Goal: Task Accomplishment & Management: Manage account settings

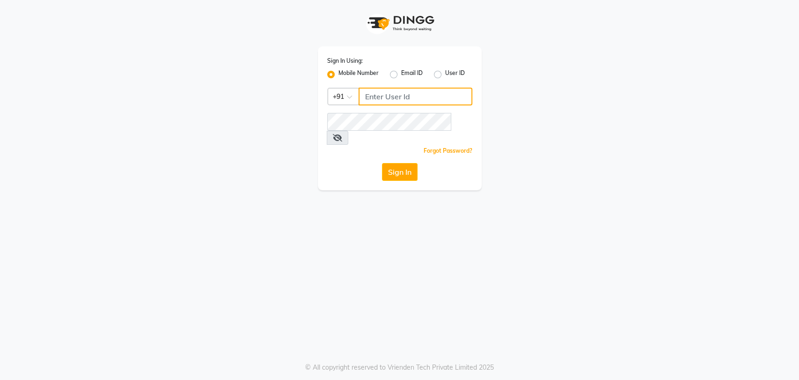
click at [374, 95] on input "Username" at bounding box center [416, 97] width 114 height 18
type input "8861636826"
click at [413, 163] on button "Sign In" at bounding box center [400, 172] width 36 height 18
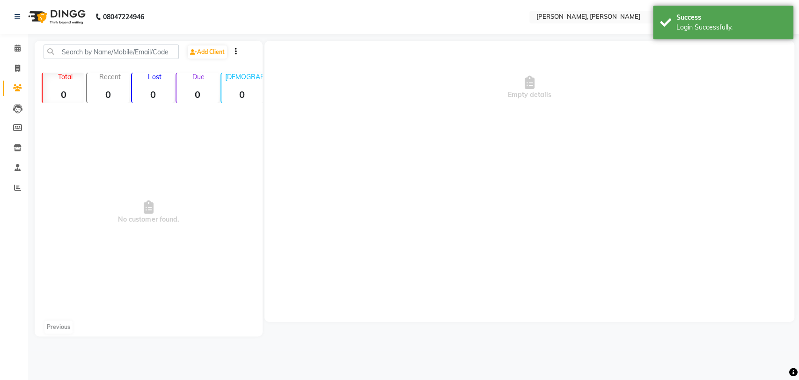
select select "en"
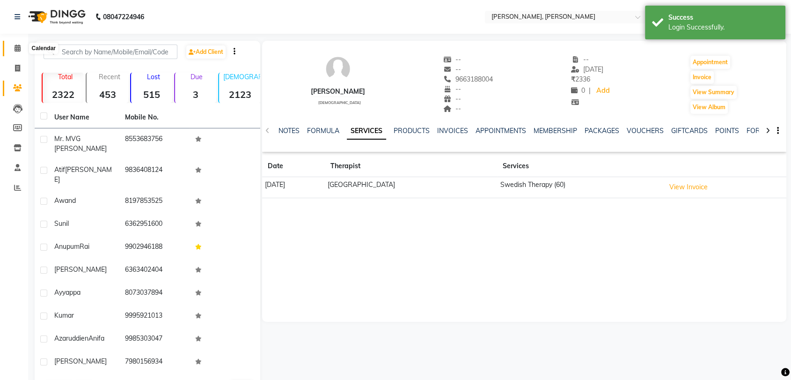
click at [15, 44] on span at bounding box center [17, 48] width 16 height 11
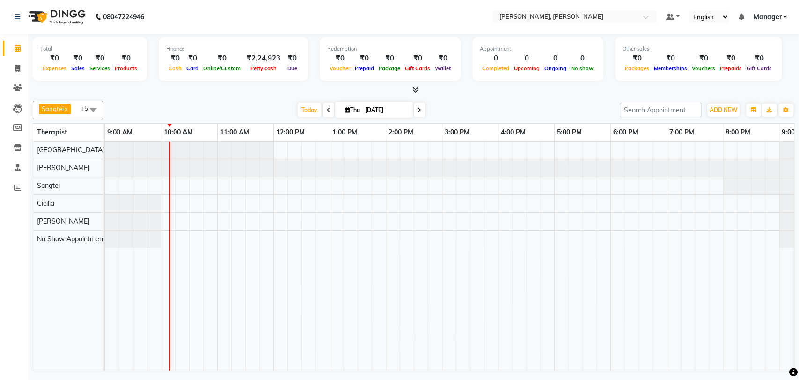
click at [330, 114] on span at bounding box center [328, 110] width 11 height 15
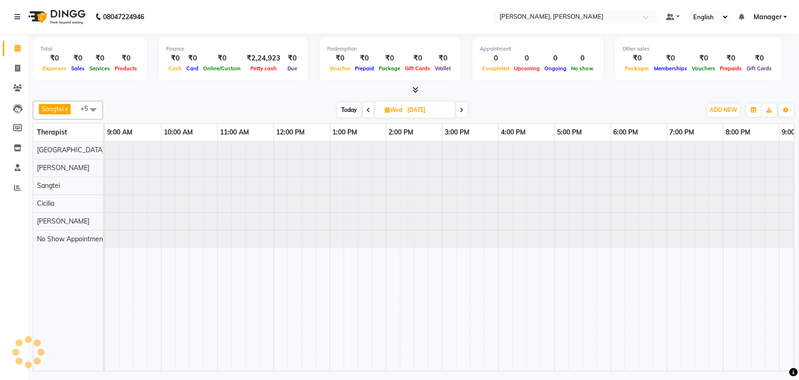
scroll to position [0, 41]
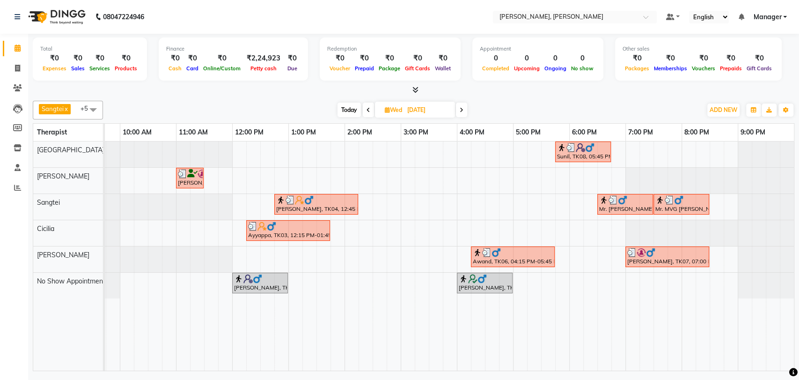
click at [365, 109] on span at bounding box center [368, 110] width 11 height 15
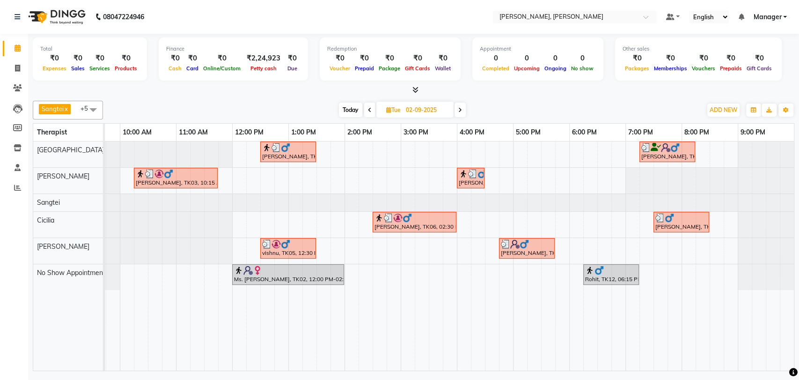
click at [365, 109] on span at bounding box center [369, 110] width 11 height 15
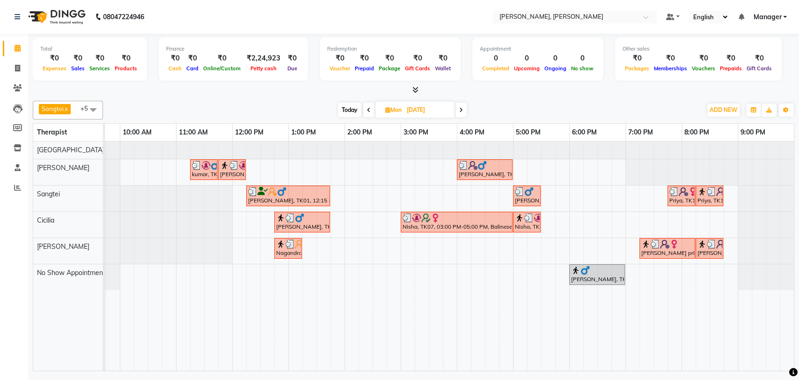
click at [365, 109] on span at bounding box center [368, 110] width 11 height 15
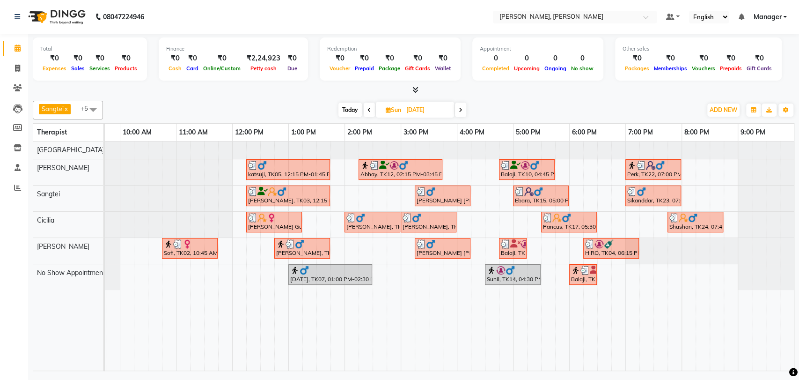
click at [370, 108] on icon at bounding box center [369, 110] width 4 height 6
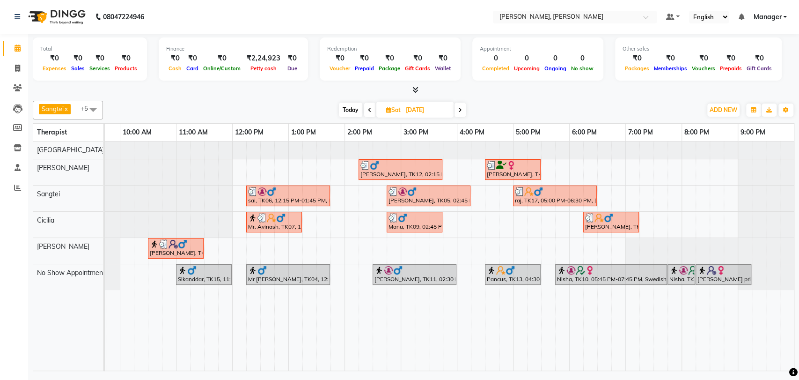
click at [370, 108] on icon at bounding box center [370, 110] width 4 height 6
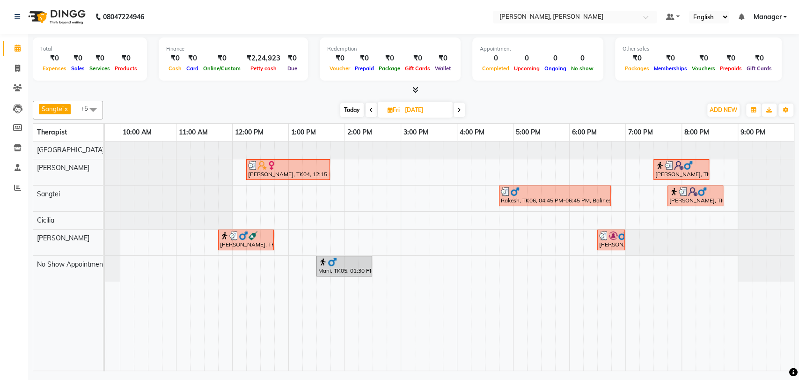
click at [370, 108] on icon at bounding box center [371, 110] width 4 height 6
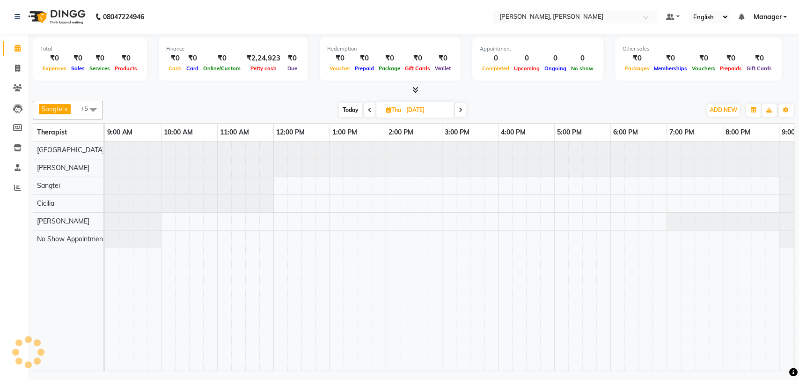
scroll to position [0, 0]
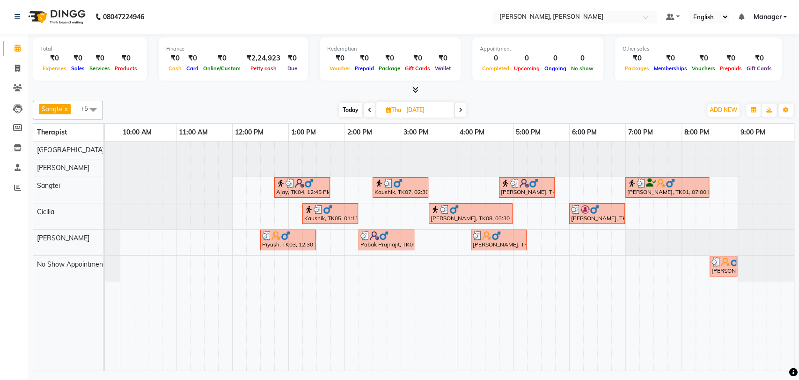
click at [370, 108] on icon at bounding box center [370, 110] width 4 height 6
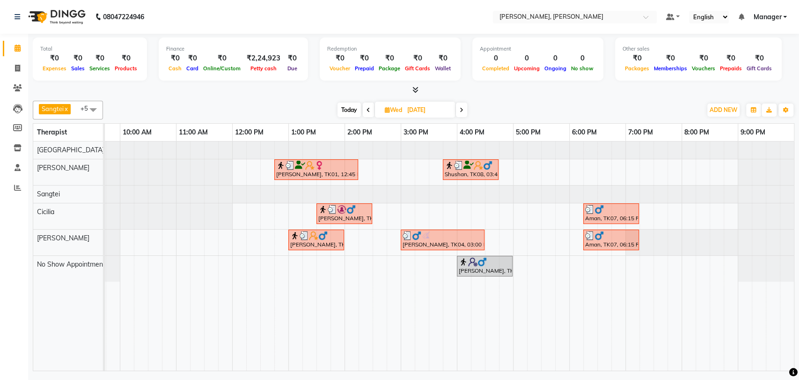
click at [370, 108] on span at bounding box center [368, 110] width 11 height 15
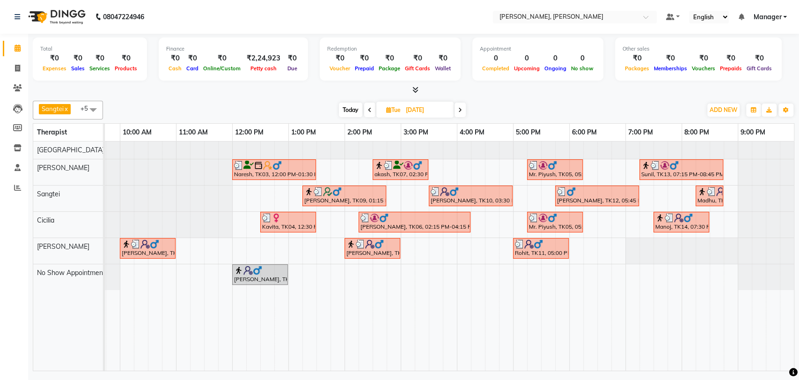
click at [459, 108] on icon at bounding box center [460, 110] width 4 height 6
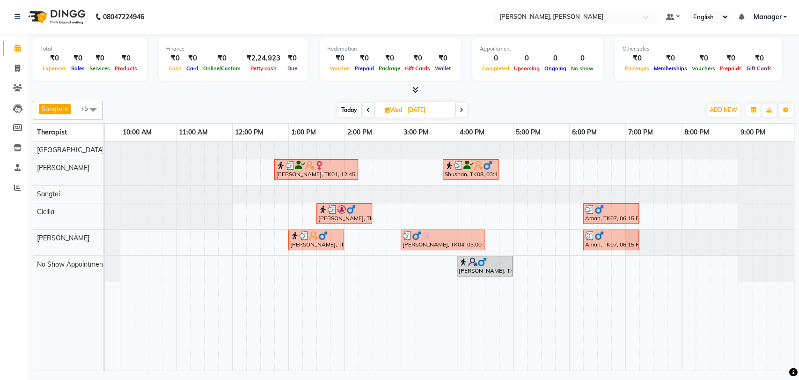
click at [459, 108] on span at bounding box center [461, 110] width 11 height 15
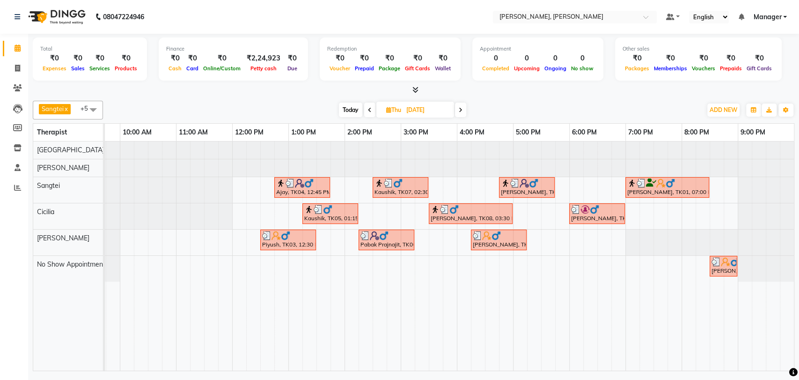
click at [459, 108] on icon at bounding box center [461, 110] width 4 height 6
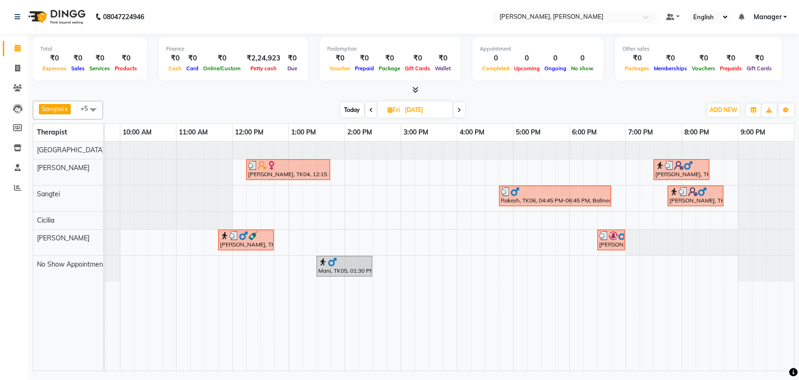
click at [459, 108] on icon at bounding box center [459, 110] width 4 height 6
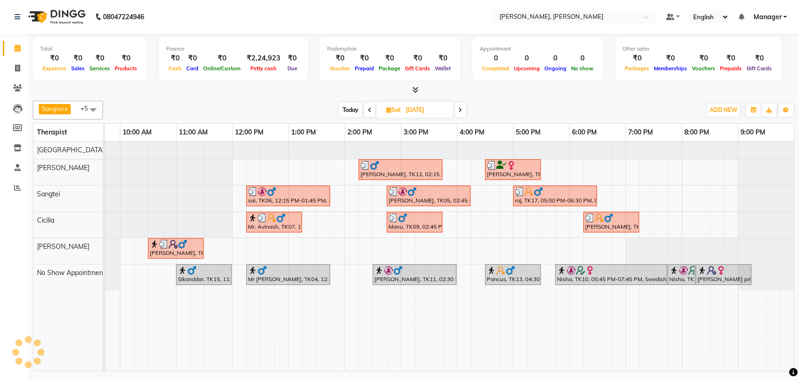
click at [459, 108] on icon at bounding box center [460, 110] width 4 height 6
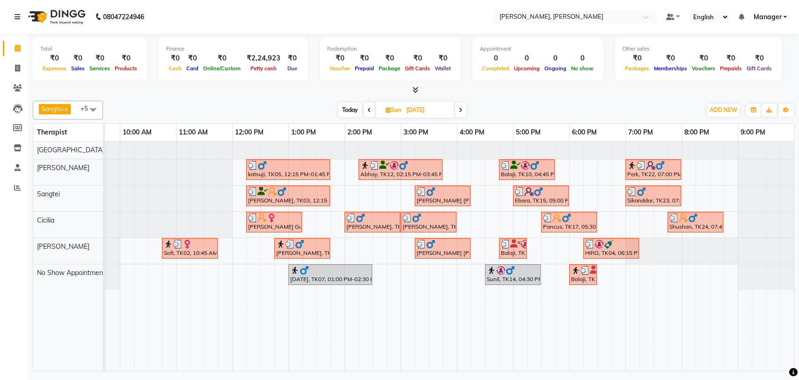
click at [459, 108] on icon at bounding box center [461, 110] width 4 height 6
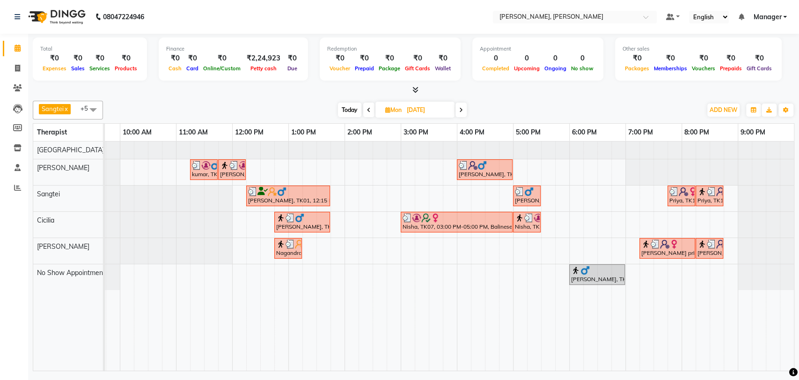
click at [459, 108] on span at bounding box center [460, 110] width 11 height 15
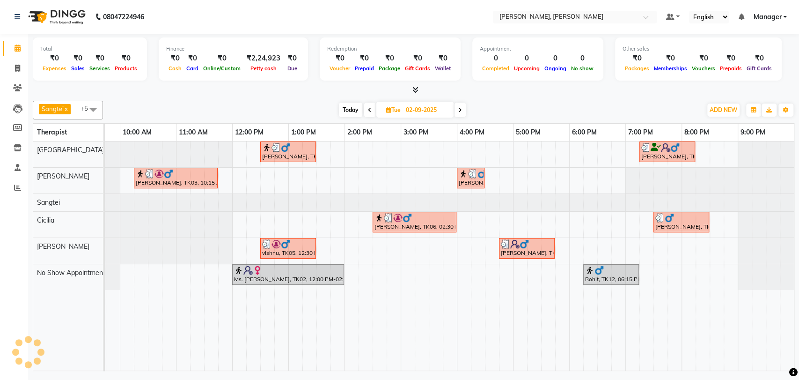
click at [459, 108] on icon at bounding box center [460, 110] width 4 height 6
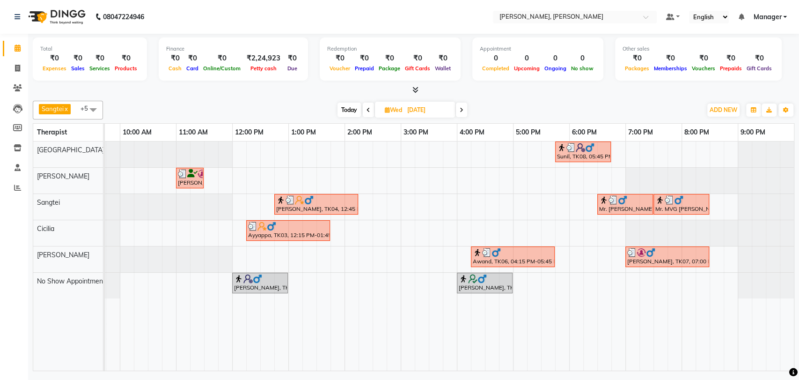
click at [459, 108] on span at bounding box center [461, 110] width 11 height 15
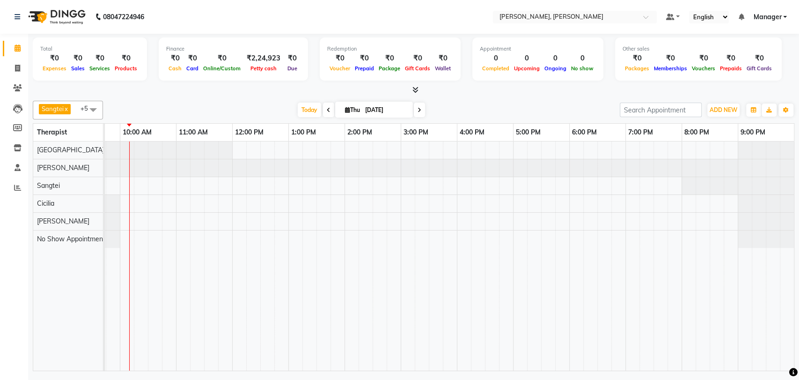
click at [330, 109] on span at bounding box center [328, 110] width 11 height 15
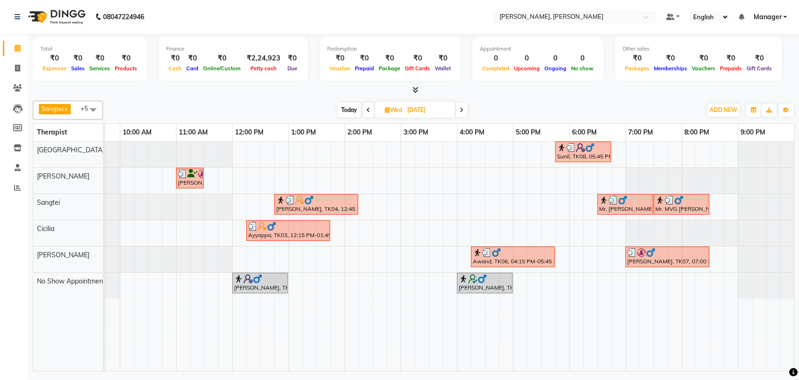
click at [330, 109] on div "Today Wed 03-09-2025" at bounding box center [402, 110] width 589 height 14
click at [370, 110] on span at bounding box center [368, 110] width 11 height 15
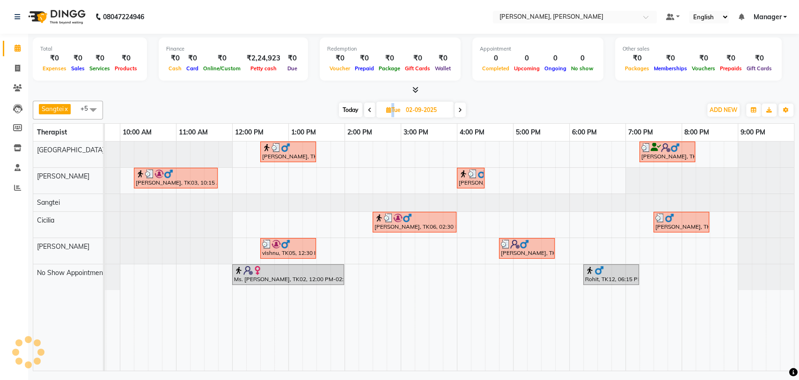
click at [370, 110] on icon at bounding box center [370, 110] width 4 height 6
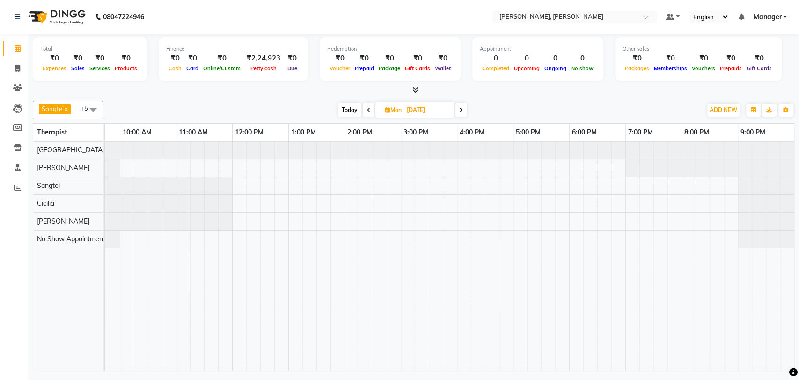
click at [367, 110] on icon at bounding box center [369, 110] width 4 height 6
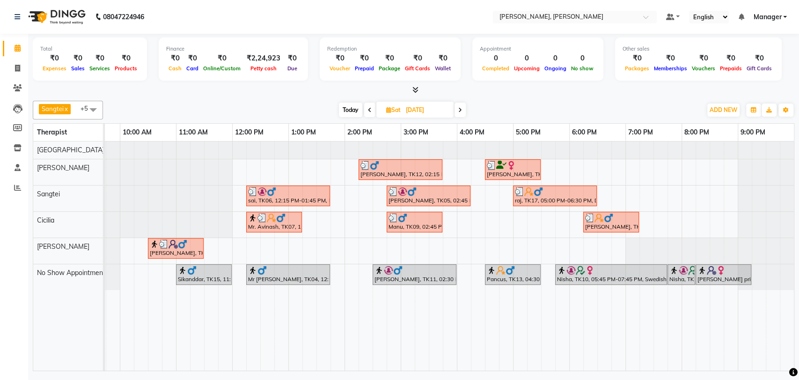
click at [461, 110] on icon at bounding box center [460, 110] width 4 height 6
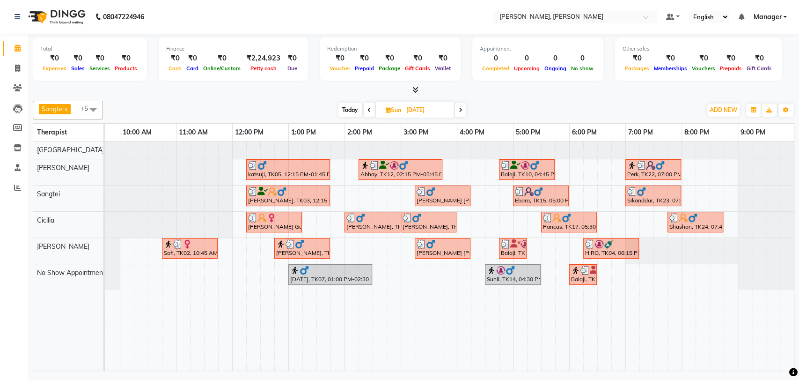
click at [461, 110] on icon at bounding box center [461, 110] width 4 height 6
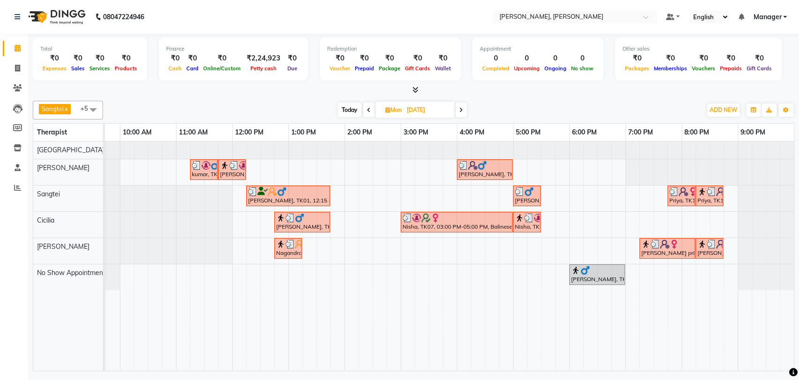
click at [461, 110] on icon at bounding box center [461, 110] width 4 height 6
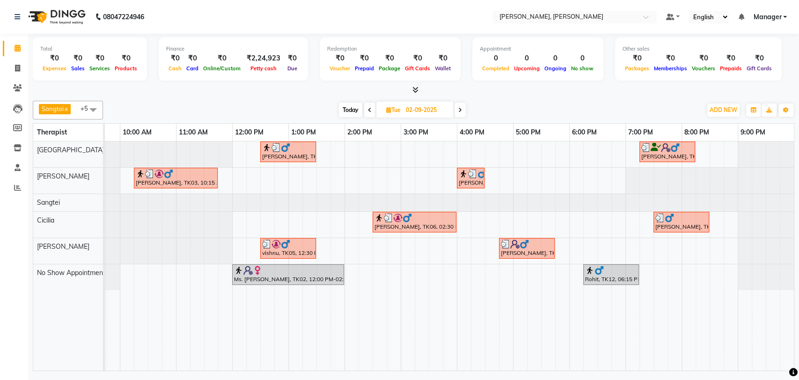
click at [461, 110] on icon at bounding box center [460, 110] width 4 height 6
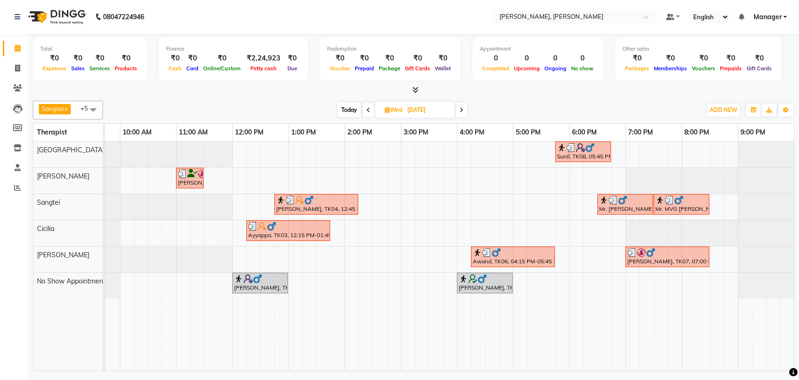
click at [461, 110] on icon at bounding box center [462, 110] width 4 height 6
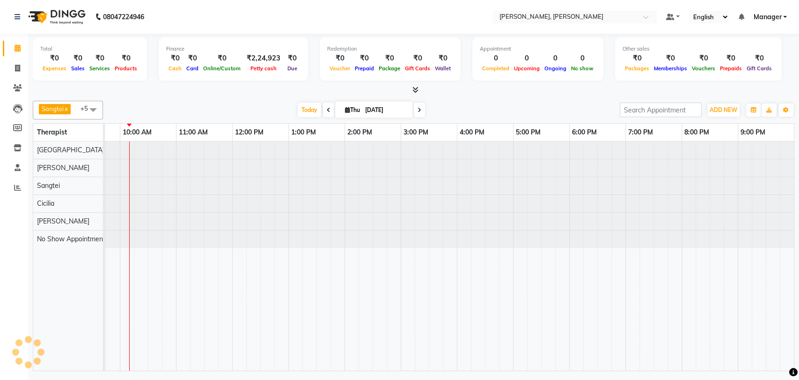
type input "[DATE]"
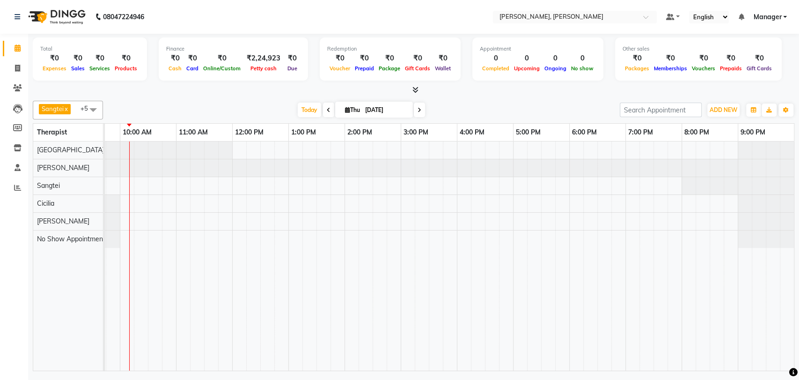
click at [93, 105] on span at bounding box center [93, 110] width 19 height 18
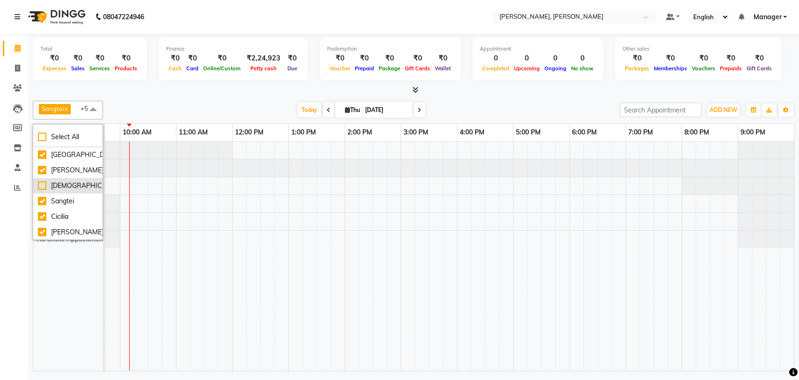
click at [44, 190] on div "[DEMOGRAPHIC_DATA]" at bounding box center [68, 186] width 60 height 10
checkbox input "true"
click at [293, 234] on div at bounding box center [429, 255] width 730 height 229
select select "88461"
select select "tentative"
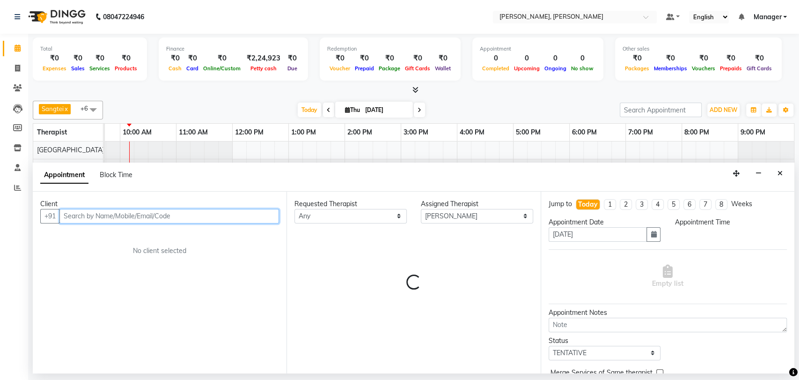
select select "780"
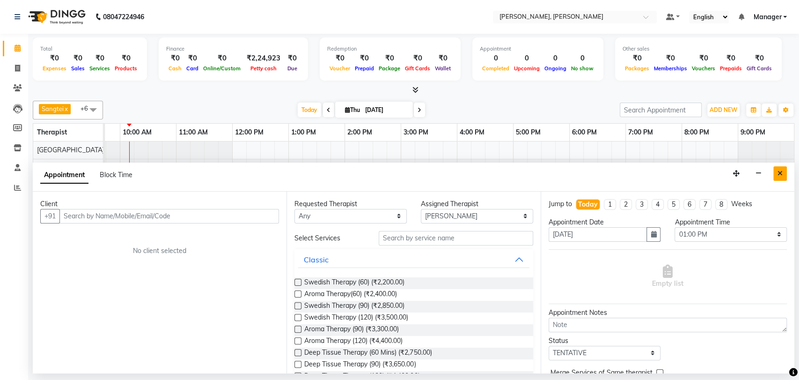
click at [776, 167] on button "Close" at bounding box center [780, 173] width 14 height 15
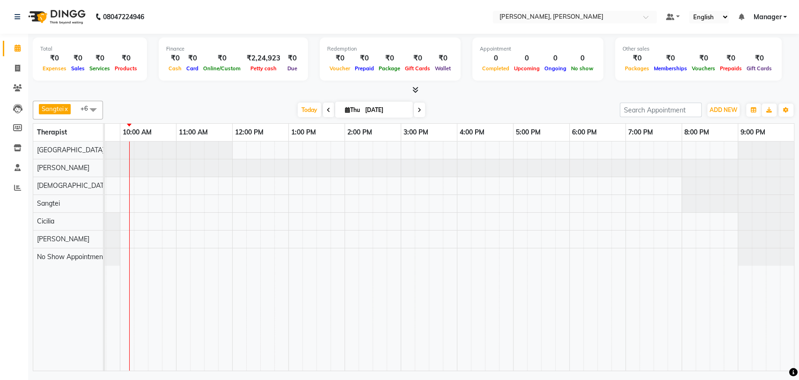
click at [327, 111] on icon at bounding box center [329, 110] width 4 height 6
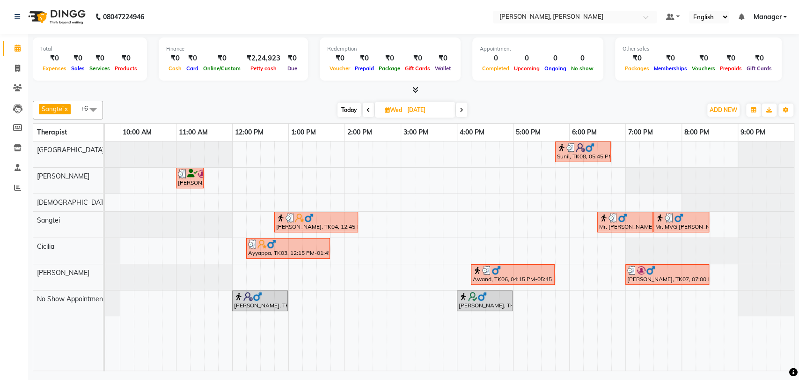
click at [368, 112] on icon at bounding box center [368, 110] width 4 height 6
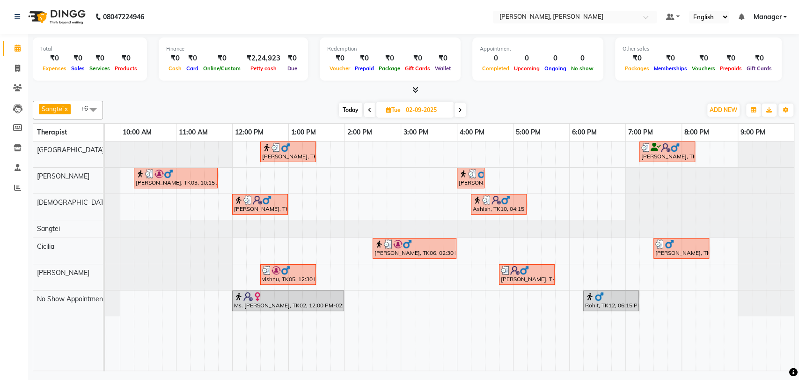
click at [461, 113] on span at bounding box center [459, 110] width 11 height 15
type input "03-09-2025"
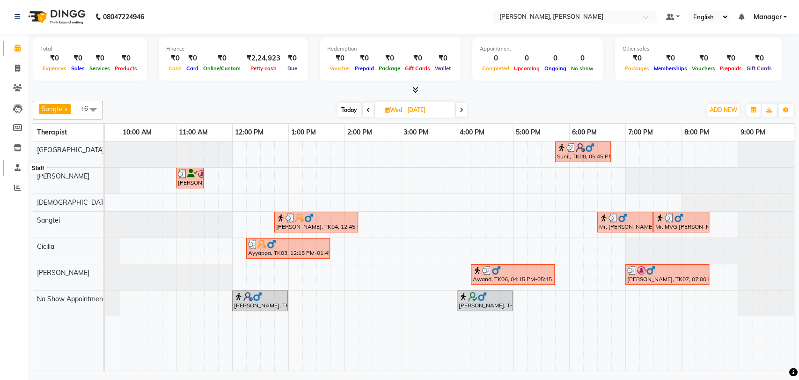
click at [16, 164] on icon at bounding box center [18, 167] width 6 height 7
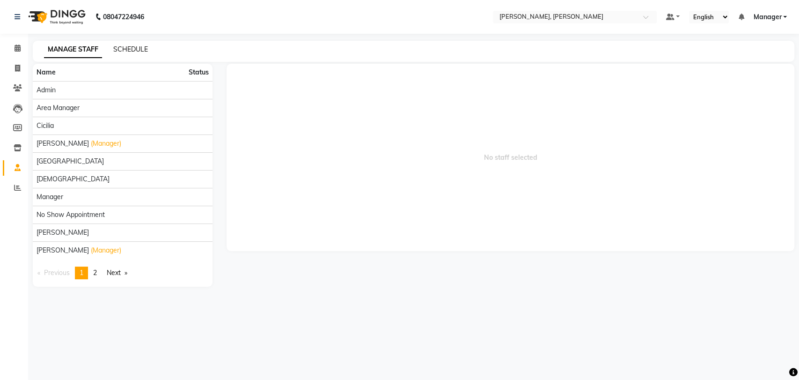
click at [125, 53] on link "SCHEDULE" at bounding box center [130, 49] width 35 height 8
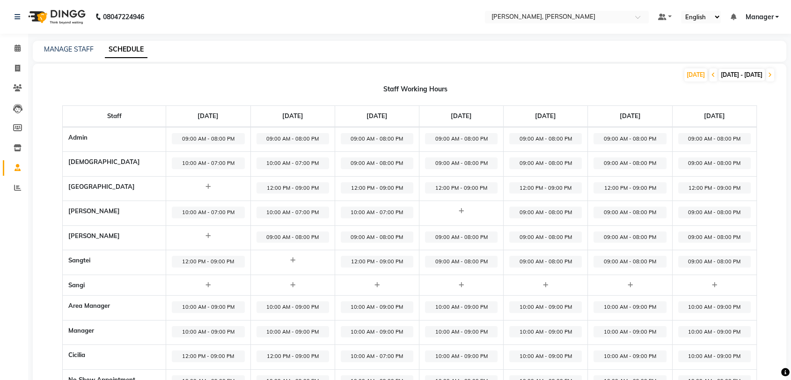
click at [373, 160] on span "09:00 AM - 08:00 PM" at bounding box center [377, 163] width 73 height 12
select select "09:00 AM"
select select "08:00 PM"
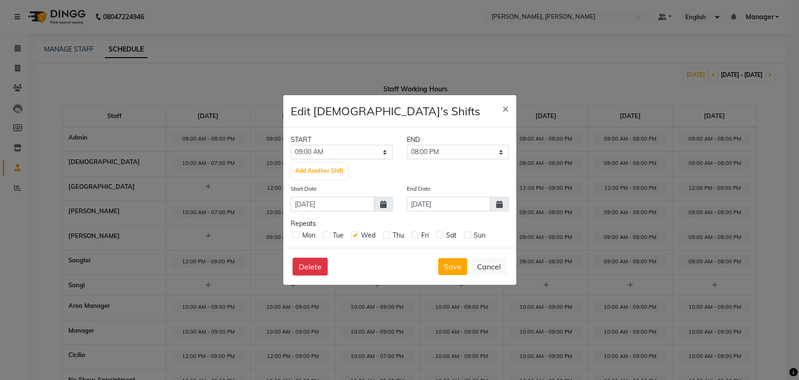
click at [351, 235] on label at bounding box center [354, 234] width 7 height 7
click at [351, 235] on input "checkbox" at bounding box center [354, 234] width 6 height 6
click at [351, 235] on label at bounding box center [354, 234] width 7 height 7
click at [351, 235] on input "checkbox" at bounding box center [354, 234] width 6 height 6
checkbox input "true"
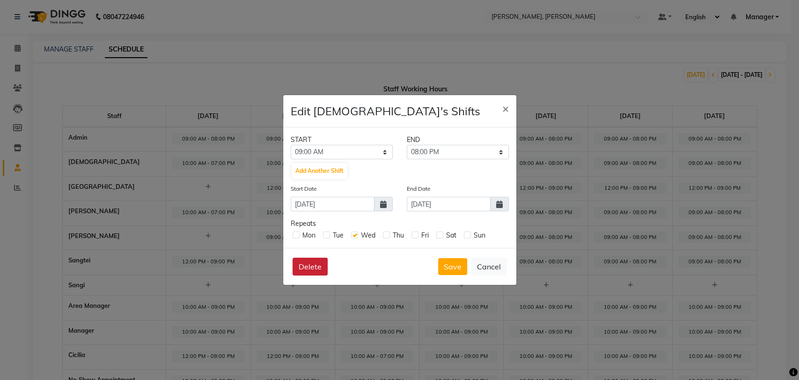
click at [302, 260] on button "Delete" at bounding box center [310, 266] width 35 height 18
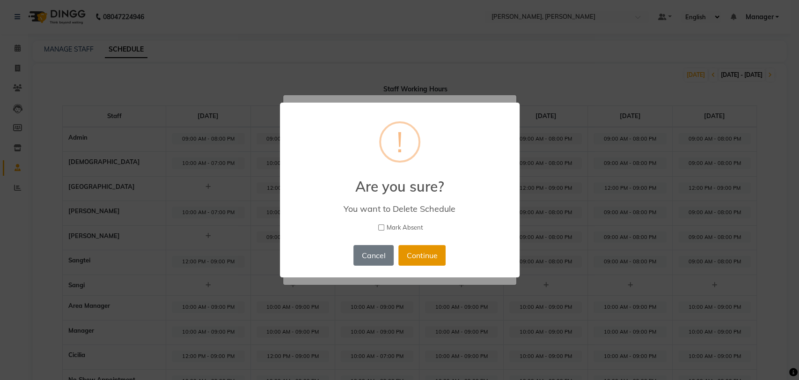
click at [418, 258] on button "Continue" at bounding box center [421, 255] width 47 height 21
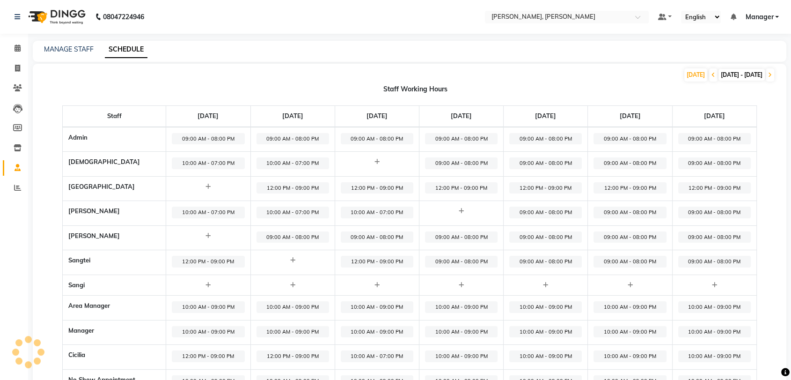
click at [471, 160] on span "09:00 AM - 08:00 PM" at bounding box center [461, 163] width 73 height 12
select select "09:00 AM"
select select "08:00 PM"
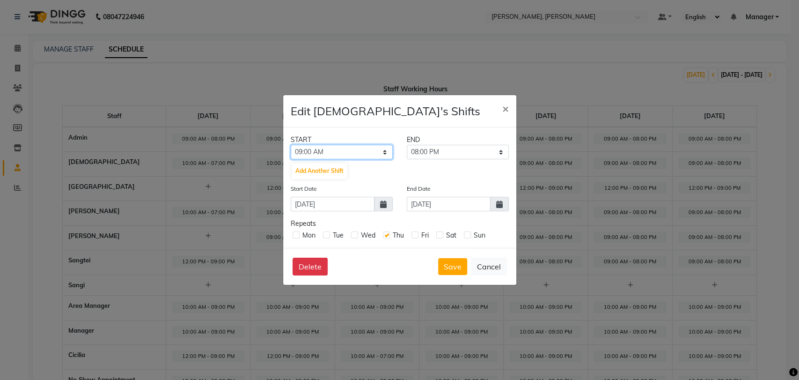
click at [384, 155] on select "12:00 AM 01:00 AM 02:00 AM 03:00 AM 04:00 AM 05:00 AM 06:00 AM 07:00 AM 08:00 A…" at bounding box center [342, 152] width 102 height 15
select select "10:00 AM"
click at [291, 145] on select "12:00 AM 01:00 AM 02:00 AM 03:00 AM 04:00 AM 05:00 AM 06:00 AM 07:00 AM 08:00 A…" at bounding box center [342, 152] width 102 height 15
click at [416, 233] on label at bounding box center [414, 234] width 7 height 7
click at [416, 233] on input "checkbox" at bounding box center [414, 234] width 6 height 6
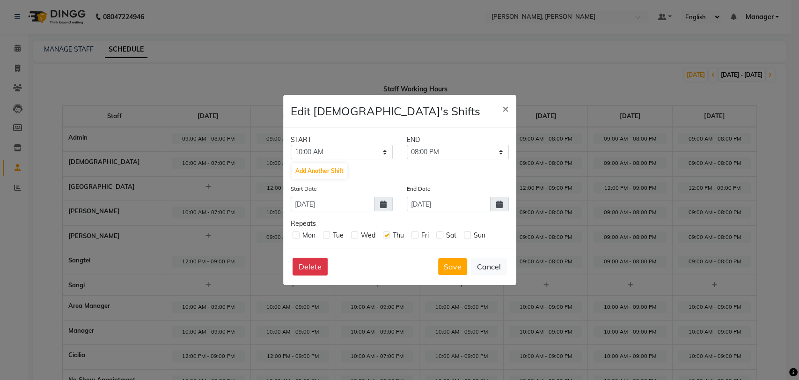
checkbox input "true"
click at [447, 235] on span "Sat" at bounding box center [451, 235] width 10 height 8
click at [442, 235] on label at bounding box center [439, 234] width 7 height 7
click at [442, 235] on input "checkbox" at bounding box center [439, 234] width 6 height 6
checkbox input "true"
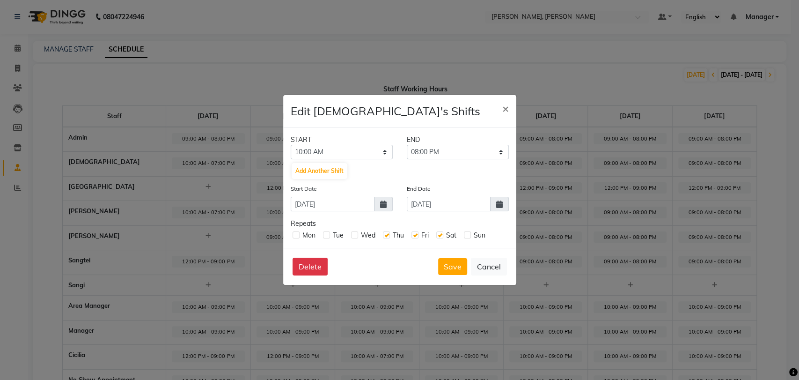
click at [467, 237] on label at bounding box center [467, 234] width 7 height 7
click at [467, 237] on input "checkbox" at bounding box center [467, 234] width 6 height 6
checkbox input "true"
click at [496, 206] on icon at bounding box center [499, 203] width 7 height 7
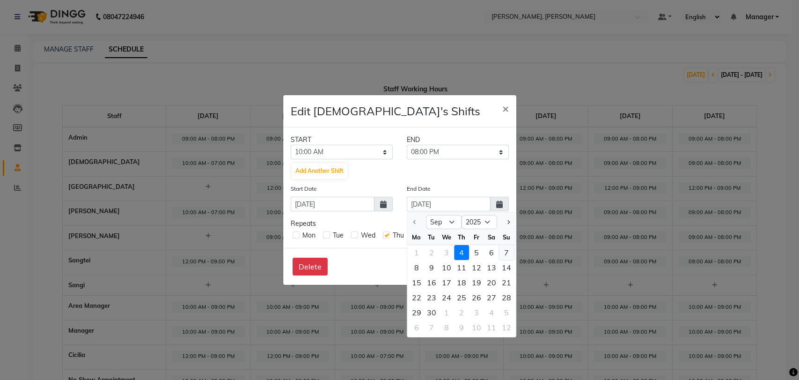
click at [502, 251] on div "7" at bounding box center [506, 252] width 15 height 15
type input "07-09-2025"
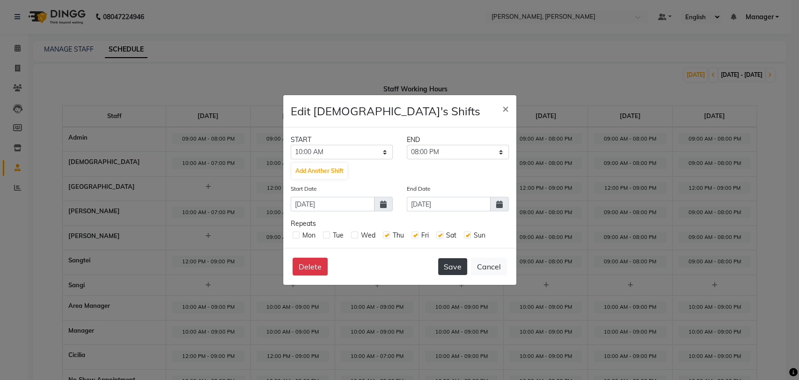
click at [455, 261] on button "Save" at bounding box center [452, 266] width 29 height 17
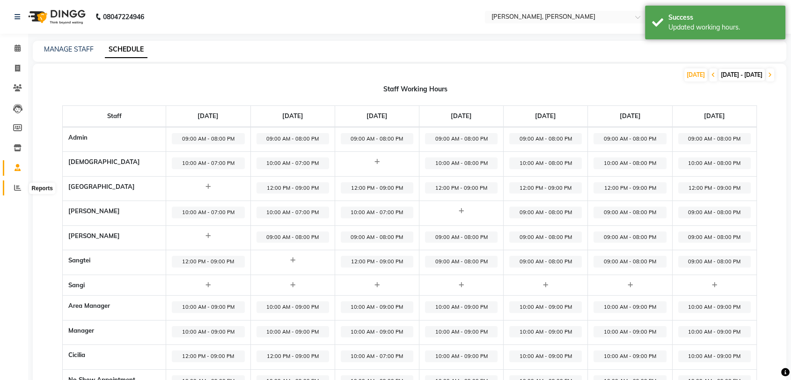
click at [18, 185] on icon at bounding box center [17, 187] width 7 height 7
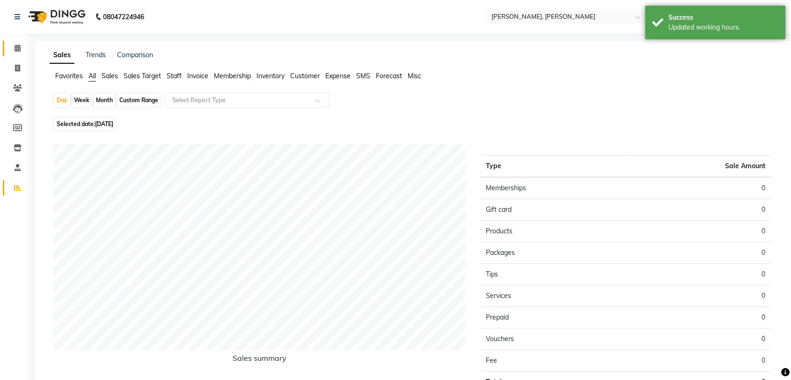
click at [15, 48] on icon at bounding box center [18, 47] width 6 height 7
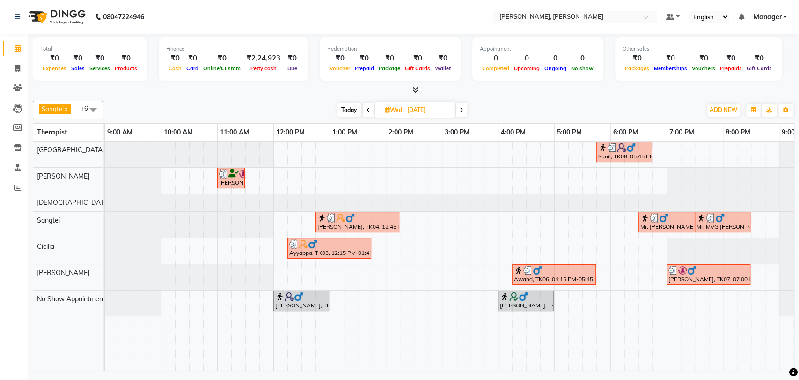
click at [346, 110] on span "Today" at bounding box center [348, 110] width 23 height 15
type input "[DATE]"
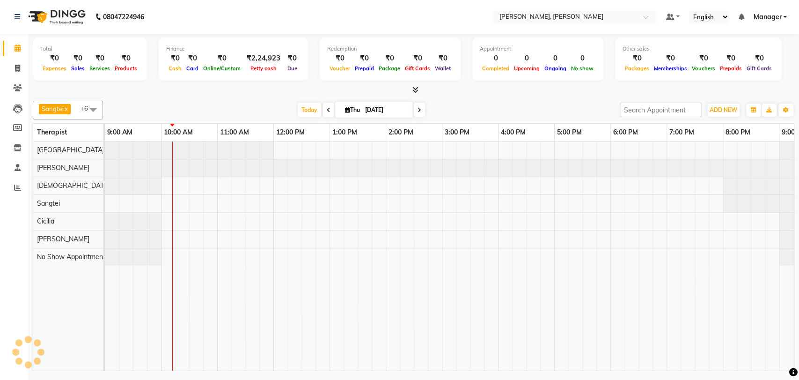
scroll to position [0, 41]
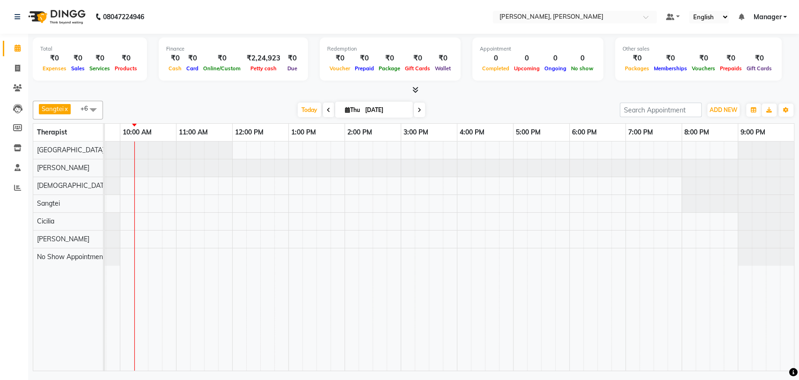
click at [142, 190] on div at bounding box center [429, 255] width 730 height 229
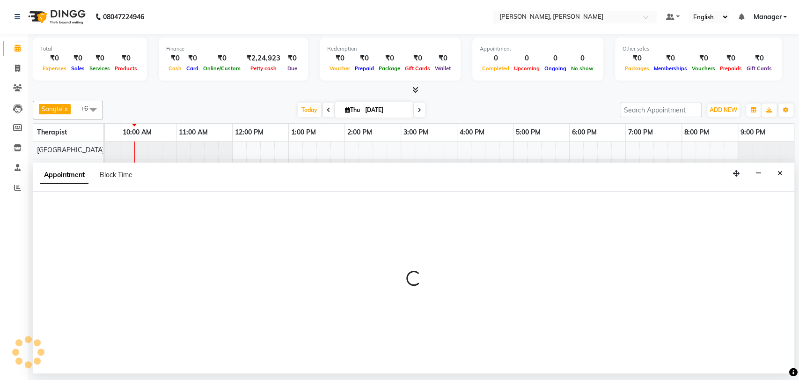
select select "63054"
select select "tentative"
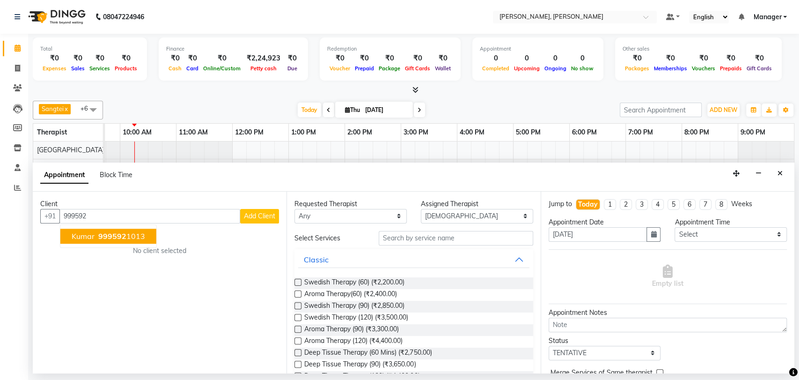
click at [99, 231] on span "999592" at bounding box center [112, 235] width 28 height 9
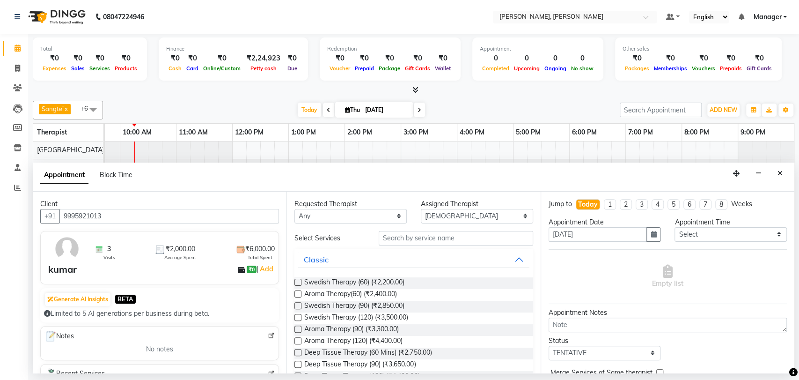
type input "9995921013"
click at [513, 257] on button "Classic" at bounding box center [413, 259] width 231 height 17
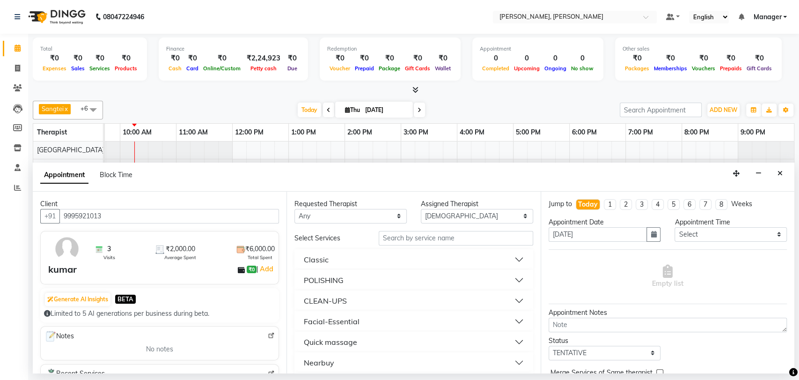
click at [508, 340] on button "Quick massage" at bounding box center [413, 341] width 231 height 17
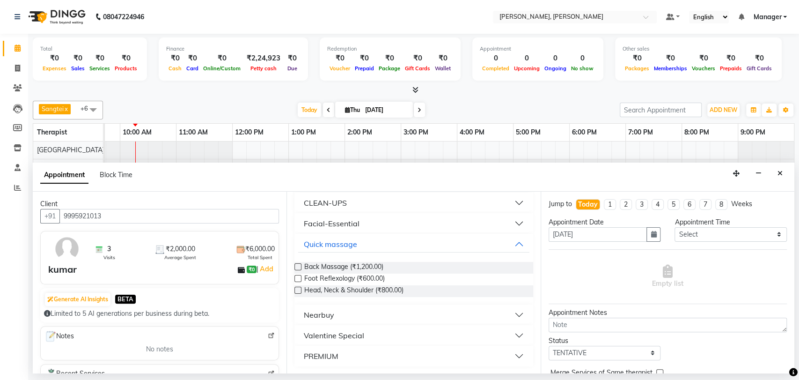
click at [297, 275] on label at bounding box center [297, 278] width 7 height 7
click at [297, 276] on input "checkbox" at bounding box center [297, 279] width 6 height 6
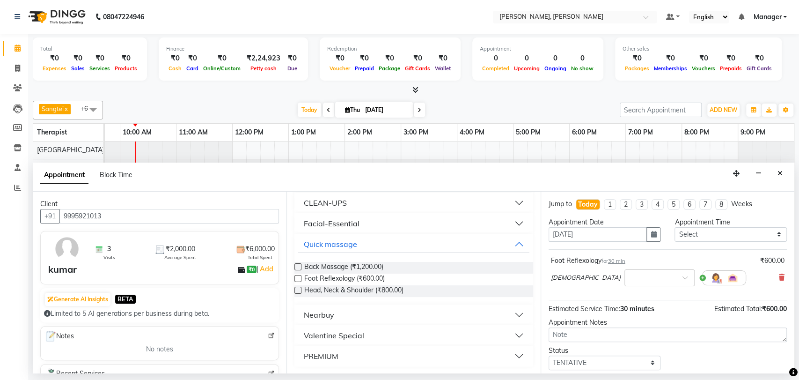
click at [296, 278] on label at bounding box center [297, 278] width 7 height 7
click at [296, 278] on input "checkbox" at bounding box center [297, 279] width 6 height 6
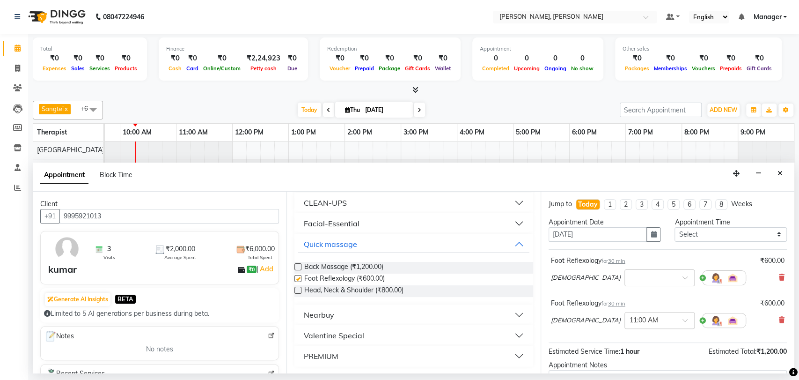
checkbox input "false"
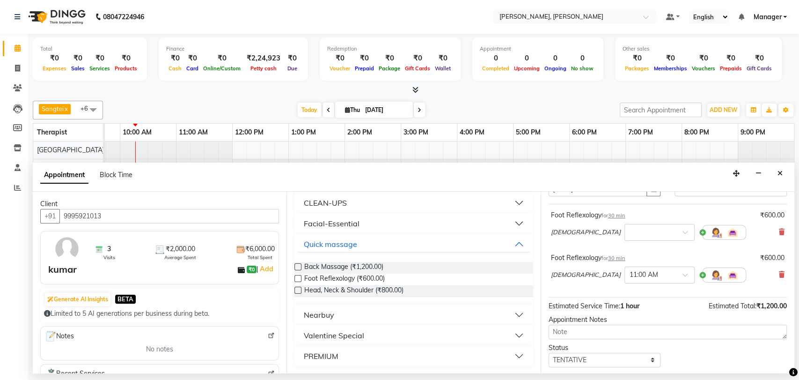
scroll to position [97, 0]
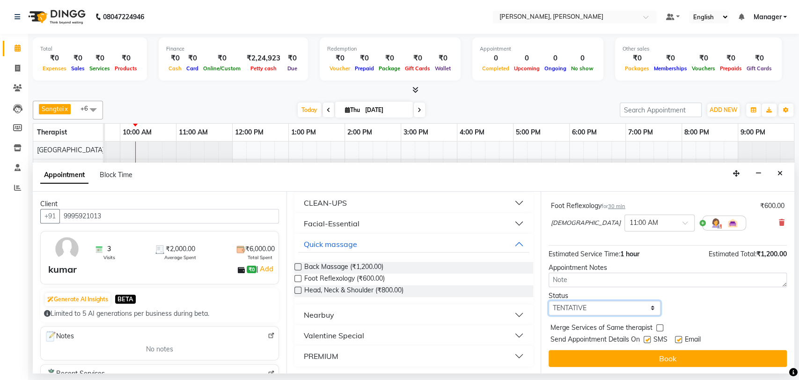
click at [649, 309] on select "Select TENTATIVE CONFIRM CHECK-IN UPCOMING" at bounding box center [605, 307] width 112 height 15
select select "check-in"
click at [549, 300] on select "Select TENTATIVE CONFIRM CHECK-IN UPCOMING" at bounding box center [605, 307] width 112 height 15
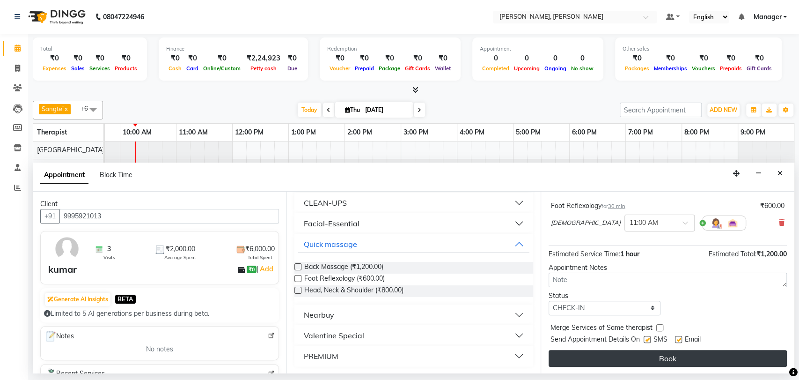
click at [661, 361] on button "Book" at bounding box center [668, 358] width 238 height 17
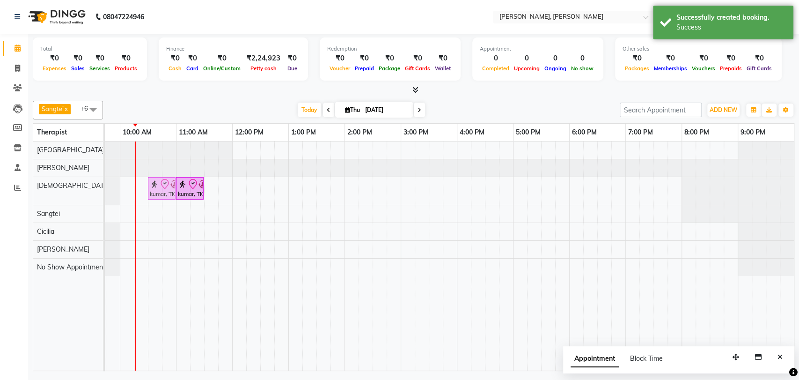
drag, startPoint x: 146, startPoint y: 183, endPoint x: 154, endPoint y: 183, distance: 7.5
click at [64, 183] on div "kumar, TK01, 10:15 AM-10:45 AM, Foot Reflexology kumar, TK01, 11:00 AM-11:30 AM…" at bounding box center [64, 191] width 0 height 28
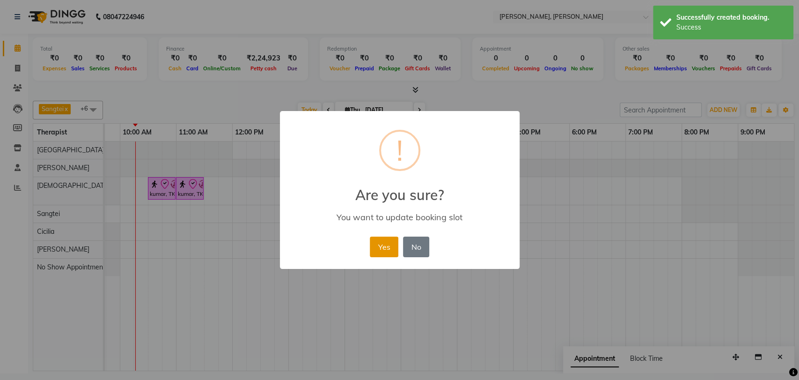
click at [378, 251] on button "Yes" at bounding box center [384, 246] width 29 height 21
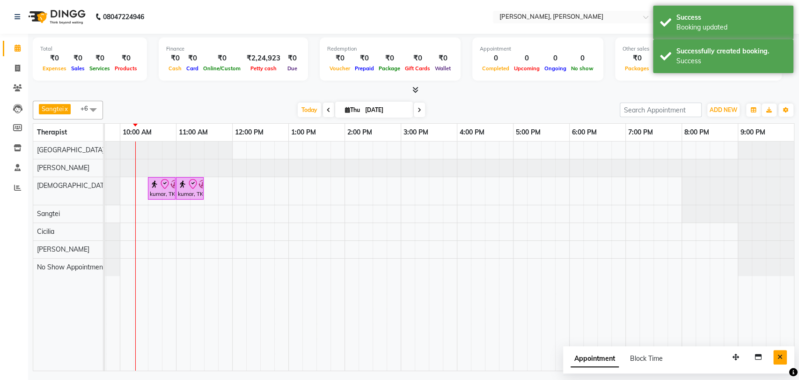
click at [780, 359] on icon "Close" at bounding box center [779, 356] width 5 height 7
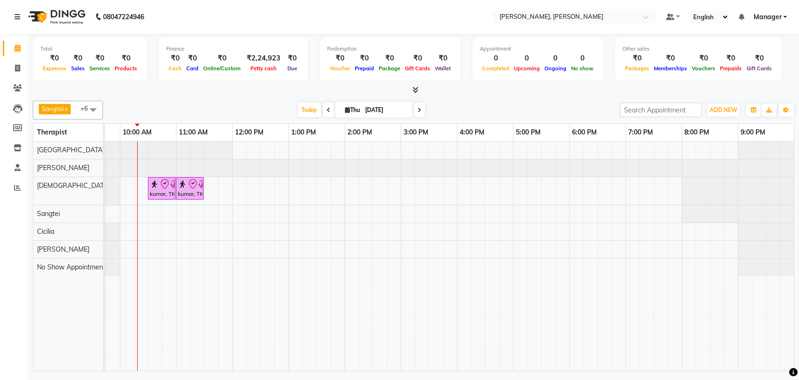
click at [186, 184] on img at bounding box center [182, 183] width 9 height 9
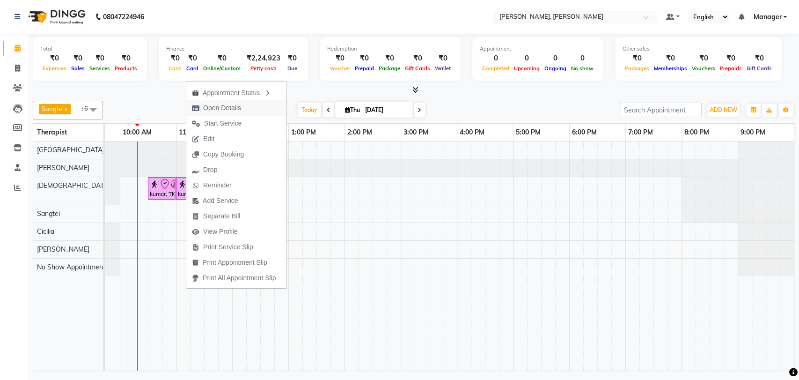
click at [225, 103] on span "Open Details" at bounding box center [222, 108] width 38 height 10
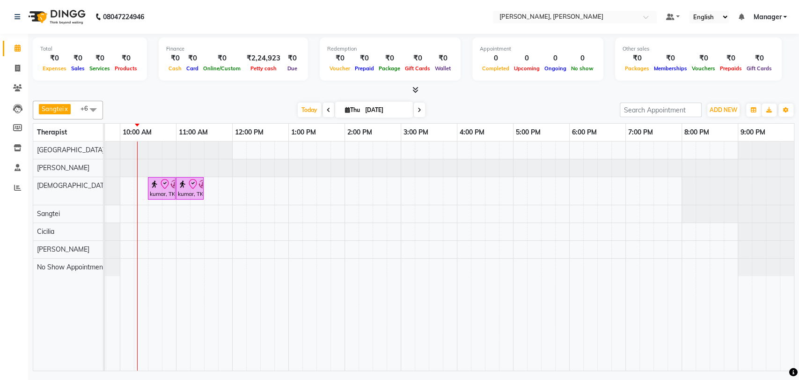
click at [184, 196] on div "kumar, TK01, 11:00 AM-11:30 AM, Foot Reflexology" at bounding box center [190, 188] width 26 height 20
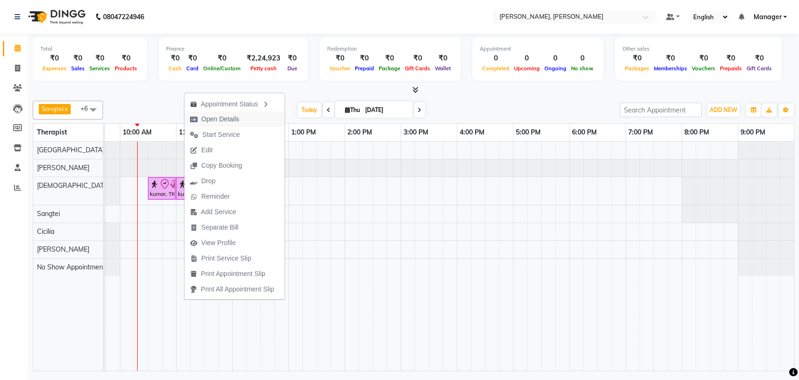
click at [221, 121] on span "Open Details" at bounding box center [220, 119] width 38 height 10
select select "8"
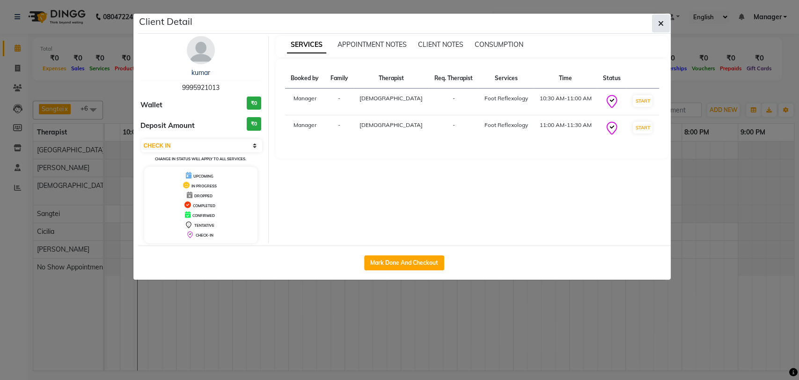
click at [655, 20] on button "button" at bounding box center [661, 24] width 18 height 18
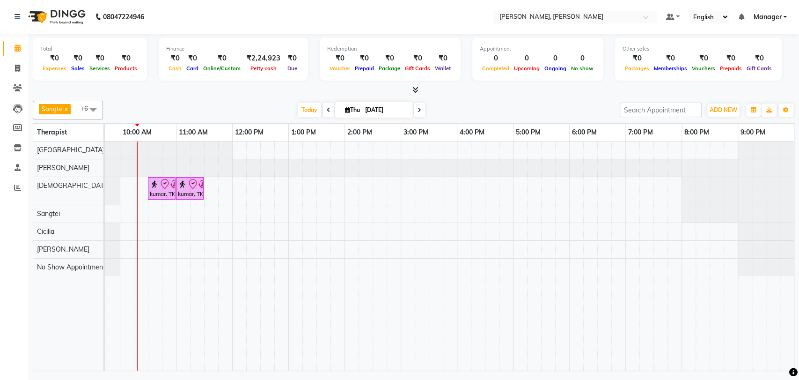
click at [186, 191] on div "kumar, TK01, 11:00 AM-11:30 AM, Foot Reflexology" at bounding box center [190, 188] width 26 height 20
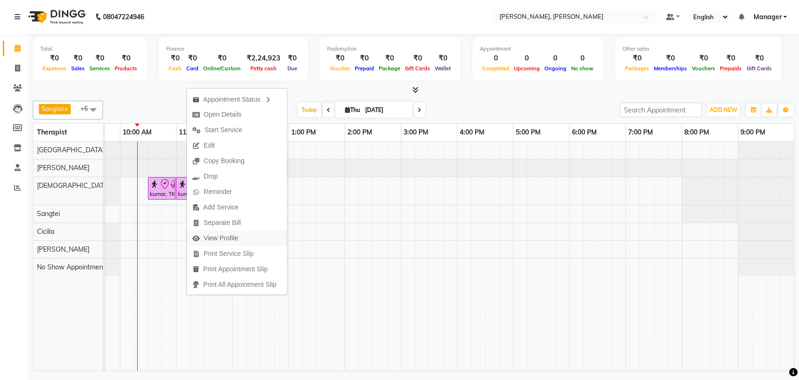
click at [227, 237] on span "View Profile" at bounding box center [221, 238] width 35 height 10
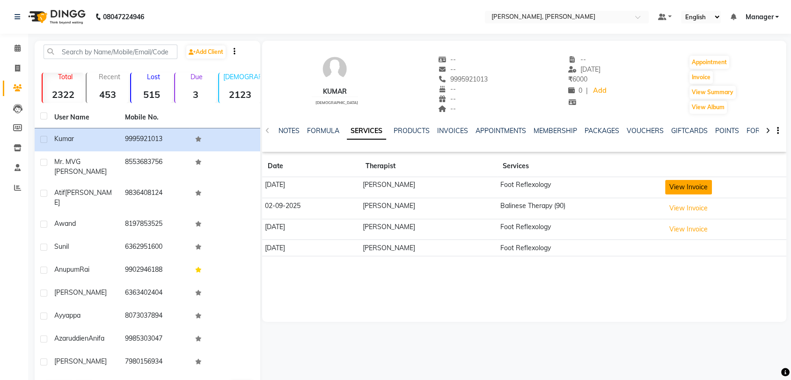
click at [692, 190] on button "View Invoice" at bounding box center [688, 187] width 47 height 15
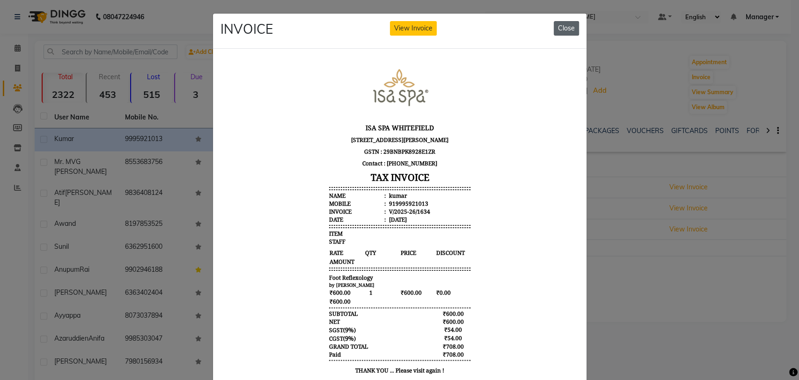
click at [564, 27] on button "Close" at bounding box center [566, 28] width 25 height 15
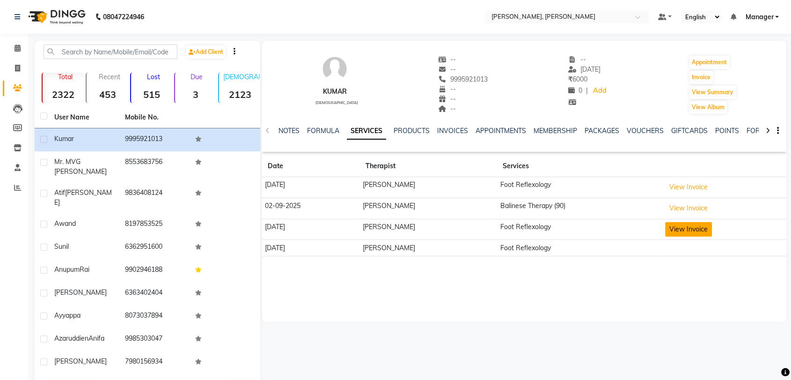
click at [670, 231] on button "View Invoice" at bounding box center [688, 229] width 47 height 15
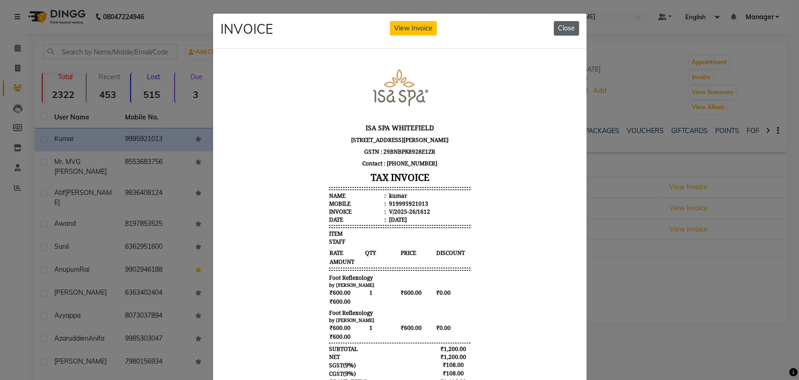
click at [566, 29] on button "Close" at bounding box center [566, 28] width 25 height 15
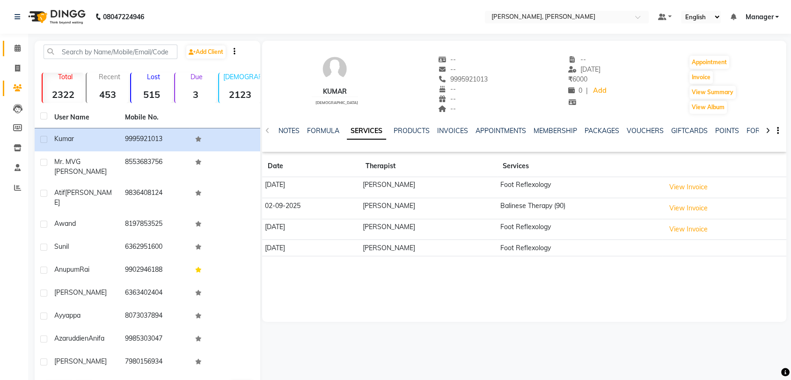
click at [18, 50] on icon at bounding box center [18, 47] width 6 height 7
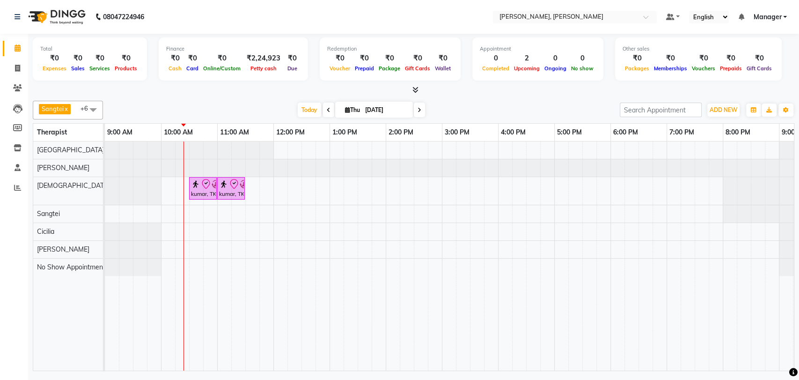
click at [209, 193] on div "kumar, TK01, 10:30 AM-11:00 AM, Foot Reflexology" at bounding box center [203, 188] width 26 height 20
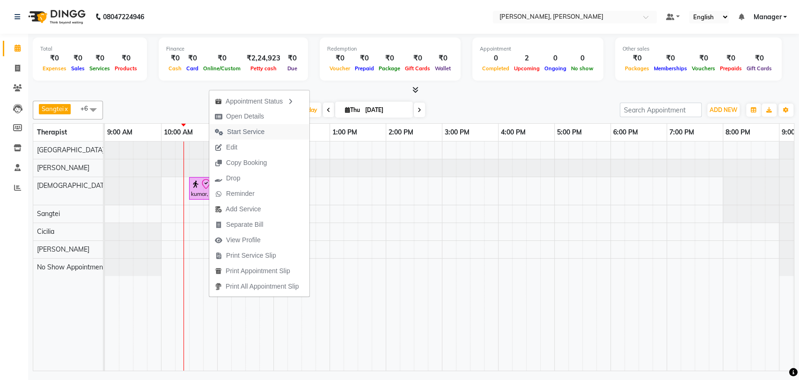
click at [247, 130] on span "Start Service" at bounding box center [245, 132] width 37 height 10
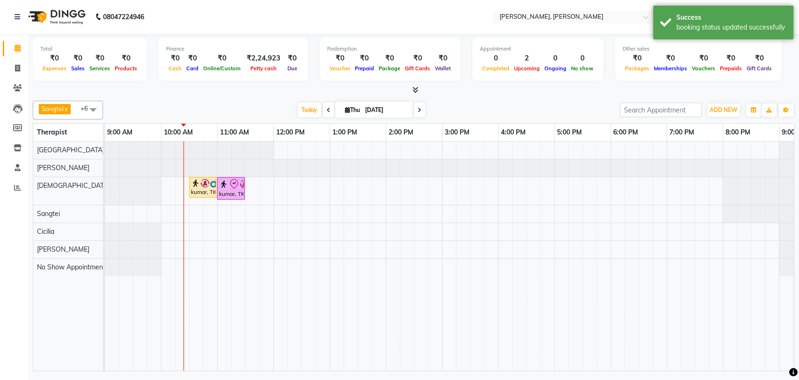
click at [223, 189] on div "kumar, TK01, 11:00 AM-11:30 AM, Foot Reflexology" at bounding box center [231, 188] width 26 height 20
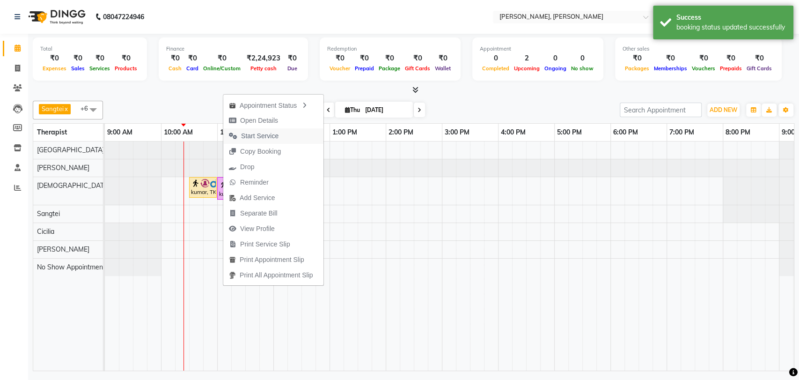
click at [264, 132] on span "Start Service" at bounding box center [259, 136] width 37 height 10
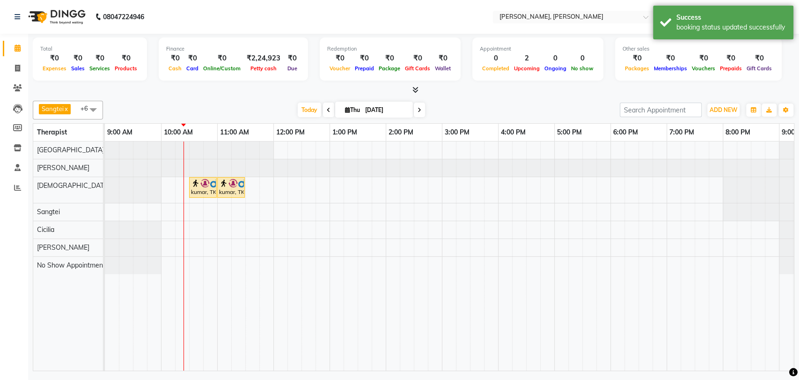
click at [228, 191] on div "kumar, TK01, 11:00 AM-11:30 AM, Foot Reflexology" at bounding box center [231, 187] width 26 height 18
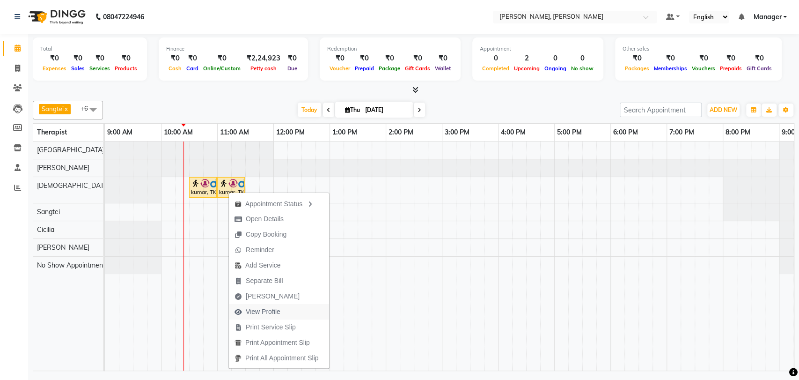
click at [258, 315] on span "View Profile" at bounding box center [263, 312] width 35 height 10
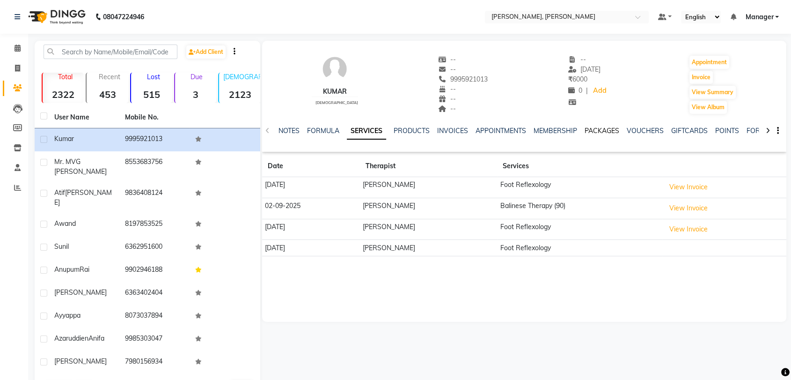
click at [602, 130] on link "PACKAGES" at bounding box center [602, 130] width 35 height 8
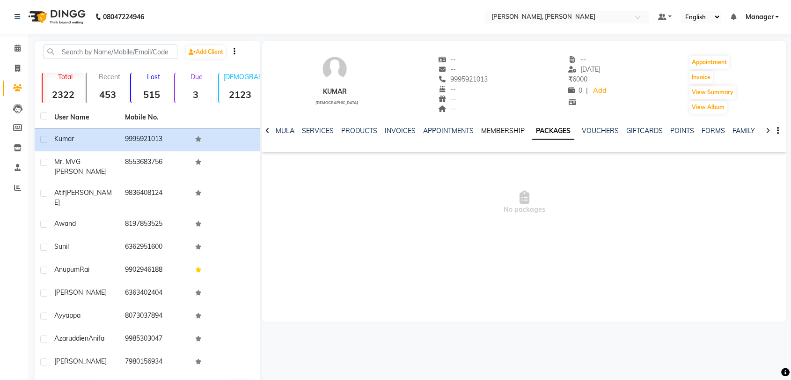
click at [495, 129] on link "MEMBERSHIP" at bounding box center [503, 130] width 44 height 8
click at [458, 131] on link "APPOINTMENTS" at bounding box center [456, 130] width 51 height 8
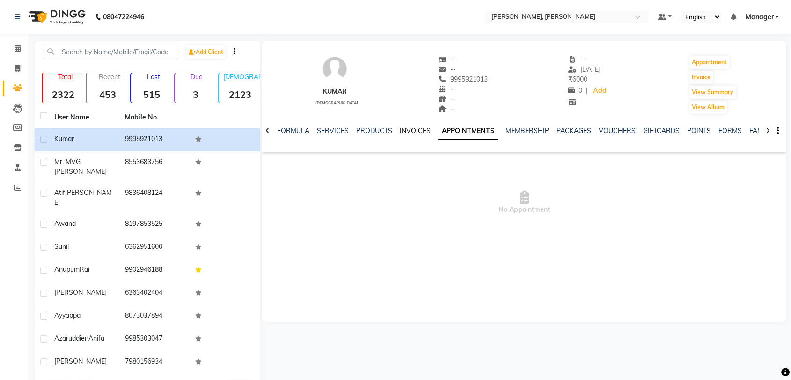
click at [416, 128] on link "INVOICES" at bounding box center [415, 130] width 31 height 8
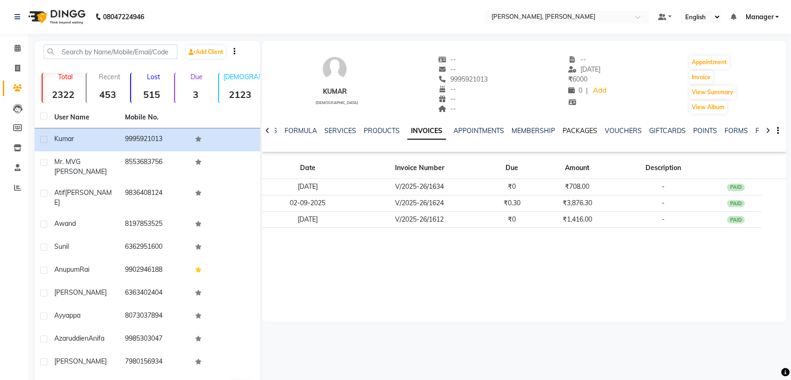
click at [566, 129] on link "PACKAGES" at bounding box center [580, 130] width 35 height 8
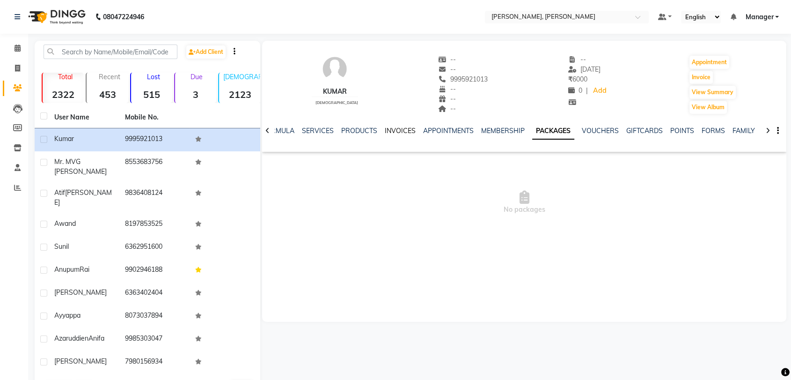
click at [392, 132] on link "INVOICES" at bounding box center [400, 130] width 31 height 8
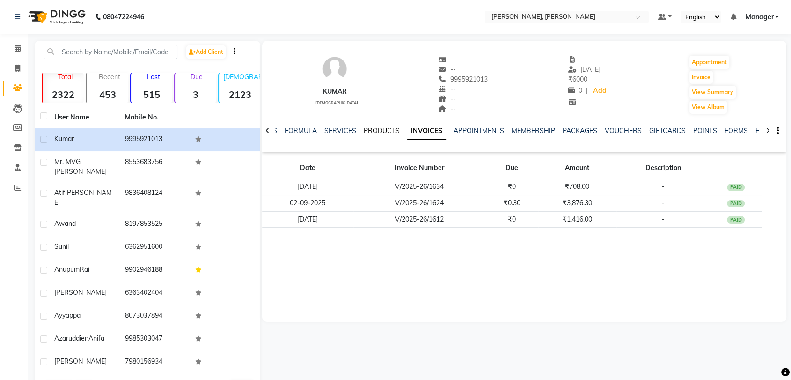
click at [381, 129] on link "PRODUCTS" at bounding box center [382, 130] width 36 height 8
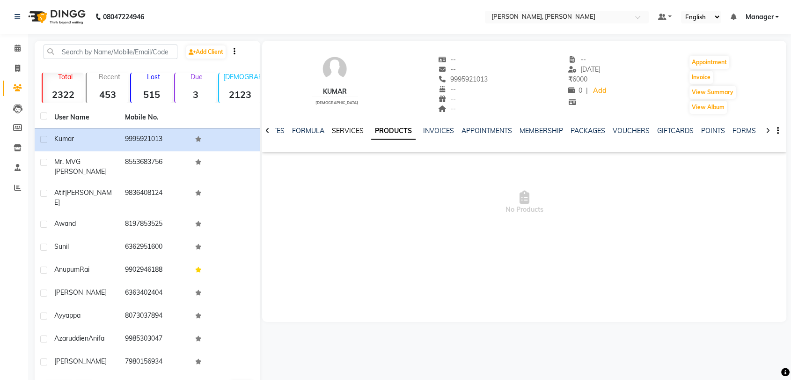
click at [344, 130] on link "SERVICES" at bounding box center [348, 130] width 32 height 8
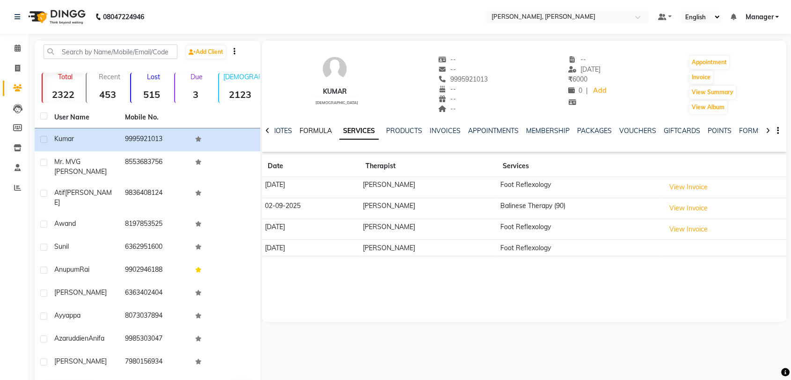
click at [317, 132] on link "FORMULA" at bounding box center [316, 130] width 32 height 8
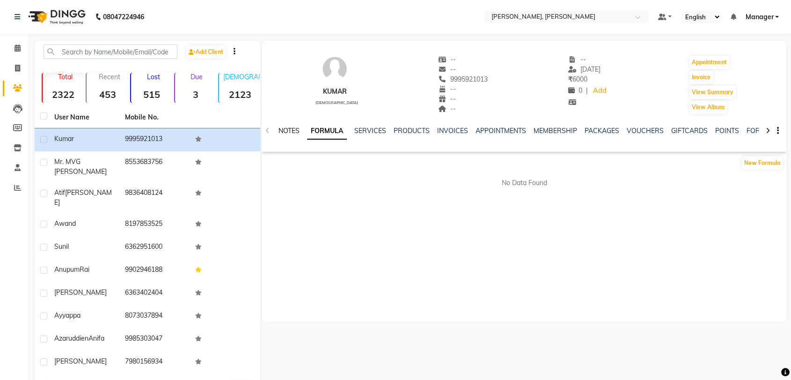
click at [293, 131] on link "NOTES" at bounding box center [288, 130] width 21 height 8
click at [324, 130] on link "FORMULA" at bounding box center [331, 130] width 32 height 8
click at [15, 185] on icon at bounding box center [17, 187] width 7 height 7
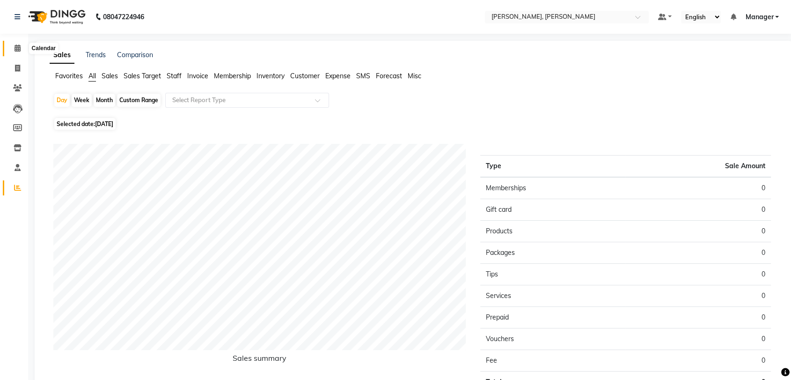
click at [18, 43] on span at bounding box center [17, 48] width 16 height 11
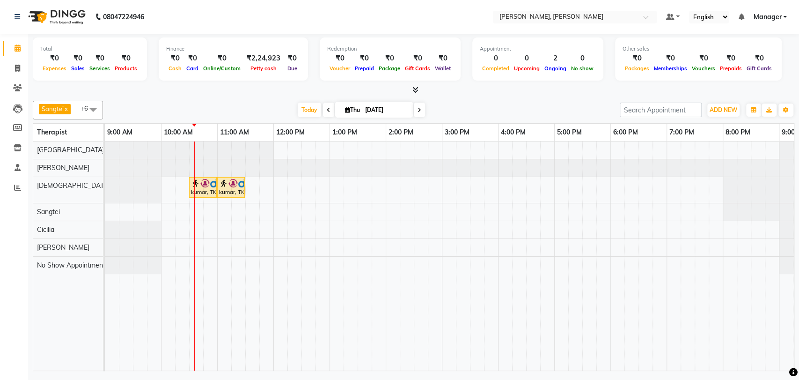
click at [95, 108] on span at bounding box center [93, 110] width 19 height 18
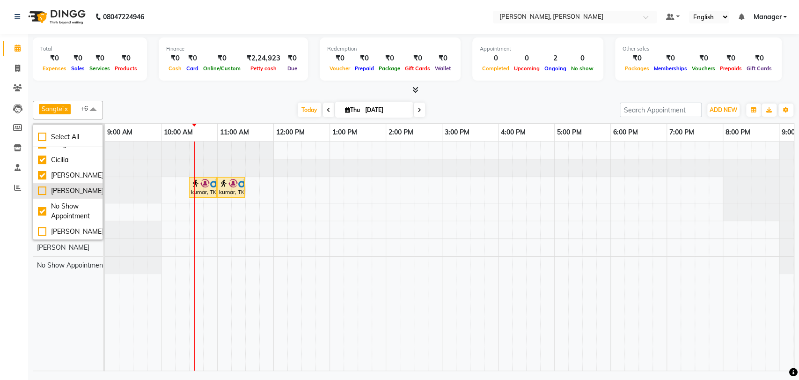
scroll to position [76, 0]
click at [133, 184] on div at bounding box center [133, 190] width 56 height 26
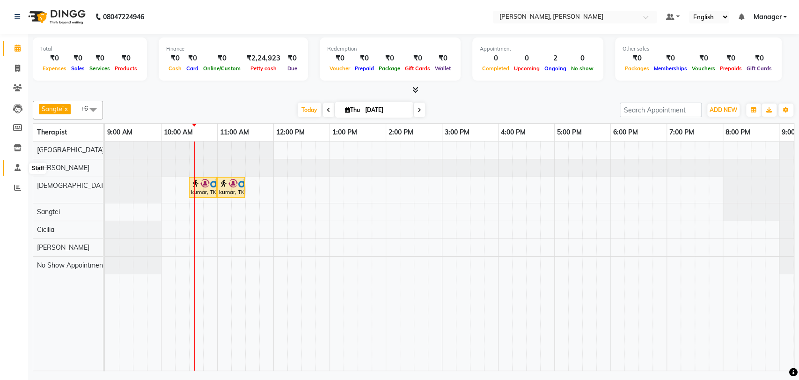
click at [20, 169] on icon at bounding box center [18, 167] width 6 height 7
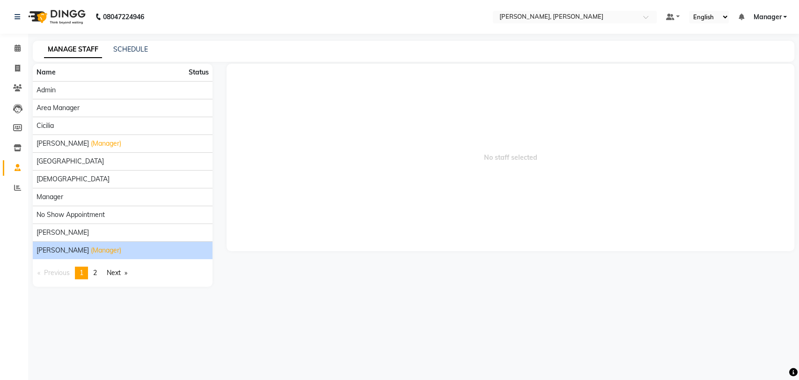
click at [91, 250] on span "(Manager)" at bounding box center [106, 250] width 30 height 10
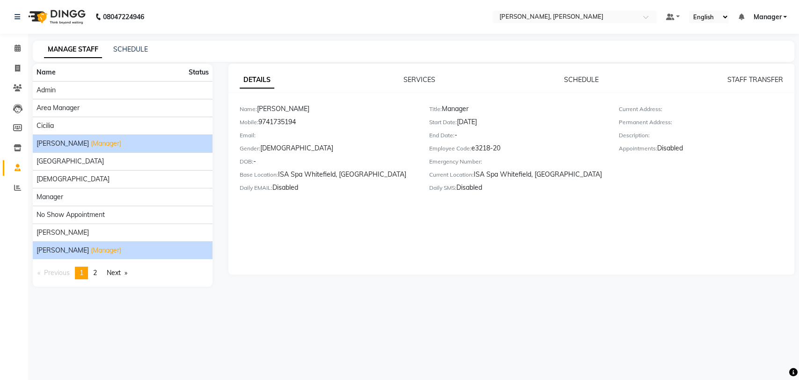
click at [91, 139] on span "(Manager)" at bounding box center [106, 144] width 30 height 10
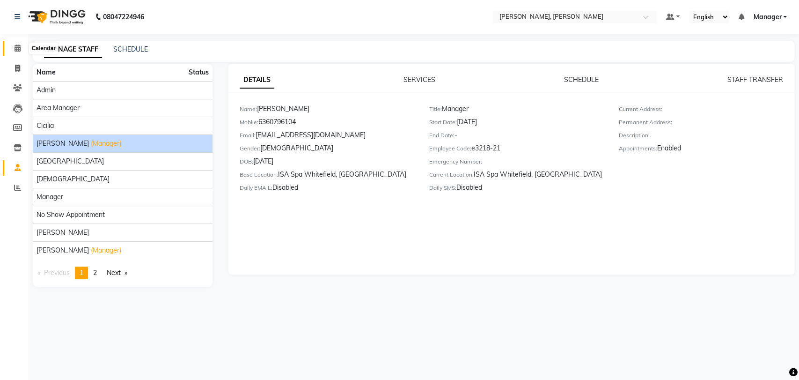
click at [18, 50] on icon at bounding box center [18, 47] width 6 height 7
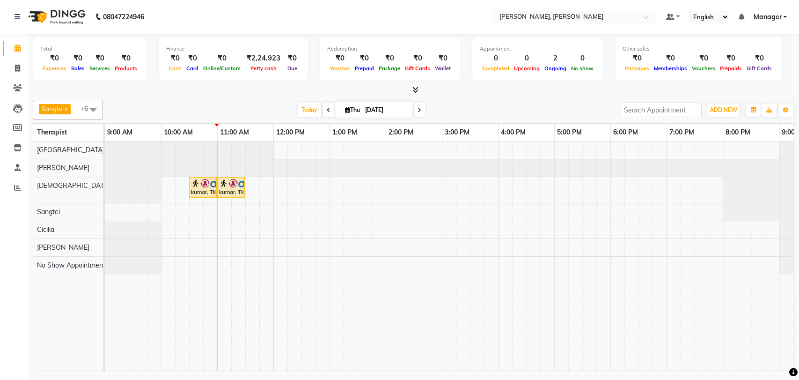
click at [308, 213] on div "kumar, TK01, 10:30 AM-11:00 AM, Foot Reflexology kumar, TK01, 11:00 AM-11:30 AM…" at bounding box center [470, 255] width 730 height 229
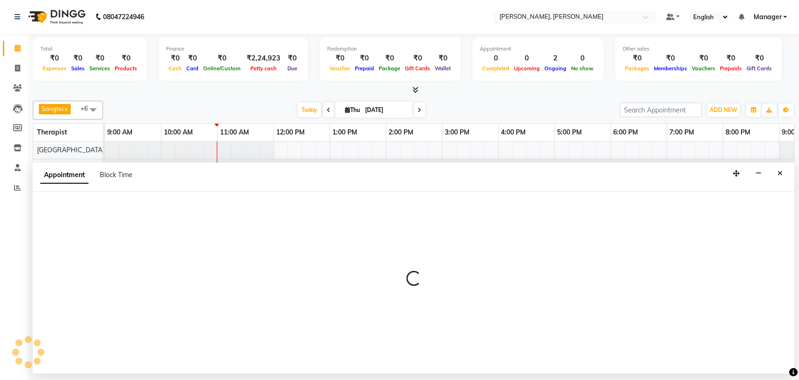
select select "63890"
select select "tentative"
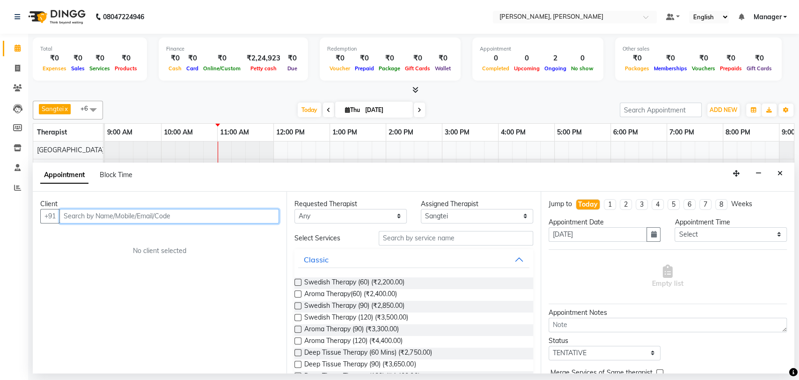
drag, startPoint x: 308, startPoint y: 213, endPoint x: 98, endPoint y: 212, distance: 209.2
click at [98, 212] on input "text" at bounding box center [169, 216] width 220 height 15
paste input "70289 29391"
click at [87, 215] on input "70289 29391" at bounding box center [149, 216] width 181 height 15
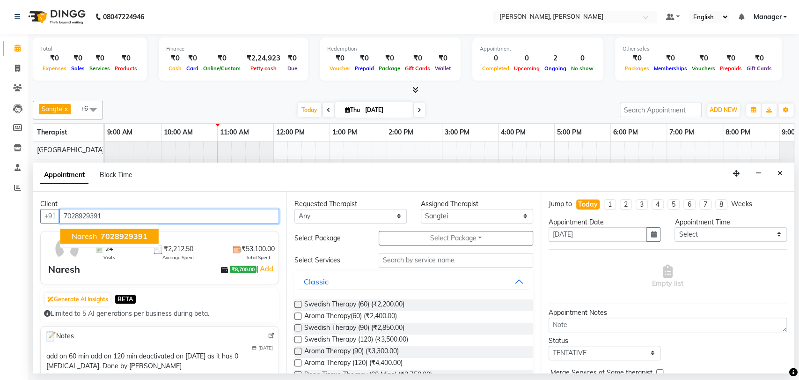
click at [136, 234] on span "7028929391" at bounding box center [124, 235] width 47 height 9
type input "7028929391"
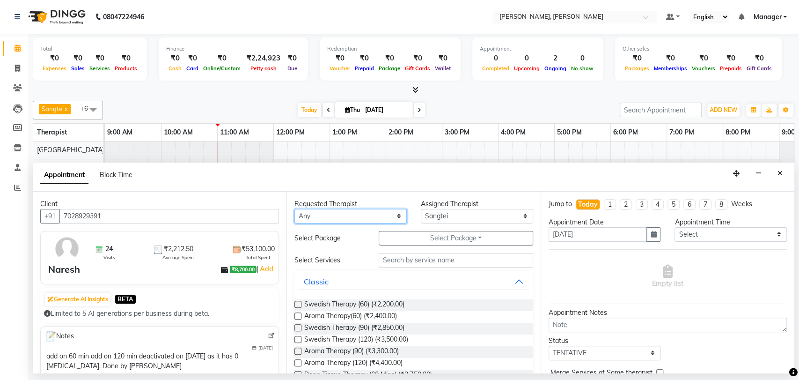
click at [393, 214] on select "Any Cicilia [PERSON_NAME] [DEMOGRAPHIC_DATA] No Show Appointment [PERSON_NAME] …" at bounding box center [350, 216] width 112 height 15
select select "63890"
click at [294, 209] on select "Any Cicilia [PERSON_NAME] [DEMOGRAPHIC_DATA] No Show Appointment [PERSON_NAME] …" at bounding box center [350, 216] width 112 height 15
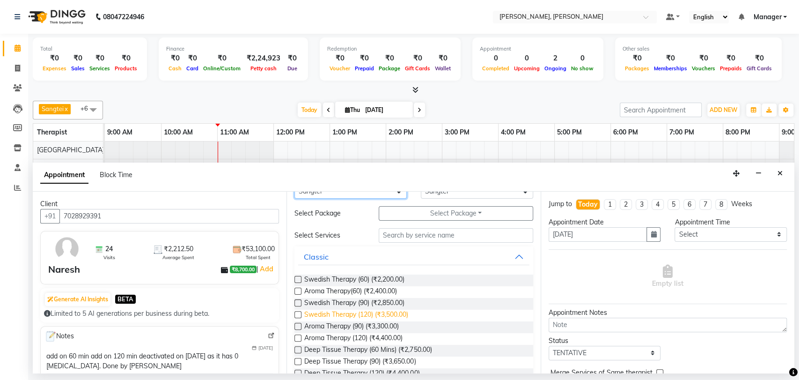
scroll to position [27, 0]
click at [298, 346] on label at bounding box center [297, 347] width 7 height 7
click at [298, 346] on input "checkbox" at bounding box center [297, 348] width 6 height 6
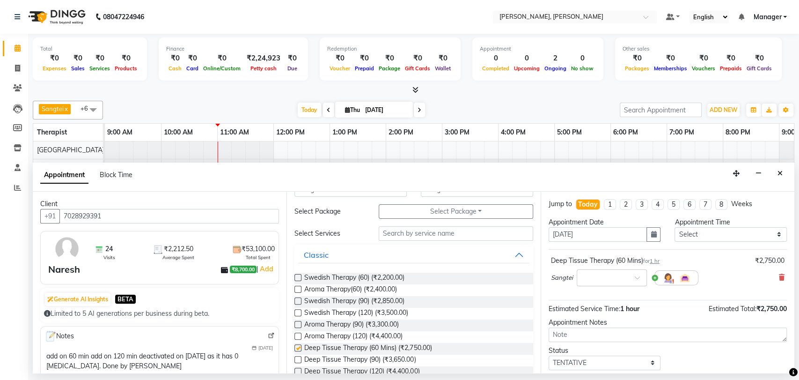
checkbox input "false"
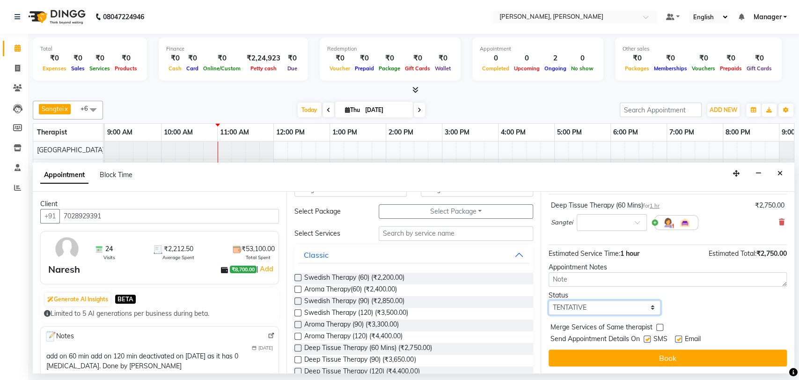
click at [651, 307] on select "Select TENTATIVE CONFIRM CHECK-IN UPCOMING" at bounding box center [605, 307] width 112 height 15
select select "confirm booking"
click at [549, 300] on select "Select TENTATIVE CONFIRM CHECK-IN UPCOMING" at bounding box center [605, 307] width 112 height 15
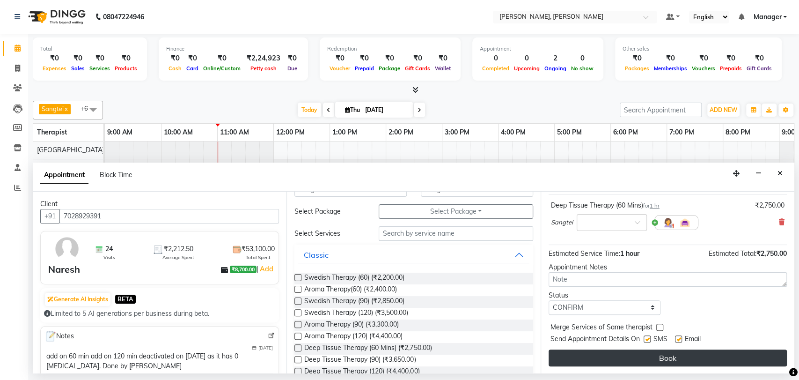
click at [629, 356] on button "Book" at bounding box center [668, 357] width 238 height 17
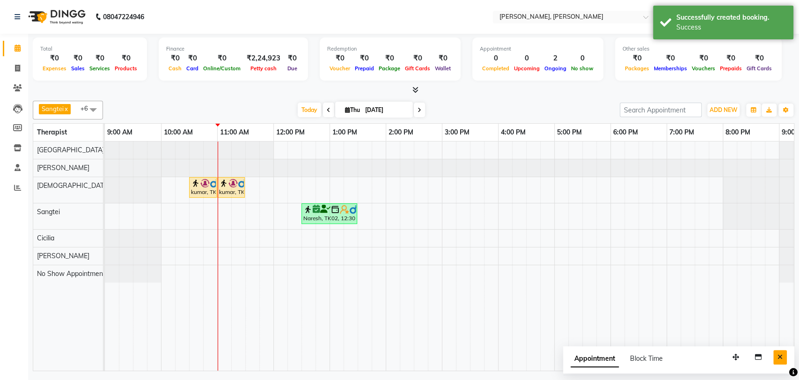
click at [776, 352] on button "Close" at bounding box center [780, 357] width 14 height 15
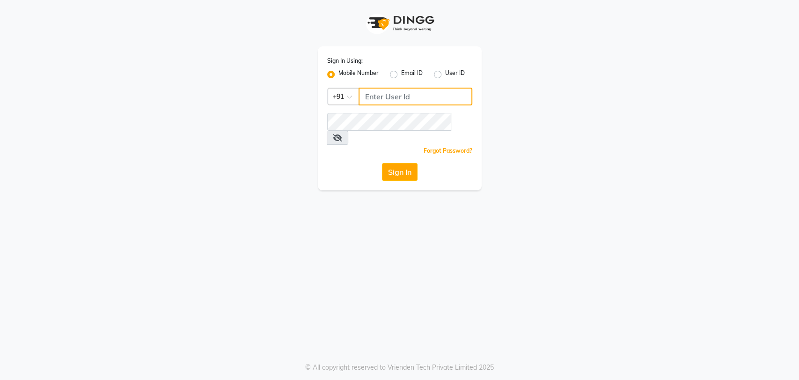
click at [379, 95] on input "Username" at bounding box center [416, 97] width 114 height 18
type input "8861636826"
click at [400, 163] on button "Sign In" at bounding box center [400, 172] width 36 height 18
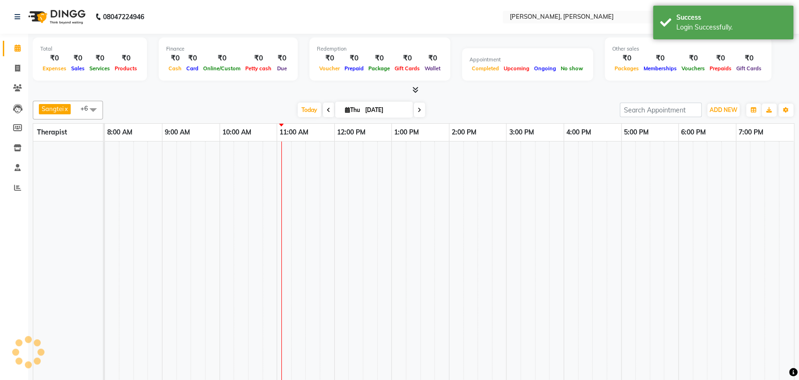
select select "en"
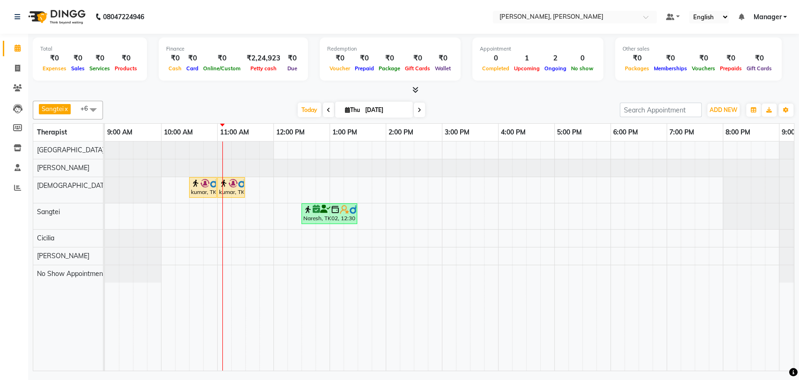
click at [284, 153] on div "kumar, TK01, 10:30 AM-11:00 AM, Foot Reflexology kumar, TK01, 11:00 AM-11:30 AM…" at bounding box center [470, 255] width 730 height 229
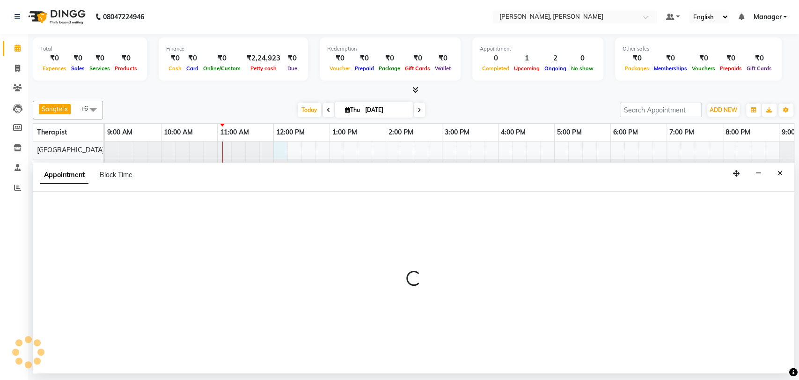
select select "63061"
select select "tentative"
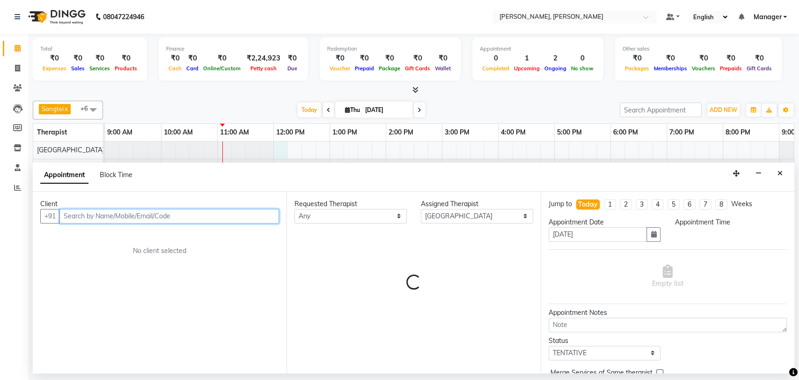
select select "720"
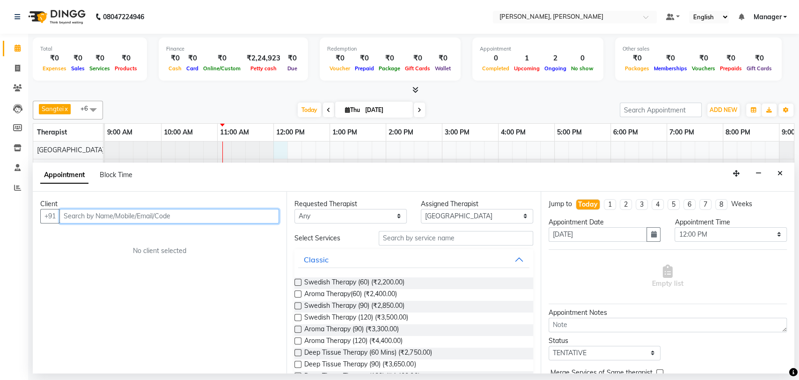
click at [134, 211] on input "text" at bounding box center [169, 216] width 220 height 15
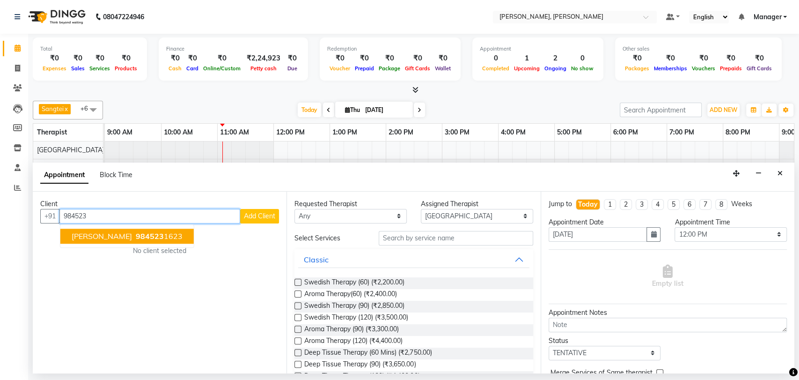
click at [95, 235] on button "Neerja 984523 1623" at bounding box center [126, 235] width 133 height 15
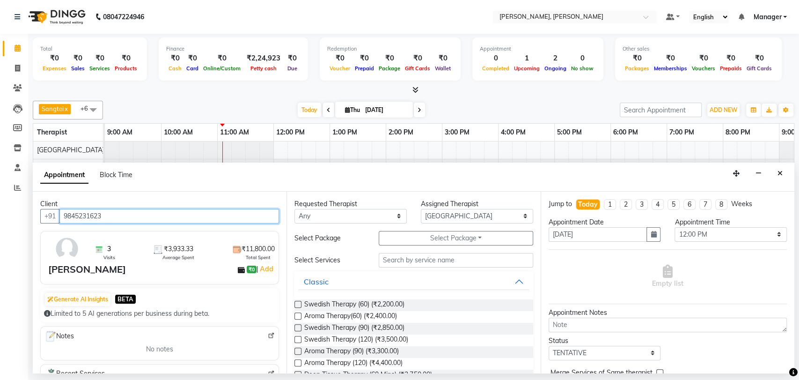
type input "9845231623"
click at [297, 326] on label at bounding box center [297, 327] width 7 height 7
click at [297, 326] on input "checkbox" at bounding box center [297, 328] width 6 height 6
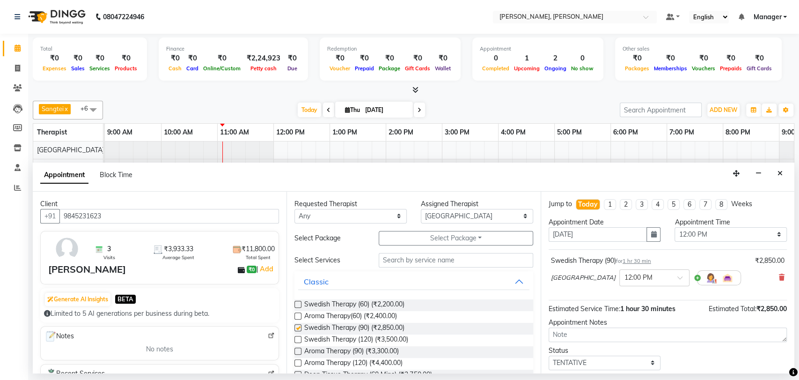
checkbox input "false"
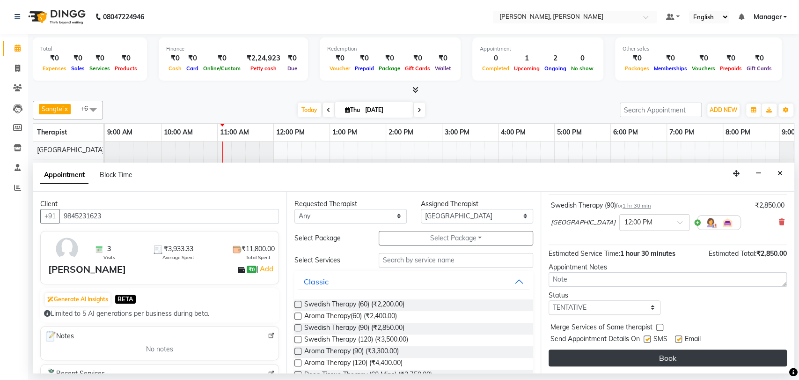
click at [691, 352] on button "Book" at bounding box center [668, 357] width 238 height 17
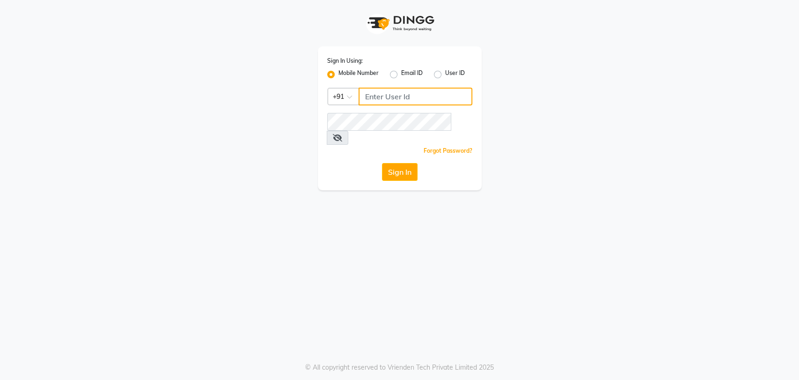
click at [384, 98] on input "Username" at bounding box center [416, 97] width 114 height 18
type input "8861636826"
click at [404, 163] on button "Sign In" at bounding box center [400, 172] width 36 height 18
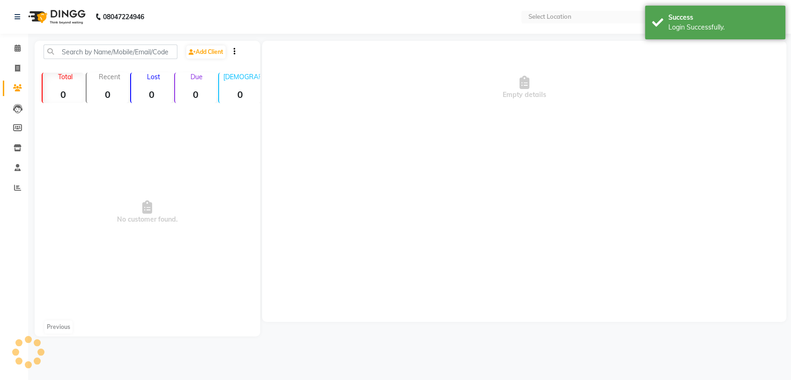
select select "en"
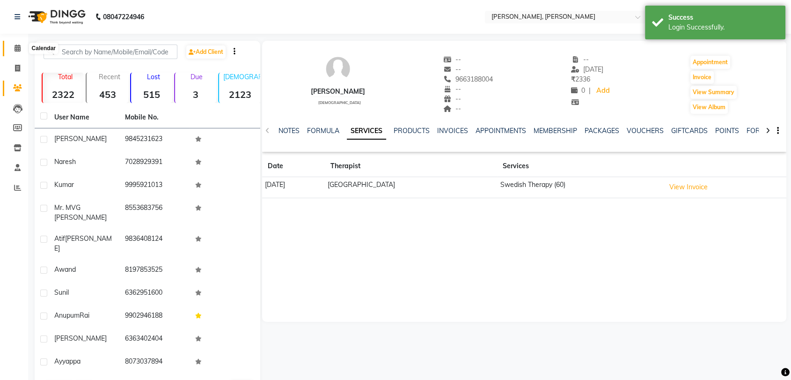
click at [19, 53] on span at bounding box center [17, 48] width 16 height 11
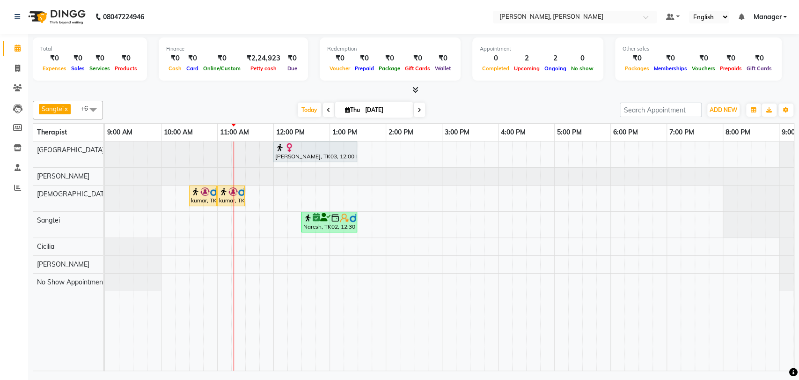
click at [180, 100] on div "Sangtei x No Show Appointment x Ziri Lalnunziri x Florence x Cicilia x Rebec La…" at bounding box center [414, 234] width 762 height 274
click at [204, 200] on div "kumar, TK01, 10:30 AM-11:00 AM, Foot Reflexology" at bounding box center [203, 196] width 26 height 18
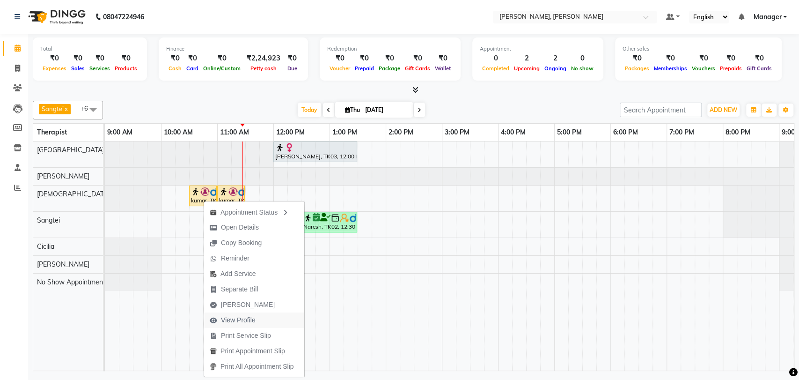
click at [241, 320] on span "View Profile" at bounding box center [238, 320] width 35 height 10
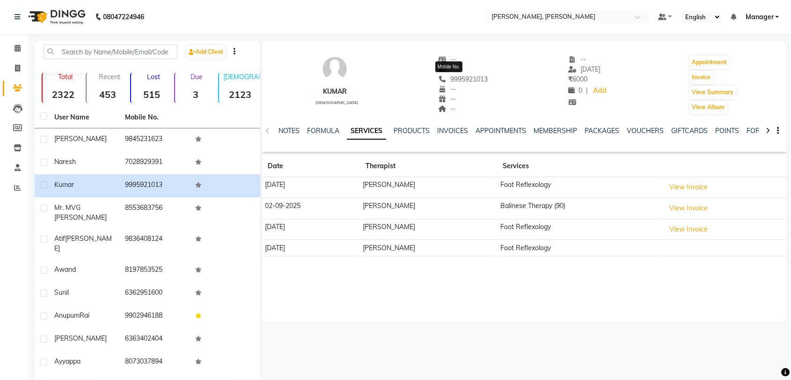
click at [444, 79] on span "9995921013" at bounding box center [464, 79] width 50 height 8
copy span "9995921013"
click at [17, 51] on icon at bounding box center [18, 47] width 6 height 7
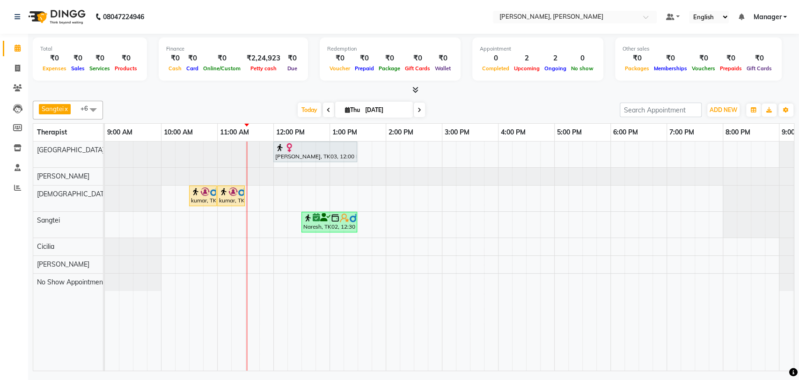
click at [207, 199] on div "kumar, TK01, 10:30 AM-11:00 AM, Foot Reflexology" at bounding box center [203, 196] width 26 height 18
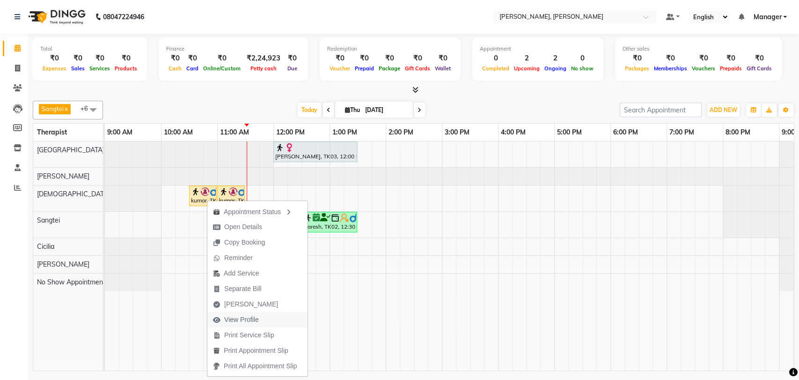
click at [258, 318] on span "View Profile" at bounding box center [241, 320] width 35 height 10
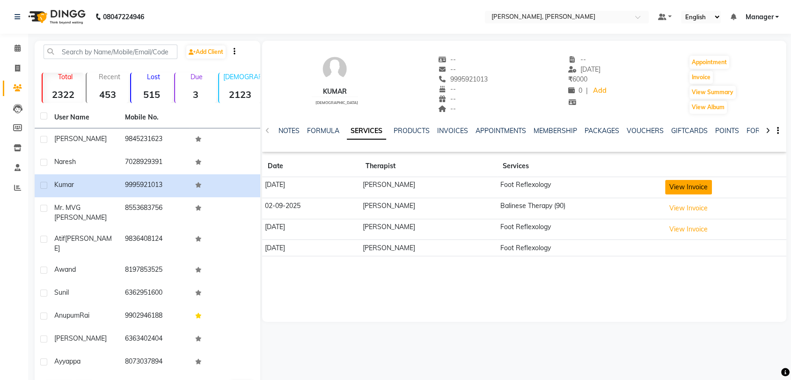
click at [681, 186] on button "View Invoice" at bounding box center [688, 187] width 47 height 15
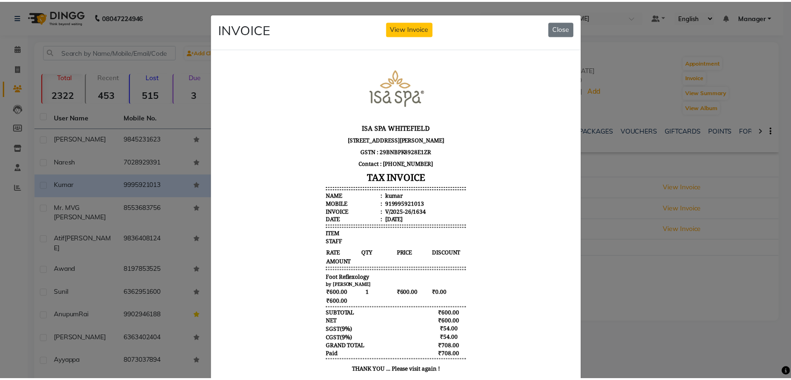
scroll to position [7, 0]
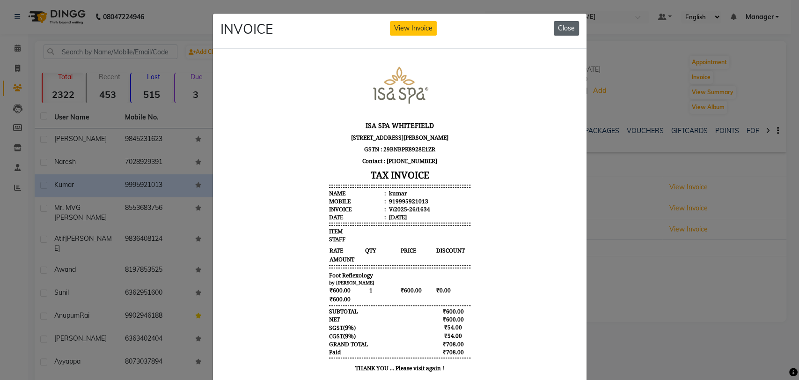
click at [566, 27] on button "Close" at bounding box center [566, 28] width 25 height 15
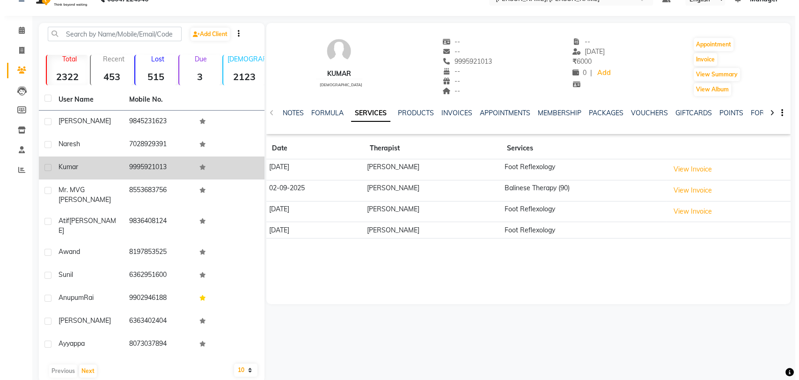
scroll to position [0, 0]
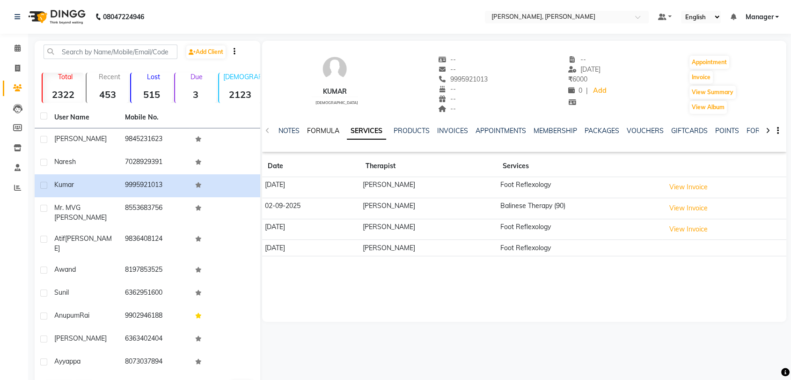
click at [325, 130] on link "FORMULA" at bounding box center [323, 130] width 32 height 8
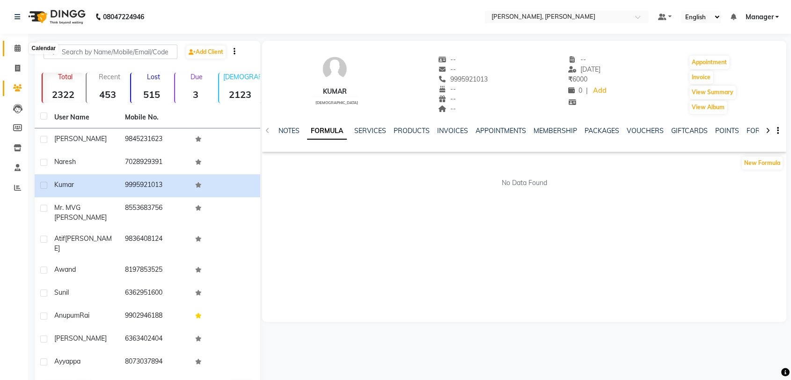
click at [17, 51] on icon at bounding box center [18, 47] width 6 height 7
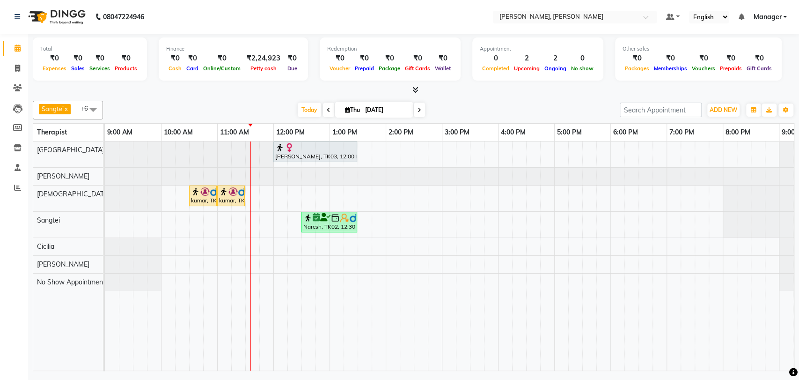
click at [225, 199] on div "kumar, TK01, 11:00 AM-11:30 AM, Foot Reflexology" at bounding box center [231, 196] width 26 height 18
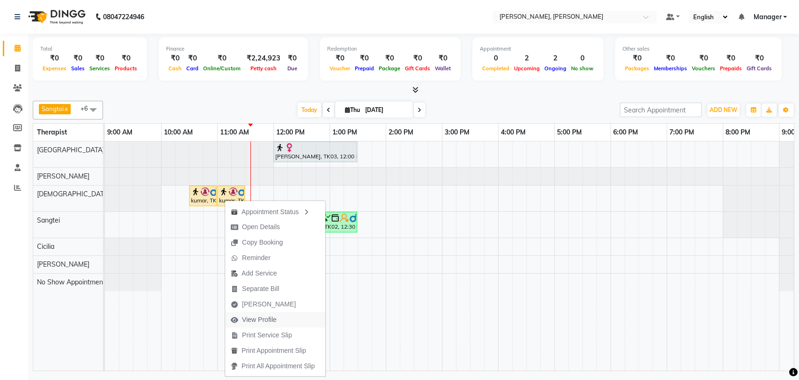
click at [269, 320] on span "View Profile" at bounding box center [259, 320] width 35 height 10
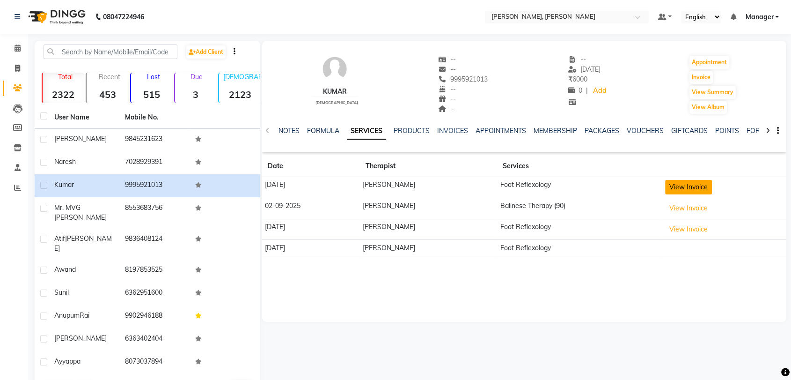
click at [681, 188] on button "View Invoice" at bounding box center [688, 187] width 47 height 15
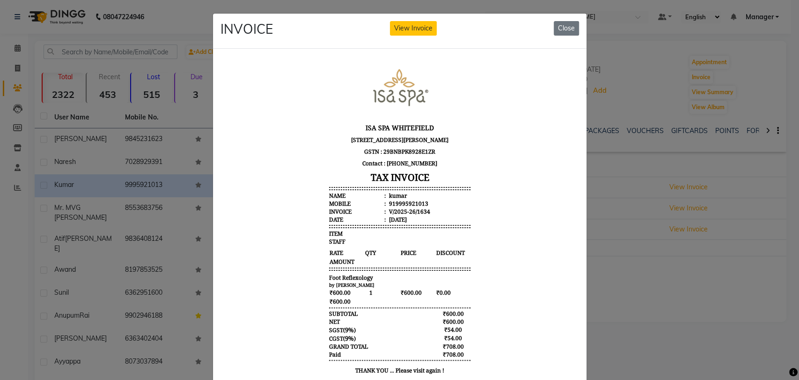
scroll to position [7, 0]
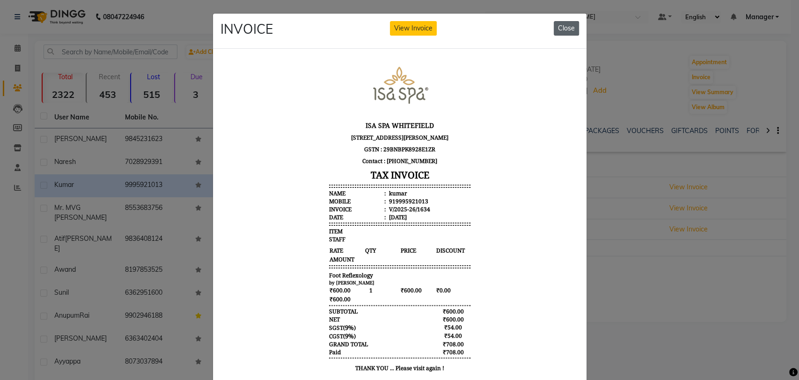
click at [563, 27] on button "Close" at bounding box center [566, 28] width 25 height 15
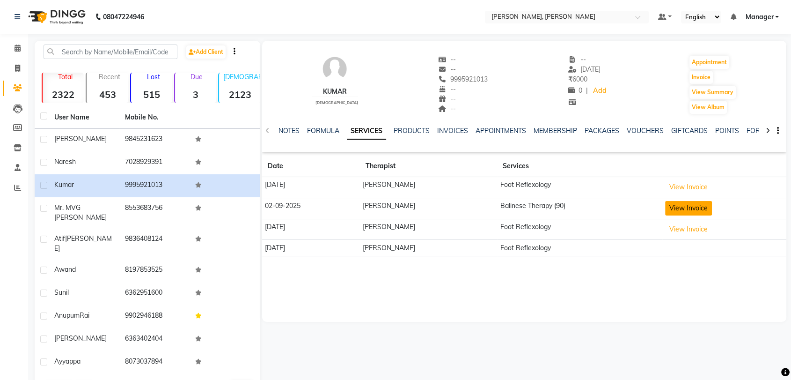
click at [682, 208] on button "View Invoice" at bounding box center [688, 208] width 47 height 15
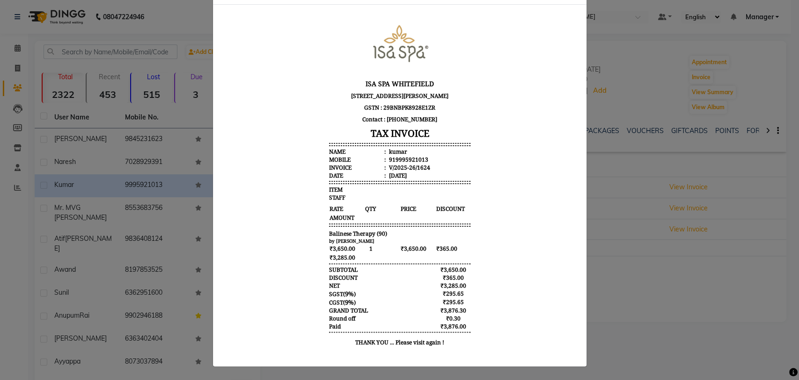
scroll to position [0, 0]
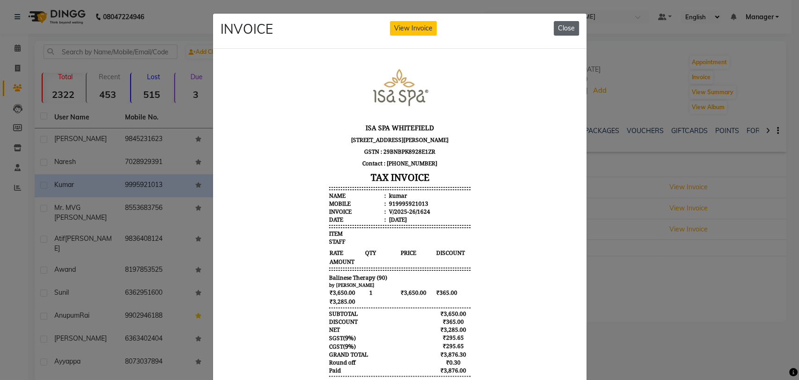
click at [562, 29] on button "Close" at bounding box center [566, 28] width 25 height 15
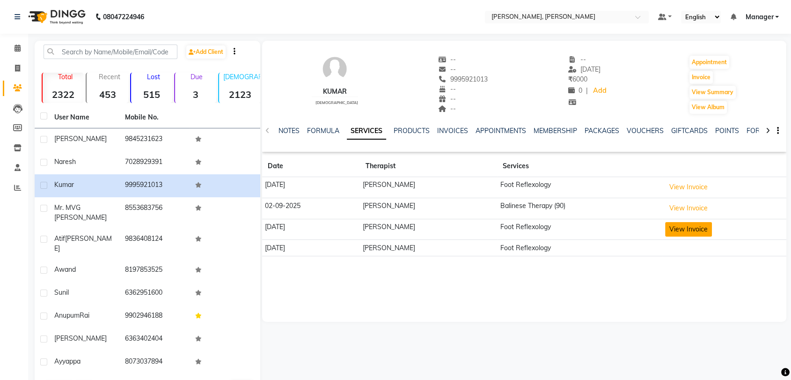
click at [698, 228] on button "View Invoice" at bounding box center [688, 229] width 47 height 15
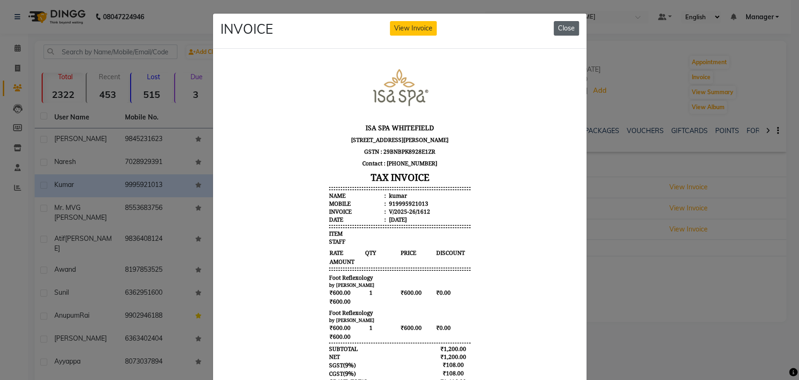
click at [566, 28] on button "Close" at bounding box center [566, 28] width 25 height 15
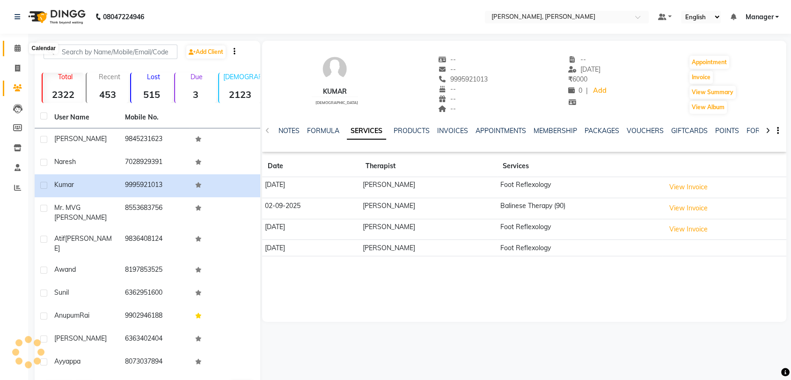
click at [15, 50] on icon at bounding box center [18, 47] width 6 height 7
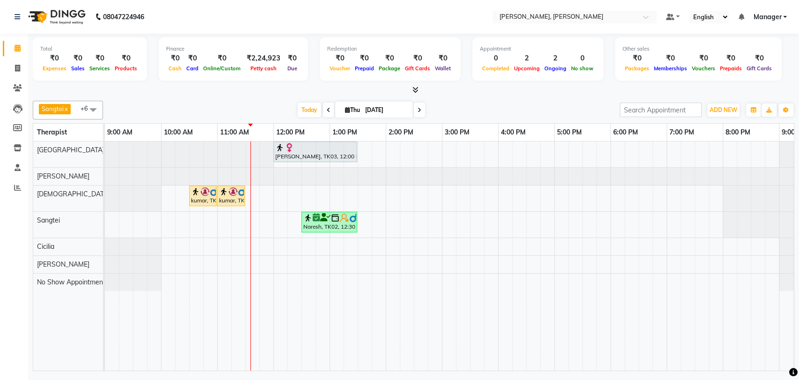
click at [237, 201] on div "kumar, TK01, 11:00 AM-11:30 AM, Foot Reflexology" at bounding box center [231, 196] width 26 height 18
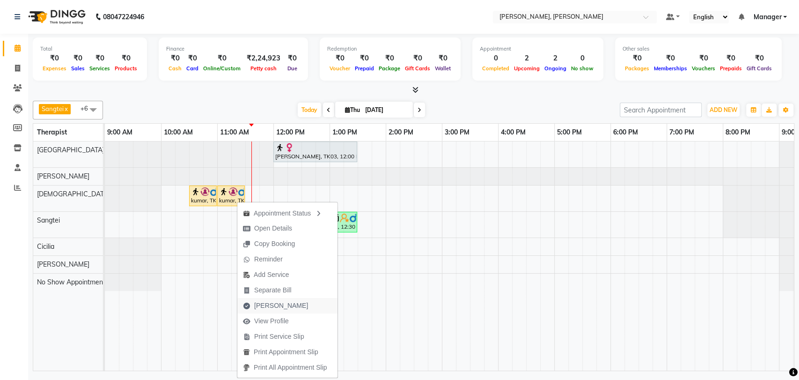
click at [281, 303] on span "Mark Done" at bounding box center [281, 305] width 54 height 10
select select "service"
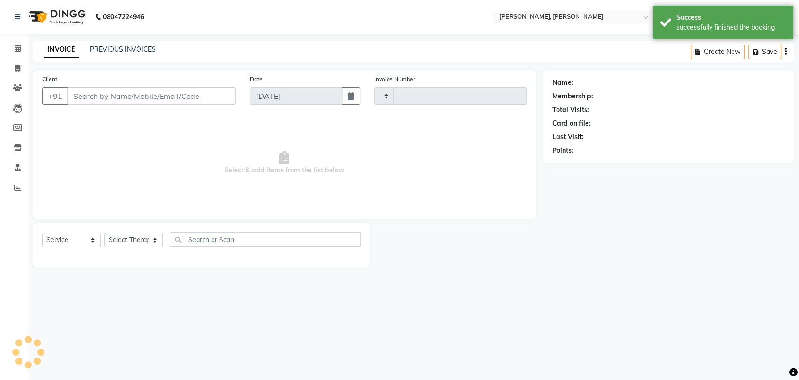
type input "1642"
select select "7301"
type input "9995921013"
select select "63054"
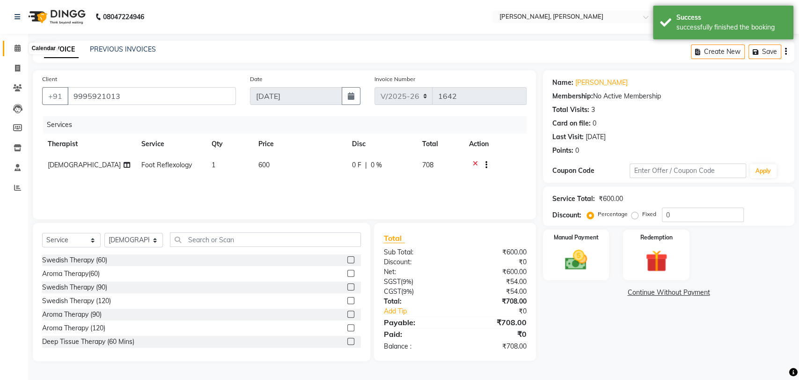
click at [19, 49] on icon at bounding box center [18, 47] width 6 height 7
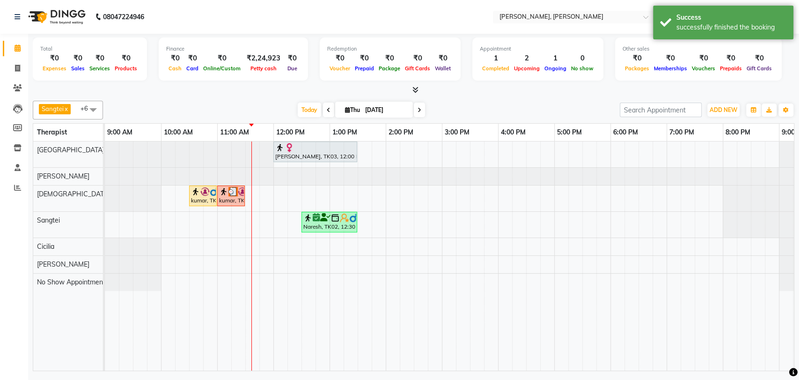
click at [197, 197] on div "kumar, TK01, 10:30 AM-11:00 AM, Foot Reflexology" at bounding box center [203, 196] width 26 height 18
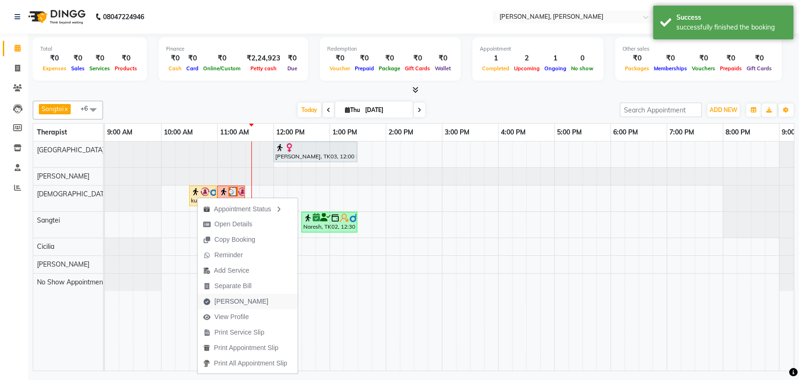
click at [240, 304] on span "Mark Done" at bounding box center [241, 301] width 54 height 10
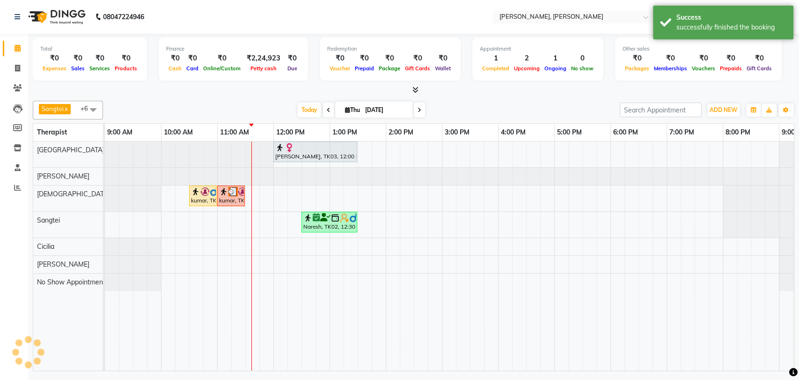
select select "7301"
select select "service"
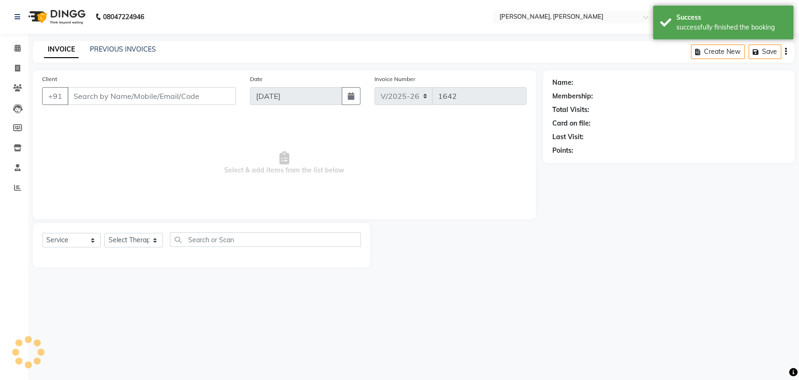
type input "9995921013"
select select "63054"
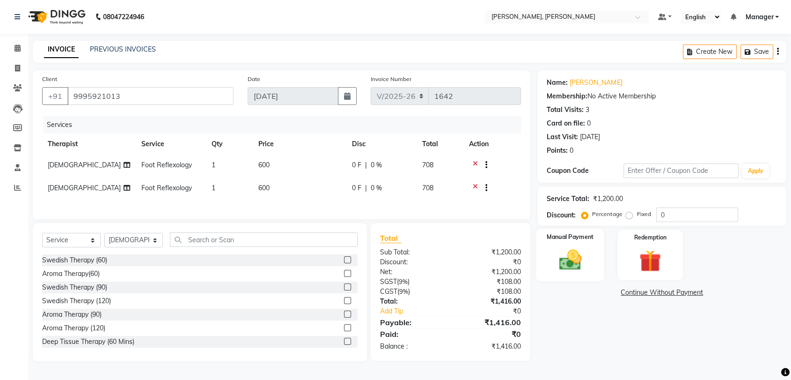
click at [569, 249] on img at bounding box center [570, 260] width 37 height 26
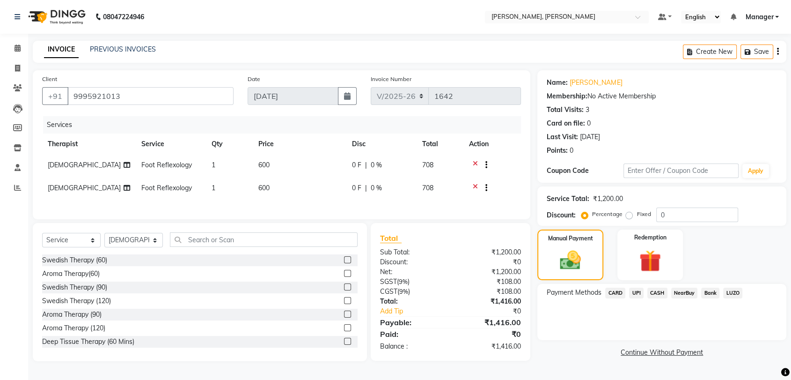
click at [634, 293] on span "UPI" at bounding box center [636, 292] width 15 height 11
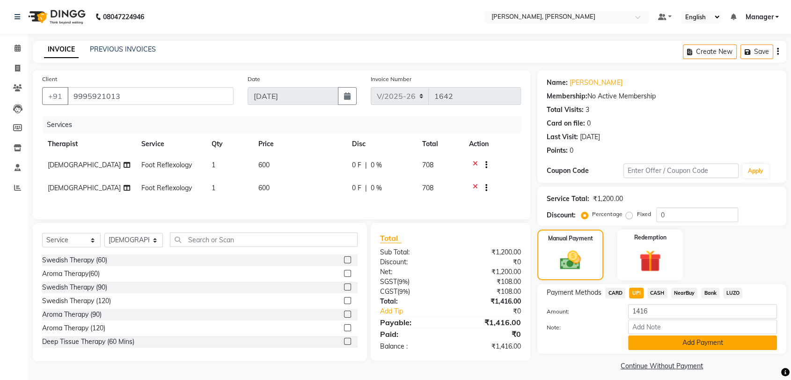
click at [682, 345] on button "Add Payment" at bounding box center [702, 342] width 149 height 15
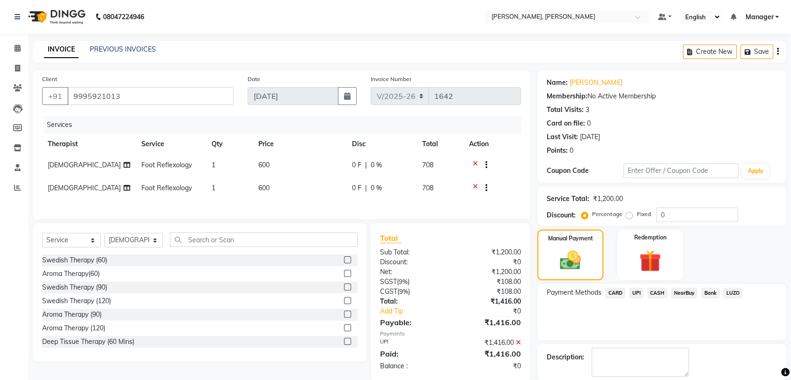
scroll to position [46, 0]
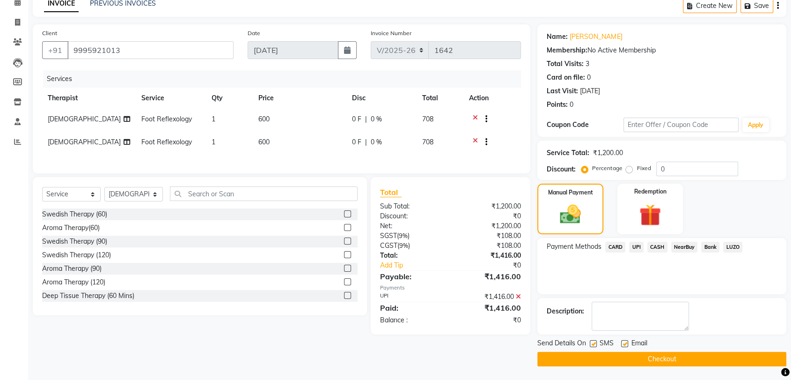
click at [672, 356] on button "Checkout" at bounding box center [661, 358] width 249 height 15
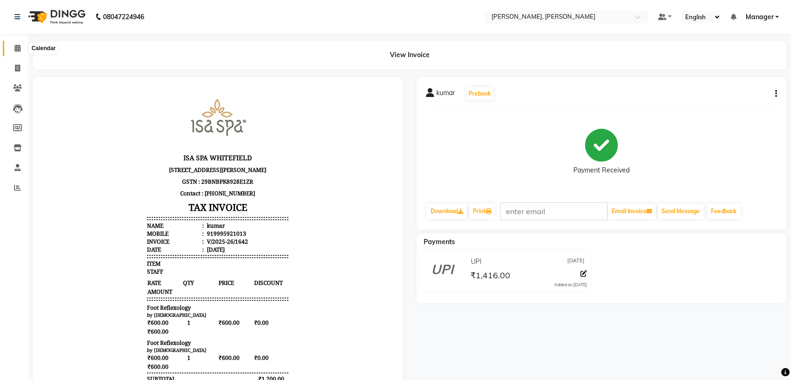
click at [15, 48] on icon at bounding box center [18, 47] width 6 height 7
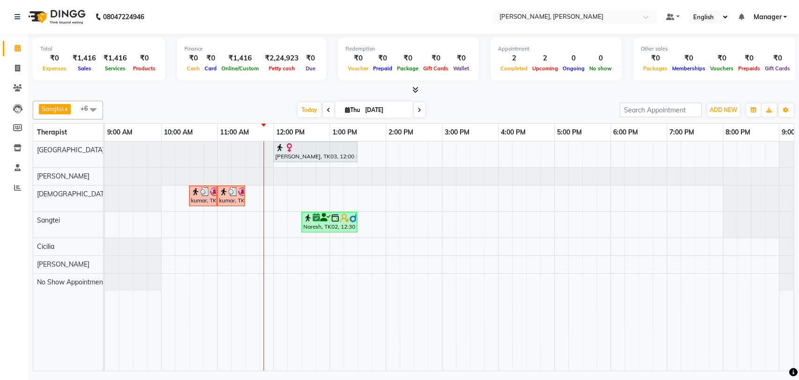
click at [225, 187] on img at bounding box center [223, 191] width 9 height 9
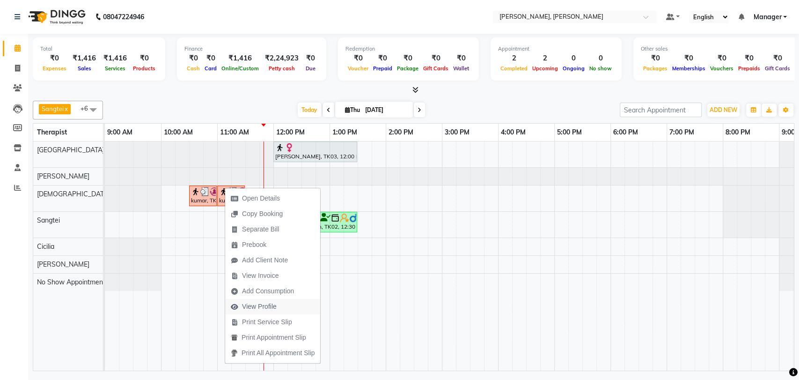
click at [257, 301] on span "View Profile" at bounding box center [259, 306] width 35 height 10
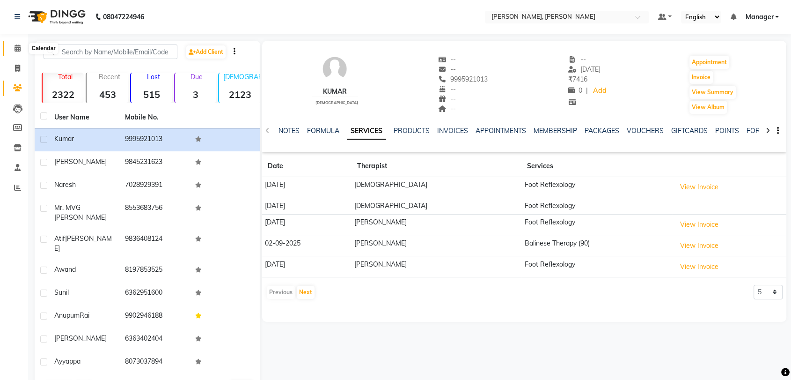
click at [18, 47] on icon at bounding box center [18, 47] width 6 height 7
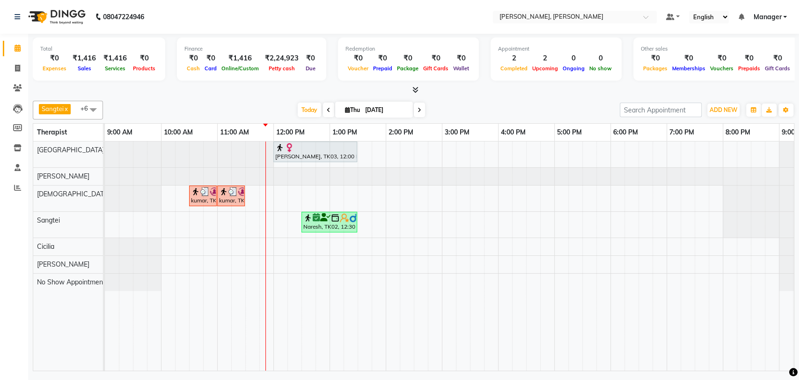
click at [222, 193] on img at bounding box center [223, 191] width 9 height 9
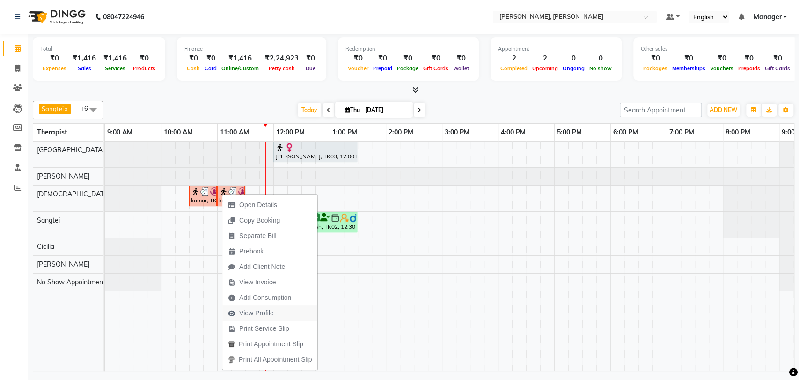
click at [265, 316] on span "View Profile" at bounding box center [256, 313] width 35 height 10
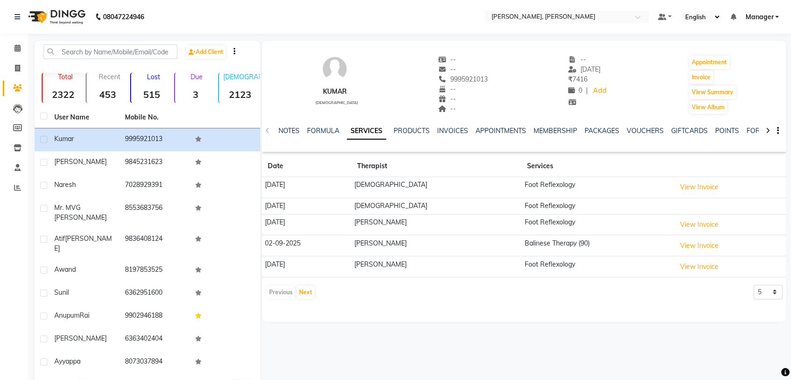
click at [278, 141] on div "NOTES FORMULA SERVICES PRODUCTS INVOICES APPOINTMENTS MEMBERSHIP PACKAGES VOUCH…" at bounding box center [512, 134] width 469 height 17
click at [17, 47] on icon at bounding box center [18, 47] width 6 height 7
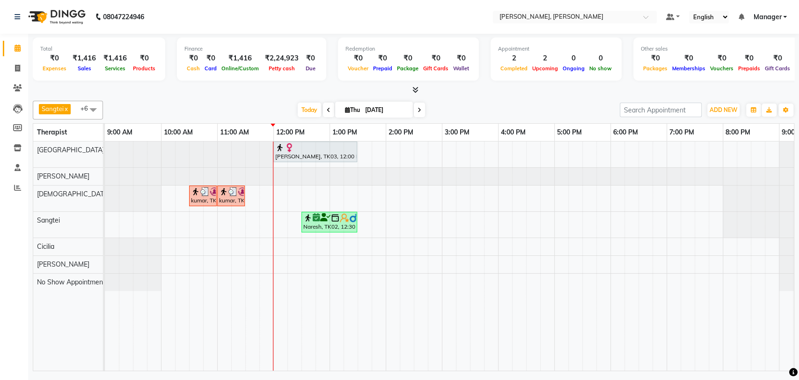
click at [326, 154] on div "Neerja, TK03, 12:00 PM-01:30 PM, Swedish Therapy (90)" at bounding box center [315, 152] width 82 height 18
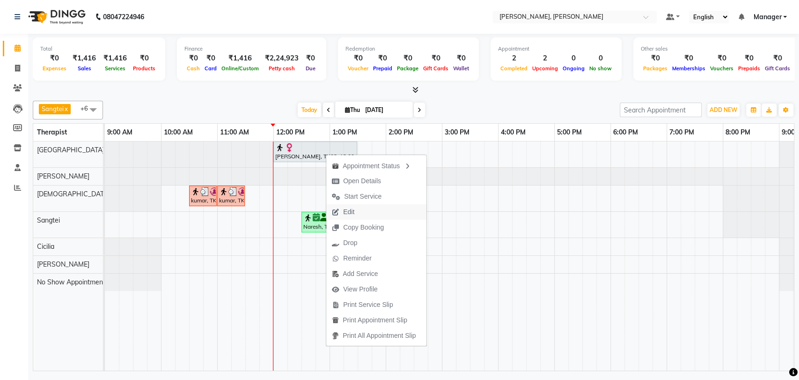
click at [357, 212] on span "Edit" at bounding box center [343, 211] width 34 height 15
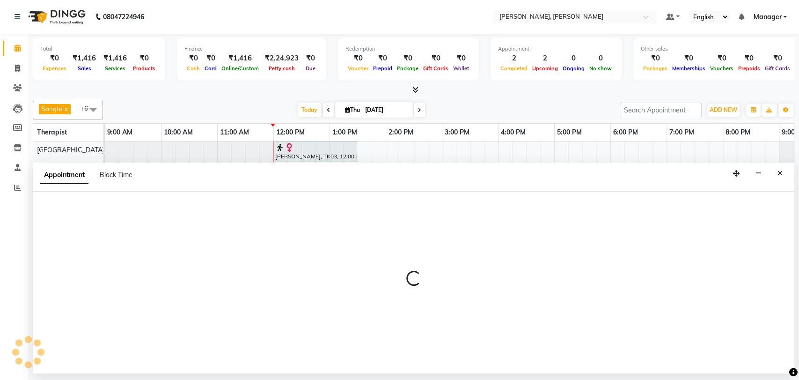
select select "tentative"
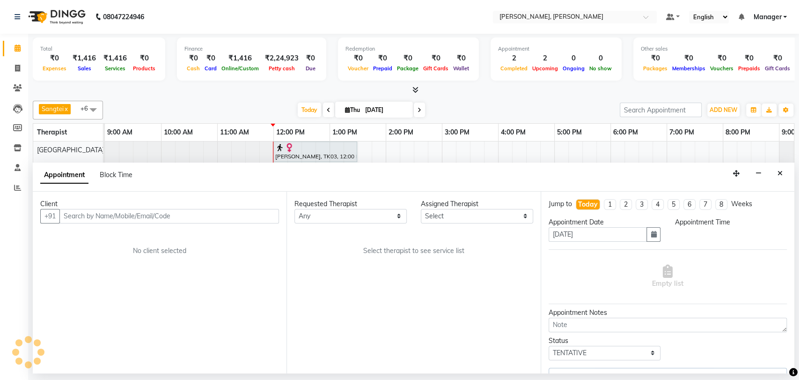
select select "63061"
select select "720"
select select "3742"
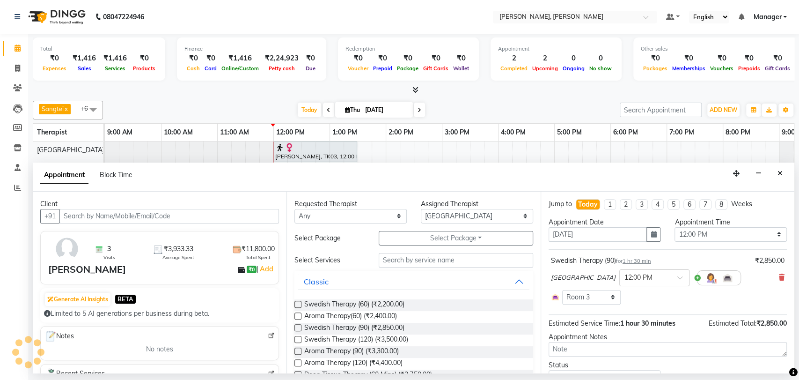
scroll to position [0, 41]
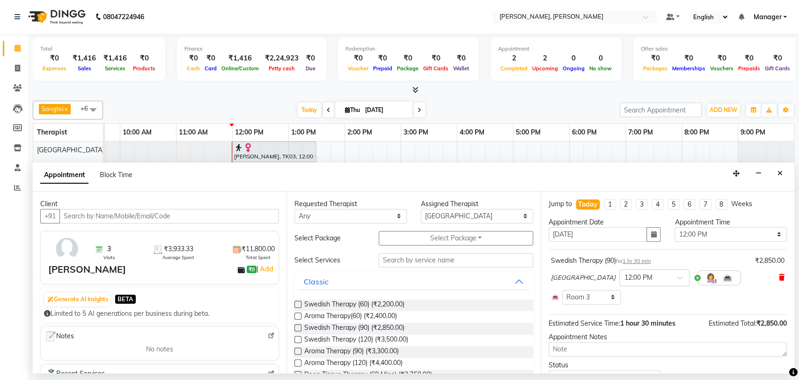
click at [779, 278] on icon at bounding box center [782, 277] width 6 height 7
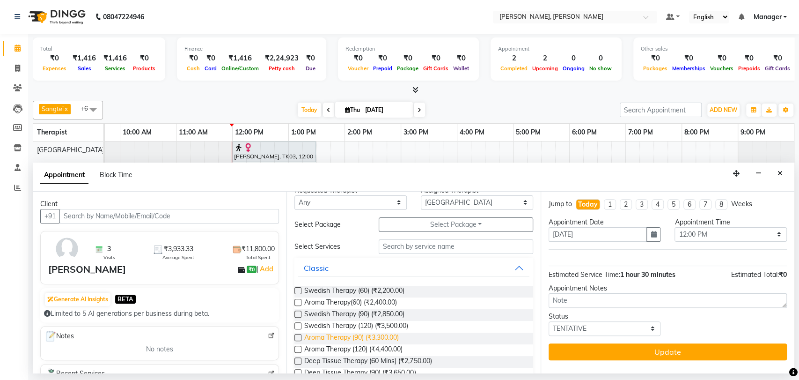
scroll to position [14, 0]
click at [298, 334] on label at bounding box center [297, 336] width 7 height 7
click at [298, 335] on input "checkbox" at bounding box center [297, 338] width 6 height 6
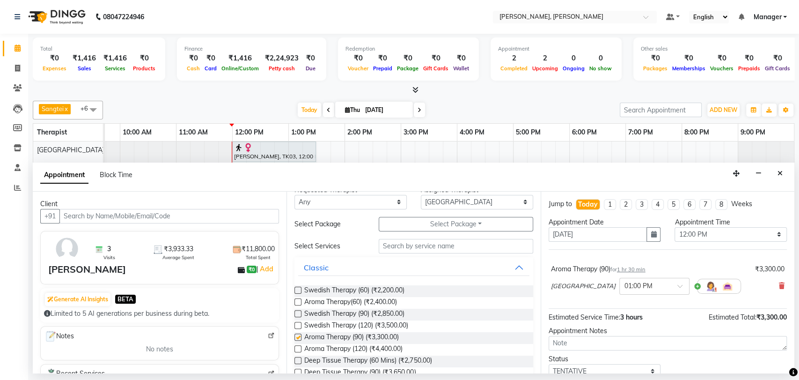
checkbox input "false"
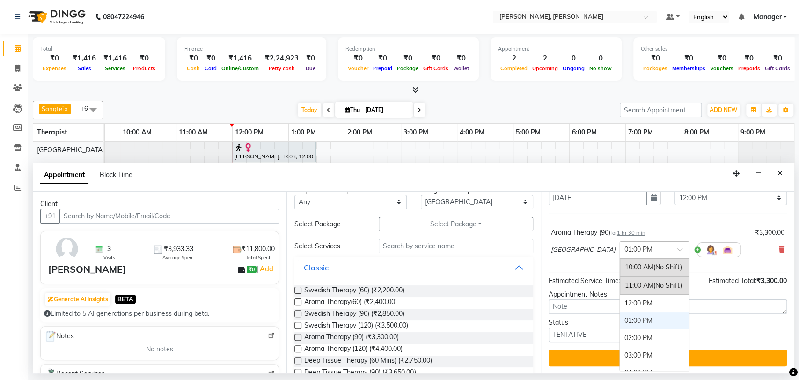
click at [677, 248] on span at bounding box center [683, 252] width 12 height 10
click at [620, 303] on div "12:00 PM" at bounding box center [654, 302] width 69 height 17
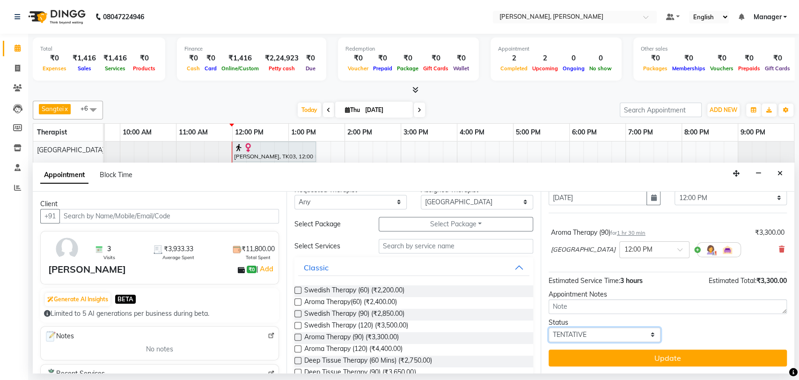
click at [649, 336] on select "Select TENTATIVE CONFIRM CHECK-IN UPCOMING" at bounding box center [605, 334] width 112 height 15
select select "check-in"
click at [549, 327] on select "Select TENTATIVE CONFIRM CHECK-IN UPCOMING" at bounding box center [605, 334] width 112 height 15
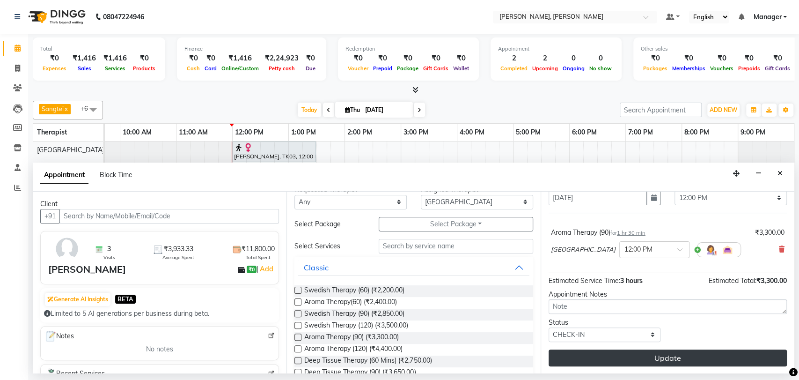
click at [662, 357] on button "Update" at bounding box center [668, 357] width 238 height 17
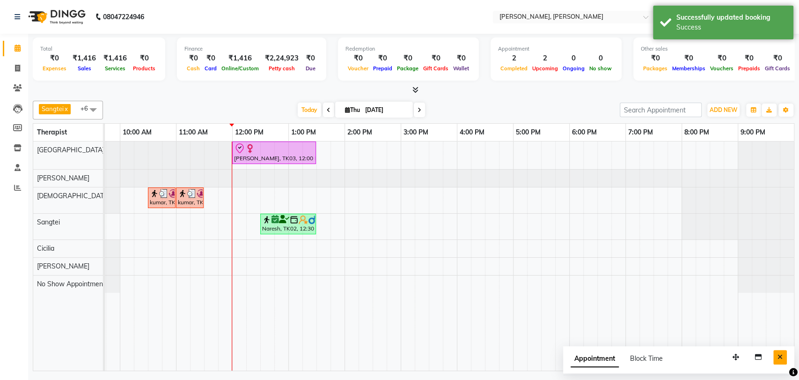
click at [782, 358] on icon "Close" at bounding box center [779, 356] width 5 height 7
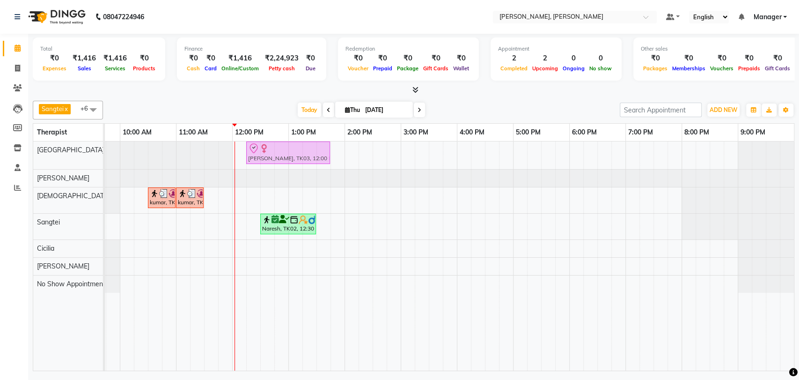
drag, startPoint x: 269, startPoint y: 142, endPoint x: 280, endPoint y: 143, distance: 11.3
click at [64, 143] on div "Neerja, TK03, 12:00 PM-01:30 PM, Aroma Therapy (90) Neerja, TK03, 12:00 PM-01:3…" at bounding box center [64, 155] width 0 height 28
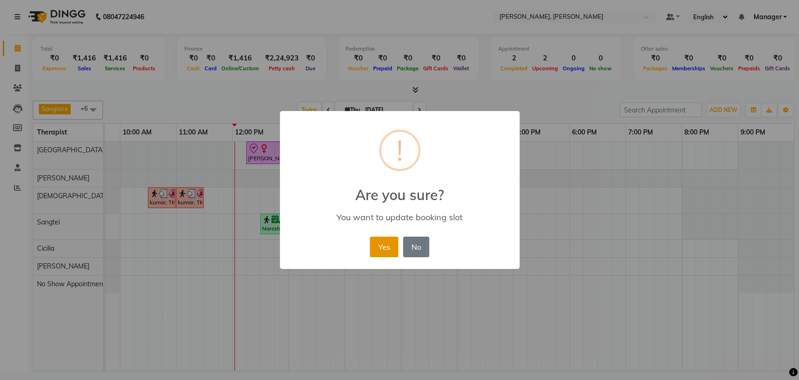
click at [378, 250] on button "Yes" at bounding box center [384, 246] width 29 height 21
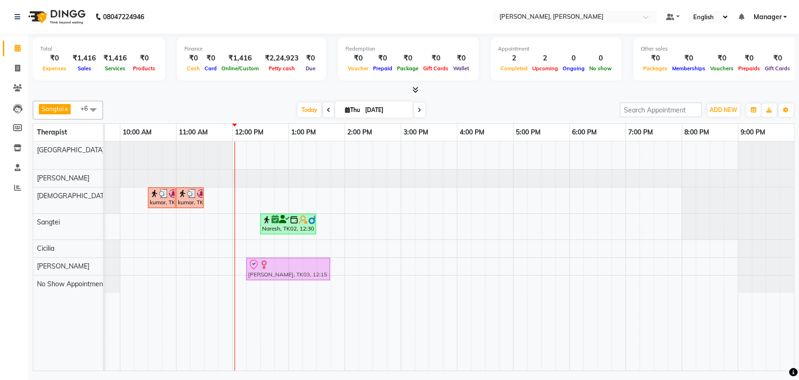
drag, startPoint x: 268, startPoint y: 145, endPoint x: 275, endPoint y: 253, distance: 108.3
click at [275, 253] on div "Neerja, TK03, 12:15 PM-01:45 PM, Aroma Therapy (90) kumar, TK01, 10:30 AM-11:00…" at bounding box center [429, 255] width 730 height 229
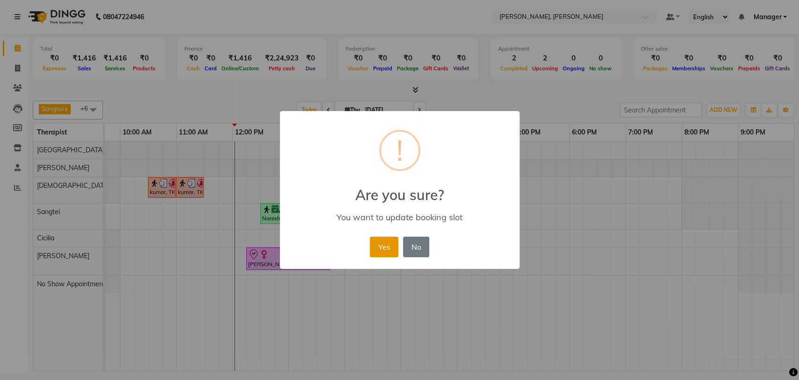
click at [380, 242] on button "Yes" at bounding box center [384, 246] width 29 height 21
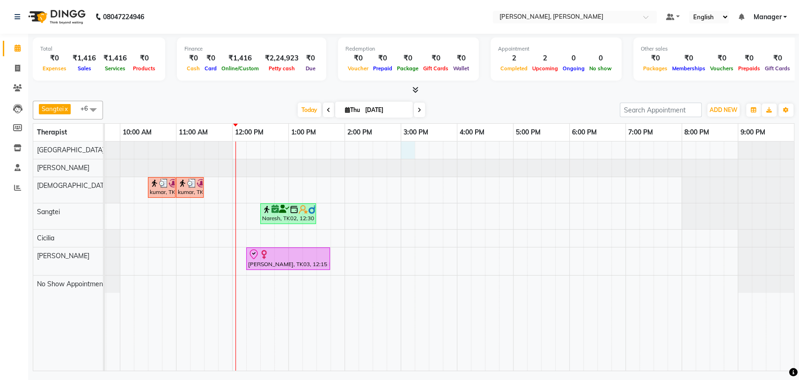
click at [403, 151] on div "kumar, TK01, 10:30 AM-11:00 AM, Foot Reflexology kumar, TK01, 11:00 AM-11:30 AM…" at bounding box center [429, 255] width 730 height 229
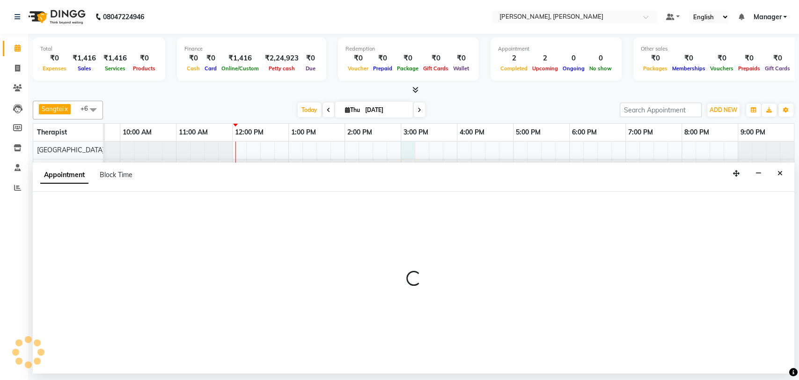
select select "63061"
select select "tentative"
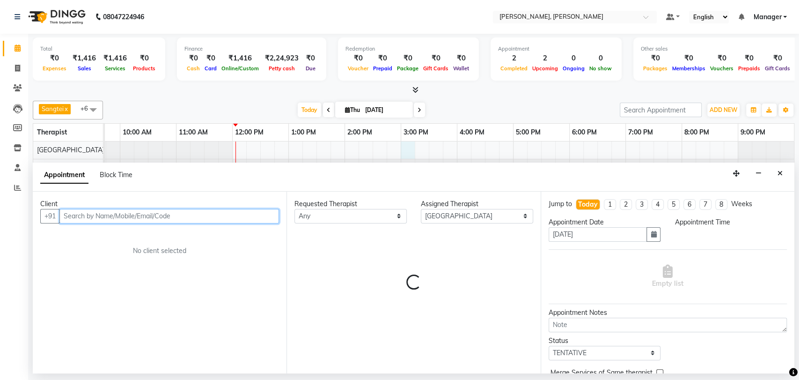
select select "900"
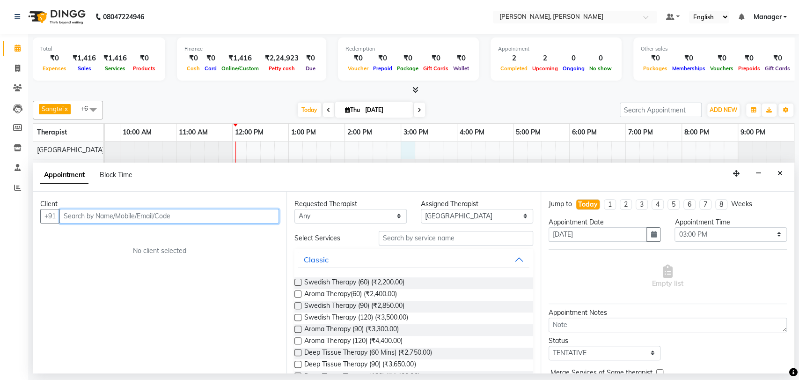
paste input "7411 406 482"
click at [92, 217] on input "7411 406 482" at bounding box center [149, 216] width 181 height 15
click at [77, 214] on input "7411 406482" at bounding box center [149, 216] width 181 height 15
click at [79, 215] on input "7411 406482" at bounding box center [149, 216] width 181 height 15
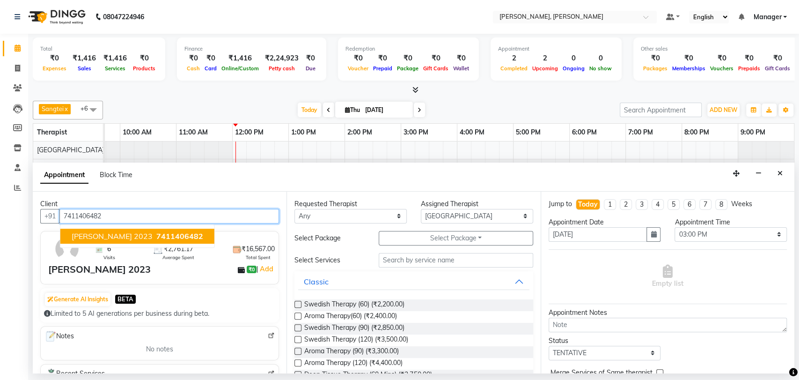
click at [86, 231] on span "Himanshu 2023" at bounding box center [112, 235] width 81 height 9
type input "7411406482"
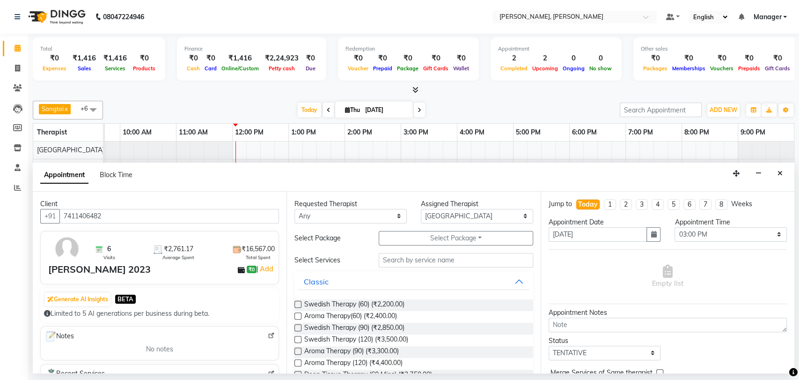
click at [298, 349] on label at bounding box center [297, 350] width 7 height 7
click at [298, 349] on input "checkbox" at bounding box center [297, 352] width 6 height 6
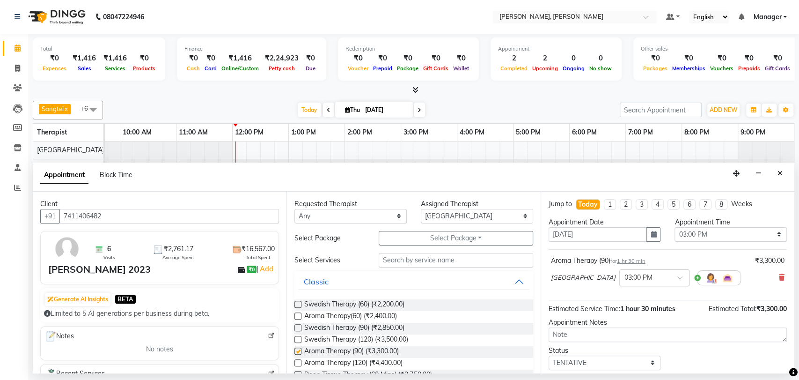
checkbox input "false"
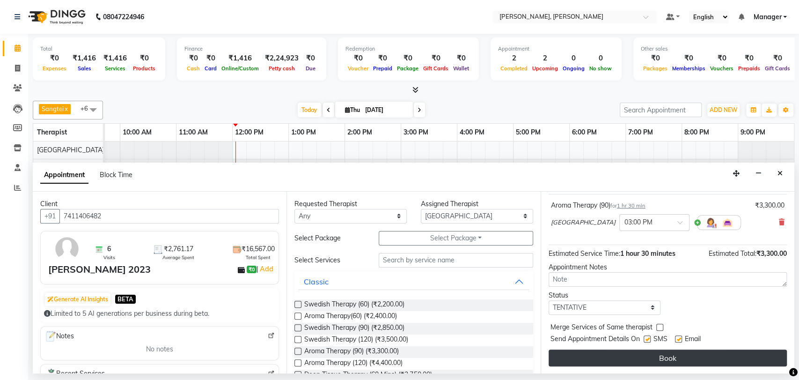
click at [656, 360] on button "Book" at bounding box center [668, 357] width 238 height 17
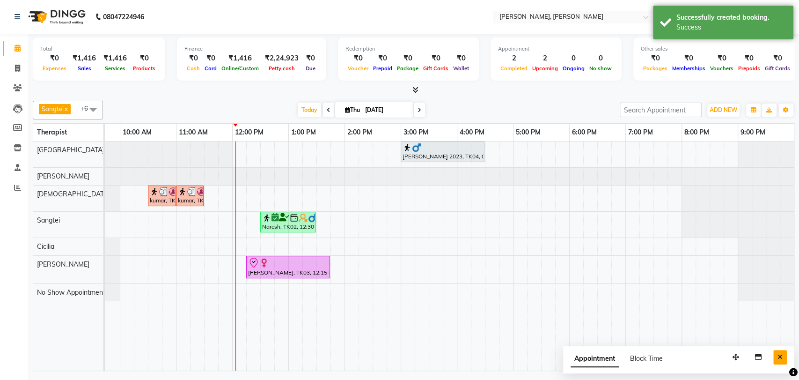
click at [780, 356] on icon "Close" at bounding box center [779, 356] width 5 height 7
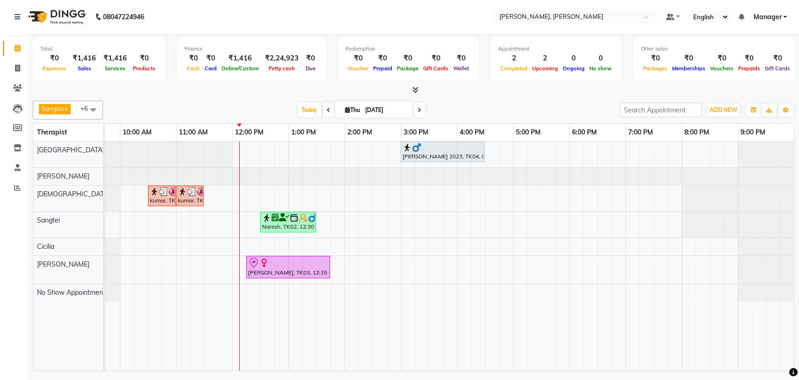
click at [274, 261] on div at bounding box center [288, 262] width 80 height 11
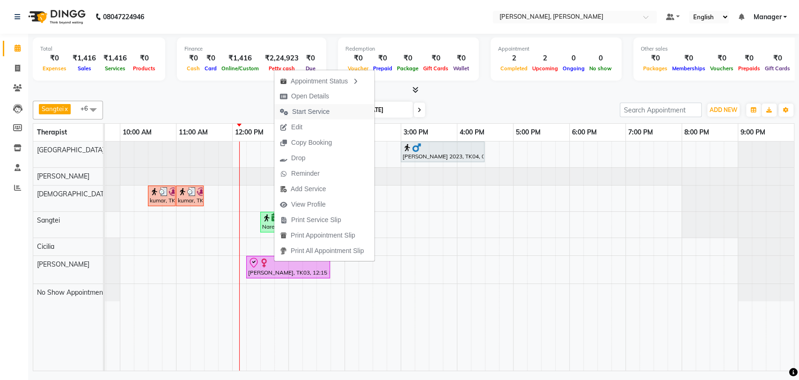
click at [322, 110] on span "Start Service" at bounding box center [310, 112] width 37 height 10
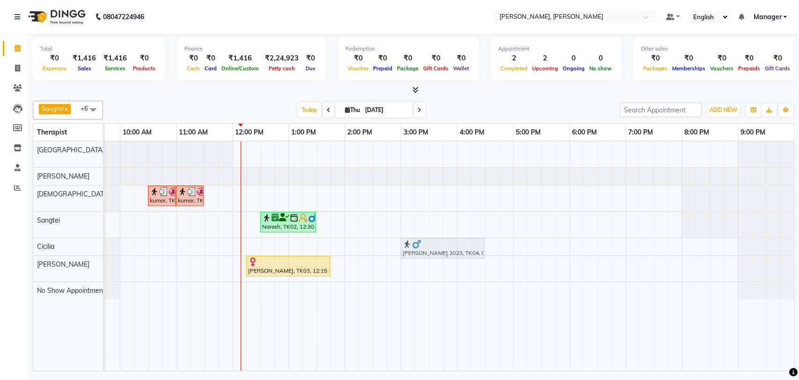
drag, startPoint x: 426, startPoint y: 147, endPoint x: 428, endPoint y: 242, distance: 94.1
click at [428, 242] on tbody "Himanshu 2023, TK04, 03:00 PM-04:30 PM, Aroma Therapy (90) kumar, TK01, 10:30 A…" at bounding box center [429, 220] width 730 height 158
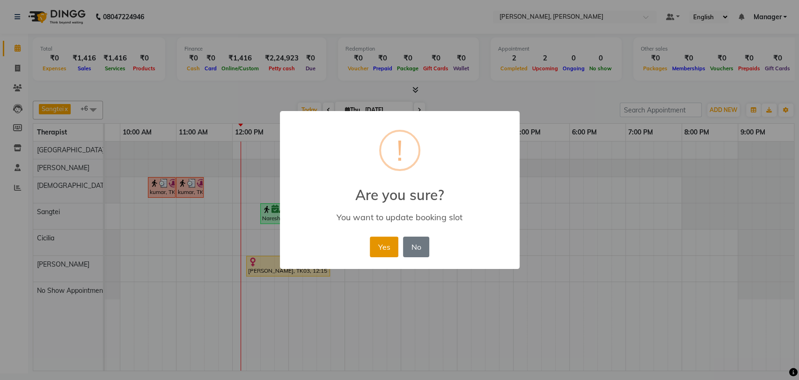
click at [386, 248] on button "Yes" at bounding box center [384, 246] width 29 height 21
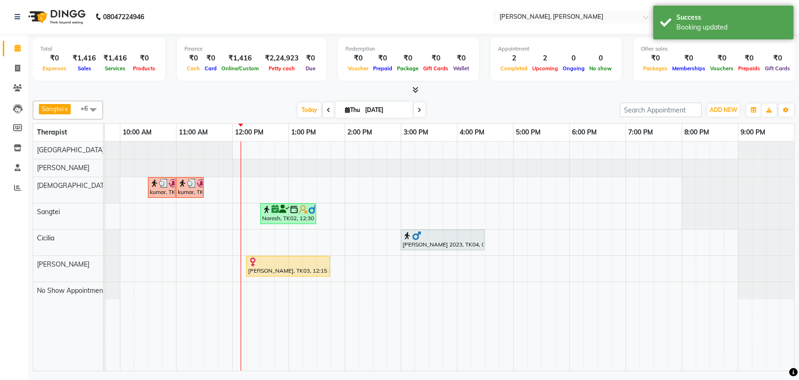
click at [269, 214] on div "Naresh, TK02, 12:30 PM-01:30 PM, Deep Tissue Therapy (60 Mins)" at bounding box center [288, 214] width 54 height 18
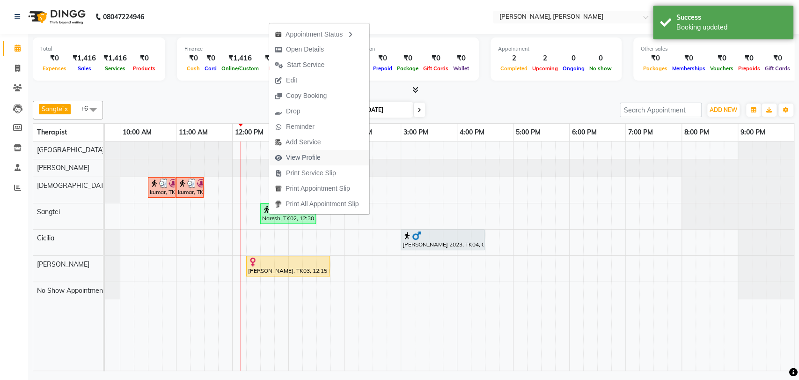
click at [314, 158] on span "View Profile" at bounding box center [303, 158] width 35 height 10
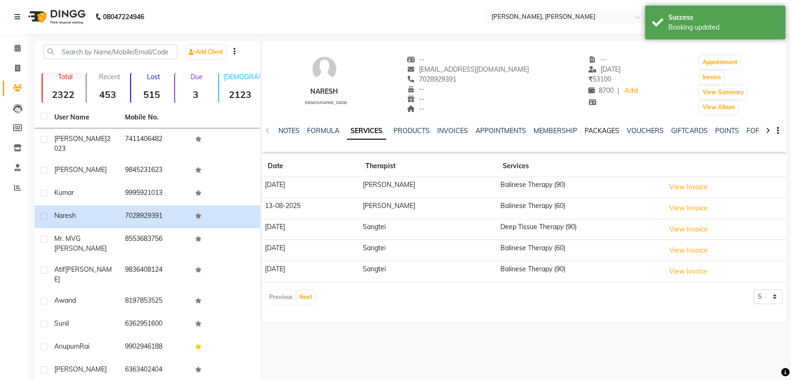
click at [599, 130] on link "PACKAGES" at bounding box center [602, 130] width 35 height 8
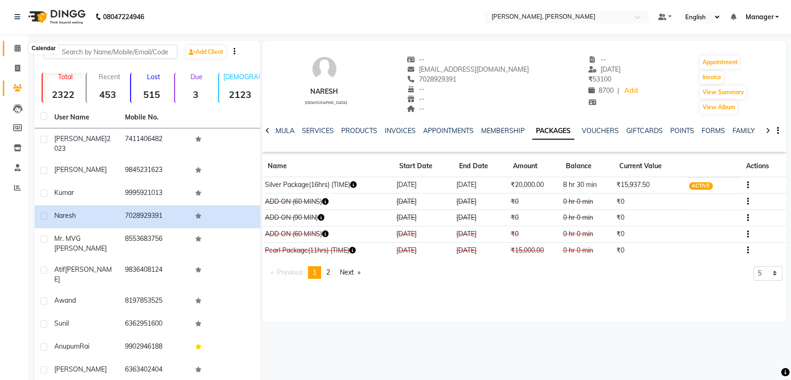
click at [15, 46] on icon at bounding box center [18, 47] width 6 height 7
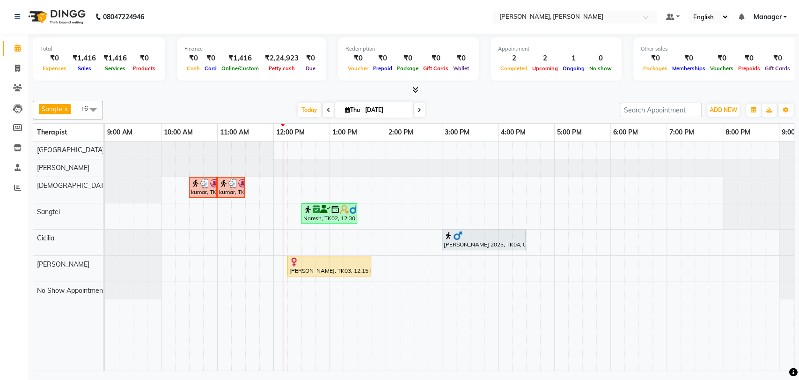
click at [331, 213] on div "Naresh, TK02, 12:30 PM-01:30 PM, Deep Tissue Therapy (60 Mins)" at bounding box center [329, 214] width 54 height 18
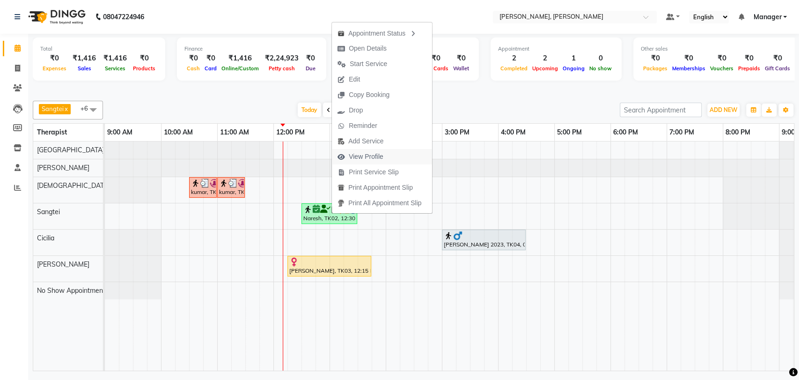
click at [379, 155] on span "View Profile" at bounding box center [366, 157] width 35 height 10
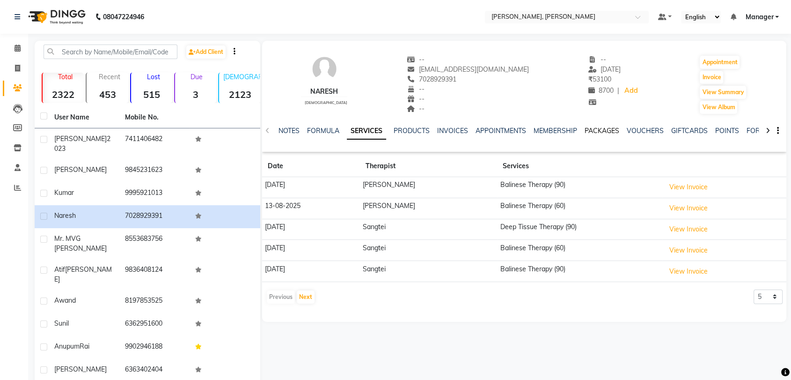
click at [603, 132] on link "PACKAGES" at bounding box center [602, 130] width 35 height 8
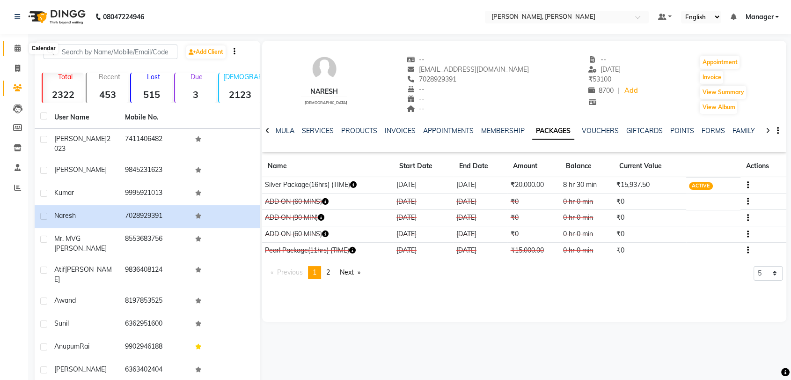
click at [19, 46] on icon at bounding box center [18, 47] width 6 height 7
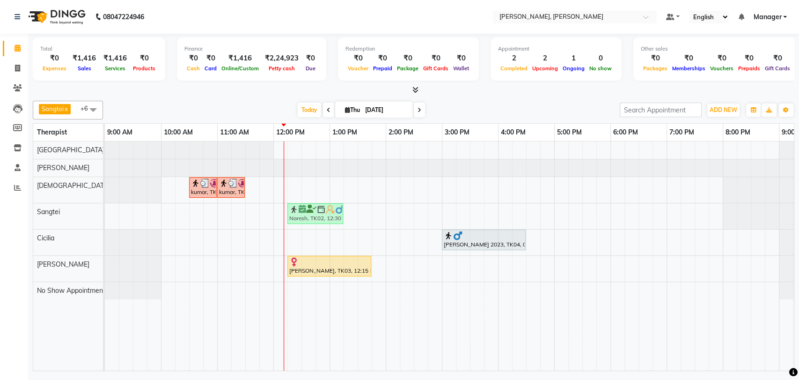
click at [105, 209] on div "Naresh, TK02, 12:30 PM-01:30 PM, Deep Tissue Therapy (60 Mins) Naresh, TK02, 12…" at bounding box center [105, 216] width 0 height 26
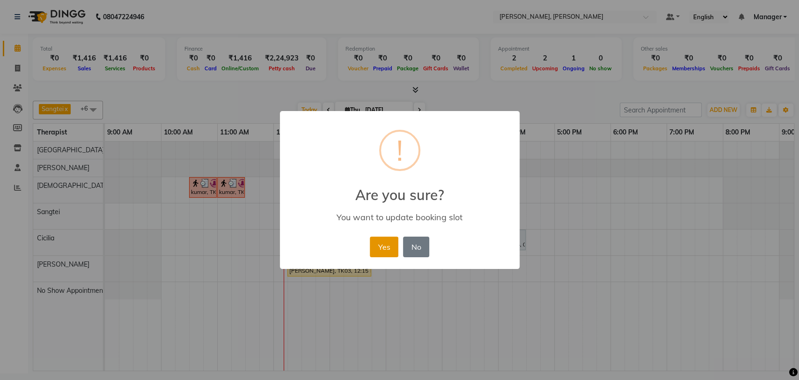
click at [386, 245] on button "Yes" at bounding box center [384, 246] width 29 height 21
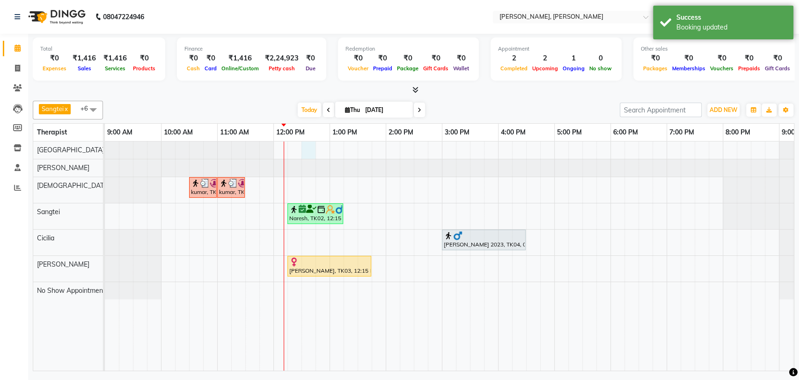
click at [304, 147] on div "kumar, TK01, 10:30 AM-11:00 AM, Foot Reflexology kumar, TK01, 11:00 AM-11:30 AM…" at bounding box center [470, 255] width 730 height 229
select select "63061"
select select "tentative"
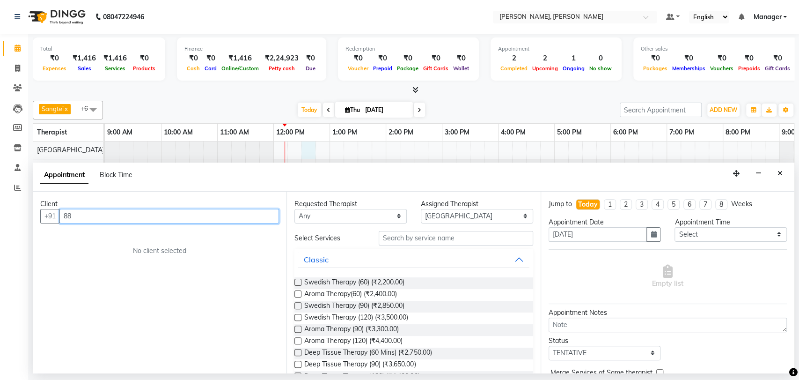
type input "8"
click at [778, 173] on icon "Close" at bounding box center [779, 173] width 5 height 7
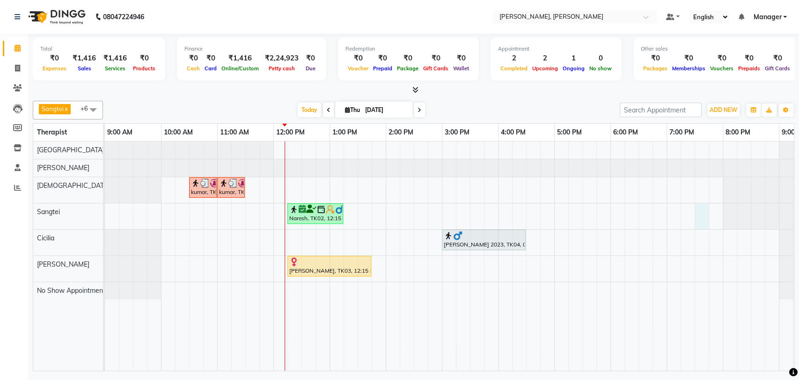
click at [698, 215] on div "kumar, TK01, 10:30 AM-11:00 AM, Foot Reflexology kumar, TK01, 11:00 AM-11:30 AM…" at bounding box center [470, 255] width 730 height 229
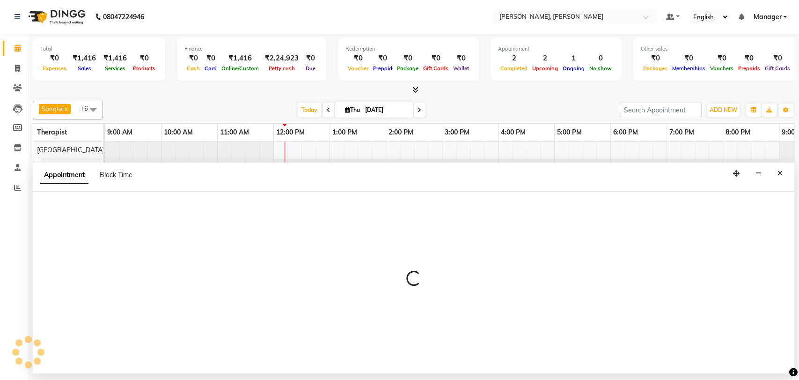
select select "63890"
select select "tentative"
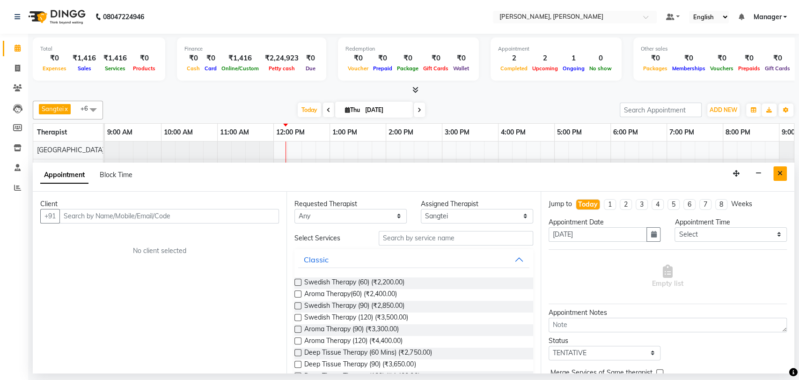
click at [781, 167] on button "Close" at bounding box center [780, 173] width 14 height 15
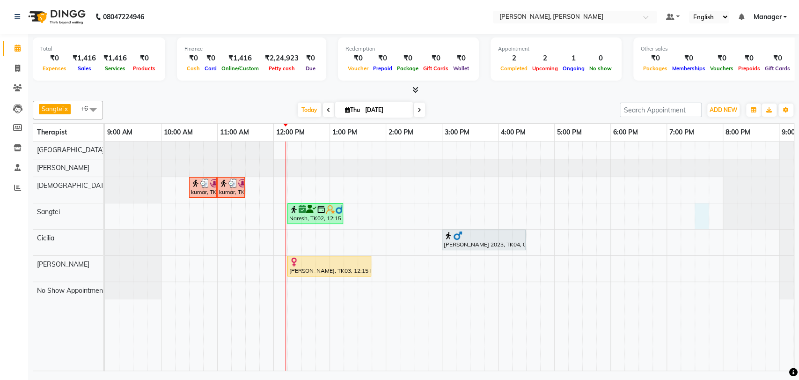
click at [699, 217] on div "kumar, TK01, 10:30 AM-11:00 AM, Foot Reflexology kumar, TK01, 11:00 AM-11:30 AM…" at bounding box center [470, 255] width 730 height 229
select select "63890"
select select "tentative"
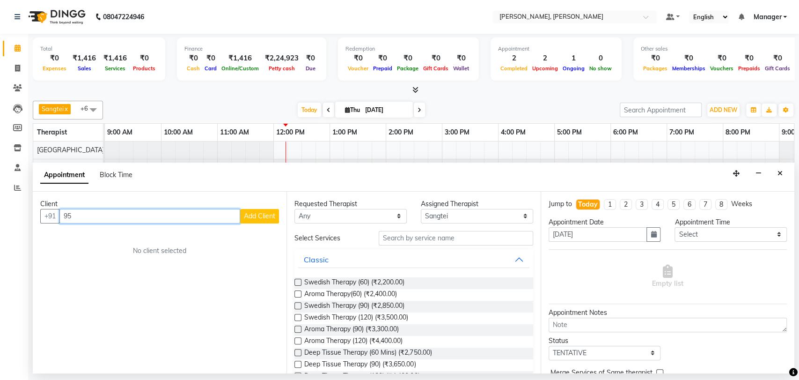
type input "9"
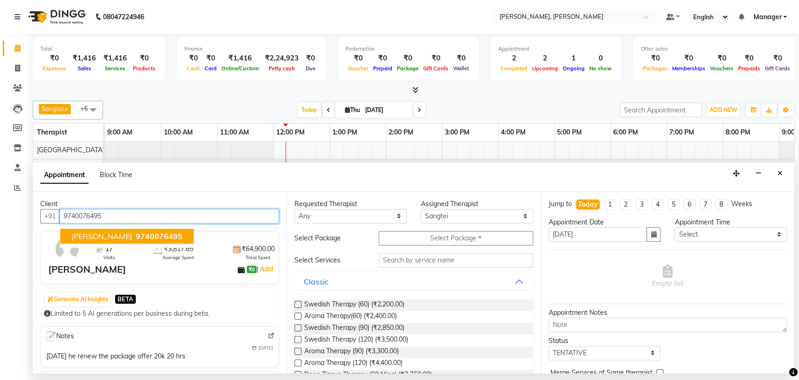
click at [136, 232] on span "9740076495" at bounding box center [159, 235] width 47 height 9
type input "9740076495"
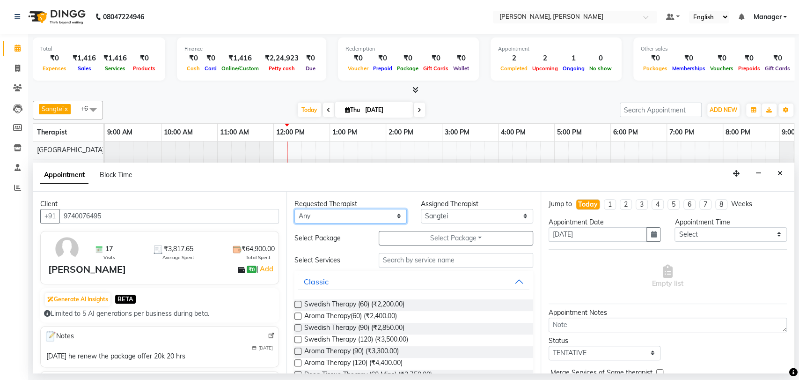
click at [393, 216] on select "Any Cicilia [PERSON_NAME] [DEMOGRAPHIC_DATA] No Show Appointment [PERSON_NAME] …" at bounding box center [350, 216] width 112 height 15
select select "63890"
click at [294, 209] on select "Any Cicilia [PERSON_NAME] [DEMOGRAPHIC_DATA] No Show Appointment [PERSON_NAME] …" at bounding box center [350, 216] width 112 height 15
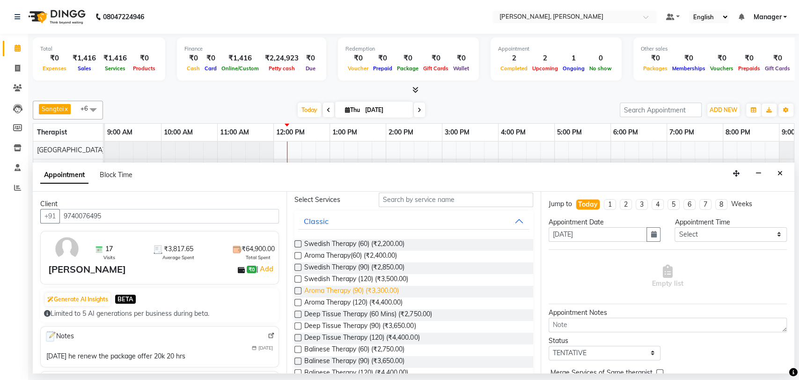
scroll to position [68, 0]
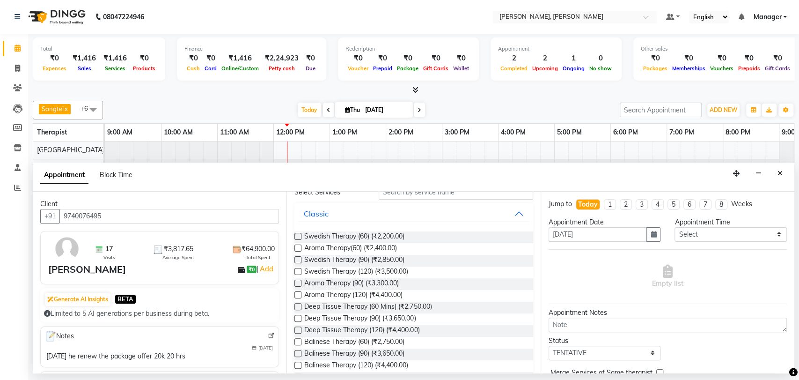
click at [299, 282] on label at bounding box center [297, 282] width 7 height 7
click at [299, 282] on input "checkbox" at bounding box center [297, 284] width 6 height 6
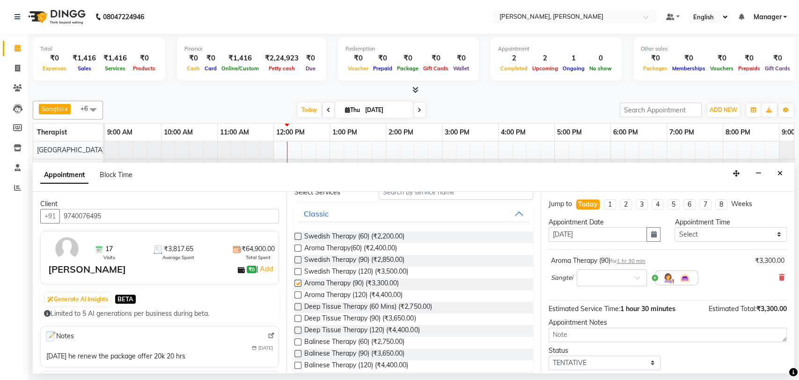
checkbox input "false"
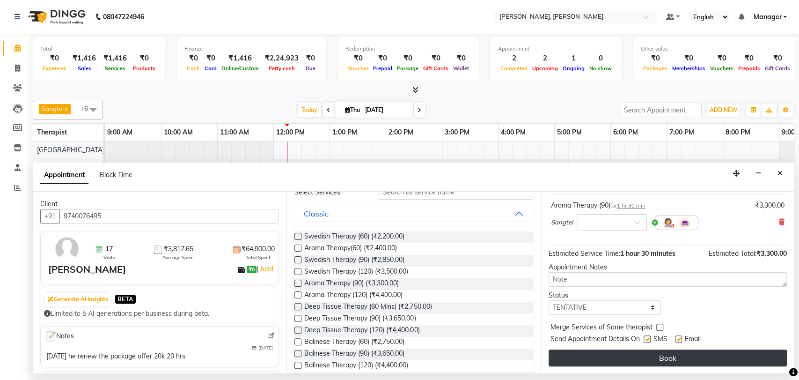
click at [652, 355] on button "Book" at bounding box center [668, 357] width 238 height 17
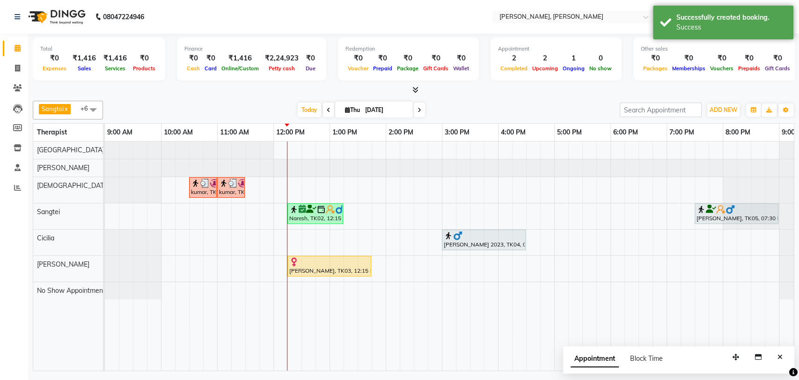
click at [468, 235] on div at bounding box center [484, 235] width 80 height 9
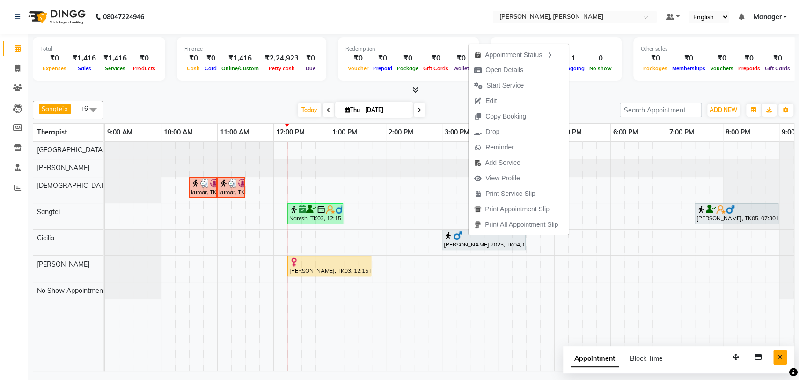
click at [778, 357] on icon "Close" at bounding box center [779, 356] width 5 height 7
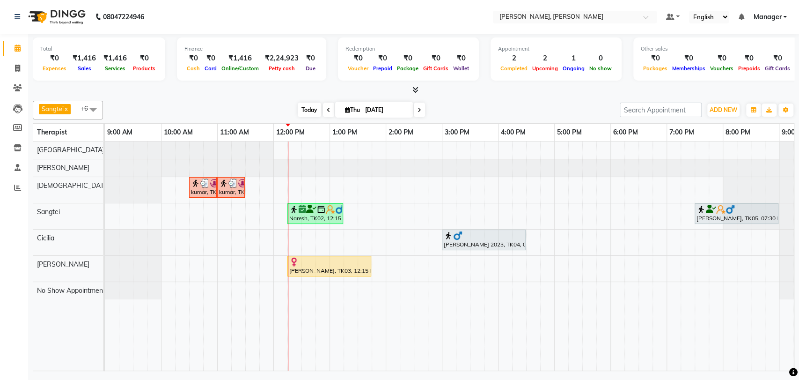
click at [298, 111] on span "Today" at bounding box center [309, 110] width 23 height 15
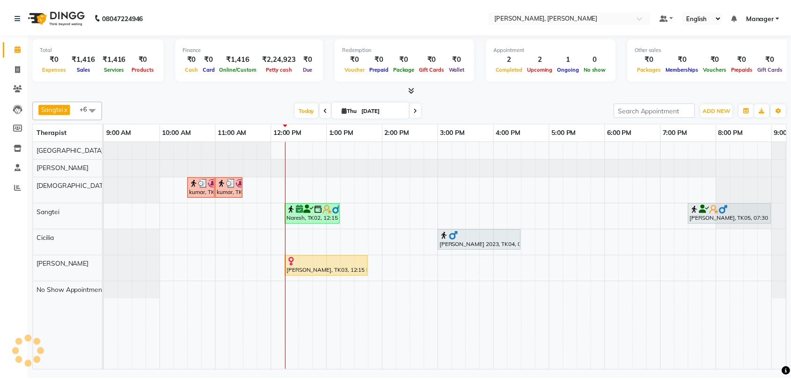
scroll to position [0, 41]
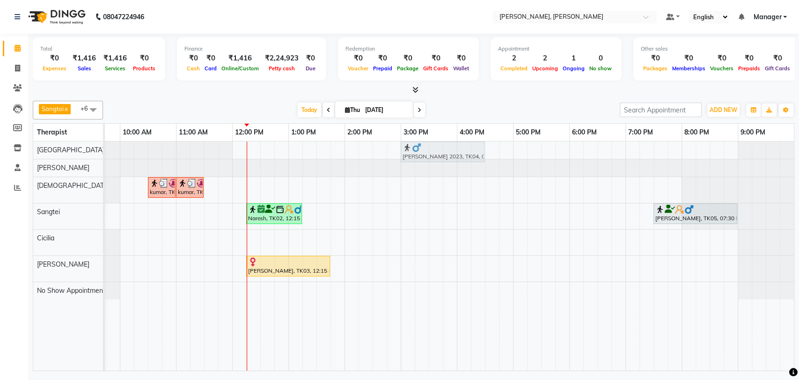
drag, startPoint x: 421, startPoint y: 237, endPoint x: 414, endPoint y: 152, distance: 85.9
click at [414, 152] on tbody "Himanshu 2023, TK04, 03:00 PM-04:30 PM, Aroma Therapy (90) kumar, TK01, 10:30 A…" at bounding box center [429, 220] width 730 height 158
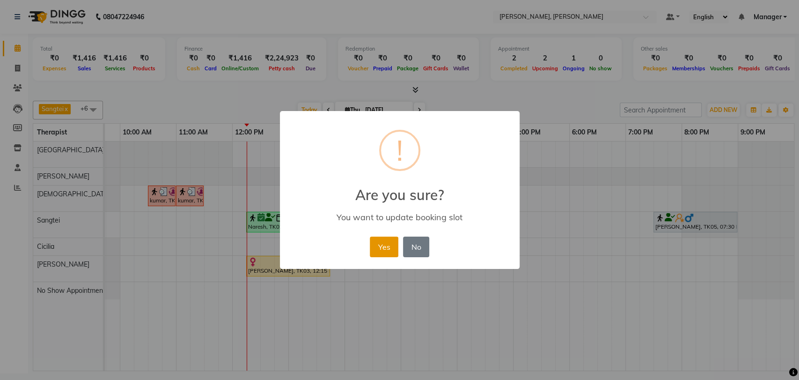
click at [383, 238] on button "Yes" at bounding box center [384, 246] width 29 height 21
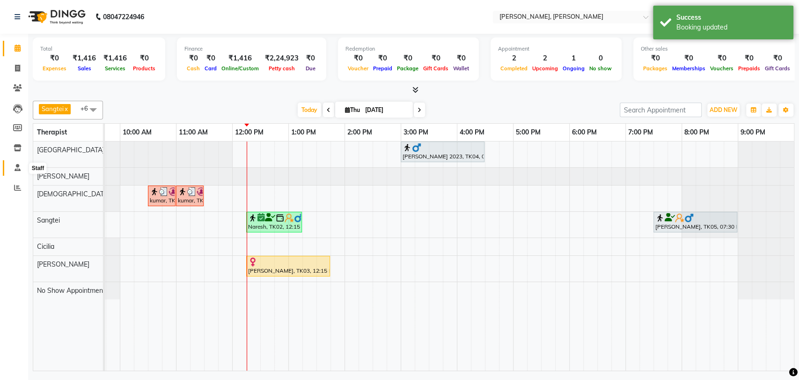
click at [20, 166] on icon at bounding box center [18, 167] width 6 height 7
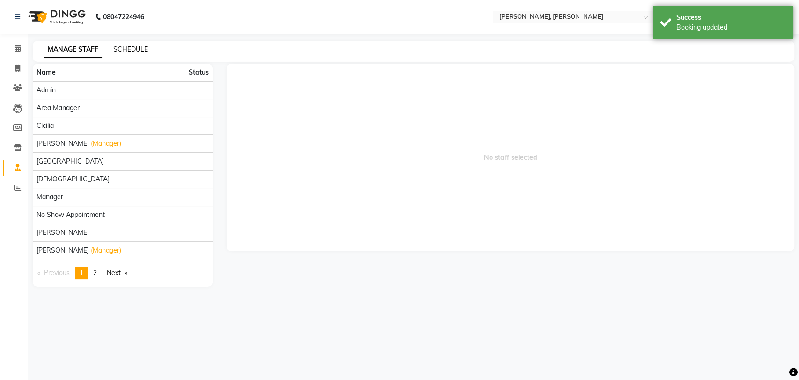
click at [122, 50] on link "SCHEDULE" at bounding box center [130, 49] width 35 height 8
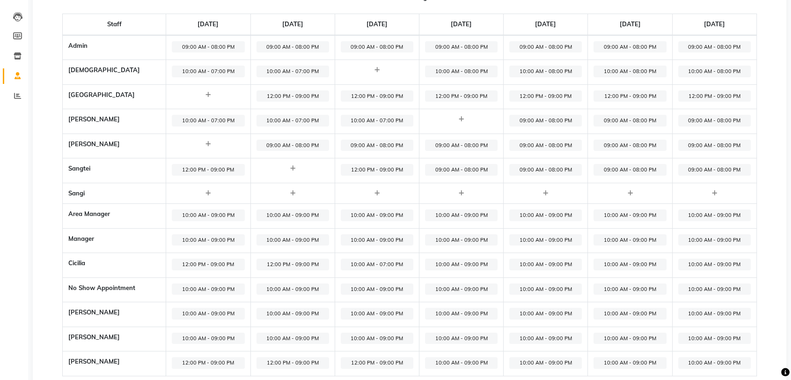
scroll to position [103, 0]
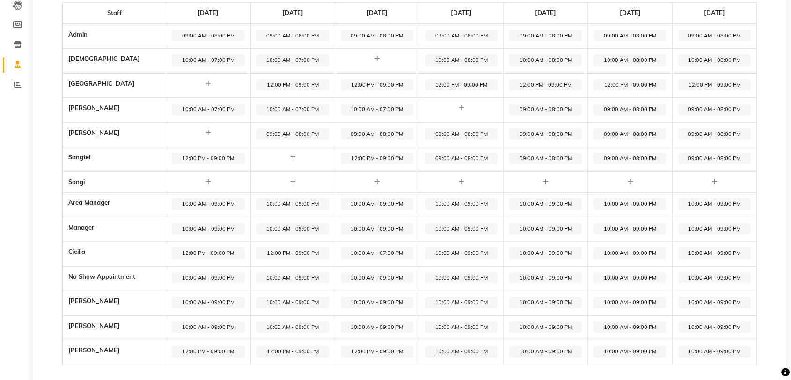
click at [447, 252] on span "10:00 AM - 09:00 PM" at bounding box center [461, 253] width 73 height 12
select select "10:00 AM"
select select "09:00 PM"
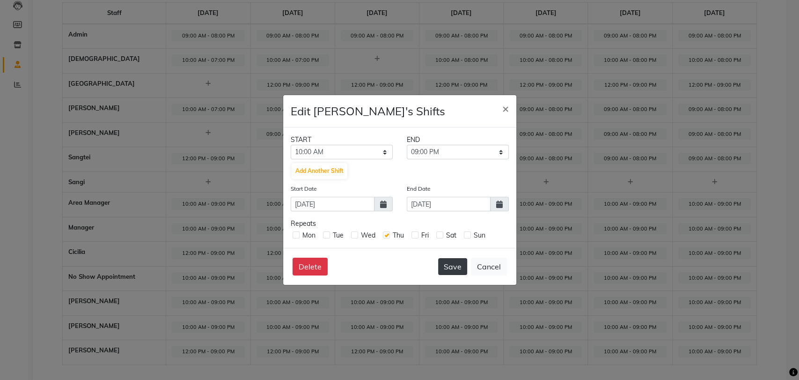
click at [456, 269] on button "Save" at bounding box center [452, 266] width 29 height 17
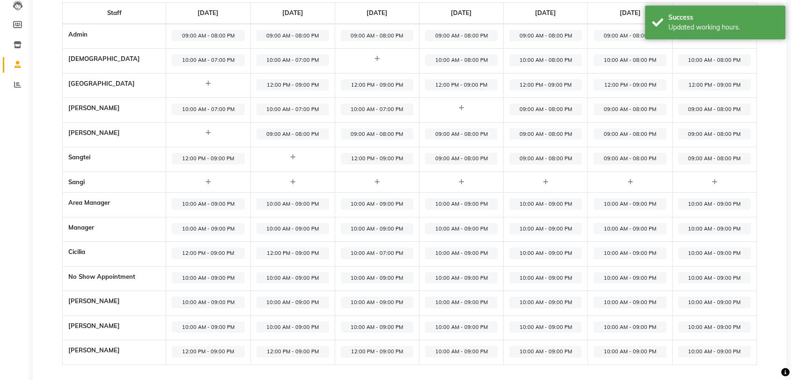
click at [451, 256] on span "10:00 AM - 09:00 PM" at bounding box center [461, 253] width 73 height 12
select select "10:00 AM"
select select "09:00 PM"
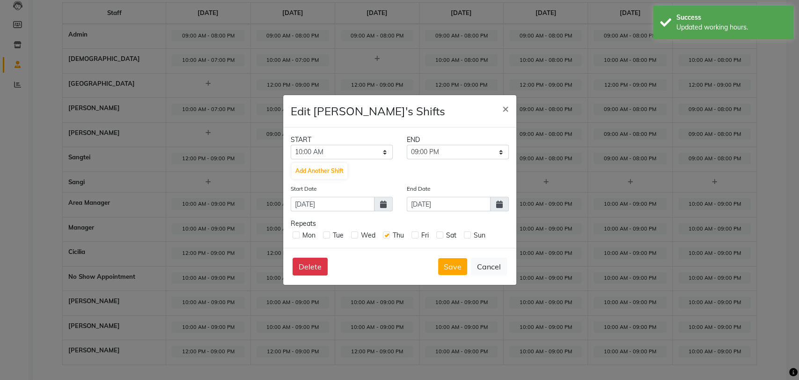
click at [385, 236] on label at bounding box center [386, 234] width 7 height 7
click at [385, 236] on input "checkbox" at bounding box center [386, 234] width 6 height 6
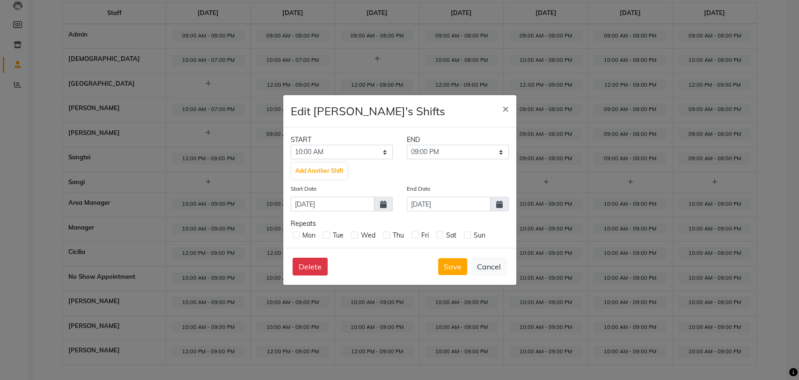
click at [385, 236] on label at bounding box center [386, 234] width 7 height 7
click at [385, 236] on input "checkbox" at bounding box center [386, 234] width 6 height 6
checkbox input "true"
click at [315, 269] on button "Delete" at bounding box center [310, 266] width 35 height 18
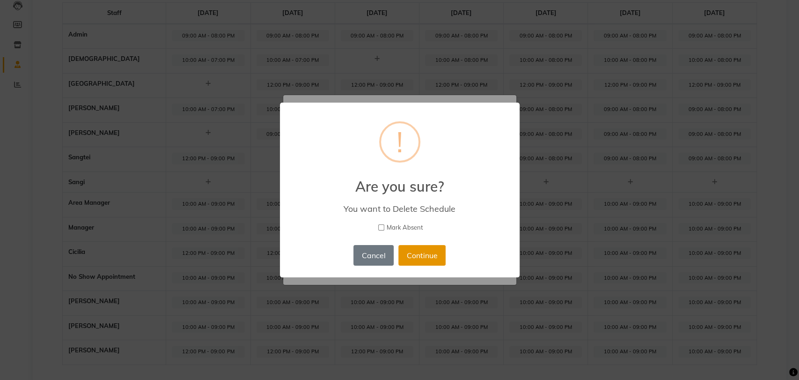
click at [431, 255] on button "Continue" at bounding box center [421, 255] width 47 height 21
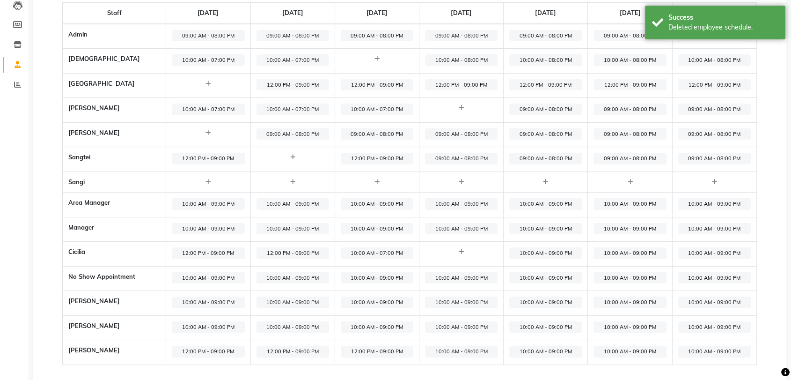
click at [481, 158] on span "09:00 AM - 08:00 PM" at bounding box center [461, 159] width 73 height 12
select select "09:00 AM"
select select "08:00 PM"
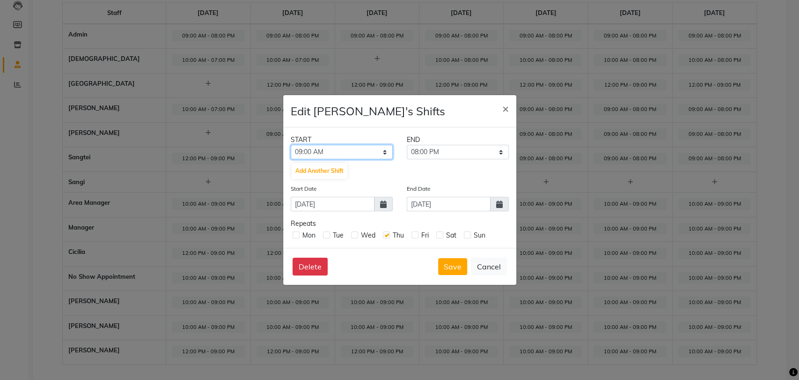
click at [386, 149] on select "12:00 AM 01:00 AM 02:00 AM 03:00 AM 04:00 AM 05:00 AM 06:00 AM 07:00 AM 08:00 A…" at bounding box center [342, 152] width 102 height 15
select select "12:00 PM"
click at [291, 145] on select "12:00 AM 01:00 AM 02:00 AM 03:00 AM 04:00 AM 05:00 AM 06:00 AM 07:00 AM 08:00 A…" at bounding box center [342, 152] width 102 height 15
click at [492, 150] on select "01:00 PM 02:00 PM 03:00 PM 04:00 PM 05:00 PM 06:00 PM 07:00 PM 08:00 PM 09:00 P…" at bounding box center [458, 152] width 102 height 15
select select "09:00 PM"
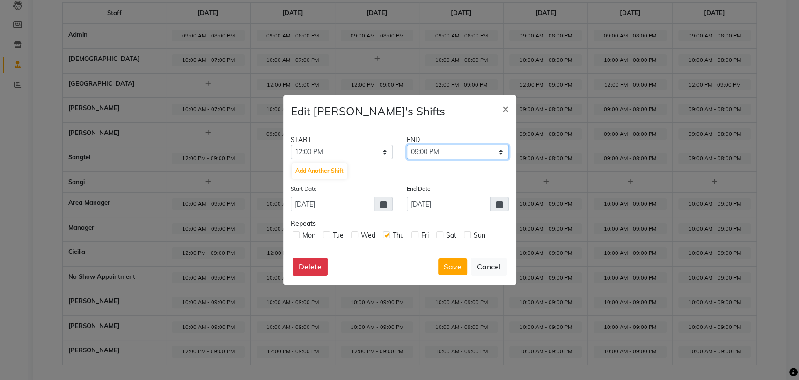
click at [407, 145] on select "01:00 PM 02:00 PM 03:00 PM 04:00 PM 05:00 PM 06:00 PM 07:00 PM 08:00 PM 09:00 P…" at bounding box center [458, 152] width 102 height 15
click at [498, 206] on icon at bounding box center [499, 203] width 7 height 7
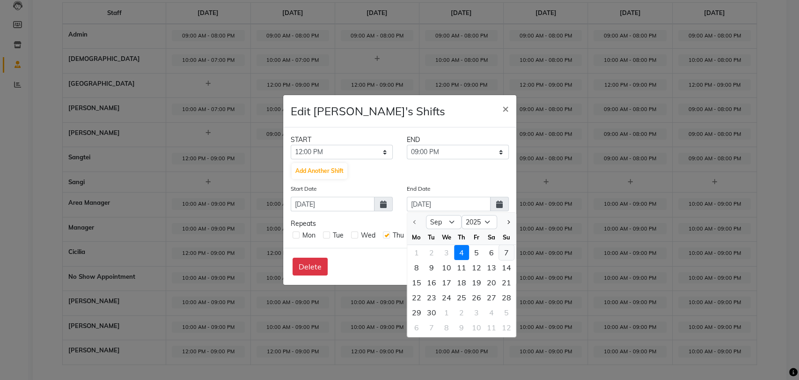
click at [509, 256] on div "7" at bounding box center [506, 252] width 15 height 15
type input "07-09-2025"
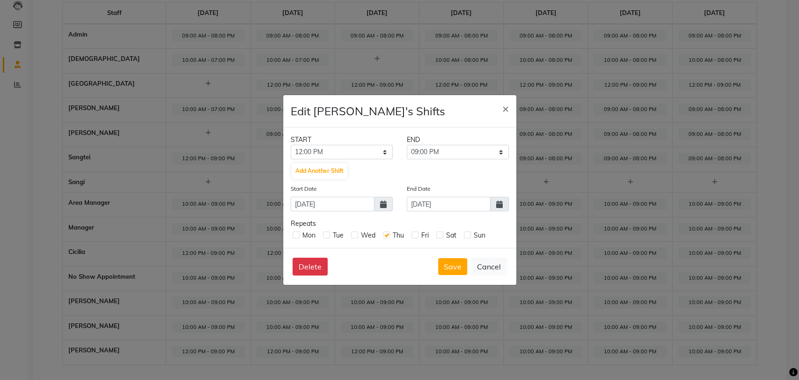
click at [415, 236] on label at bounding box center [414, 234] width 7 height 7
click at [415, 236] on input "checkbox" at bounding box center [414, 234] width 6 height 6
checkbox input "true"
click at [441, 233] on label at bounding box center [439, 234] width 7 height 7
click at [441, 233] on input "checkbox" at bounding box center [439, 234] width 6 height 6
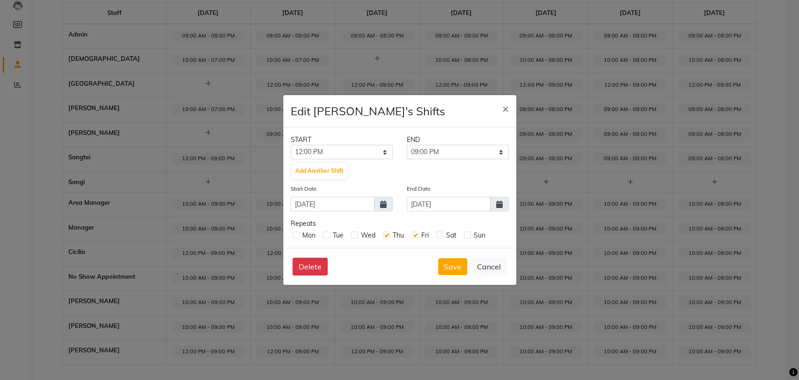
checkbox input "true"
click at [468, 232] on label at bounding box center [467, 234] width 7 height 7
click at [468, 232] on input "checkbox" at bounding box center [467, 234] width 6 height 6
checkbox input "true"
click at [453, 261] on button "Save" at bounding box center [452, 266] width 29 height 17
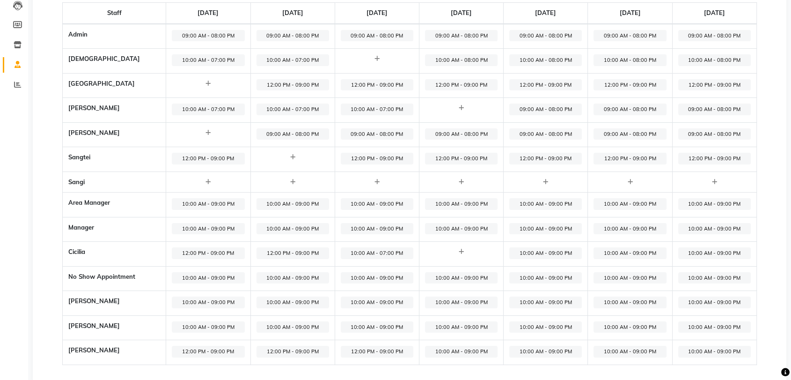
click at [461, 349] on span "10:00 AM - 09:00 PM" at bounding box center [461, 351] width 73 height 12
select select "10:00 AM"
select select "09:00 PM"
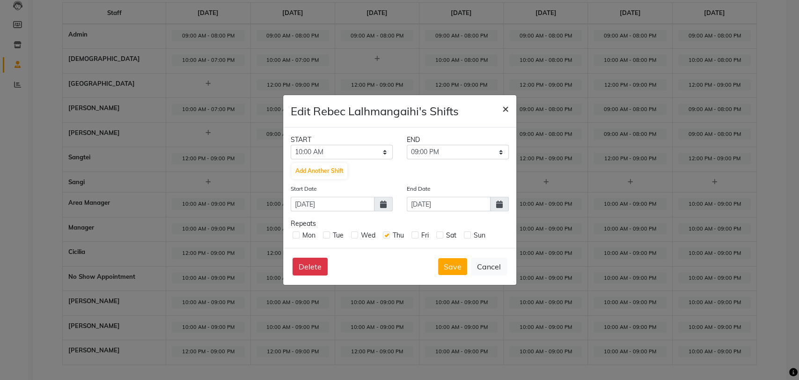
click at [499, 110] on button "×" at bounding box center [506, 108] width 22 height 26
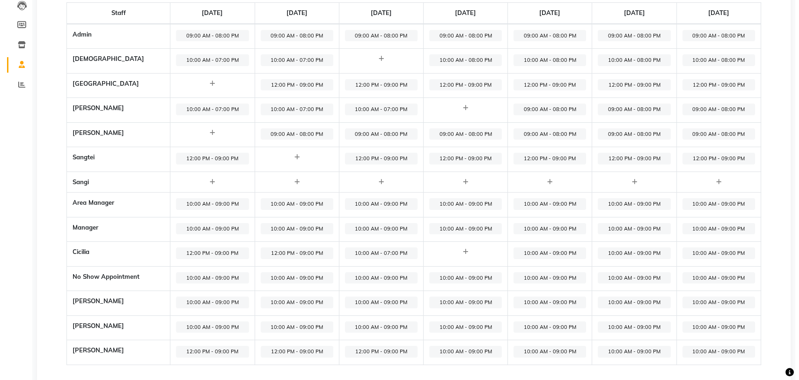
scroll to position [0, 0]
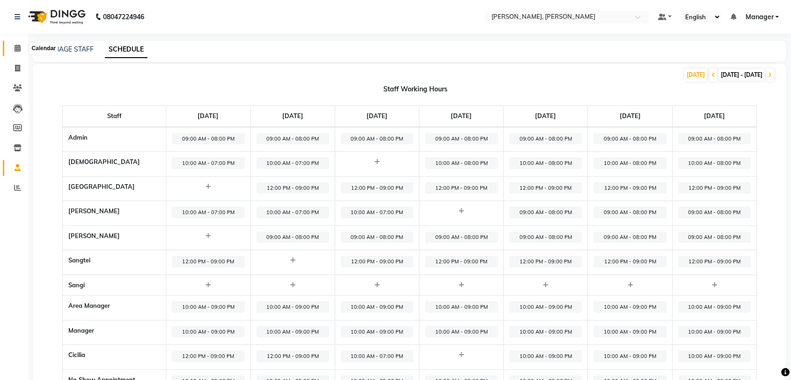
click at [19, 50] on icon at bounding box center [18, 47] width 6 height 7
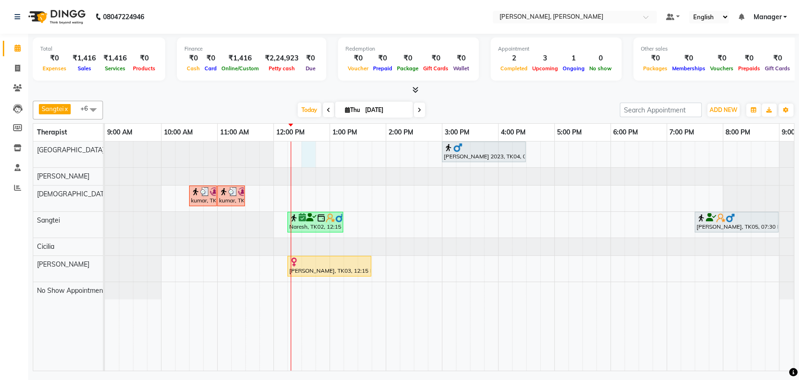
click at [307, 154] on div "Himanshu 2023, TK04, 03:00 PM-04:30 PM, Aroma Therapy (90) kumar, TK01, 10:30 A…" at bounding box center [470, 255] width 730 height 229
select select "63061"
select select "tentative"
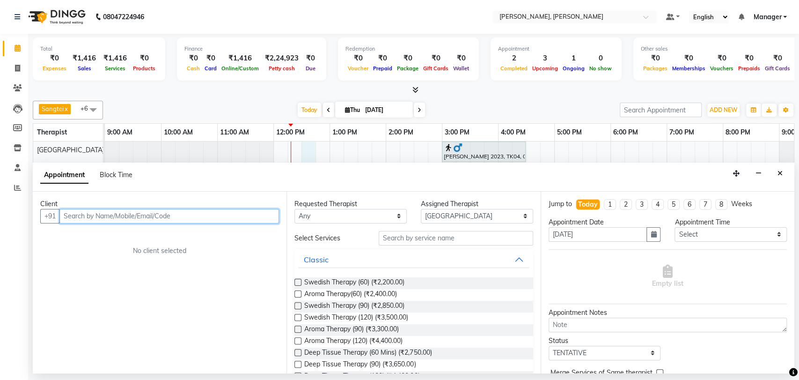
click at [88, 216] on input "text" at bounding box center [169, 216] width 220 height 15
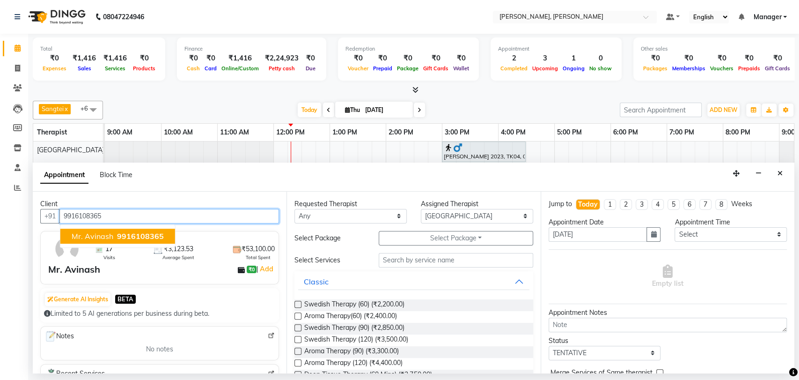
click at [107, 242] on button "Mr. Avinash 9916108365" at bounding box center [117, 235] width 115 height 15
type input "9916108365"
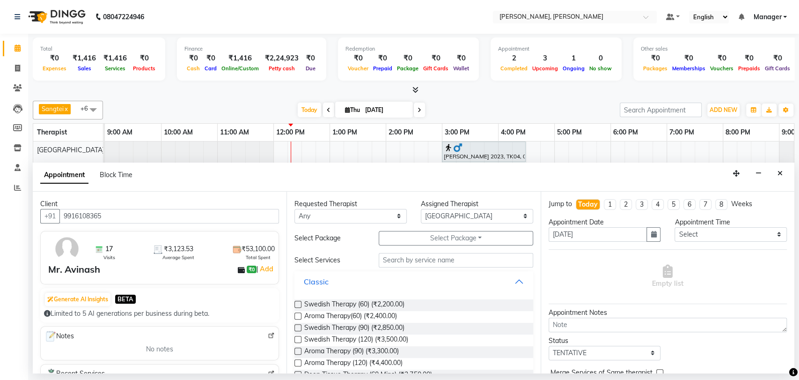
click at [513, 279] on button "Classic" at bounding box center [413, 281] width 231 height 17
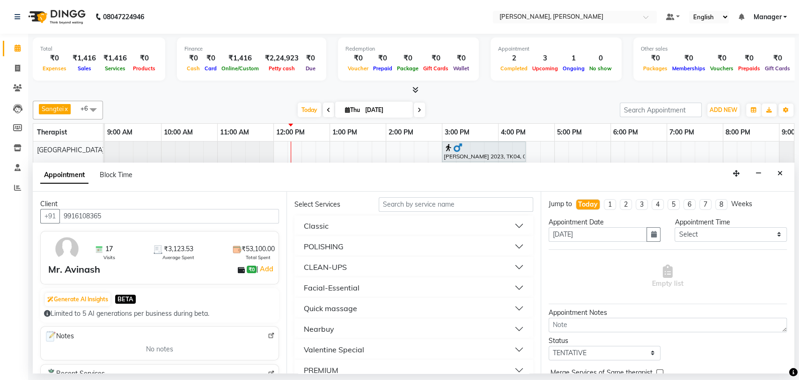
scroll to position [70, 0]
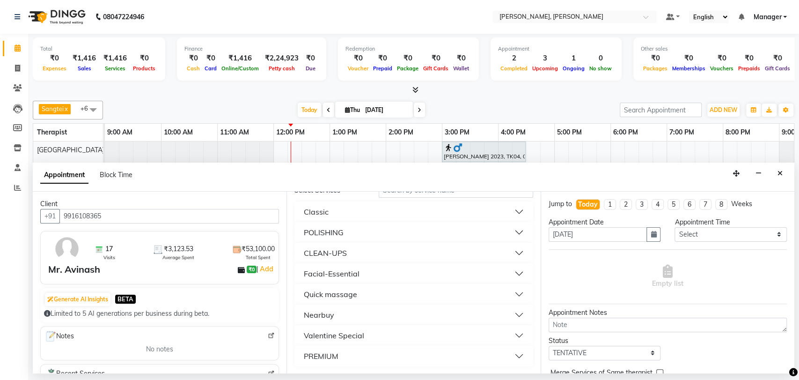
click at [383, 349] on button "PREMIUM" at bounding box center [413, 355] width 231 height 17
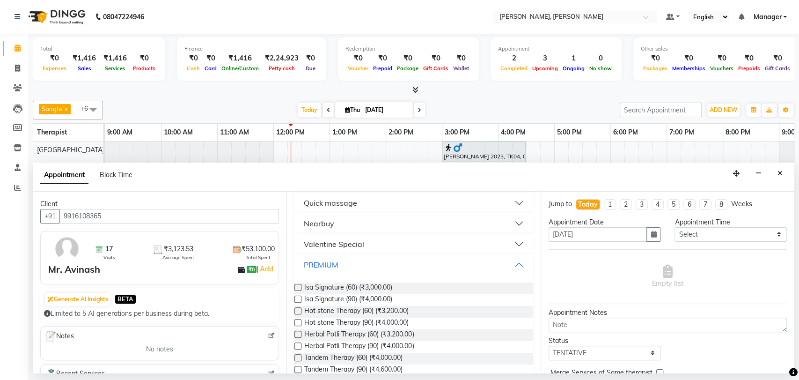
scroll to position [161, 0]
click at [299, 286] on label at bounding box center [297, 286] width 7 height 7
click at [299, 286] on input "checkbox" at bounding box center [297, 288] width 6 height 6
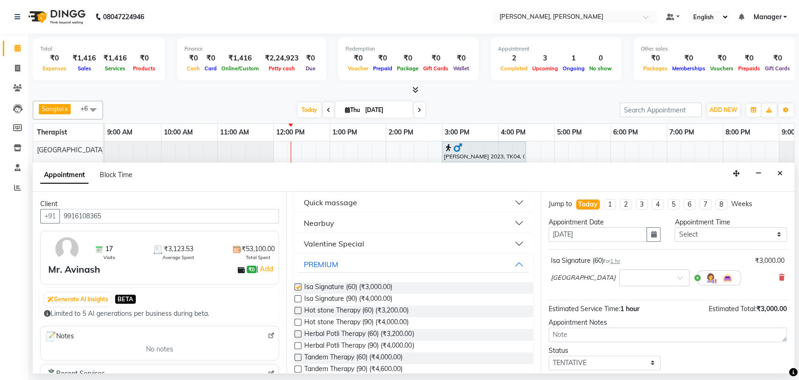
checkbox input "false"
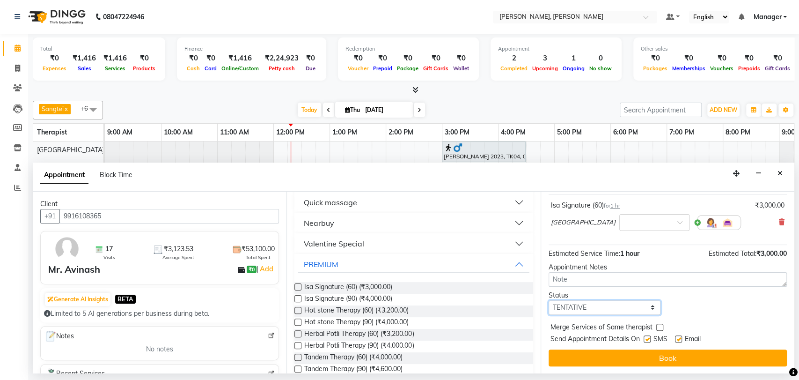
click at [648, 309] on select "Select TENTATIVE CONFIRM CHECK-IN UPCOMING" at bounding box center [605, 307] width 112 height 15
select select "check-in"
click at [549, 300] on select "Select TENTATIVE CONFIRM CHECK-IN UPCOMING" at bounding box center [605, 307] width 112 height 15
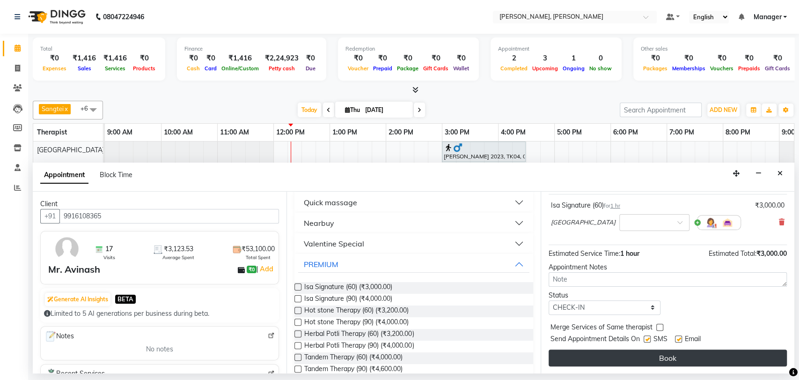
click at [634, 358] on button "Book" at bounding box center [668, 357] width 238 height 17
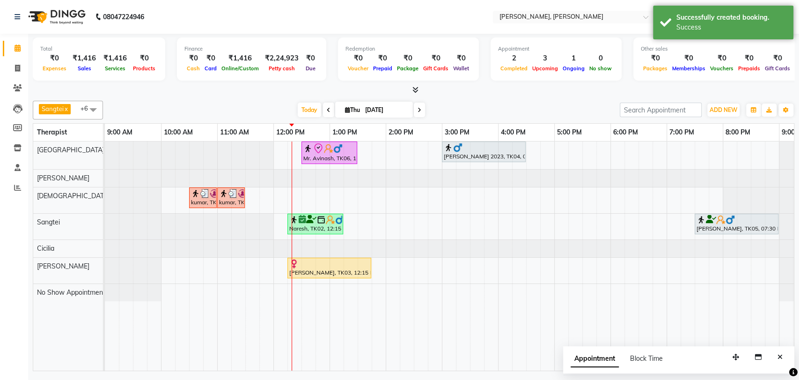
click at [316, 231] on div "Naresh, TK02, 12:15 PM-01:15 PM, Deep Tissue Therapy (60 Mins)" at bounding box center [315, 224] width 54 height 18
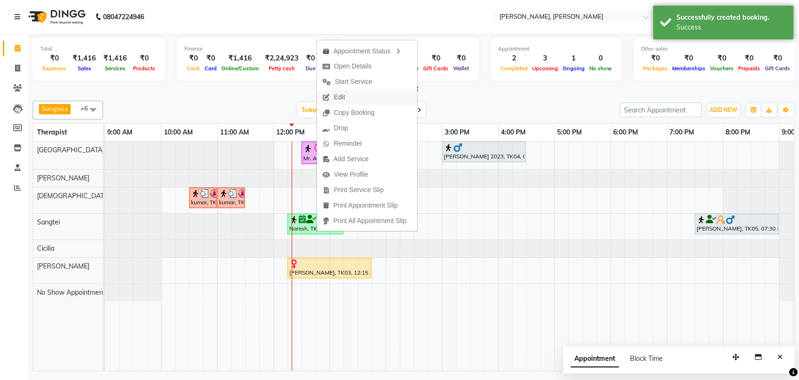
click at [337, 99] on span "Edit" at bounding box center [339, 97] width 11 height 10
select select "tentative"
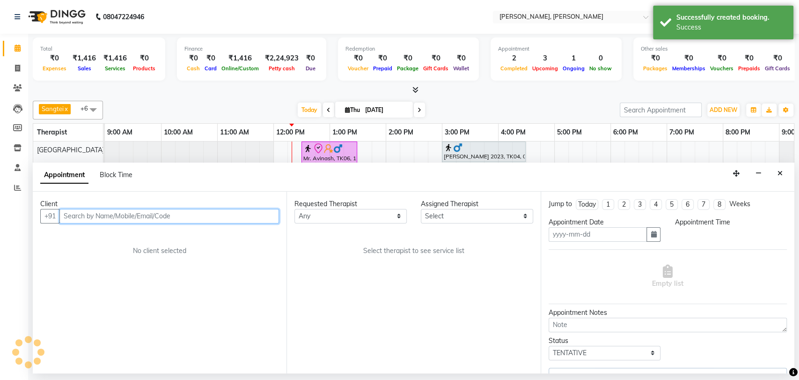
type input "[DATE]"
select select "63890"
select select "confirm booking"
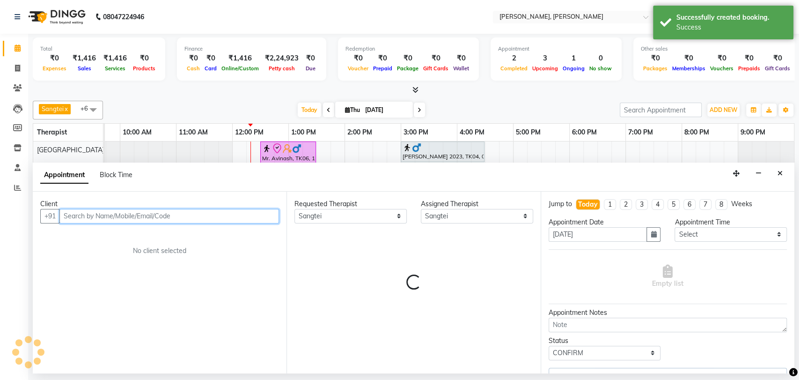
select select "3742"
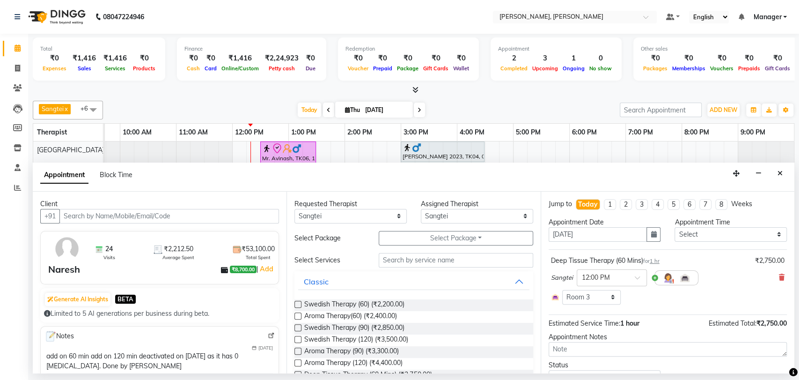
click at [777, 274] on div "Deep Tissue Therapy (60 Mins) for 1 hr ₹2,750.00 Sangtei × 12:00 PM Select Room…" at bounding box center [668, 279] width 238 height 53
click at [781, 175] on icon "Close" at bounding box center [779, 173] width 5 height 7
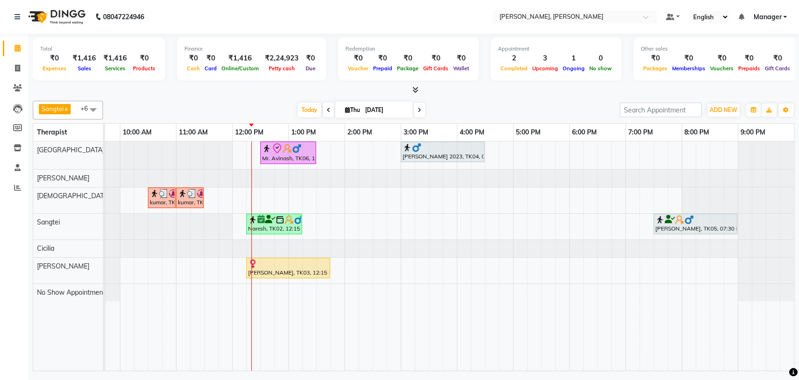
click at [448, 147] on div at bounding box center [443, 147] width 80 height 9
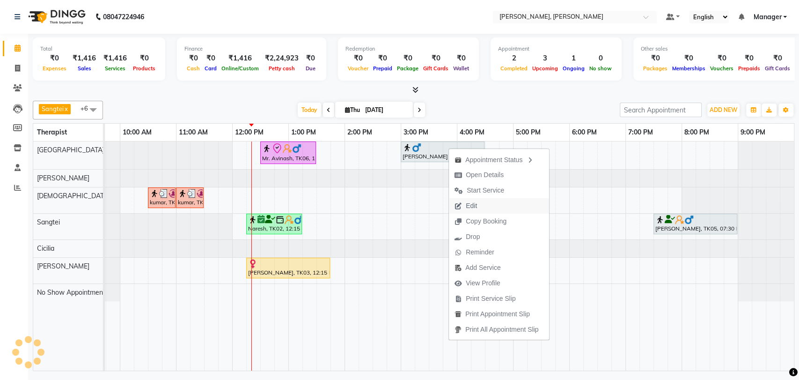
click at [469, 211] on span "Edit" at bounding box center [466, 205] width 34 height 15
select select "tentative"
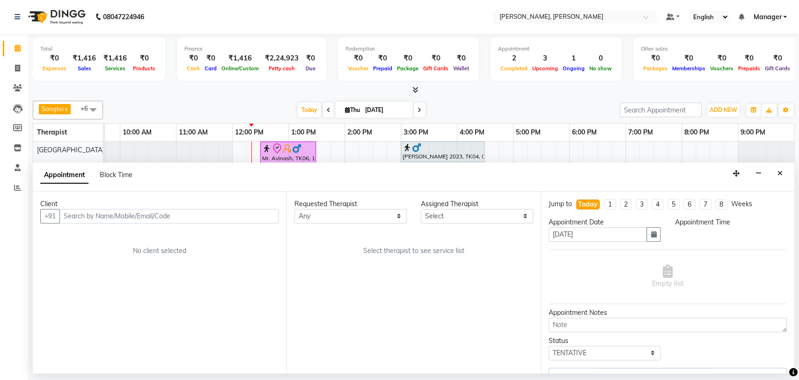
select select "63061"
select select "900"
select select "3670"
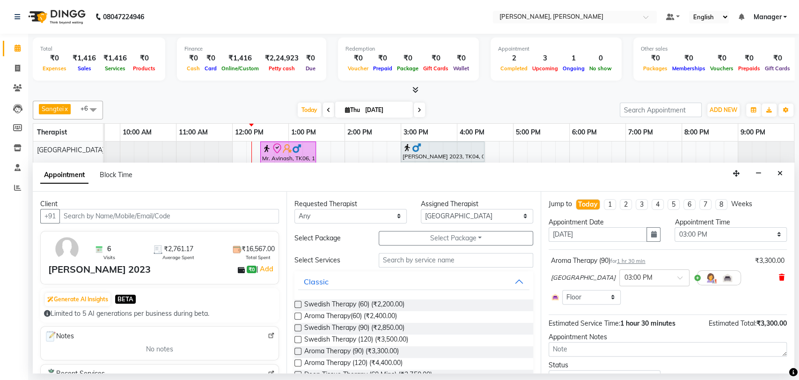
click at [779, 277] on icon at bounding box center [782, 277] width 6 height 7
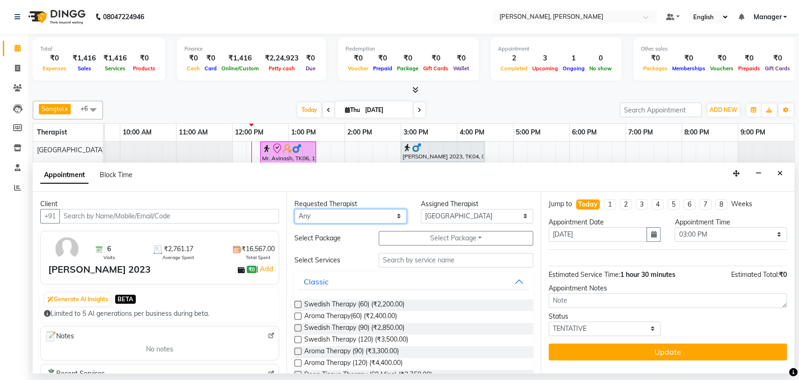
click at [394, 214] on select "Any Cicilia [PERSON_NAME] [DEMOGRAPHIC_DATA] No Show Appointment [PERSON_NAME] …" at bounding box center [350, 216] width 112 height 15
select select "63061"
click at [294, 209] on select "Any Cicilia [PERSON_NAME] [DEMOGRAPHIC_DATA] No Show Appointment [PERSON_NAME] …" at bounding box center [350, 216] width 112 height 15
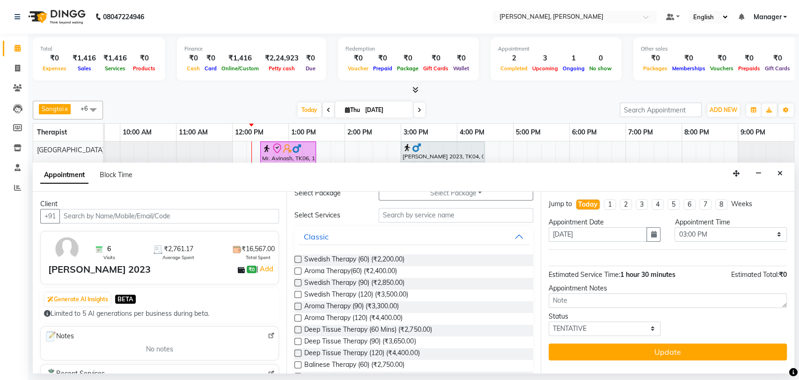
scroll to position [45, 0]
click at [299, 305] on label at bounding box center [297, 305] width 7 height 7
click at [299, 305] on input "checkbox" at bounding box center [297, 307] width 6 height 6
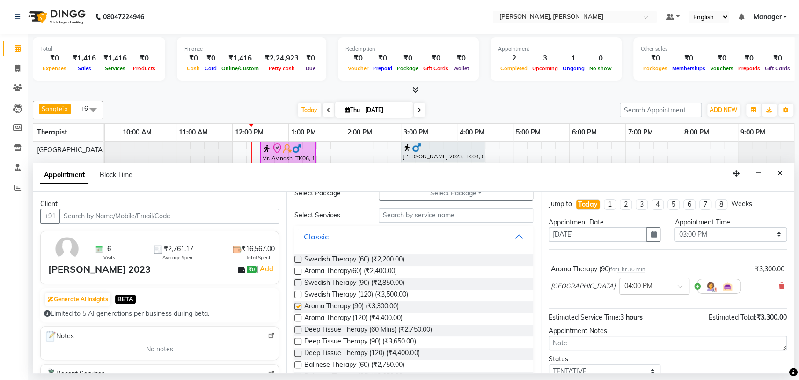
checkbox input "false"
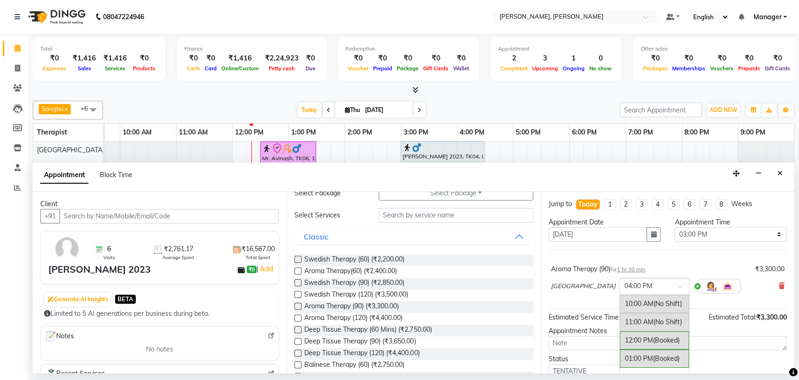
click at [677, 288] on span at bounding box center [683, 289] width 12 height 10
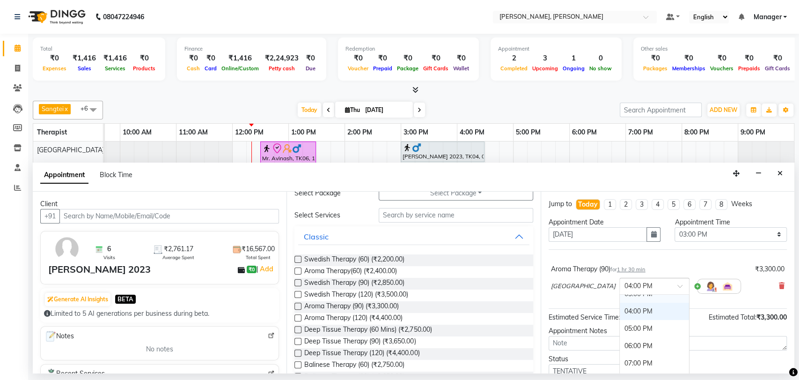
click at [620, 298] on div "03:00 PM" at bounding box center [654, 293] width 69 height 17
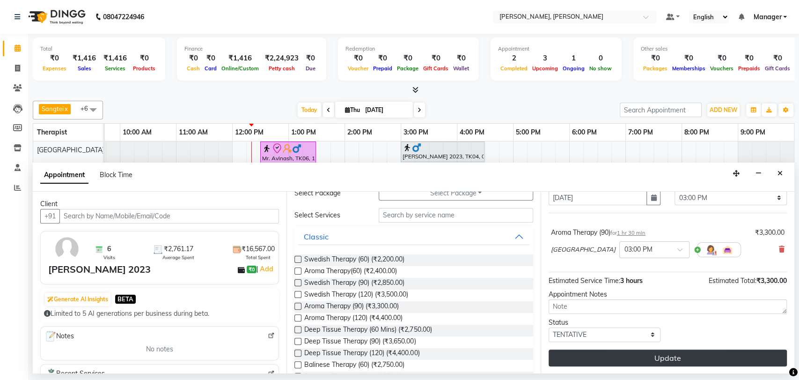
click at [667, 357] on button "Update" at bounding box center [668, 357] width 238 height 17
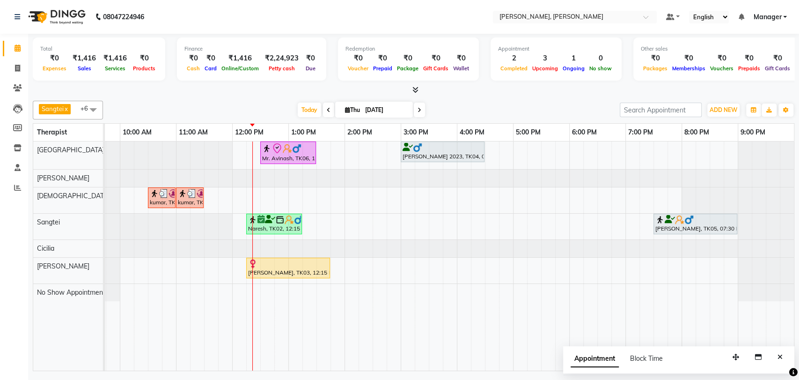
click at [291, 222] on img at bounding box center [289, 219] width 9 height 9
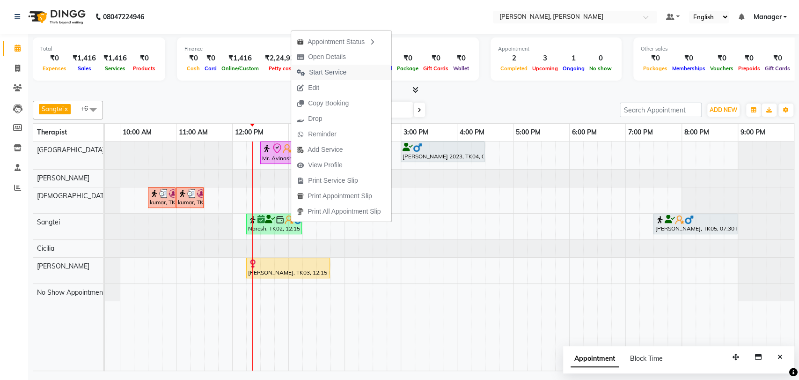
click at [341, 71] on span "Start Service" at bounding box center [327, 72] width 37 height 10
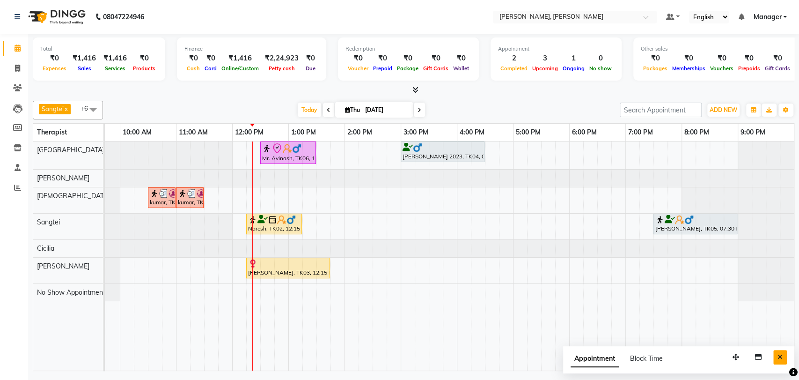
click at [780, 355] on icon "Close" at bounding box center [779, 356] width 5 height 7
click at [295, 160] on div "Mr. Avinash, TK06, 12:30 PM-01:30 PM, Isa Signature (60)" at bounding box center [288, 153] width 54 height 20
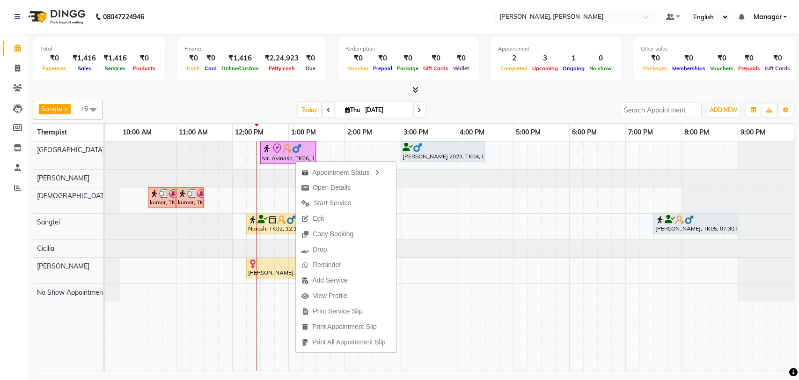
drag, startPoint x: 295, startPoint y: 160, endPoint x: 287, endPoint y: 158, distance: 8.2
click at [287, 158] on div "Mr. Avinash, TK06, 12:30 PM-01:30 PM, Isa Signature (60)" at bounding box center [288, 153] width 54 height 20
click at [324, 197] on span "Start Service" at bounding box center [324, 201] width 37 height 10
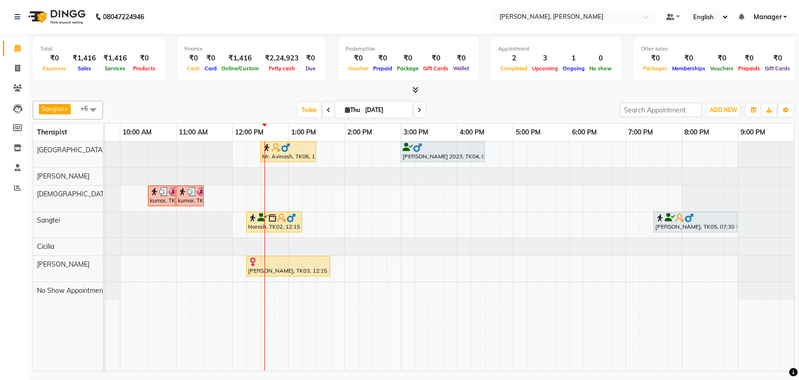
click at [291, 150] on div at bounding box center [288, 147] width 52 height 9
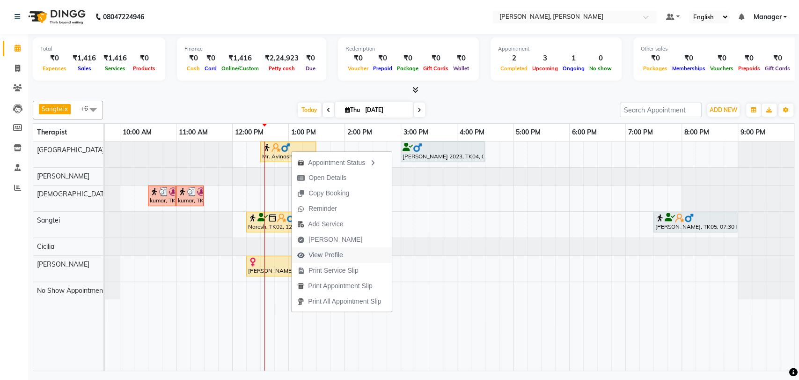
click at [329, 248] on span "View Profile" at bounding box center [320, 254] width 57 height 15
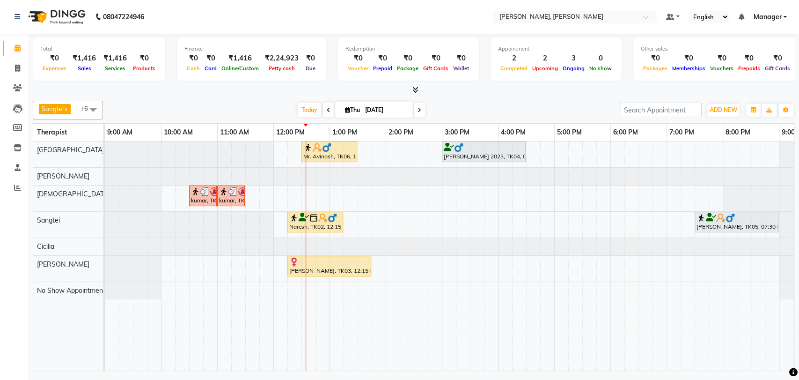
click at [489, 151] on div at bounding box center [484, 147] width 80 height 9
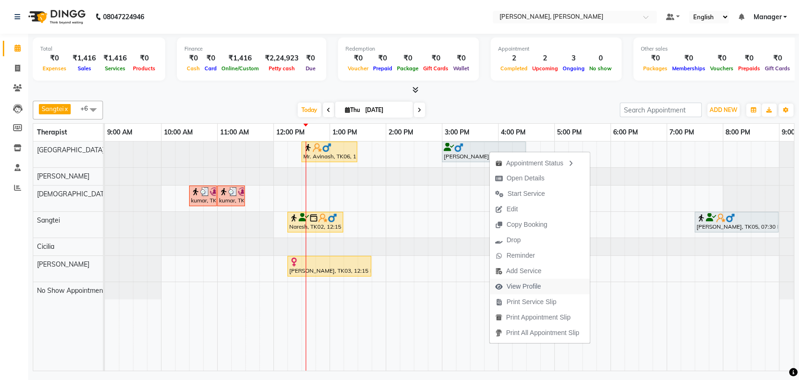
click at [541, 288] on span "View Profile" at bounding box center [518, 285] width 57 height 15
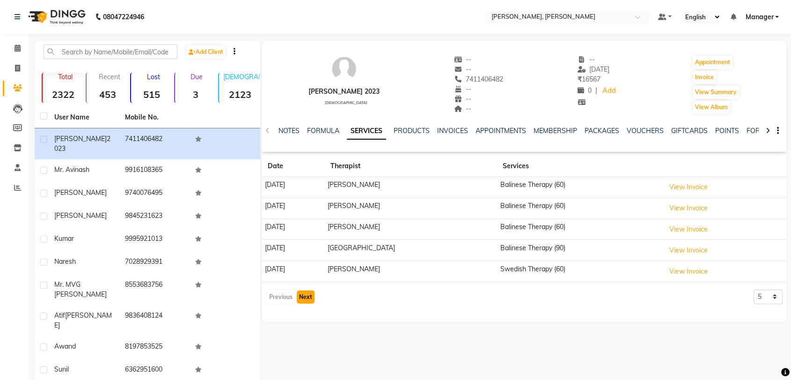
click at [306, 295] on button "Next" at bounding box center [306, 296] width 18 height 13
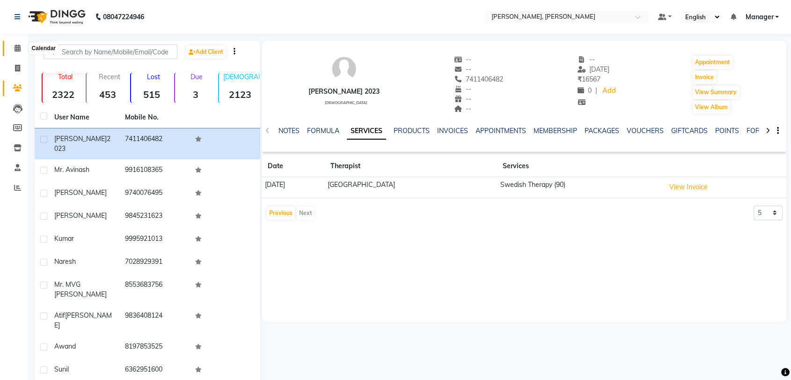
click at [15, 50] on icon at bounding box center [18, 47] width 6 height 7
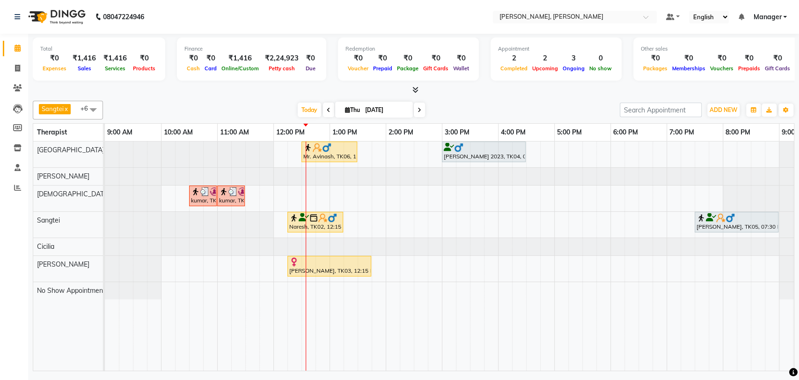
click at [724, 221] on img at bounding box center [720, 217] width 9 height 9
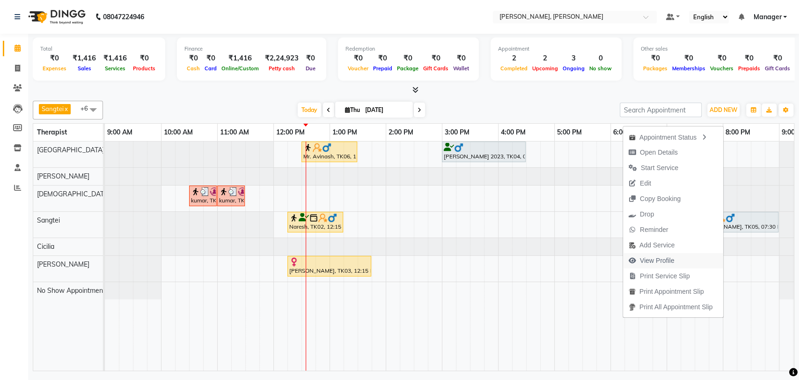
click at [672, 255] on span "View Profile" at bounding box center [651, 260] width 57 height 15
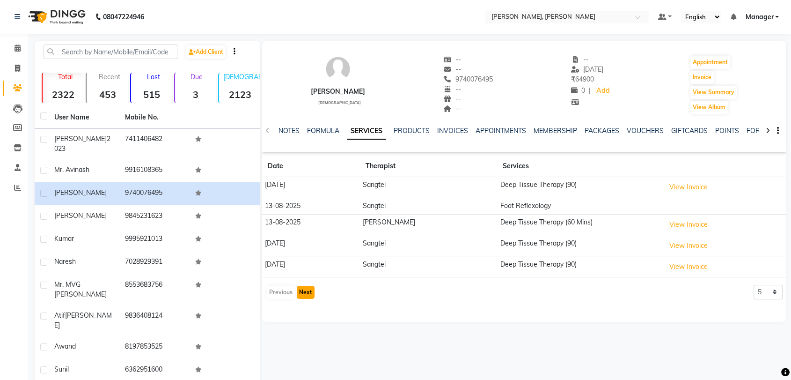
click at [308, 292] on button "Next" at bounding box center [306, 292] width 18 height 13
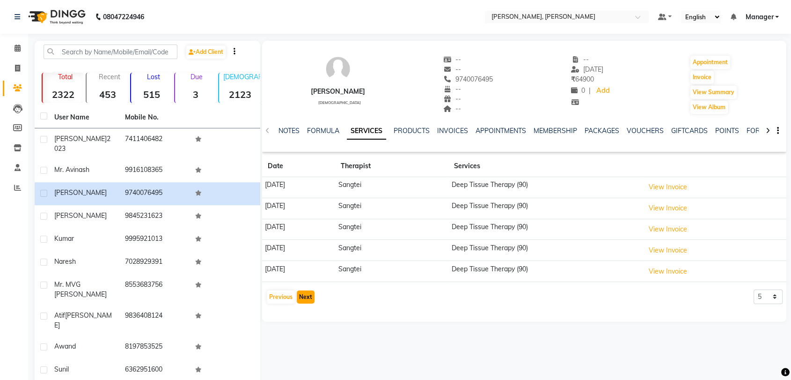
click at [308, 292] on button "Next" at bounding box center [306, 296] width 18 height 13
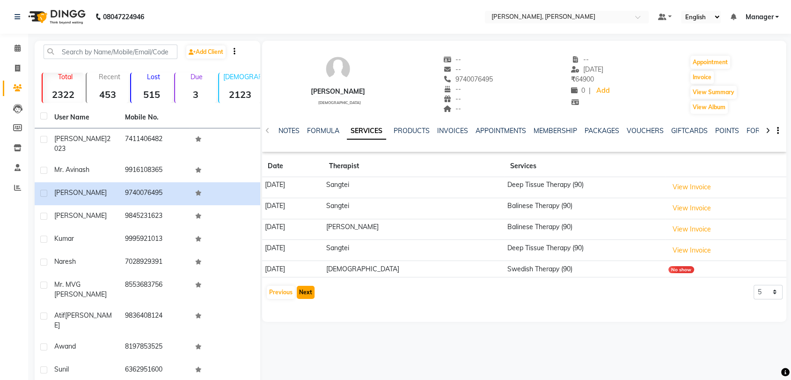
click at [308, 292] on button "Next" at bounding box center [306, 292] width 18 height 13
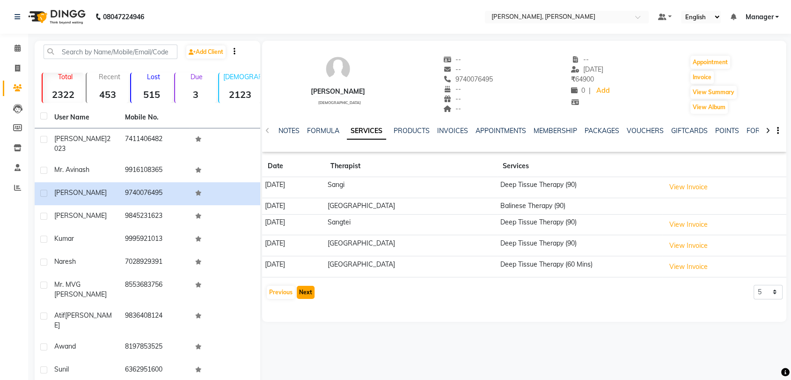
click at [300, 292] on button "Next" at bounding box center [306, 292] width 18 height 13
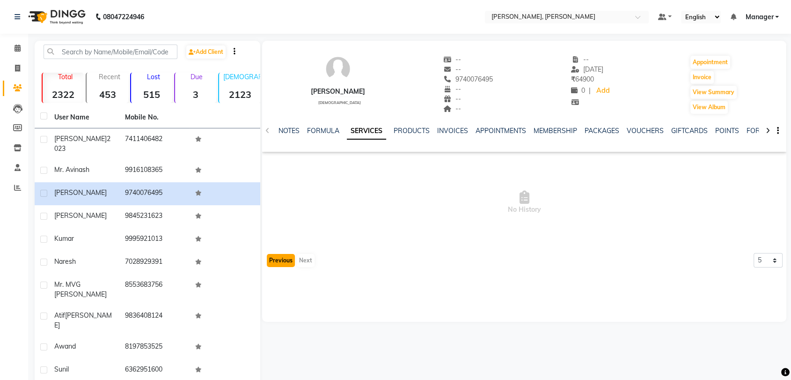
click at [277, 257] on button "Previous" at bounding box center [281, 260] width 28 height 13
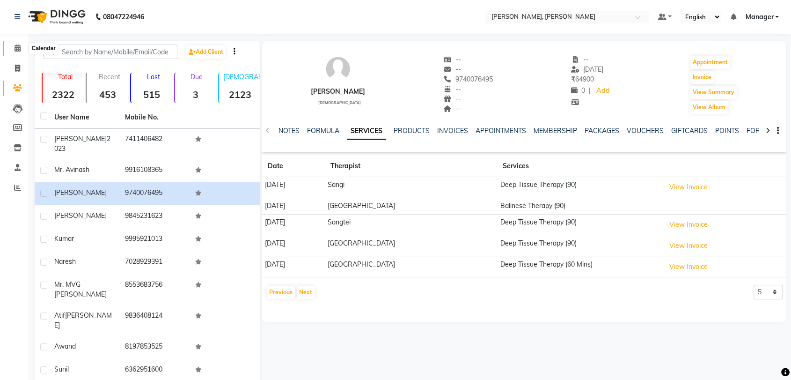
click at [13, 45] on span at bounding box center [17, 48] width 16 height 11
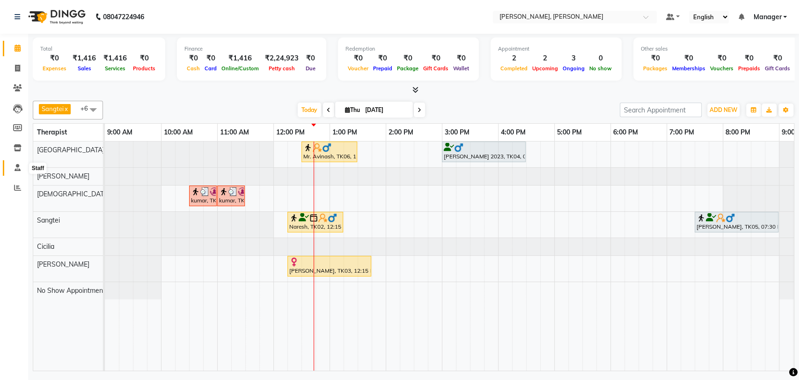
click at [19, 169] on icon at bounding box center [18, 167] width 6 height 7
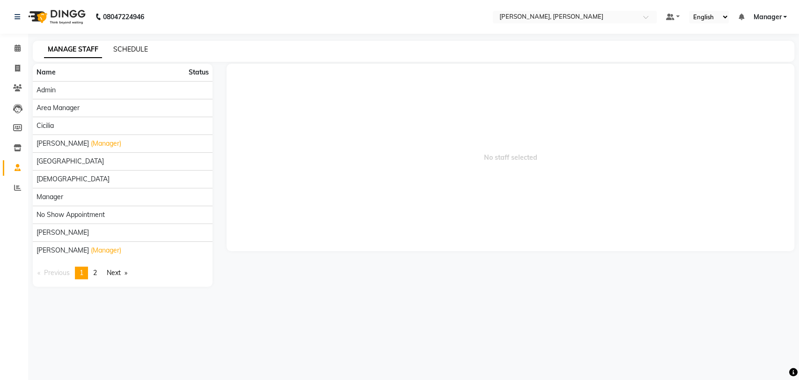
click at [121, 46] on link "SCHEDULE" at bounding box center [130, 49] width 35 height 8
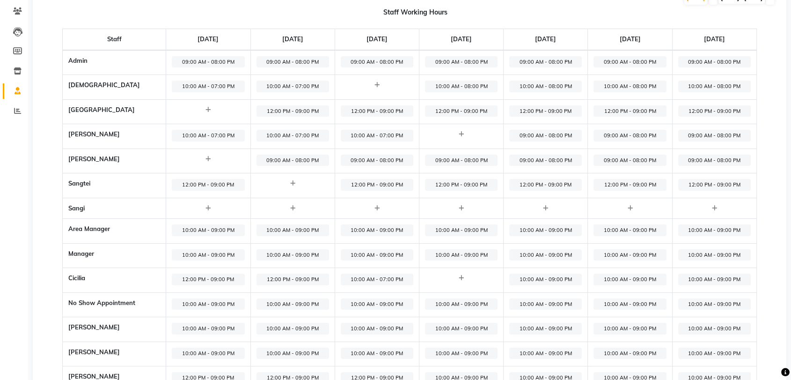
scroll to position [120, 0]
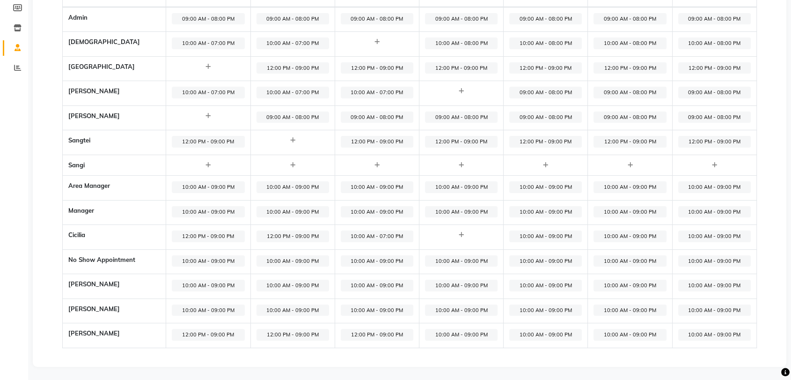
click at [208, 334] on span "12:00 PM - 09:00 PM" at bounding box center [208, 335] width 73 height 12
select select "12:00 PM"
select select "09:00 PM"
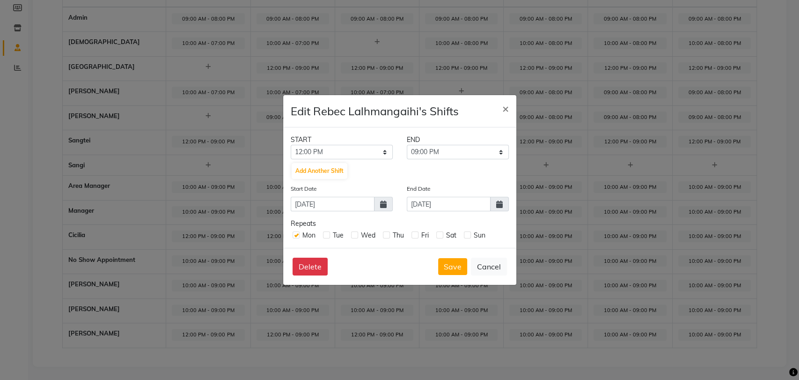
click at [502, 203] on icon at bounding box center [499, 203] width 7 height 7
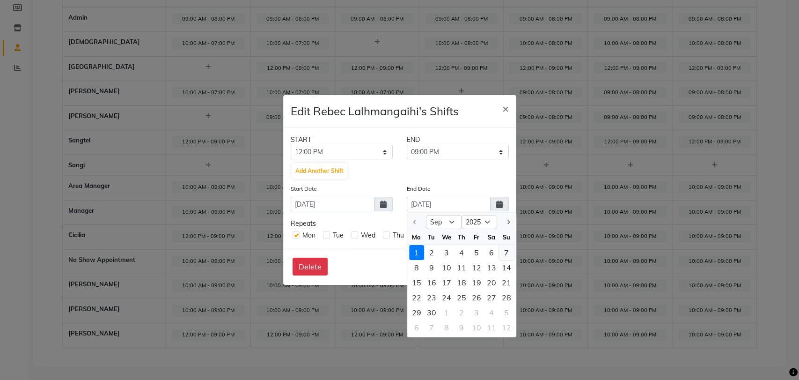
click at [507, 251] on div "7" at bounding box center [506, 252] width 15 height 15
type input "07-09-2025"
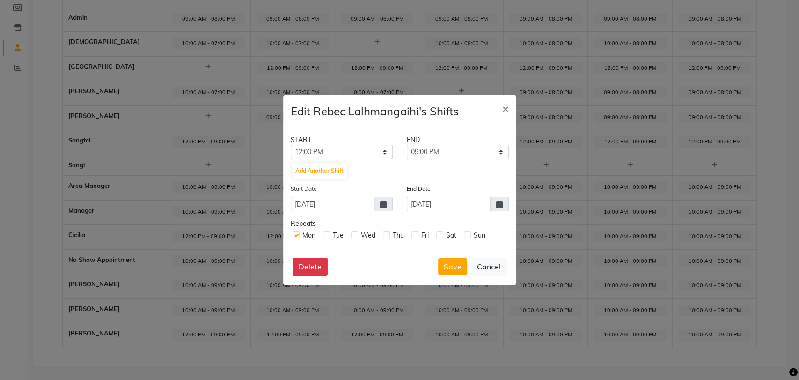
click at [324, 234] on label at bounding box center [326, 234] width 7 height 7
click at [324, 234] on input "checkbox" at bounding box center [326, 234] width 6 height 6
checkbox input "true"
click at [355, 234] on label at bounding box center [354, 234] width 7 height 7
click at [355, 234] on input "checkbox" at bounding box center [354, 234] width 6 height 6
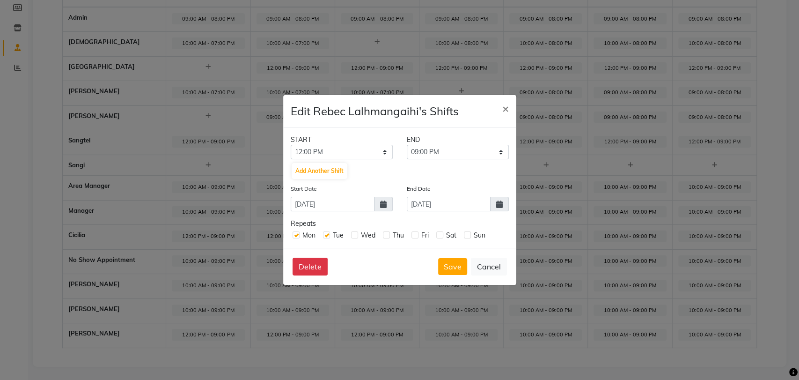
checkbox input "true"
click at [385, 234] on label at bounding box center [386, 234] width 7 height 7
click at [385, 234] on input "checkbox" at bounding box center [386, 234] width 6 height 6
checkbox input "true"
click at [437, 232] on label at bounding box center [439, 234] width 7 height 7
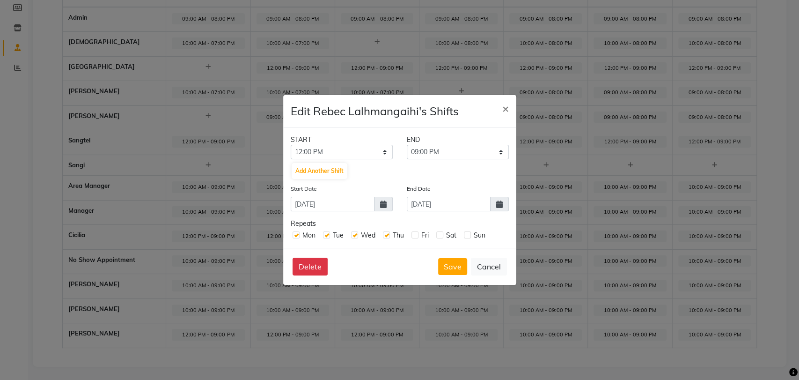
click at [437, 232] on input "checkbox" at bounding box center [439, 234] width 6 height 6
checkbox input "true"
click at [468, 236] on label at bounding box center [467, 234] width 7 height 7
click at [468, 236] on input "checkbox" at bounding box center [467, 234] width 6 height 6
checkbox input "true"
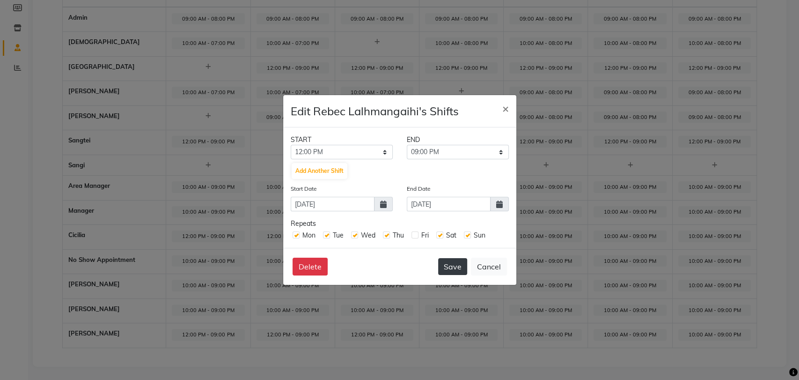
click at [453, 270] on button "Save" at bounding box center [452, 266] width 29 height 17
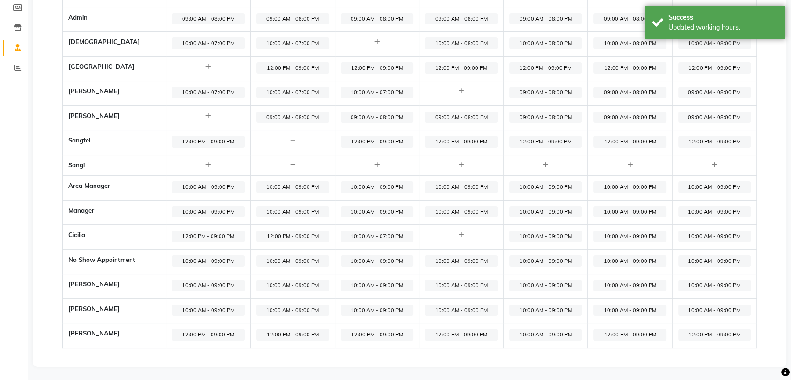
click at [532, 330] on span "10:00 AM - 09:00 PM" at bounding box center [545, 335] width 73 height 12
select select "10:00 AM"
select select "09:00 PM"
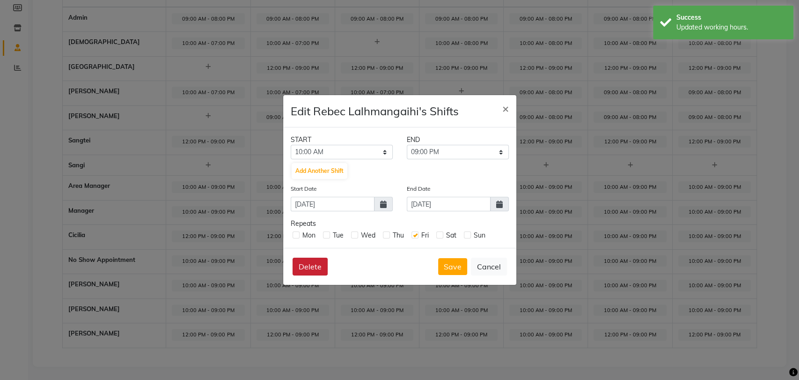
click at [313, 266] on button "Delete" at bounding box center [310, 266] width 35 height 18
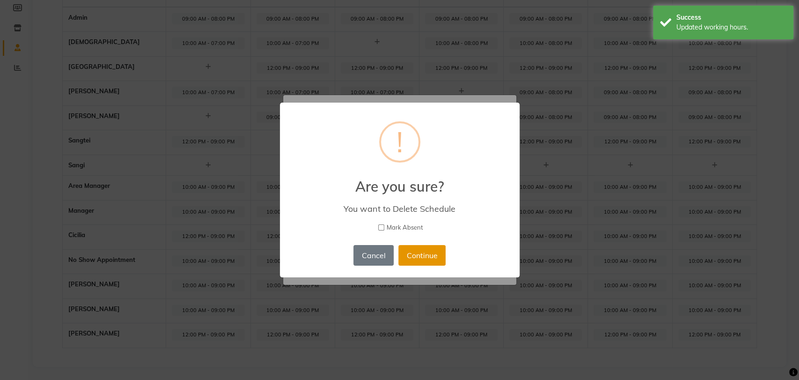
click at [419, 252] on button "Continue" at bounding box center [421, 255] width 47 height 21
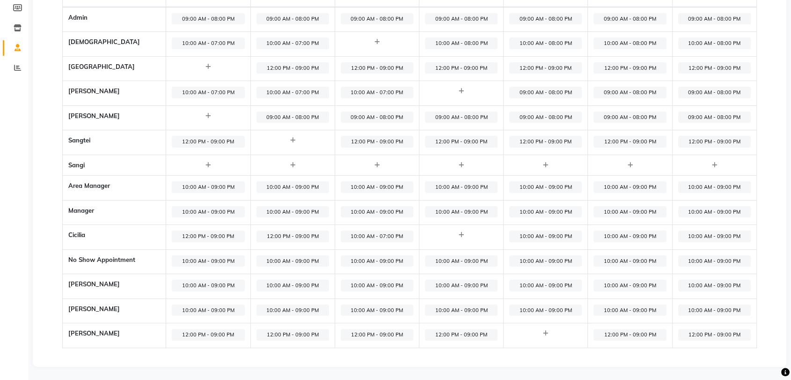
click at [613, 214] on span "10:00 AM - 09:00 PM" at bounding box center [629, 212] width 73 height 12
select select "10:00 AM"
select select "09:00 PM"
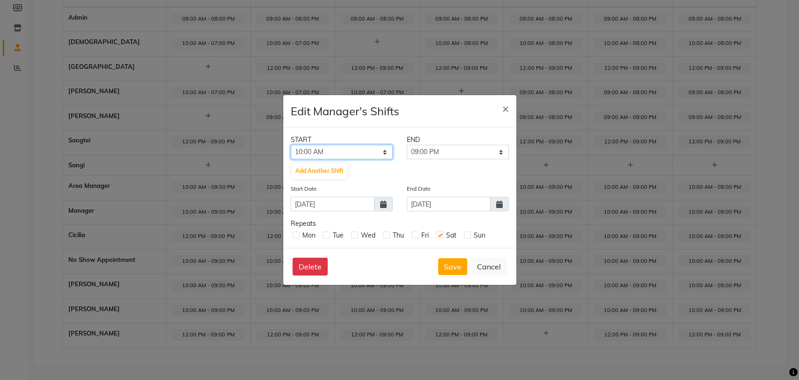
click at [386, 151] on select "12:00 AM 01:00 AM 02:00 AM 03:00 AM 04:00 AM 05:00 AM 06:00 AM 07:00 AM 08:00 A…" at bounding box center [342, 152] width 102 height 15
select select "12:00 PM"
click at [291, 145] on select "12:00 AM 01:00 AM 02:00 AM 03:00 AM 04:00 AM 05:00 AM 06:00 AM 07:00 AM 08:00 A…" at bounding box center [342, 152] width 102 height 15
click at [383, 205] on icon at bounding box center [383, 203] width 7 height 7
select select "9"
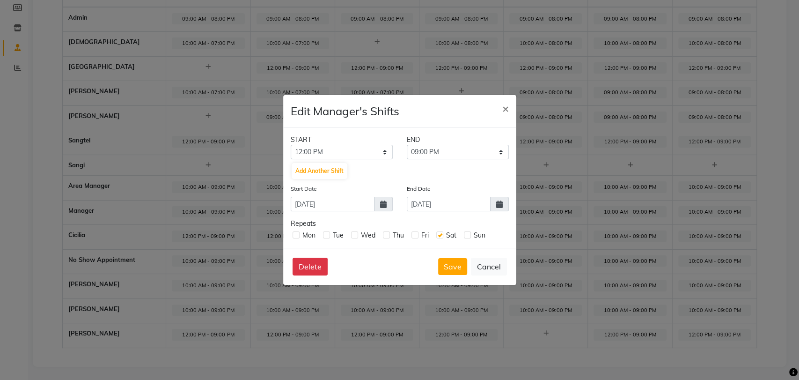
select select "2025"
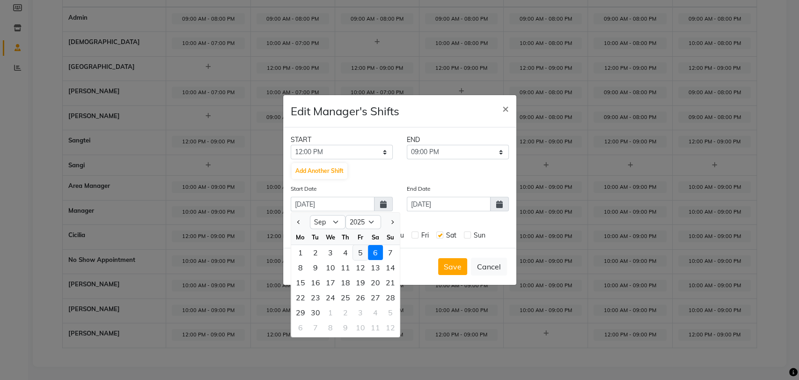
click at [356, 254] on div "5" at bounding box center [360, 252] width 15 height 15
type input "[DATE]"
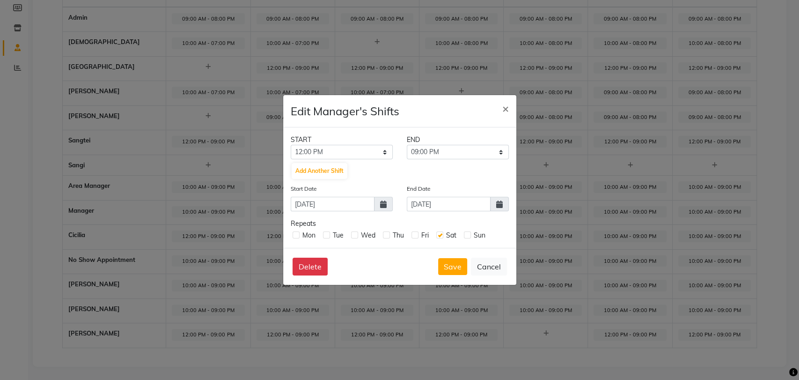
click at [496, 205] on icon at bounding box center [499, 203] width 7 height 7
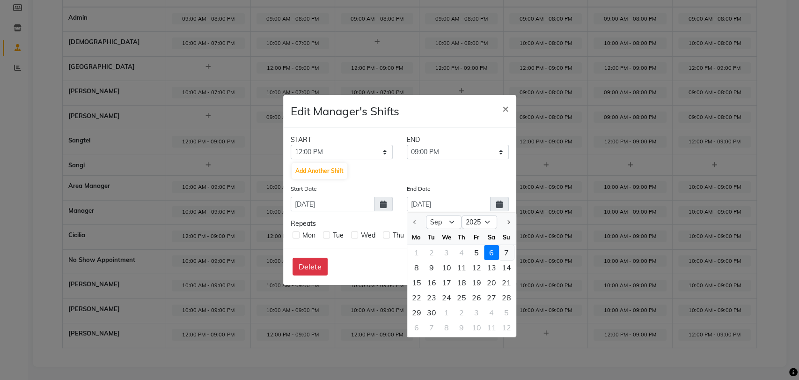
click at [506, 252] on div "7" at bounding box center [506, 252] width 15 height 15
type input "07-09-2025"
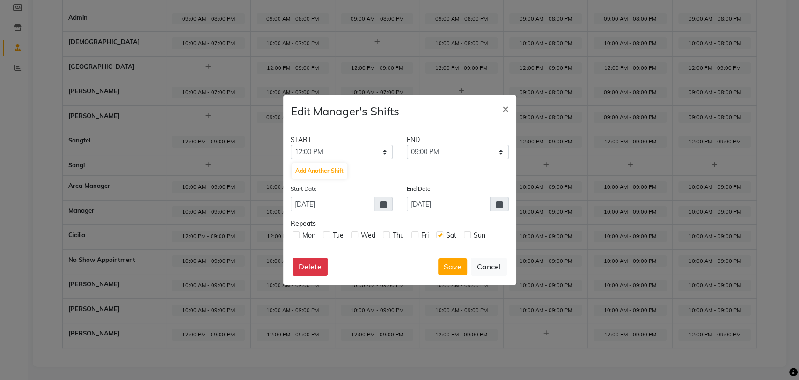
click at [414, 236] on label at bounding box center [414, 234] width 7 height 7
click at [414, 236] on input "checkbox" at bounding box center [414, 234] width 6 height 6
checkbox input "true"
click at [469, 233] on label at bounding box center [467, 234] width 7 height 7
click at [469, 233] on input "checkbox" at bounding box center [467, 234] width 6 height 6
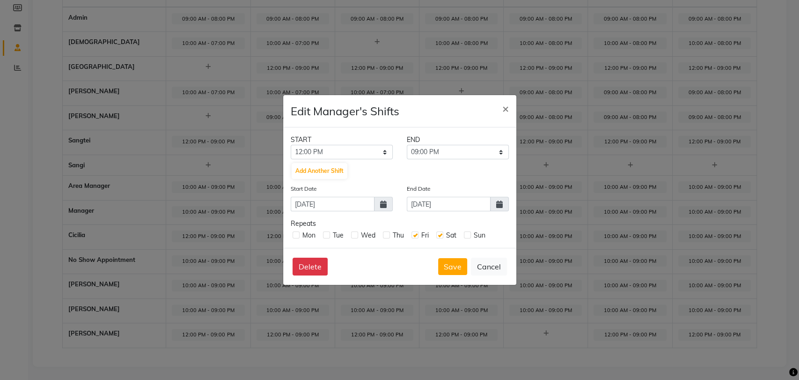
checkbox input "true"
click at [451, 265] on button "Save" at bounding box center [452, 266] width 29 height 17
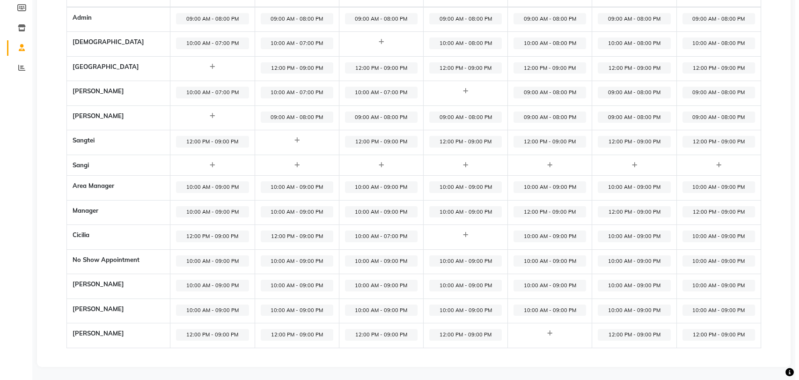
scroll to position [0, 0]
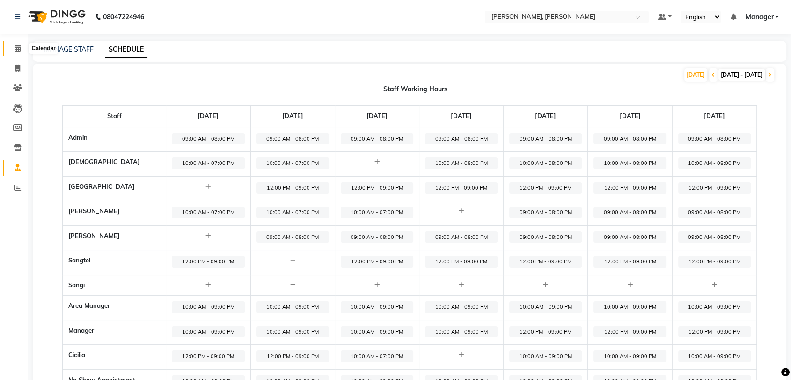
click at [15, 48] on icon at bounding box center [18, 47] width 6 height 7
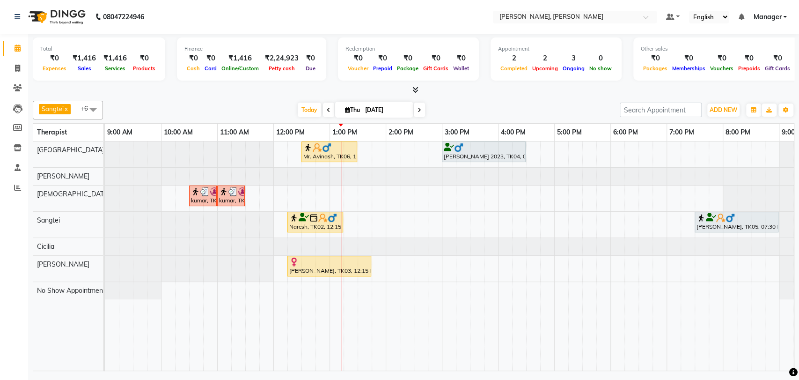
click at [732, 227] on div "[PERSON_NAME], TK05, 07:30 PM-09:00 PM, Aroma Therapy (90)" at bounding box center [737, 222] width 82 height 18
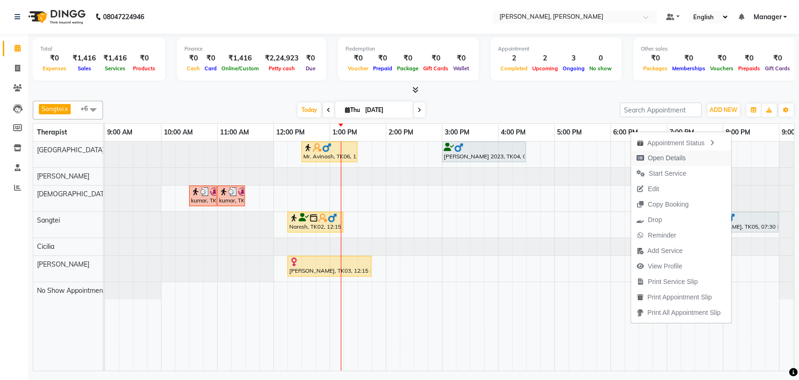
click at [666, 161] on span "Open Details" at bounding box center [667, 158] width 38 height 10
select select "7"
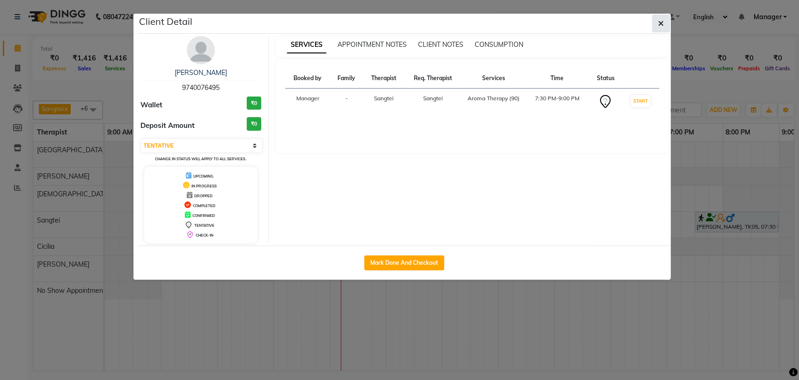
click at [652, 28] on button "button" at bounding box center [661, 24] width 18 height 18
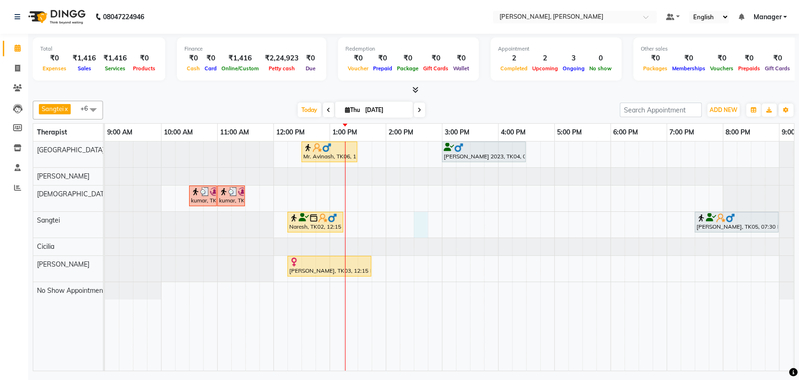
click at [420, 221] on div "Mr. Avinash, TK06, 12:30 PM-01:30 PM, Isa Signature (60) Himanshu 2023, TK04, 0…" at bounding box center [470, 255] width 730 height 229
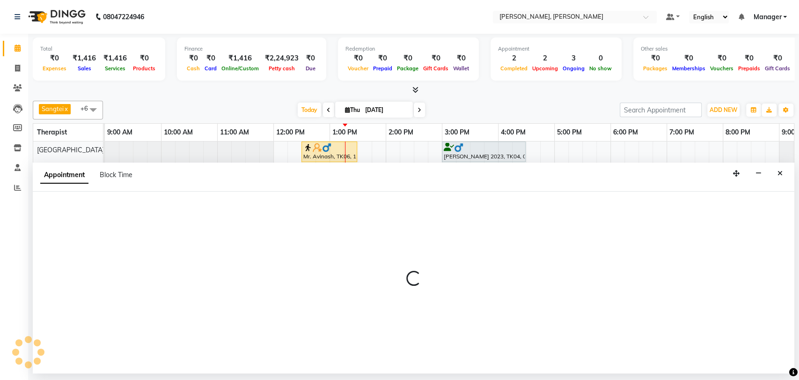
select select "63890"
select select "tentative"
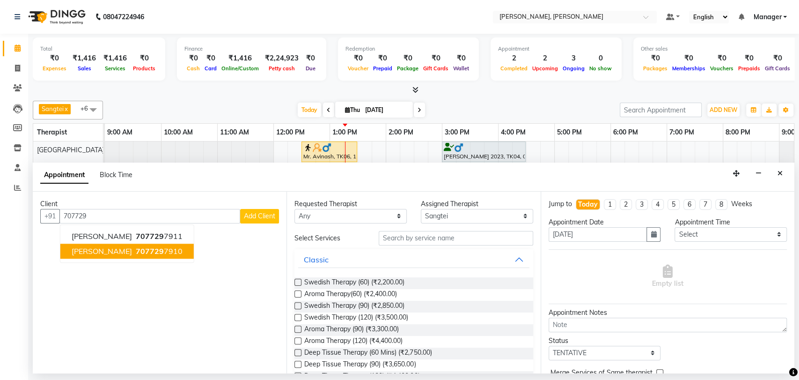
click at [118, 248] on span "Ravi S Prasad" at bounding box center [102, 250] width 60 height 9
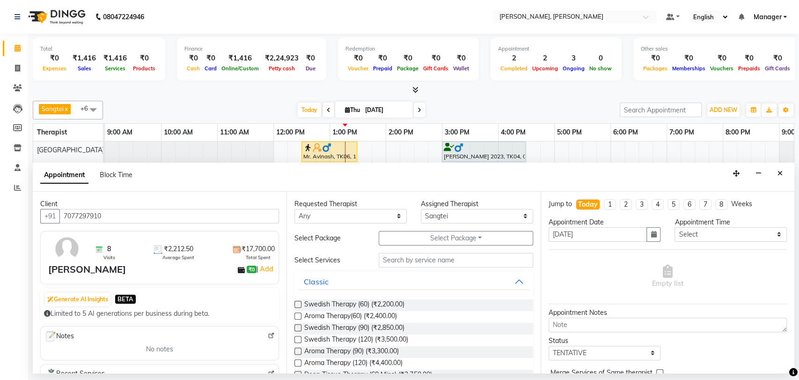
type input "7077297910"
click at [393, 216] on select "Any Cicilia [PERSON_NAME] [DEMOGRAPHIC_DATA] No Show Appointment [PERSON_NAME] …" at bounding box center [350, 216] width 112 height 15
select select "63890"
click at [294, 209] on select "Any Cicilia [PERSON_NAME] [DEMOGRAPHIC_DATA] No Show Appointment [PERSON_NAME] …" at bounding box center [350, 216] width 112 height 15
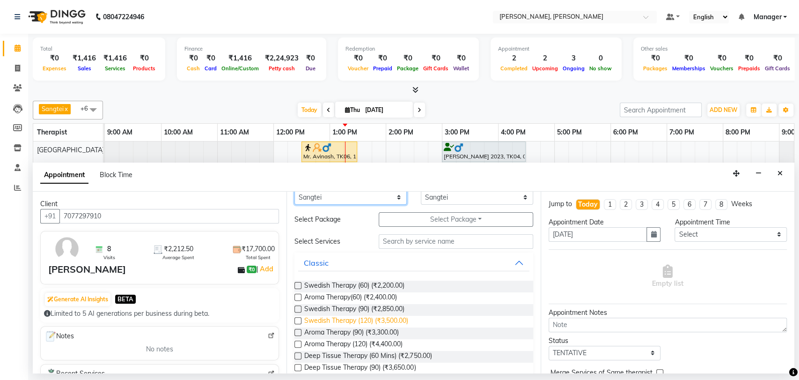
scroll to position [19, 0]
click at [298, 354] on label at bounding box center [297, 355] width 7 height 7
click at [298, 354] on input "checkbox" at bounding box center [297, 356] width 6 height 6
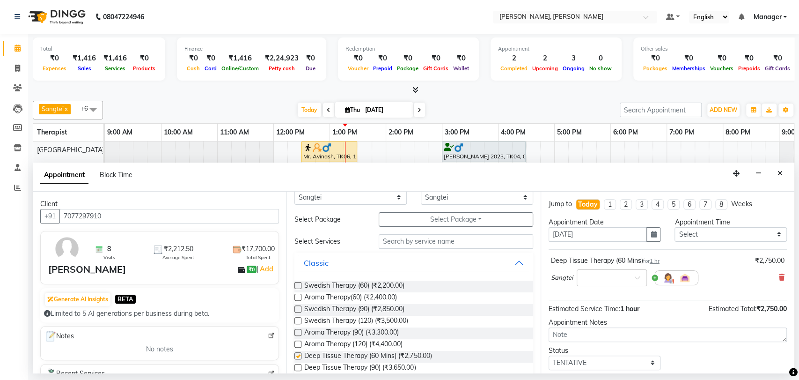
checkbox input "false"
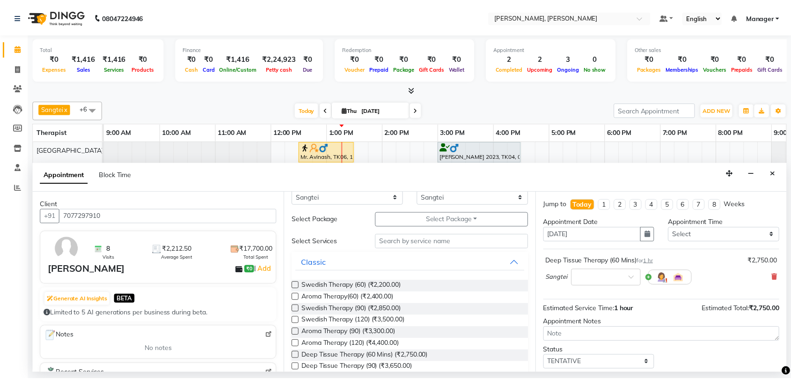
scroll to position [55, 0]
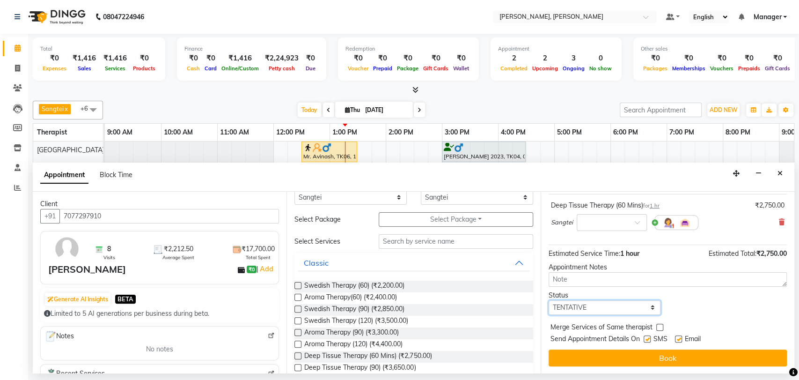
click at [647, 304] on select "Select TENTATIVE CONFIRM CHECK-IN UPCOMING" at bounding box center [605, 307] width 112 height 15
select select "confirm booking"
click at [549, 300] on select "Select TENTATIVE CONFIRM CHECK-IN UPCOMING" at bounding box center [605, 307] width 112 height 15
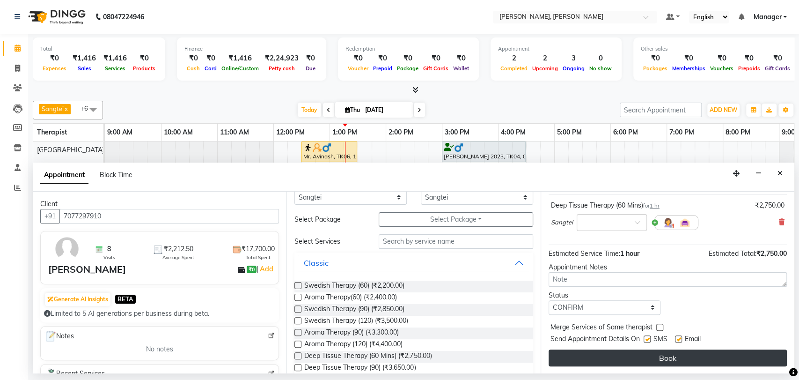
click at [662, 354] on button "Book" at bounding box center [668, 357] width 238 height 17
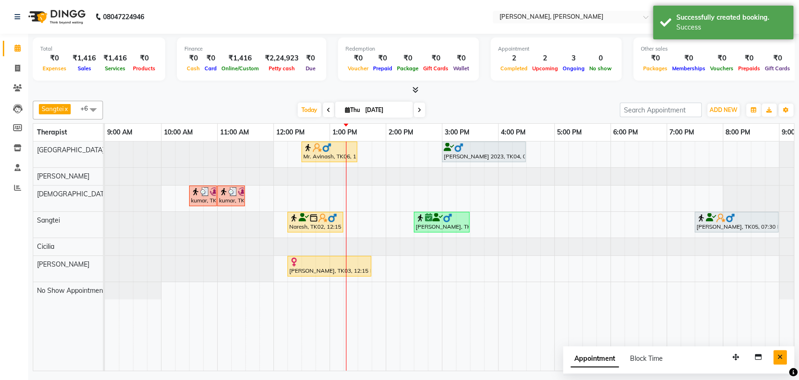
click at [780, 357] on icon "Close" at bounding box center [779, 356] width 5 height 7
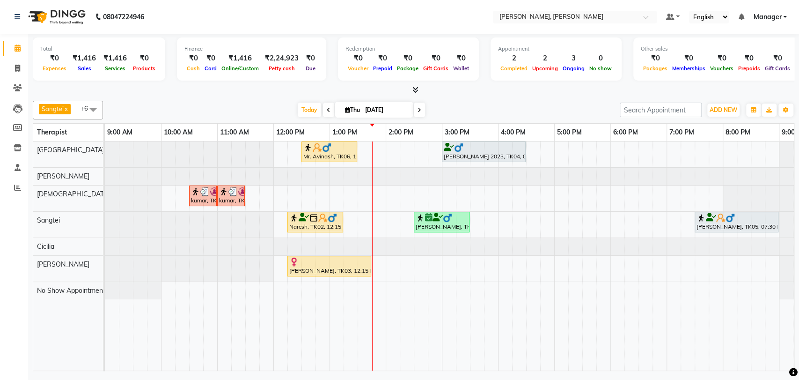
click at [323, 220] on img at bounding box center [322, 217] width 9 height 9
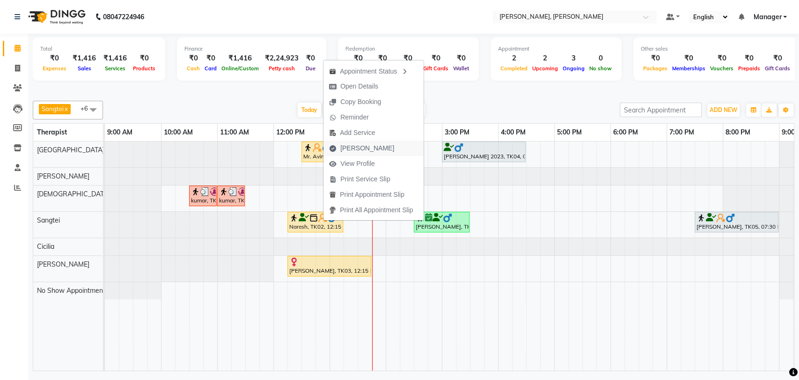
click at [346, 151] on span "Mark Done" at bounding box center [367, 148] width 54 height 10
select select "service"
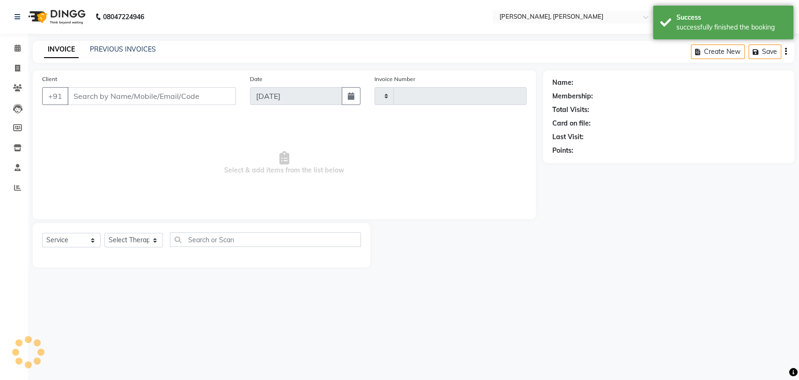
type input "1643"
select select "7301"
type input "7028929391"
select select "63890"
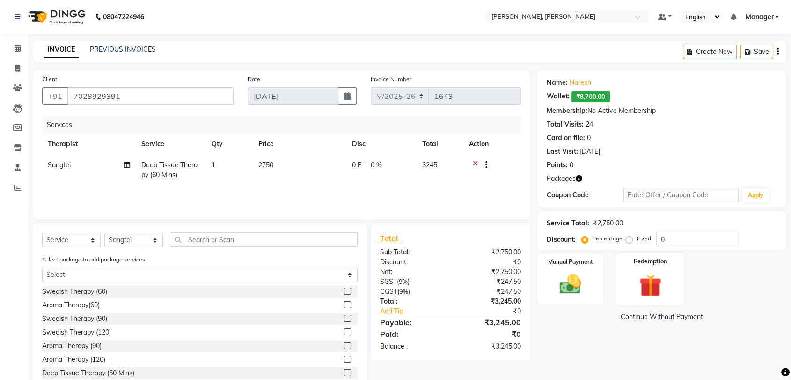
click at [654, 278] on img at bounding box center [650, 285] width 37 height 28
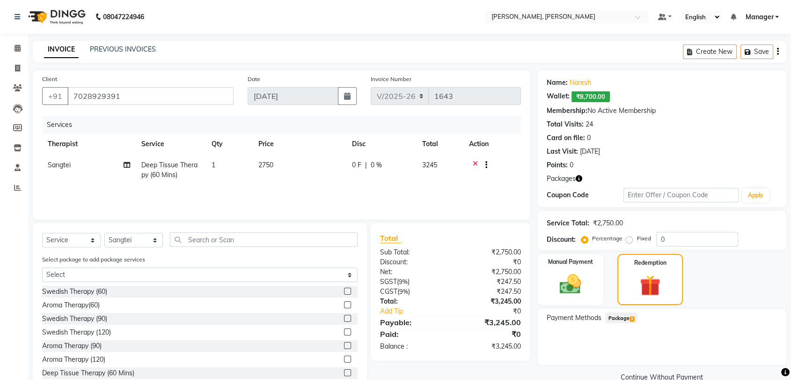
click at [631, 319] on span "1" at bounding box center [632, 319] width 5 height 6
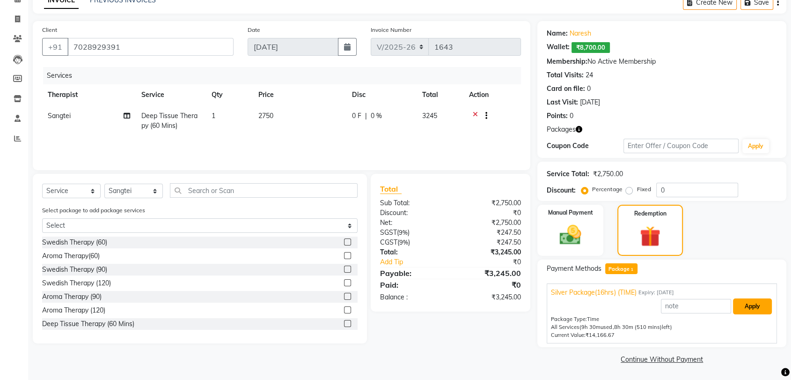
click at [759, 311] on button "Apply" at bounding box center [752, 306] width 39 height 16
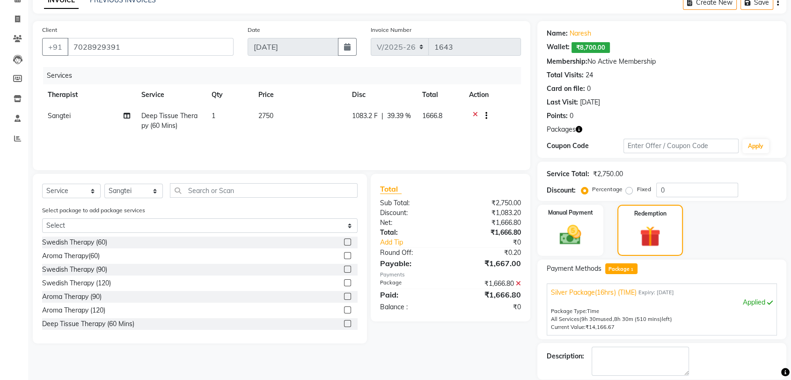
scroll to position [94, 0]
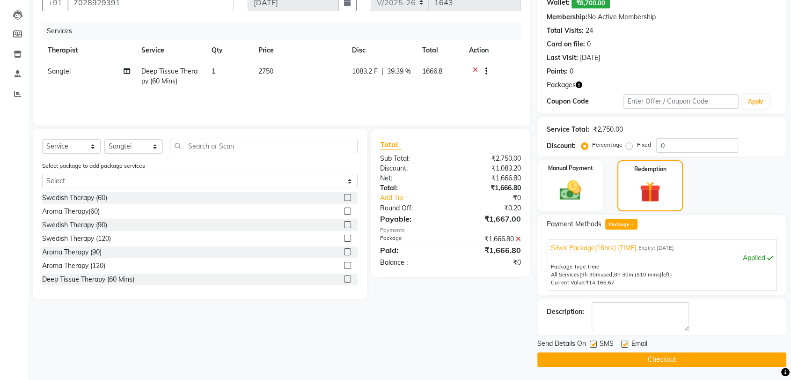
click at [694, 356] on button "Checkout" at bounding box center [661, 359] width 249 height 15
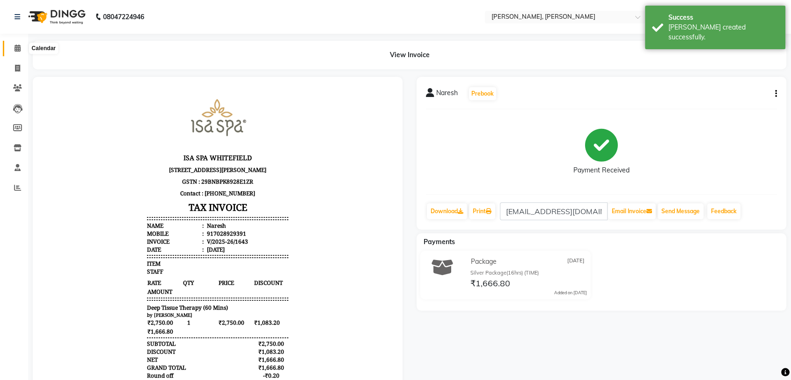
click at [15, 49] on icon at bounding box center [18, 47] width 6 height 7
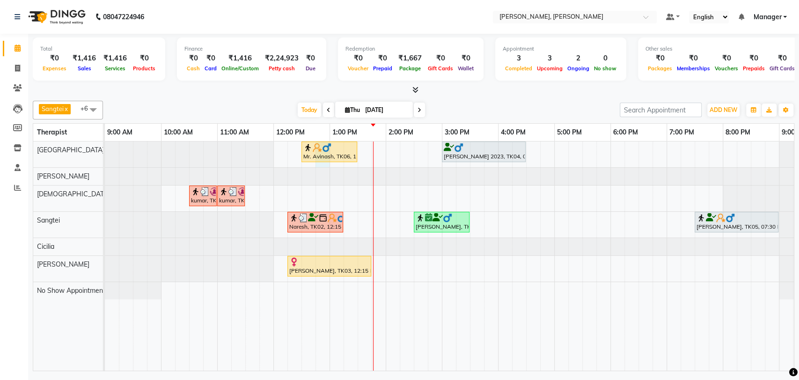
click at [329, 162] on div "Mr. Avinash, TK06, 12:30 PM-01:30 PM, Isa Signature (60) Himanshu 2023, TK04, 0…" at bounding box center [470, 255] width 730 height 229
select select "63061"
select select "tentative"
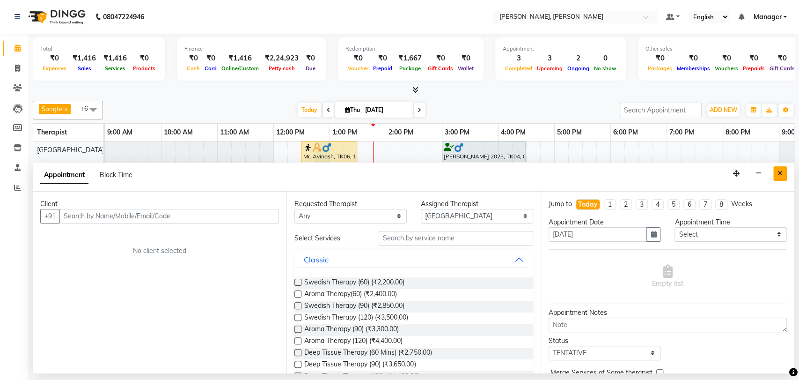
click at [780, 171] on icon "Close" at bounding box center [779, 173] width 5 height 7
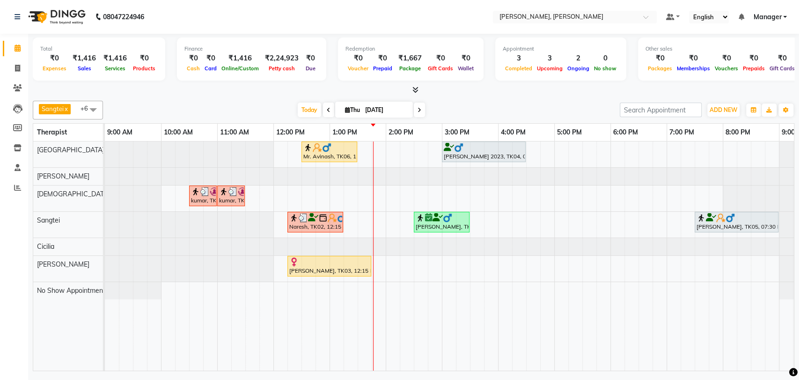
click at [344, 146] on div at bounding box center [329, 147] width 52 height 9
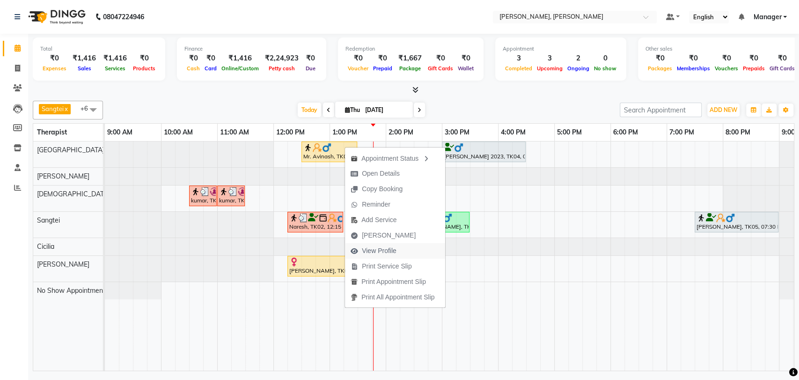
click at [383, 252] on span "View Profile" at bounding box center [379, 251] width 35 height 10
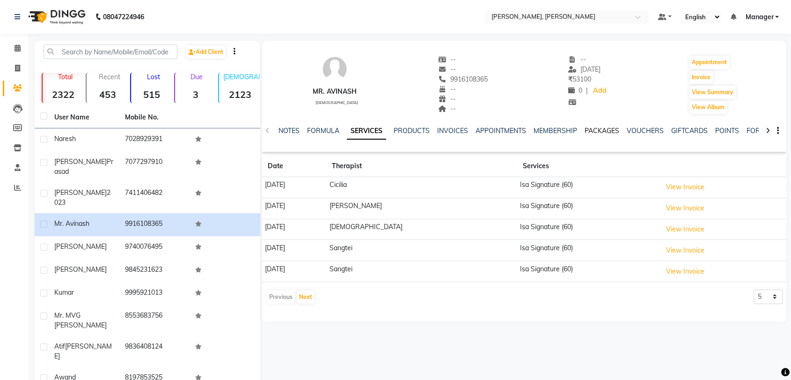
click at [595, 130] on link "PACKAGES" at bounding box center [602, 130] width 35 height 8
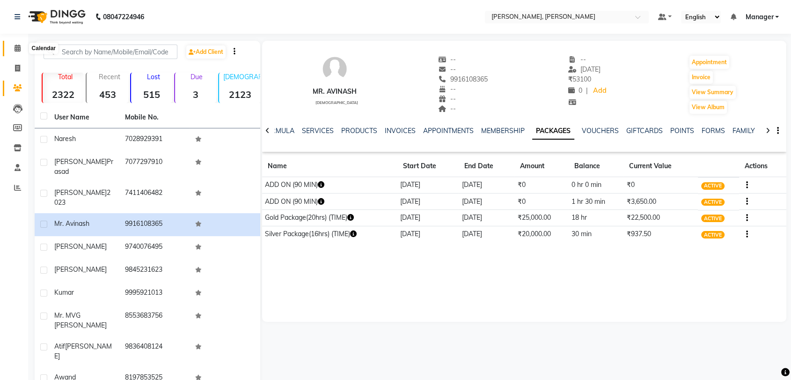
click at [15, 47] on icon at bounding box center [18, 47] width 6 height 7
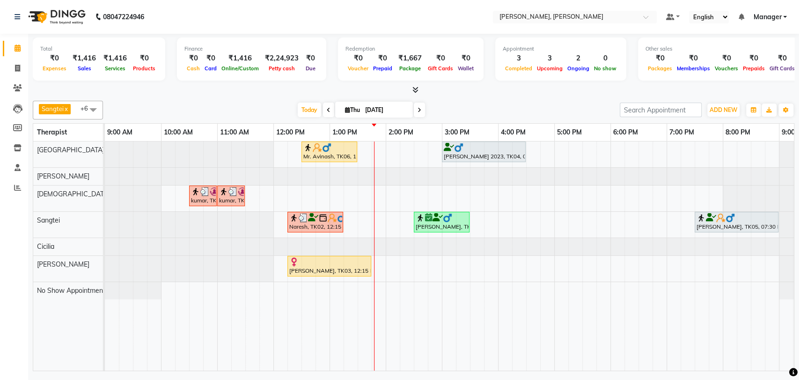
click at [358, 262] on div at bounding box center [329, 261] width 80 height 9
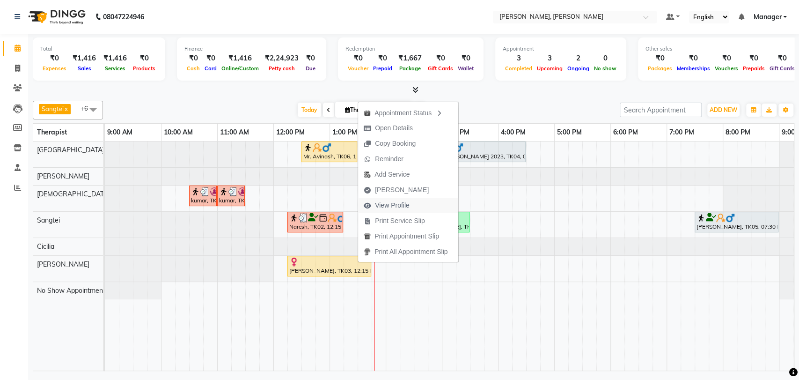
click at [394, 207] on span "View Profile" at bounding box center [392, 205] width 35 height 10
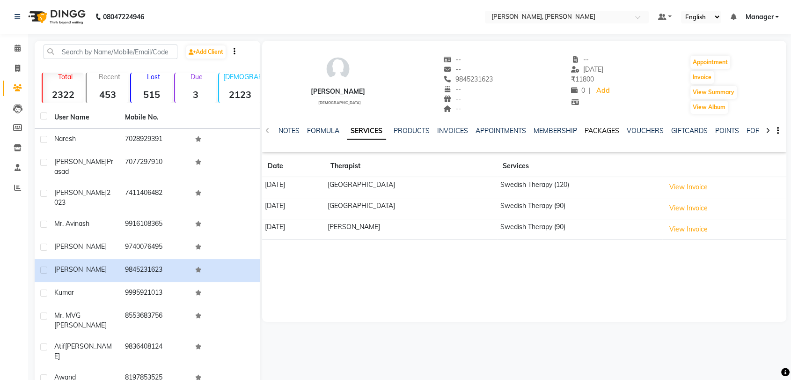
click at [590, 132] on link "PACKAGES" at bounding box center [602, 130] width 35 height 8
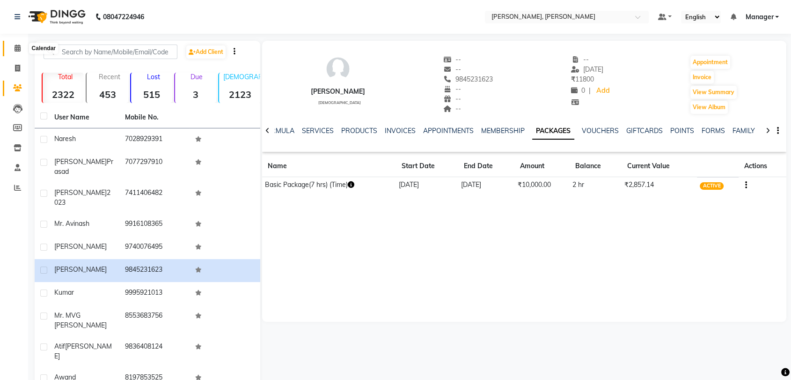
click at [19, 51] on icon at bounding box center [18, 47] width 6 height 7
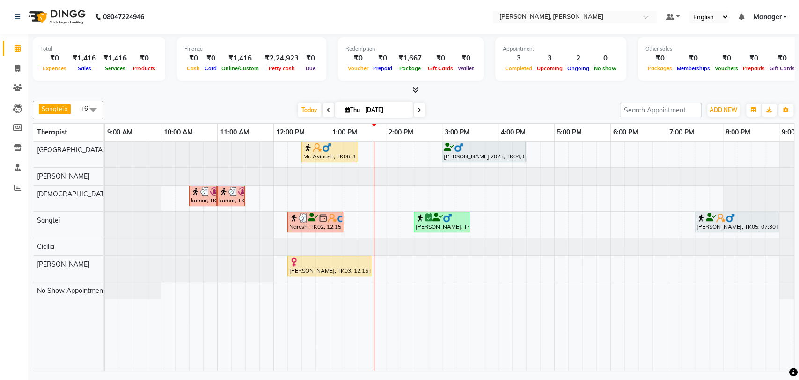
click at [479, 156] on div "Himanshu 2023, TK04, 03:00 PM-04:30 PM, Aroma Therapy (90)" at bounding box center [484, 152] width 82 height 18
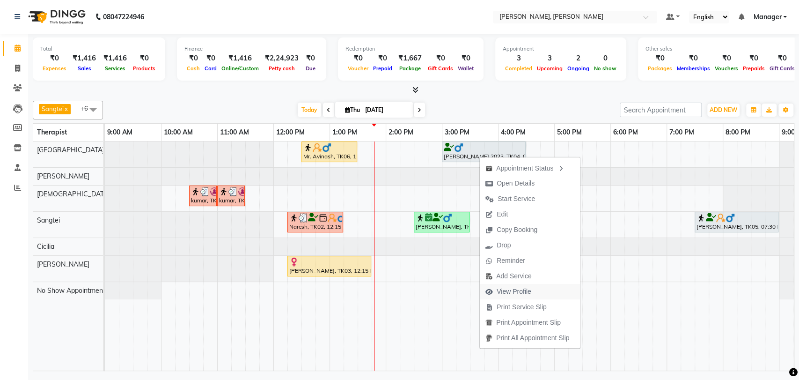
click at [518, 292] on span "View Profile" at bounding box center [514, 291] width 35 height 10
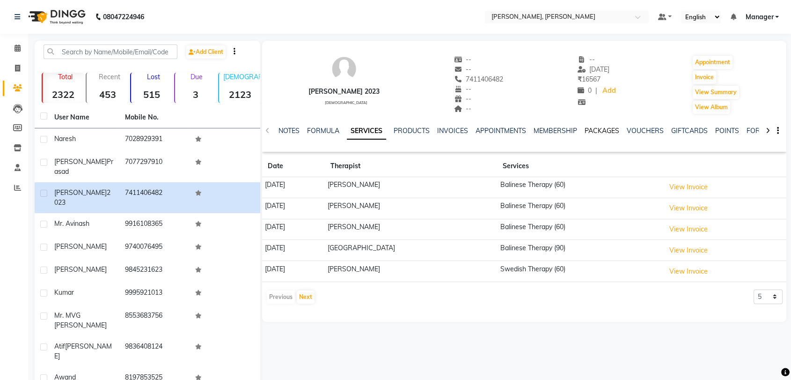
click at [588, 132] on link "PACKAGES" at bounding box center [602, 130] width 35 height 8
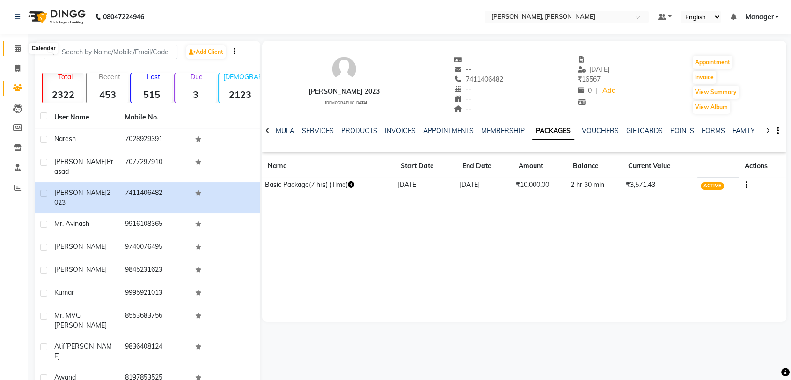
click at [18, 51] on icon at bounding box center [18, 47] width 6 height 7
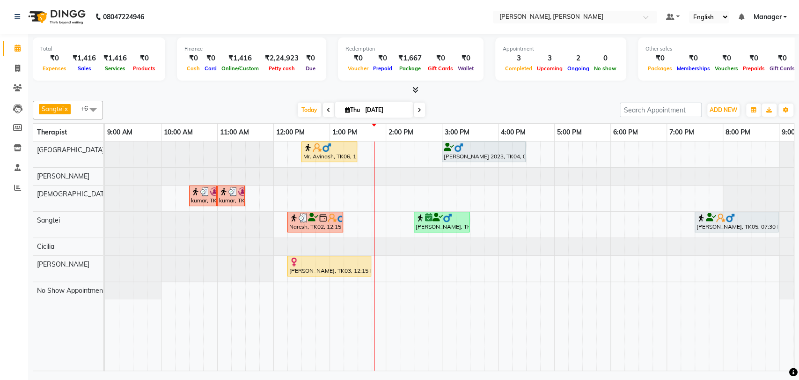
click at [457, 219] on div at bounding box center [442, 217] width 52 height 9
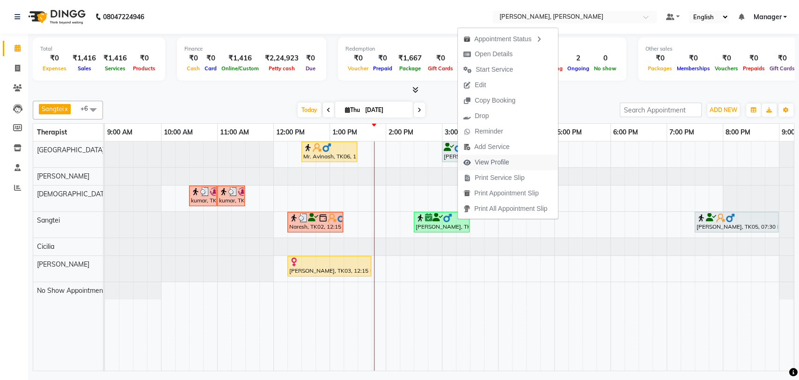
click at [502, 162] on span "View Profile" at bounding box center [492, 162] width 35 height 10
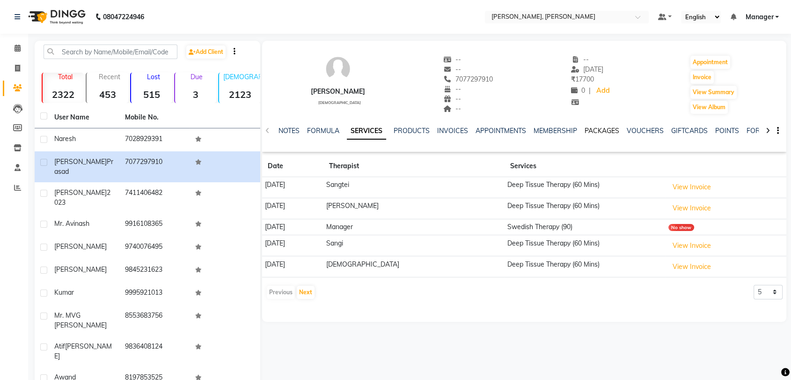
click at [590, 132] on link "PACKAGES" at bounding box center [602, 130] width 35 height 8
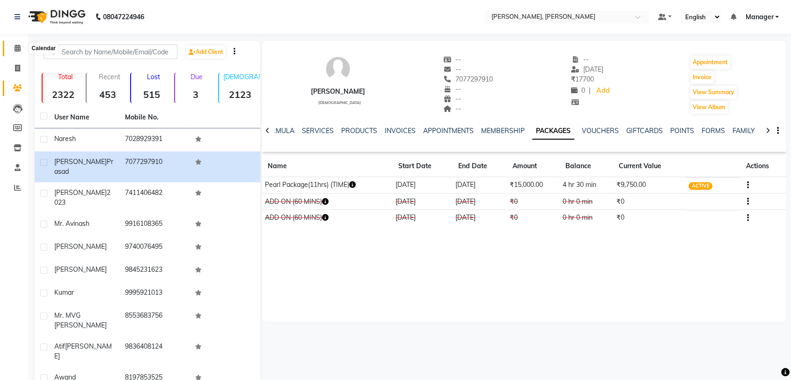
click at [16, 49] on icon at bounding box center [18, 47] width 6 height 7
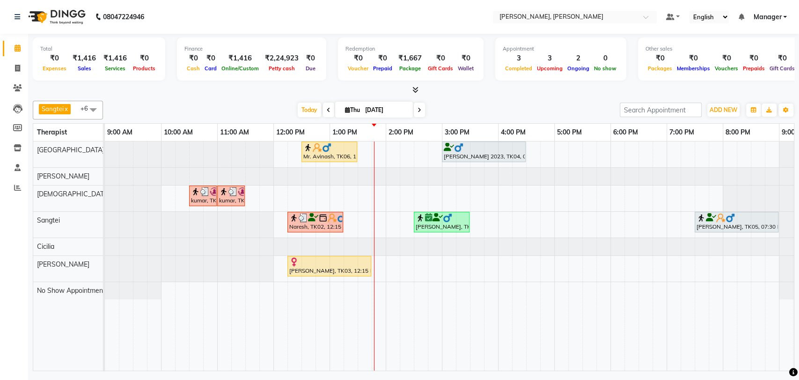
click at [751, 220] on div at bounding box center [736, 217] width 80 height 9
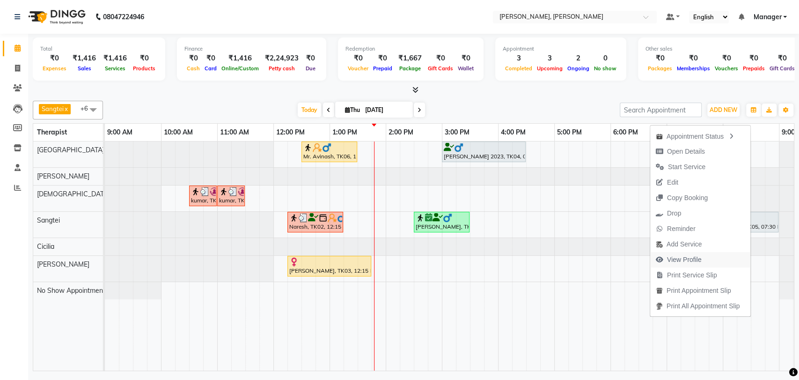
click at [678, 261] on span "View Profile" at bounding box center [684, 260] width 35 height 10
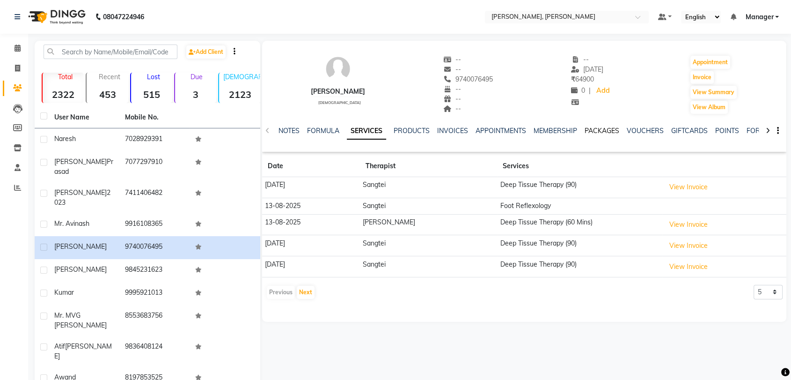
click at [603, 132] on link "PACKAGES" at bounding box center [602, 130] width 35 height 8
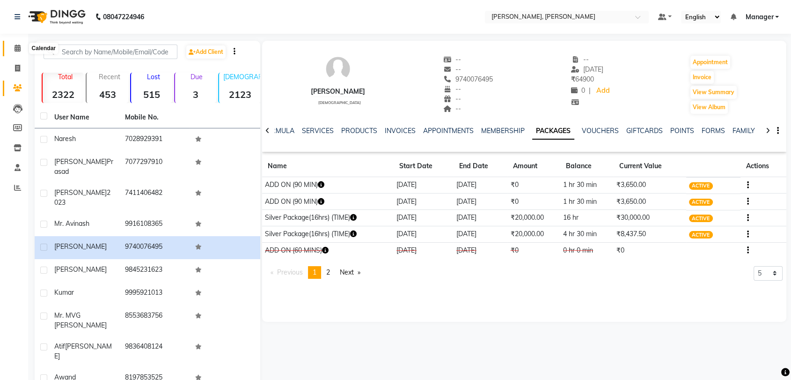
click at [19, 50] on icon at bounding box center [18, 47] width 6 height 7
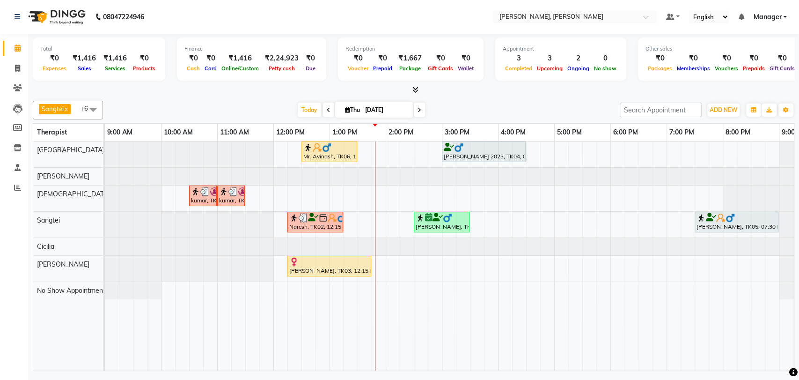
click at [352, 153] on div "Mr. Avinash, TK06, 12:30 PM-01:30 PM, Isa Signature (60)" at bounding box center [329, 152] width 54 height 18
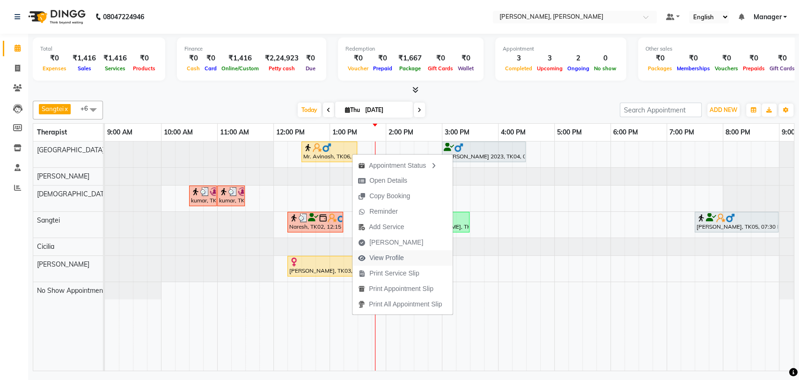
click at [386, 259] on span "View Profile" at bounding box center [386, 258] width 35 height 10
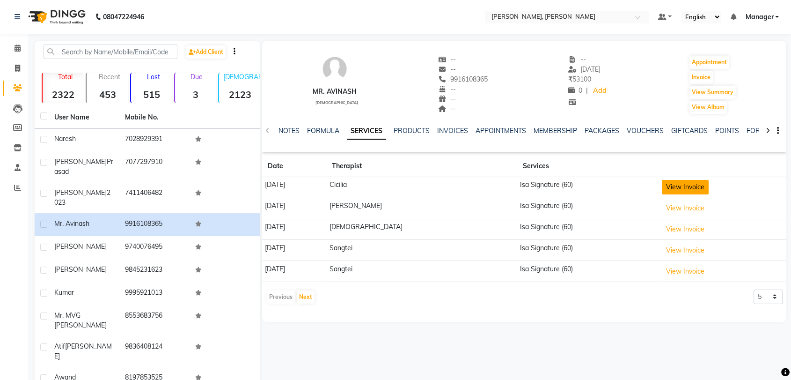
click at [675, 188] on button "View Invoice" at bounding box center [685, 187] width 47 height 15
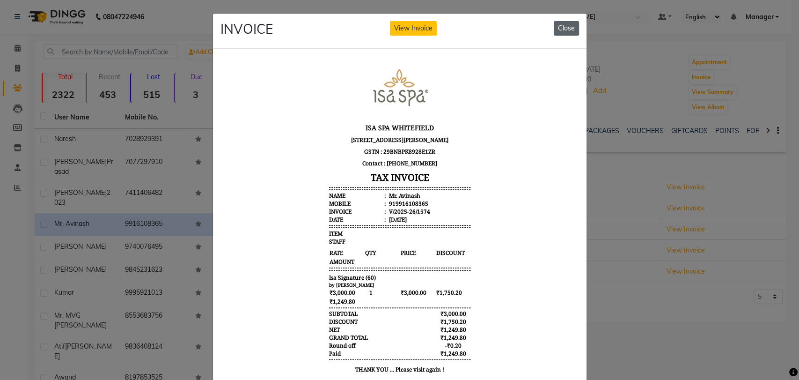
click at [569, 28] on button "Close" at bounding box center [566, 28] width 25 height 15
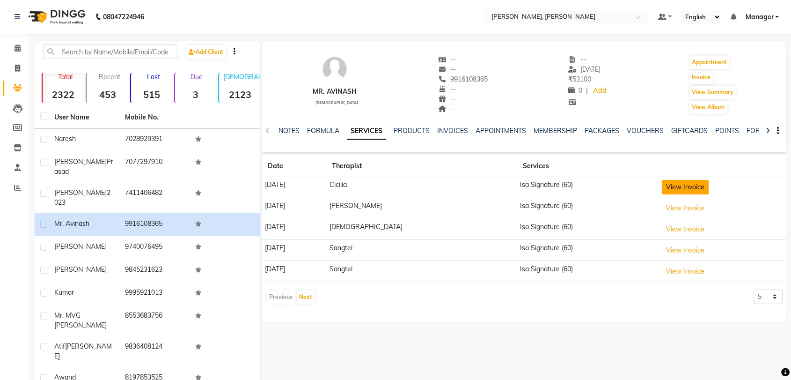
click at [677, 184] on button "View Invoice" at bounding box center [685, 187] width 47 height 15
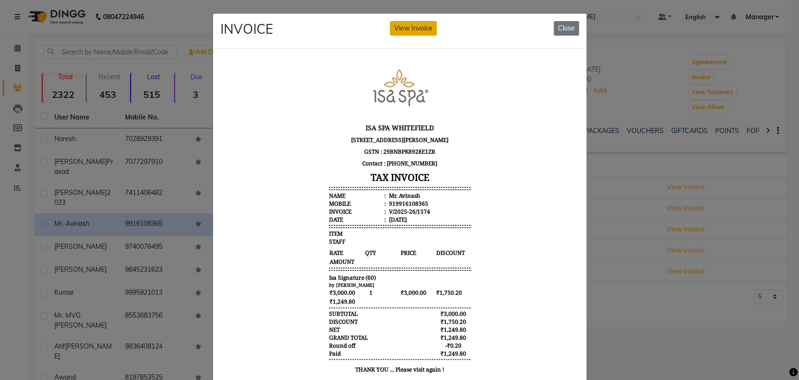
click at [412, 27] on button "View Invoice" at bounding box center [413, 28] width 47 height 15
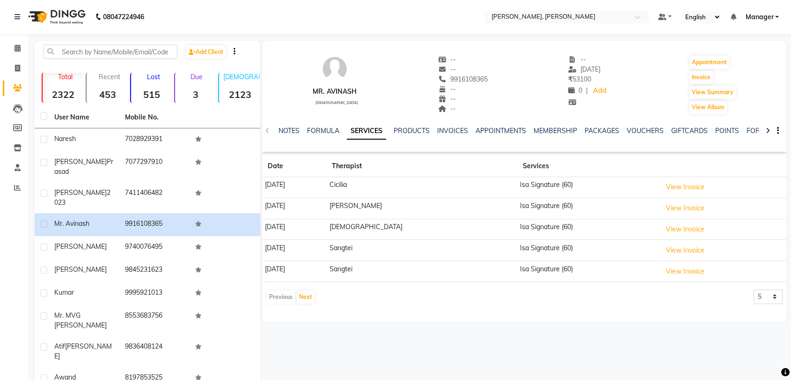
click at [593, 136] on div "NOTES FORMULA SERVICES PRODUCTS INVOICES APPOINTMENTS MEMBERSHIP PACKAGES VOUCH…" at bounding box center [512, 134] width 469 height 17
click at [599, 131] on link "PACKAGES" at bounding box center [602, 130] width 35 height 8
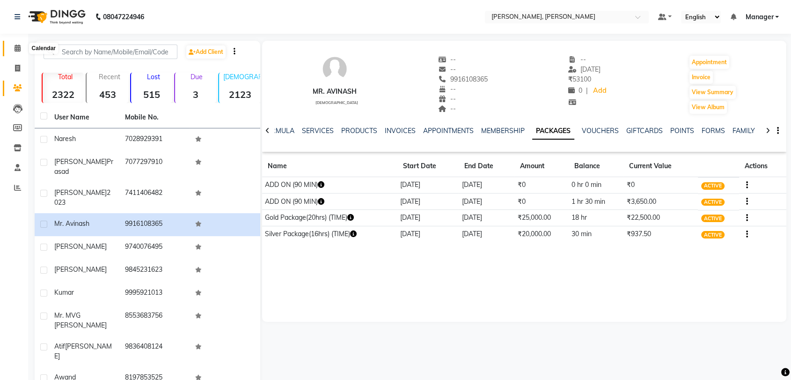
click at [19, 49] on icon at bounding box center [18, 47] width 6 height 7
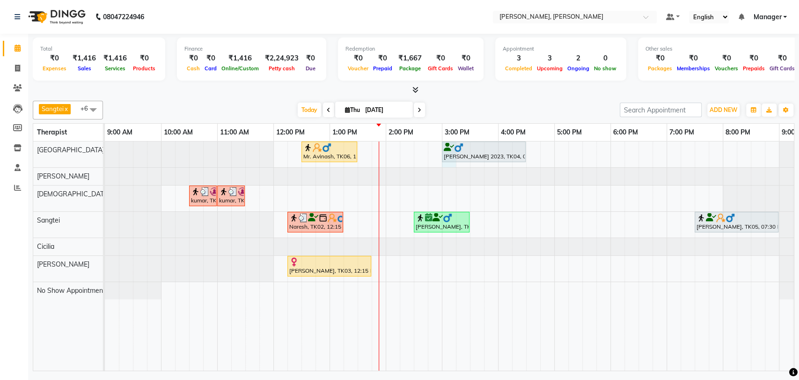
click at [451, 166] on div "Mr. Avinash, TK06, 12:30 PM-01:30 PM, Isa Signature (60) Himanshu 2023, TK04, 0…" at bounding box center [470, 255] width 730 height 229
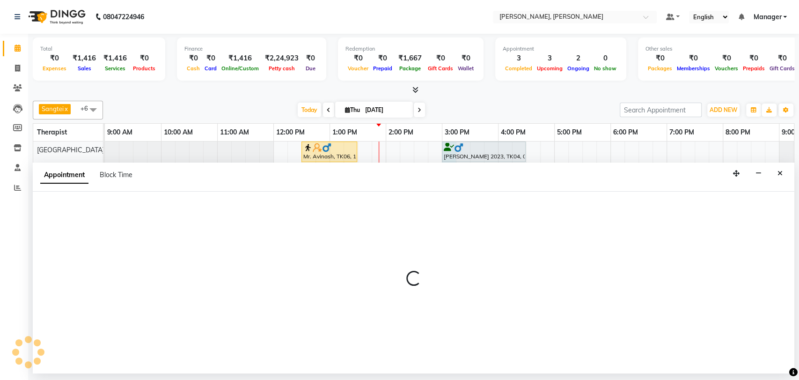
select select "63061"
select select "900"
select select "tentative"
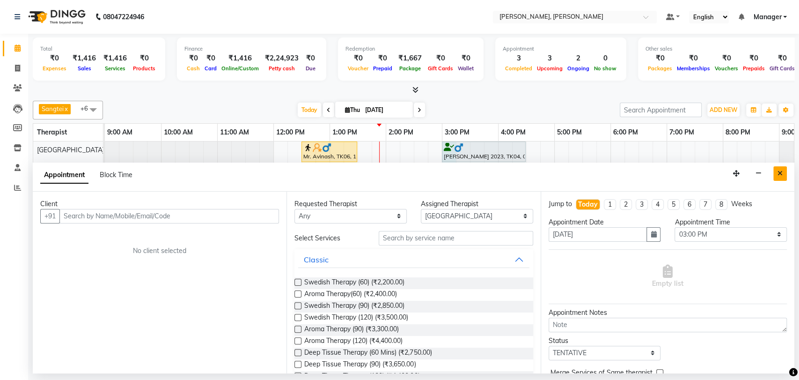
click at [779, 173] on icon "Close" at bounding box center [779, 173] width 5 height 7
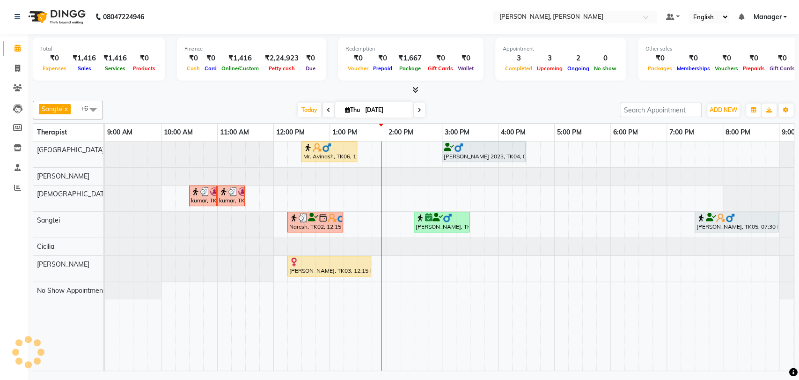
click at [344, 148] on div at bounding box center [329, 147] width 52 height 9
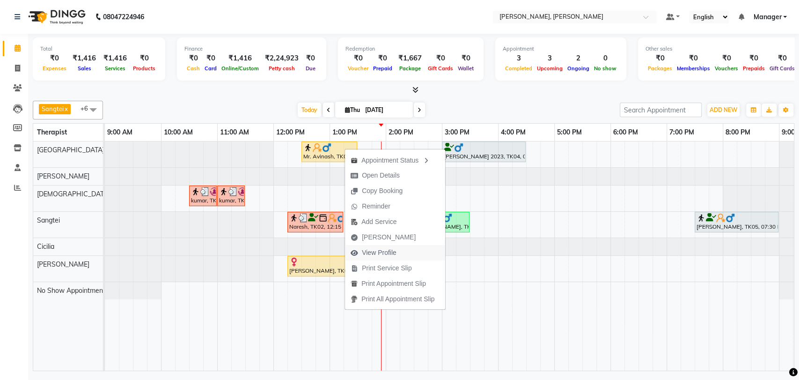
click at [381, 247] on span "View Profile" at bounding box center [373, 252] width 57 height 15
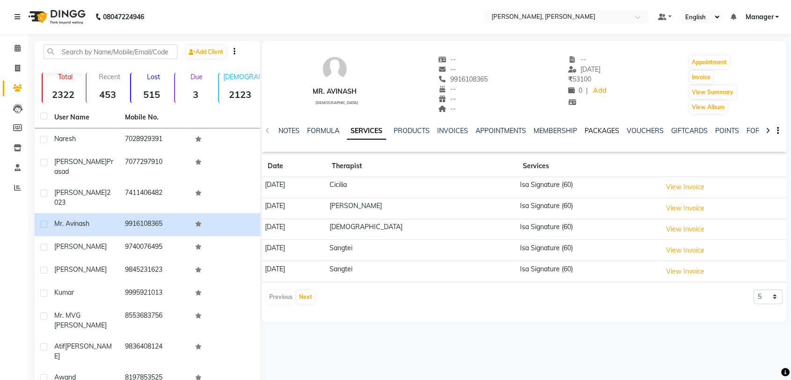
click at [603, 133] on link "PACKAGES" at bounding box center [602, 130] width 35 height 8
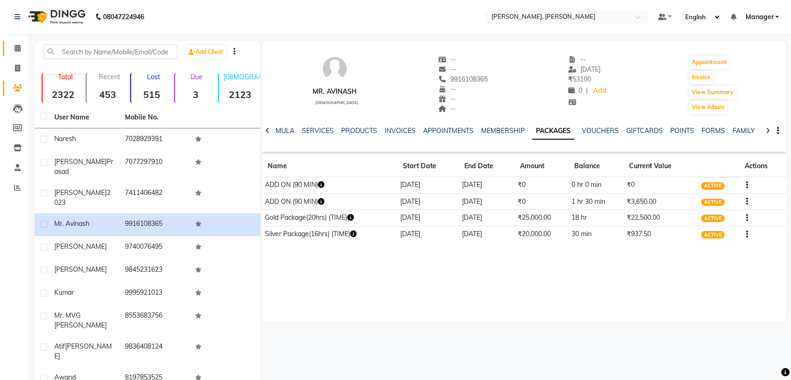
click at [15, 51] on icon at bounding box center [18, 47] width 6 height 7
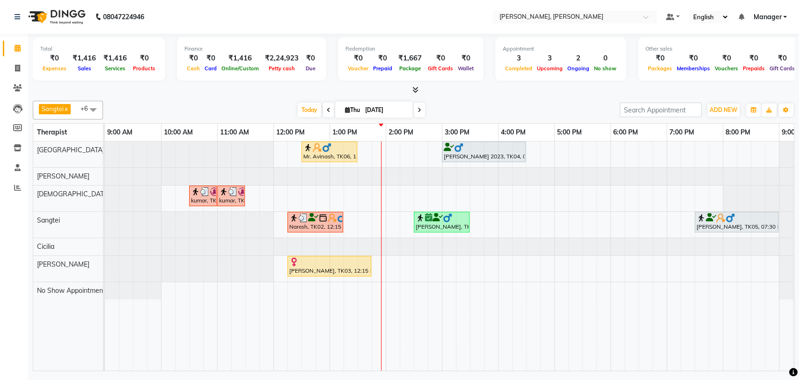
click at [339, 149] on div at bounding box center [329, 147] width 52 height 9
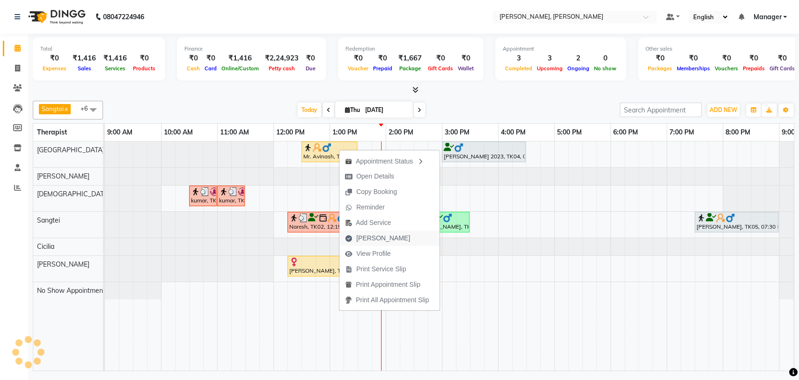
click at [385, 238] on span "Mark Done" at bounding box center [383, 238] width 54 height 10
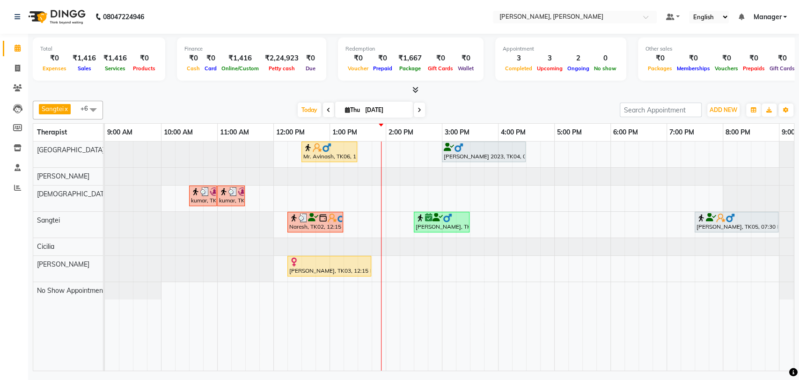
select select "7301"
select select "service"
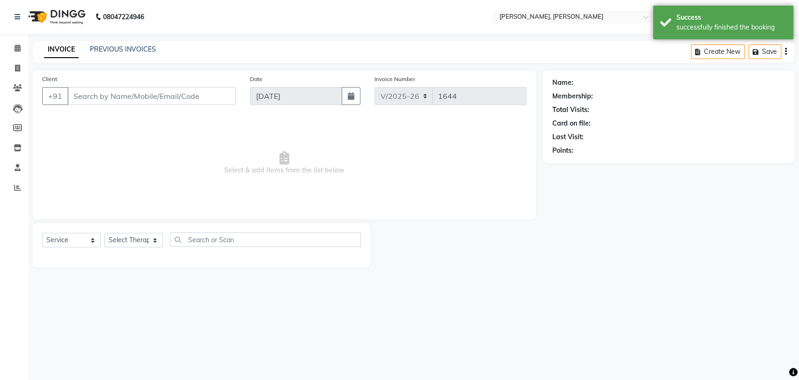
type input "9916108365"
select select "63061"
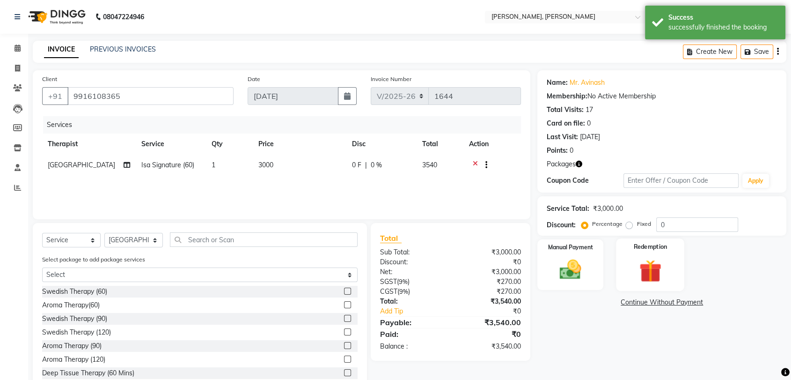
click at [644, 263] on img at bounding box center [650, 270] width 37 height 28
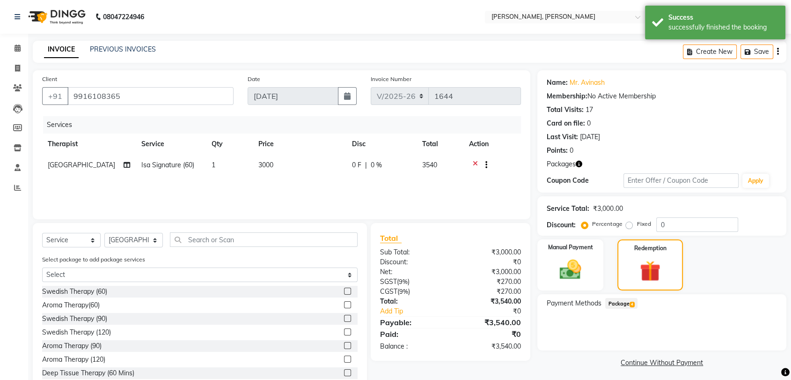
click at [630, 301] on span "4" at bounding box center [632, 304] width 5 height 6
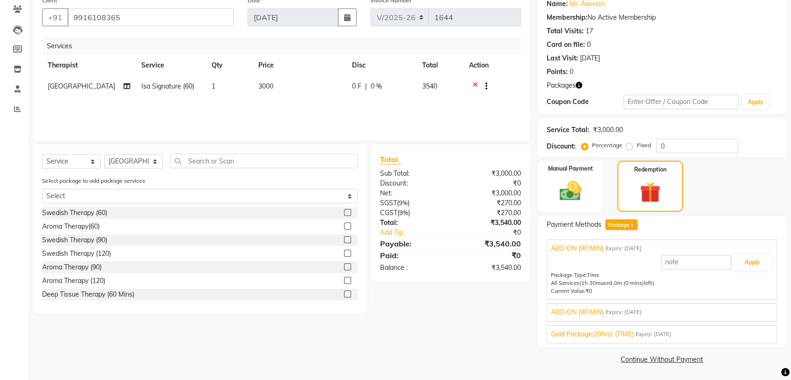
scroll to position [21, 0]
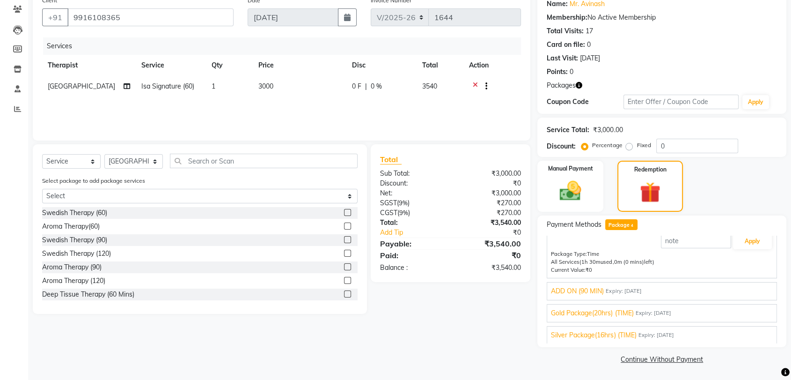
click at [699, 293] on div "ADD ON (90 MIN) Expiry: 09-08-2026" at bounding box center [662, 291] width 222 height 10
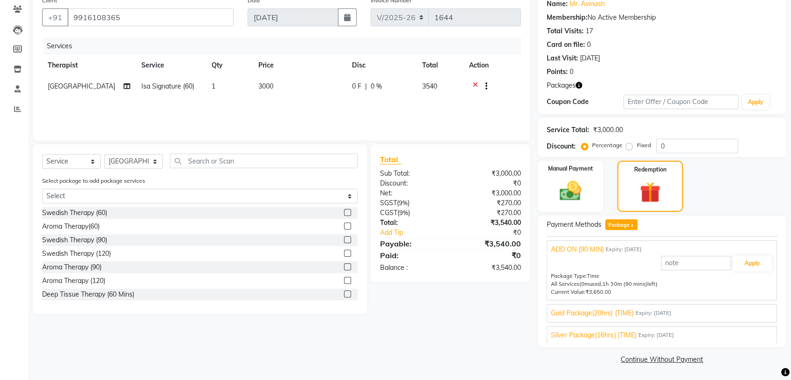
scroll to position [21, 0]
click at [671, 311] on span "Expiry: 09-08-2026" at bounding box center [653, 313] width 36 height 8
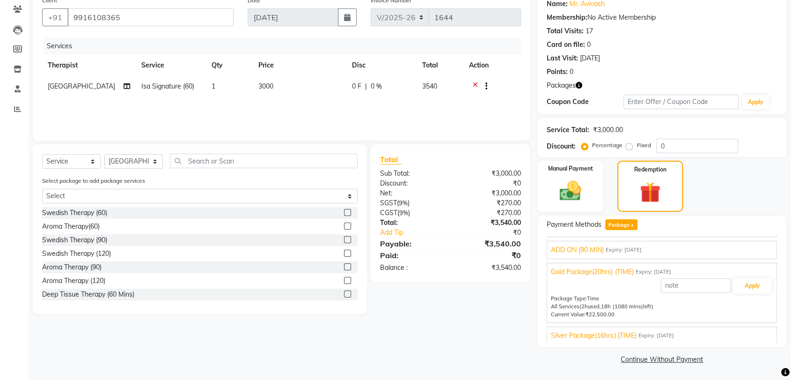
click at [608, 333] on span "Silver Package(16hrs) (TIME)" at bounding box center [593, 335] width 85 height 10
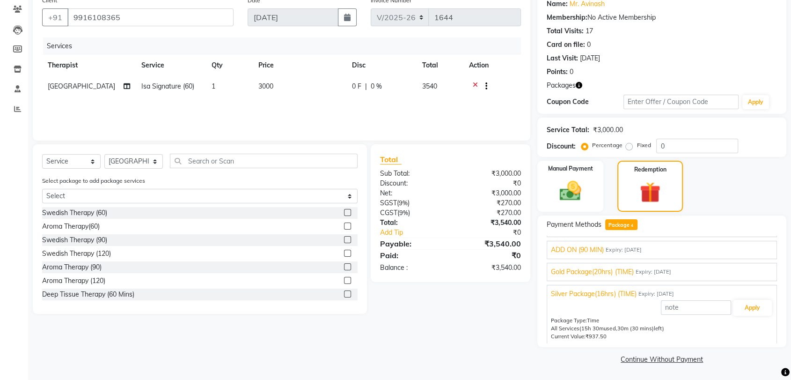
scroll to position [21, 0]
click at [615, 268] on span "Gold Package(20hrs) (TIME)" at bounding box center [592, 271] width 82 height 10
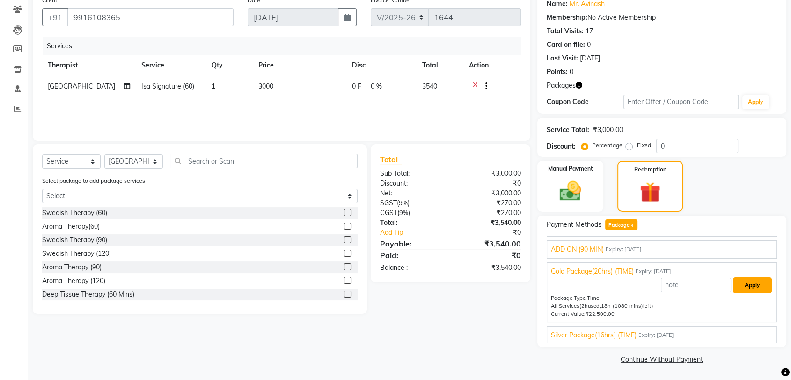
click at [735, 287] on button "Apply" at bounding box center [752, 285] width 39 height 16
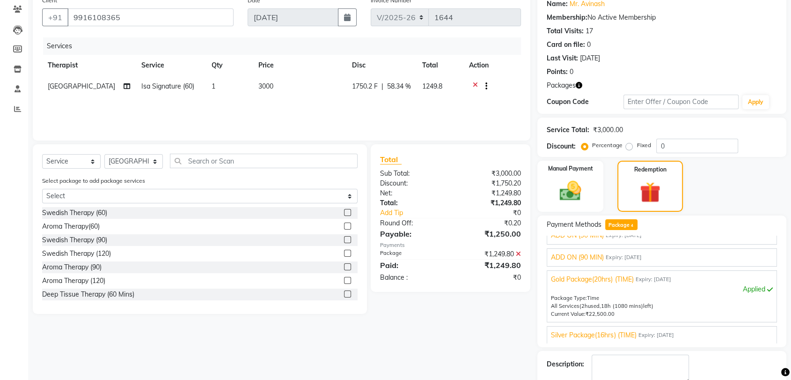
scroll to position [132, 0]
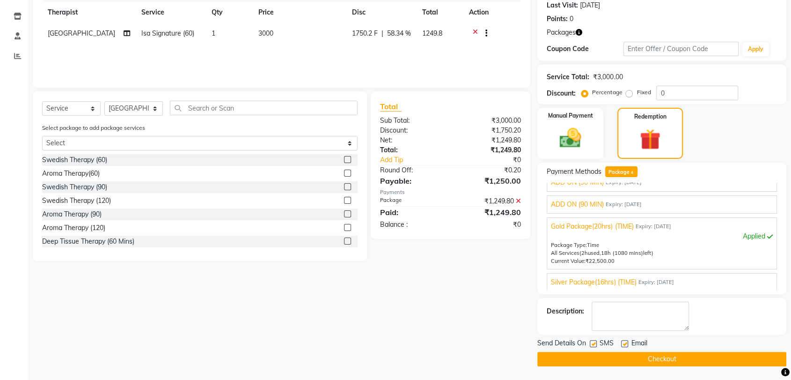
click at [665, 358] on button "Checkout" at bounding box center [661, 358] width 249 height 15
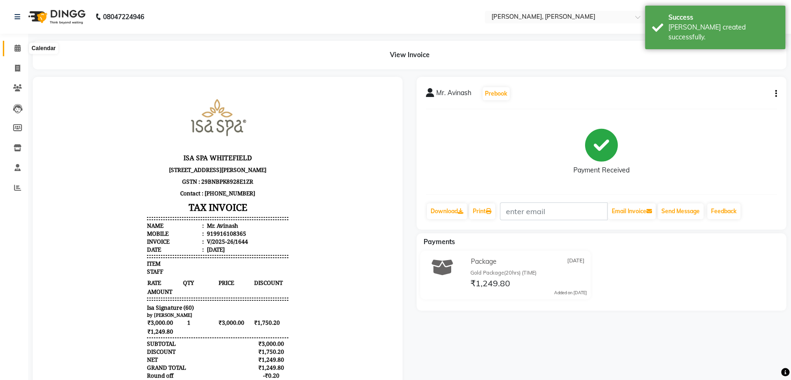
click at [21, 47] on span at bounding box center [17, 48] width 16 height 11
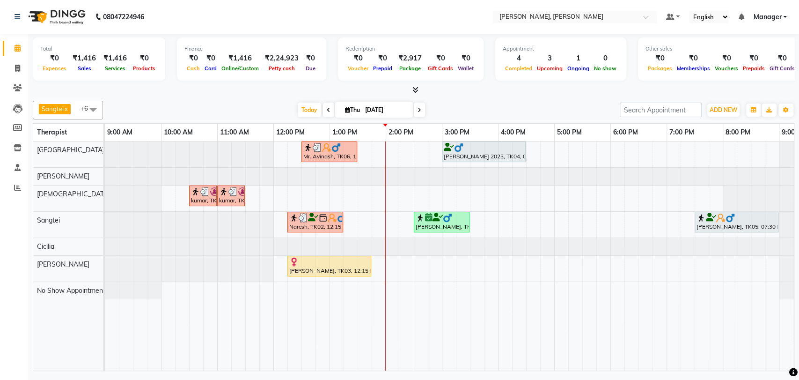
click at [394, 195] on div "Mr. Avinash, TK06, 12:30 PM-01:30 PM, Isa Signature (60) Himanshu 2023, TK04, 0…" at bounding box center [470, 255] width 730 height 229
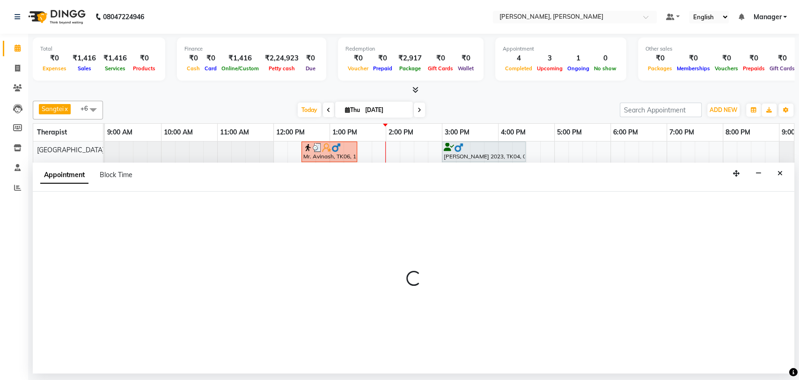
select select "63054"
select select "840"
select select "tentative"
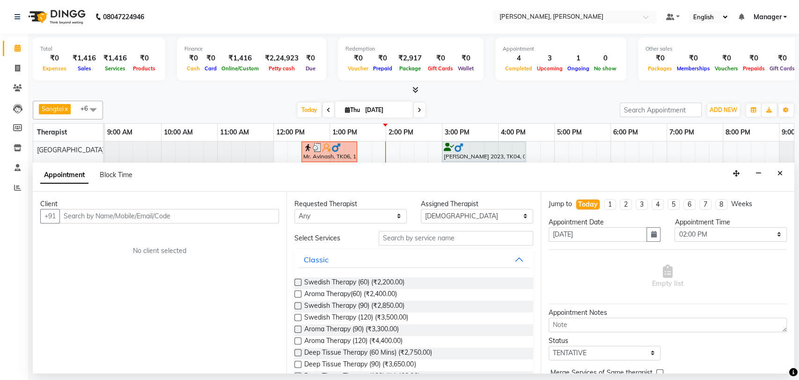
click at [95, 218] on input "text" at bounding box center [169, 216] width 220 height 15
click at [779, 177] on button "Close" at bounding box center [780, 173] width 14 height 15
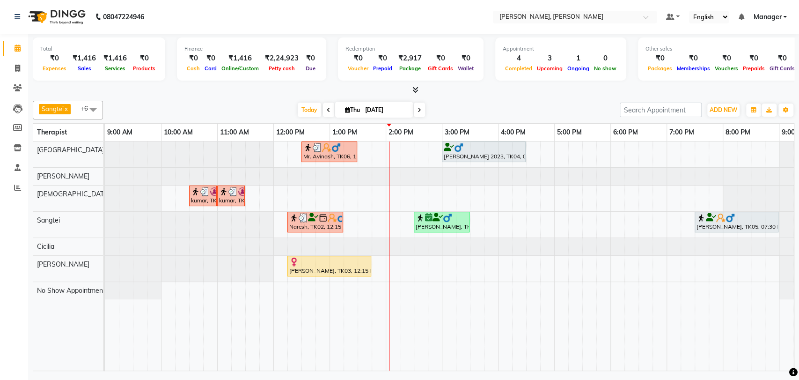
click at [400, 198] on div "Mr. Avinash, TK06, 12:30 PM-01:30 PM, Isa Signature (60) Himanshu 2023, TK04, 0…" at bounding box center [470, 255] width 730 height 229
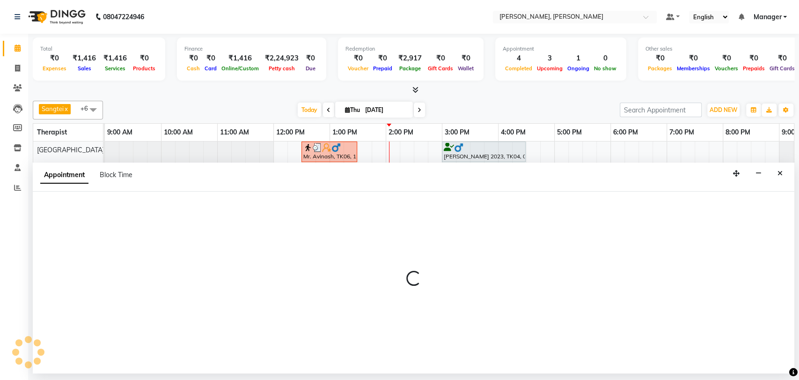
select select "63054"
select select "tentative"
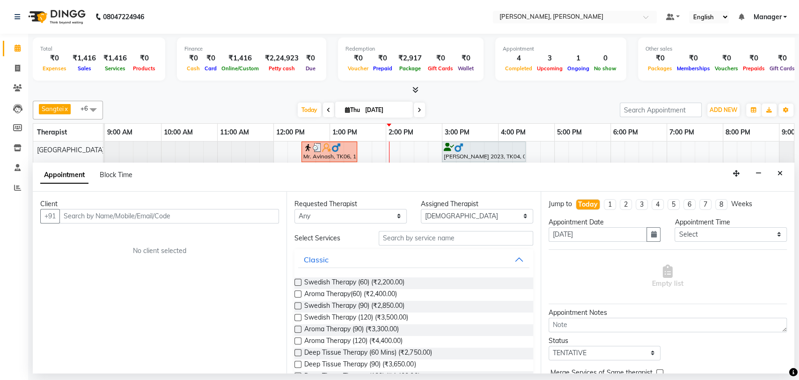
click at [141, 215] on input "text" at bounding box center [169, 216] width 220 height 15
click at [75, 220] on input "text" at bounding box center [169, 216] width 220 height 15
type input "8660137249"
click at [256, 219] on button "Add Client" at bounding box center [259, 216] width 39 height 15
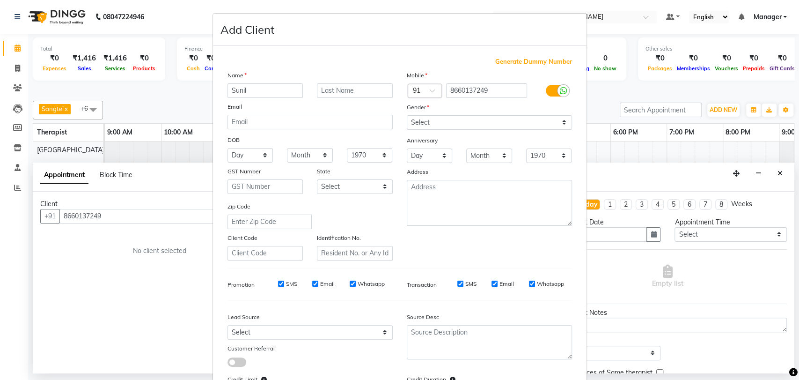
type input "Sunil"
click at [553, 121] on select "Select Male Female Other Prefer Not To Say" at bounding box center [489, 122] width 165 height 15
select select "[DEMOGRAPHIC_DATA]"
click at [407, 115] on select "Select Male Female Other Prefer Not To Say" at bounding box center [489, 122] width 165 height 15
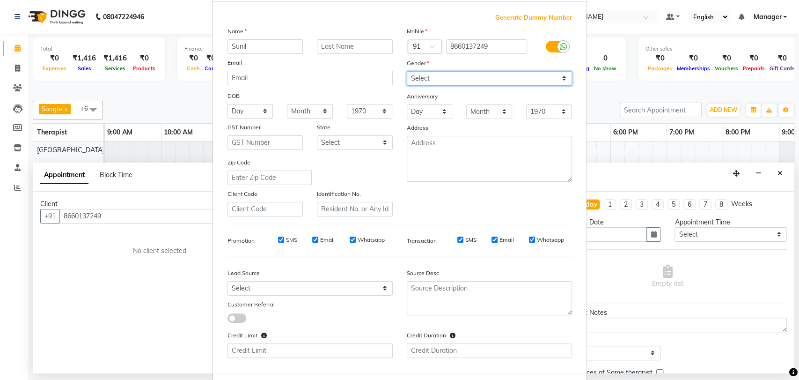
scroll to position [86, 0]
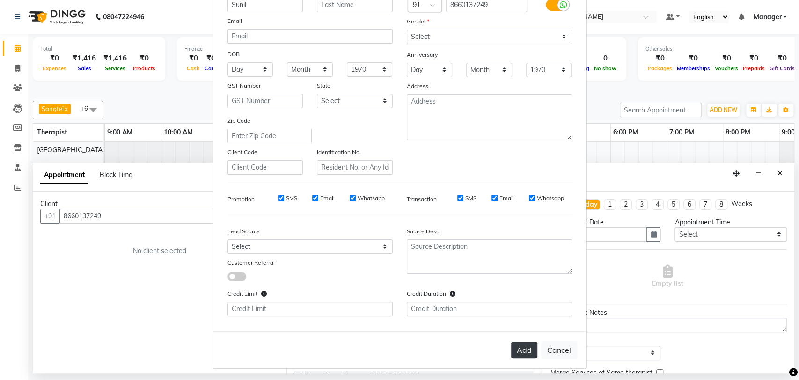
click at [516, 343] on button "Add" at bounding box center [524, 349] width 26 height 17
select select
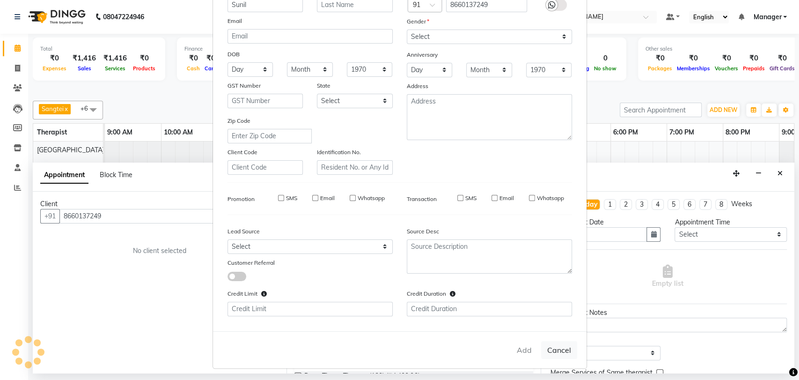
select select
checkbox input "false"
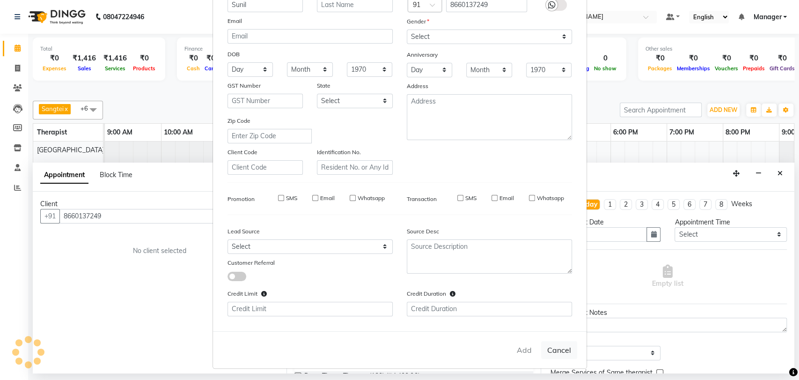
checkbox input "false"
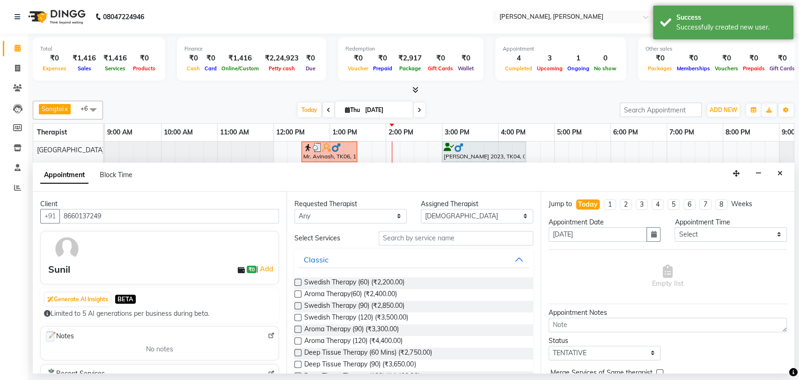
click at [298, 293] on label at bounding box center [297, 293] width 7 height 7
click at [298, 293] on input "checkbox" at bounding box center [297, 295] width 6 height 6
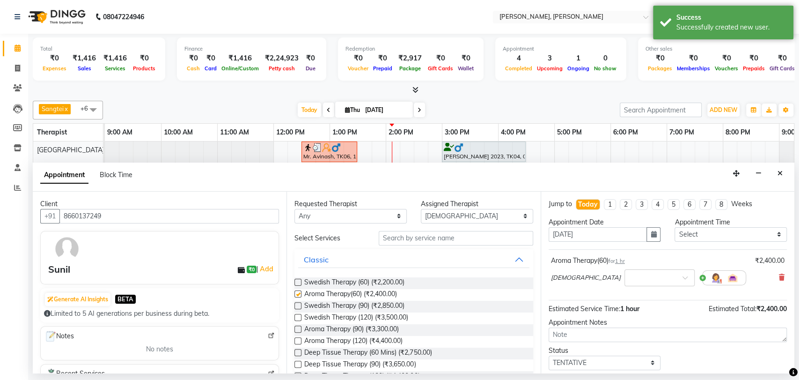
checkbox input "false"
click at [647, 361] on select "Select TENTATIVE CONFIRM CHECK-IN UPCOMING" at bounding box center [605, 362] width 112 height 15
select select "check-in"
click at [549, 355] on select "Select TENTATIVE CONFIRM CHECK-IN UPCOMING" at bounding box center [605, 362] width 112 height 15
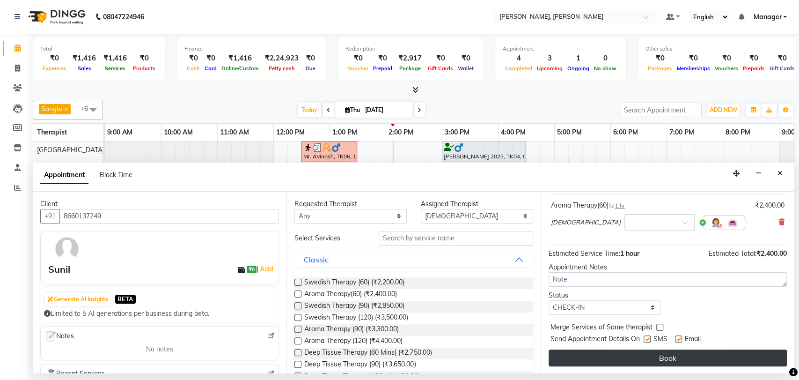
click at [619, 358] on button "Book" at bounding box center [668, 357] width 238 height 17
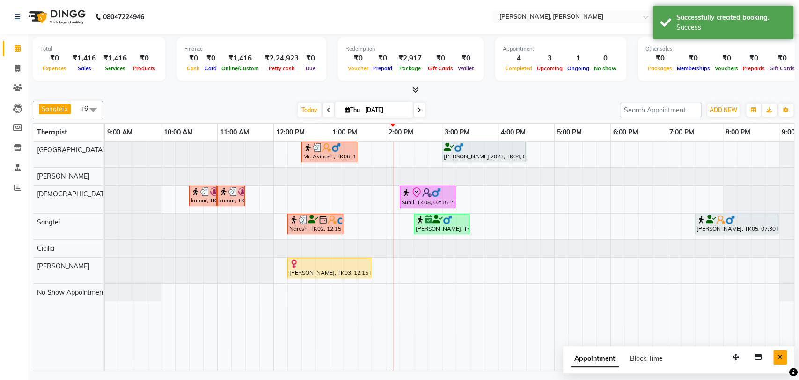
click at [778, 353] on icon "Close" at bounding box center [779, 356] width 5 height 7
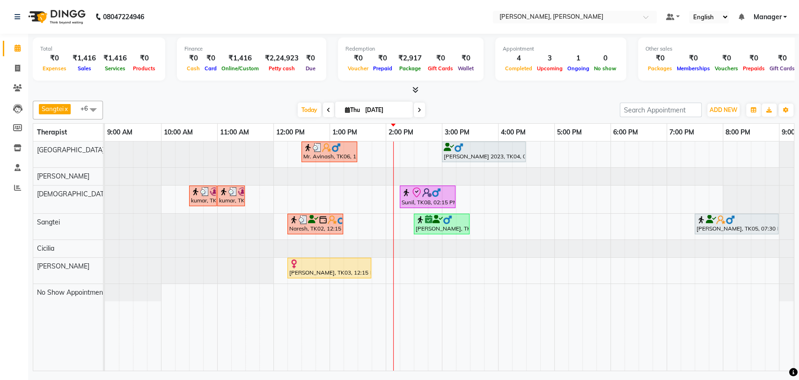
click at [458, 223] on div "Ravi S Prasad, TK07, 02:30 PM-03:30 PM, Deep Tissue Therapy (60 Mins)" at bounding box center [442, 224] width 54 height 18
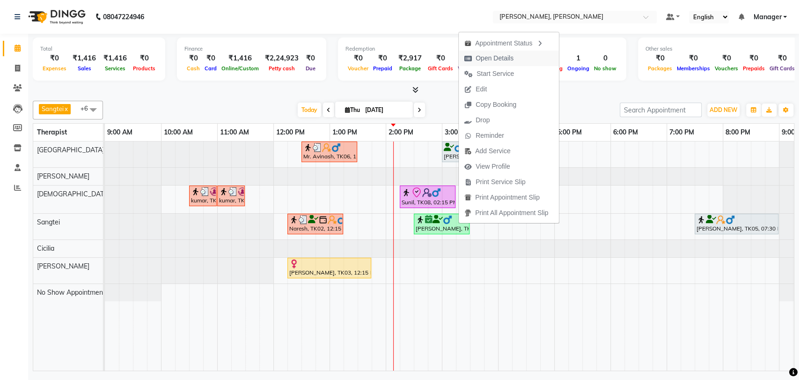
click at [491, 58] on span "Open Details" at bounding box center [495, 58] width 38 height 10
select select "6"
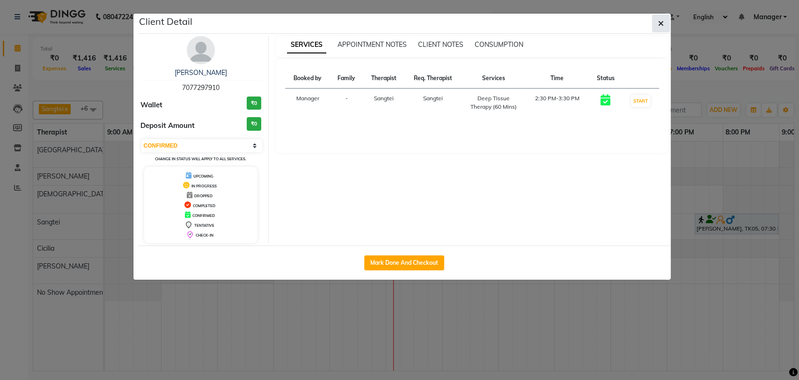
click at [659, 25] on icon "button" at bounding box center [661, 23] width 6 height 7
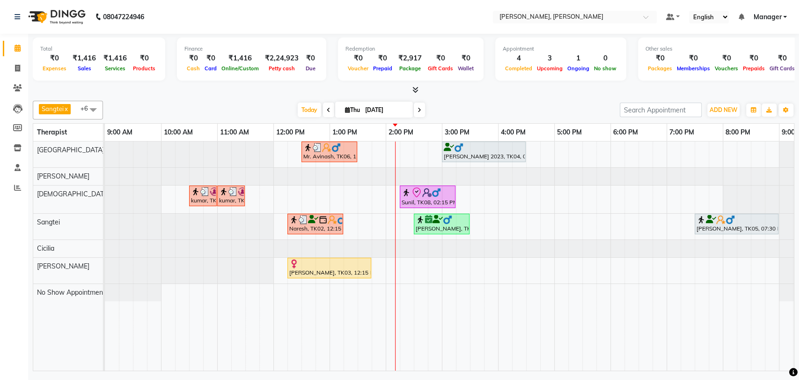
click at [329, 264] on div at bounding box center [329, 263] width 80 height 9
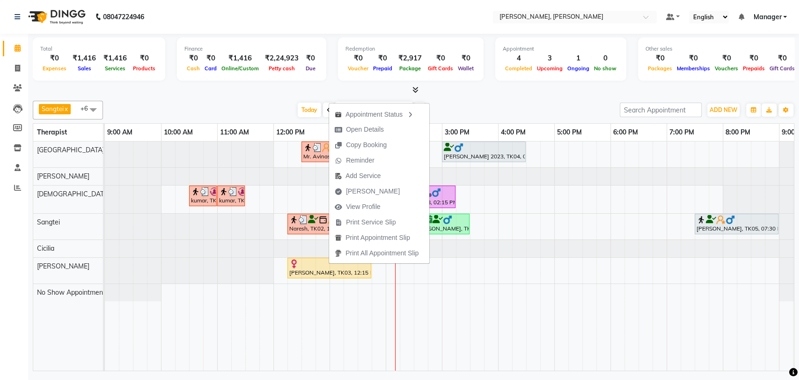
click at [752, 374] on div "08047224946 Select Location × Isa Spa Whitefield, Whitefield Default Panel My P…" at bounding box center [399, 190] width 799 height 380
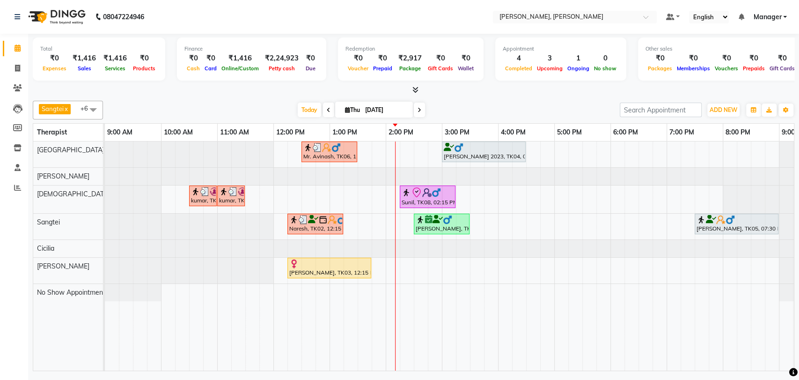
click at [414, 192] on icon at bounding box center [416, 192] width 11 height 11
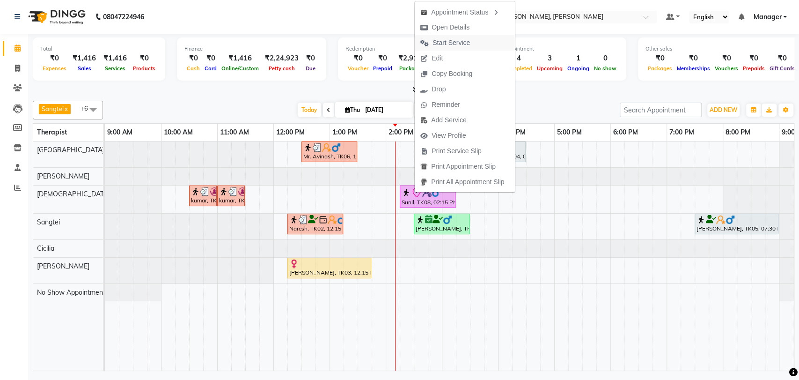
click at [457, 42] on span "Start Service" at bounding box center [450, 43] width 37 height 10
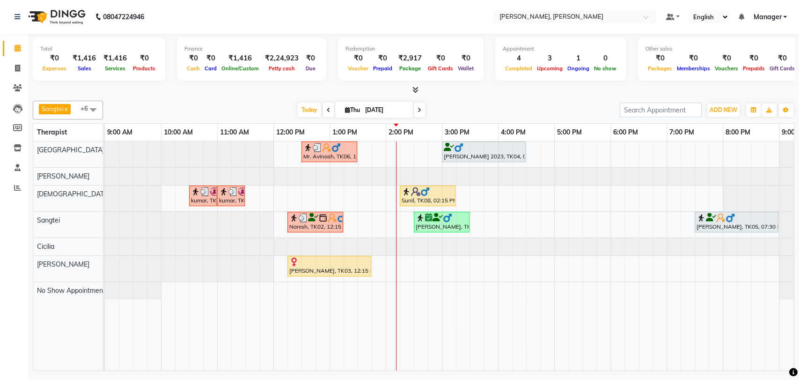
click at [325, 260] on div at bounding box center [329, 261] width 80 height 9
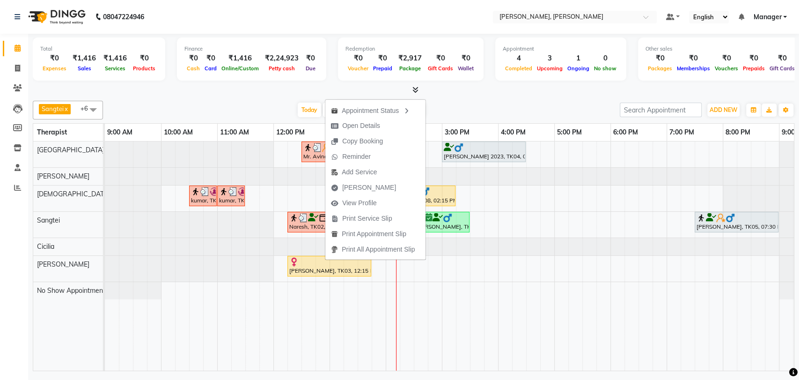
click at [325, 260] on div at bounding box center [329, 261] width 80 height 9
click at [371, 188] on span "Mark Done" at bounding box center [369, 188] width 54 height 10
select select "service"
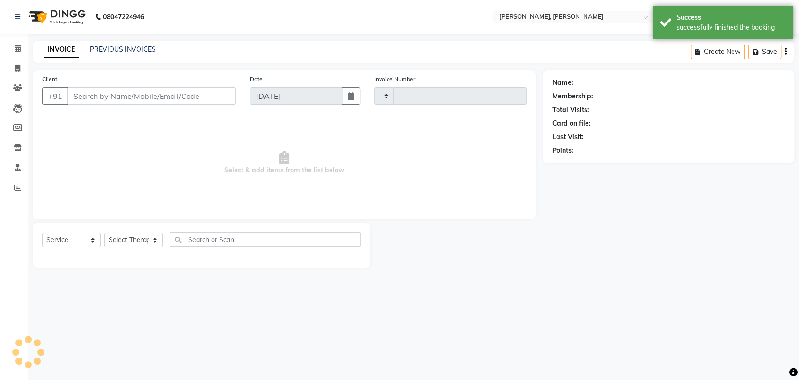
type input "1645"
select select "7301"
type input "7077297910"
select select "63890"
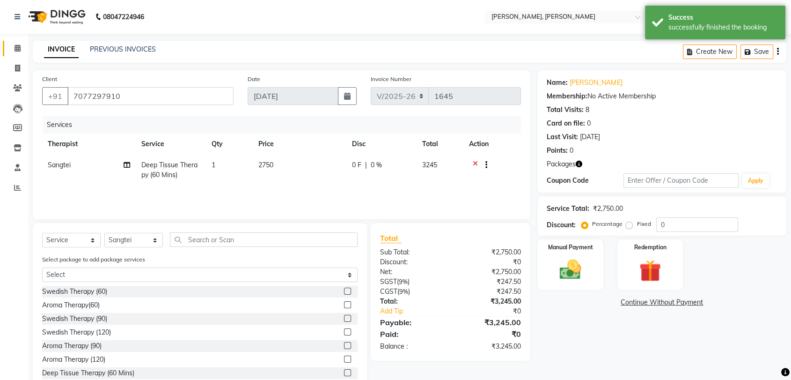
click at [19, 51] on icon at bounding box center [18, 47] width 6 height 7
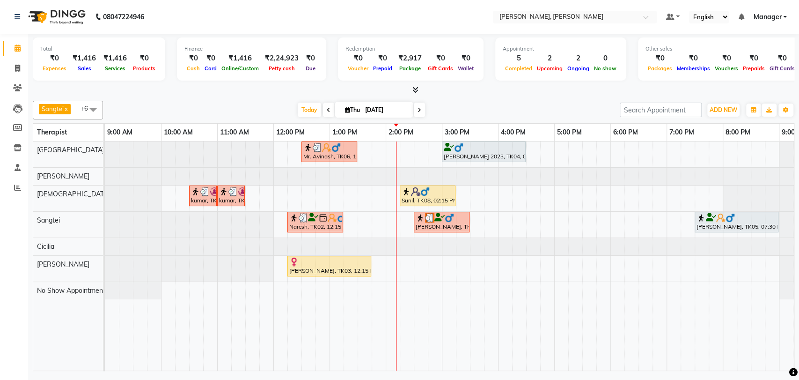
click at [446, 224] on div "Ravi S Prasad, TK07, 02:30 PM-03:30 PM, Deep Tissue Therapy (60 Mins)" at bounding box center [442, 222] width 54 height 18
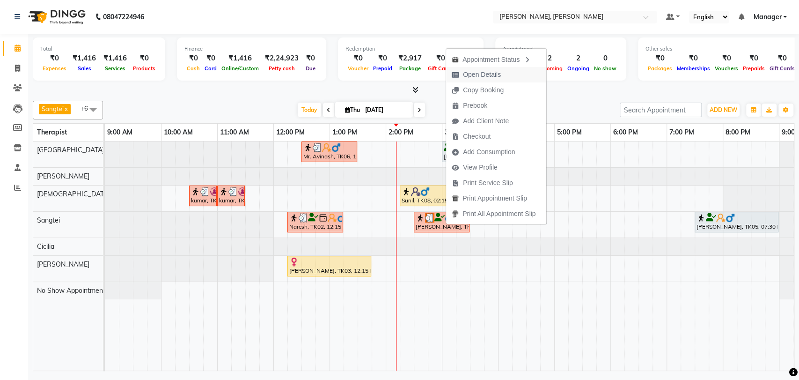
click at [476, 70] on span "Open Details" at bounding box center [482, 75] width 38 height 10
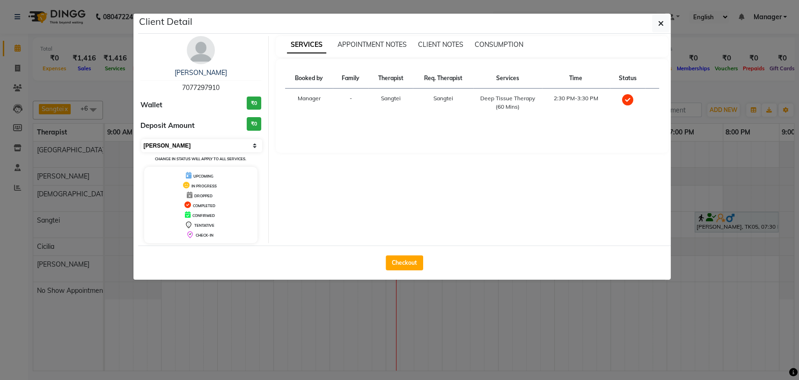
click at [254, 143] on select "Select MARK DONE UPCOMING" at bounding box center [201, 145] width 121 height 13
select select "5"
click at [141, 139] on select "Select MARK DONE UPCOMING" at bounding box center [201, 145] width 121 height 13
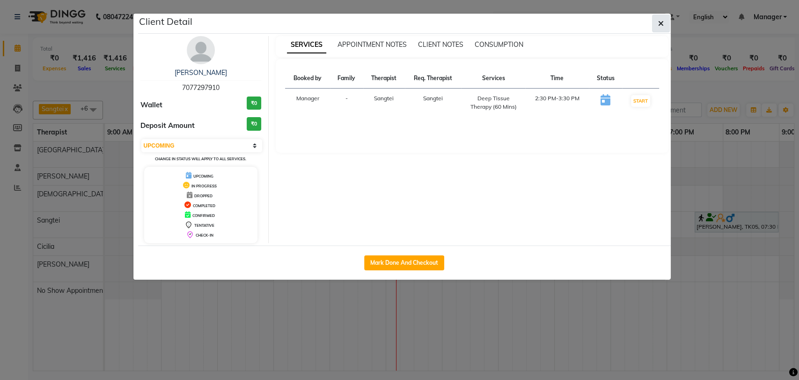
click at [659, 23] on icon "button" at bounding box center [661, 23] width 6 height 7
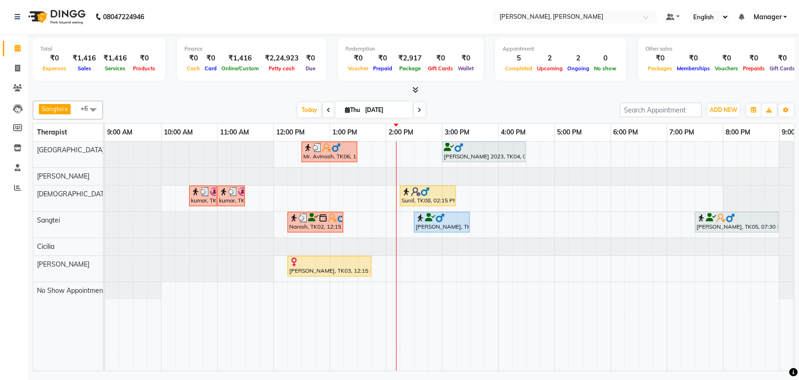
click at [335, 259] on div at bounding box center [329, 261] width 80 height 9
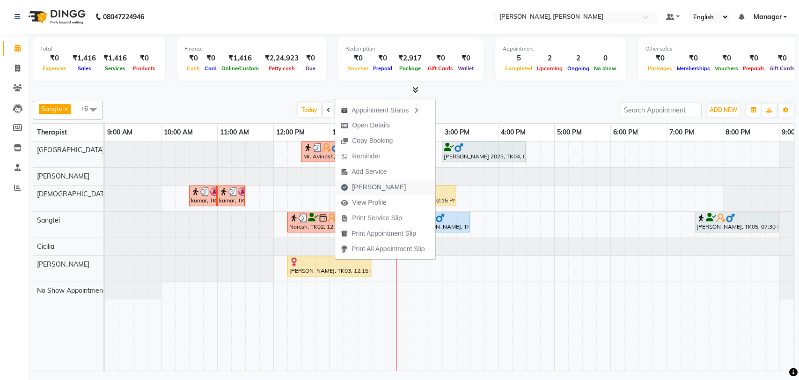
click at [367, 183] on span "Mark Done" at bounding box center [379, 187] width 54 height 10
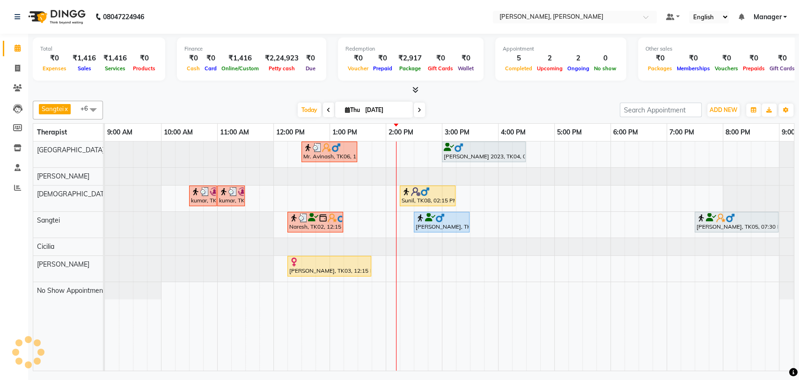
select select "service"
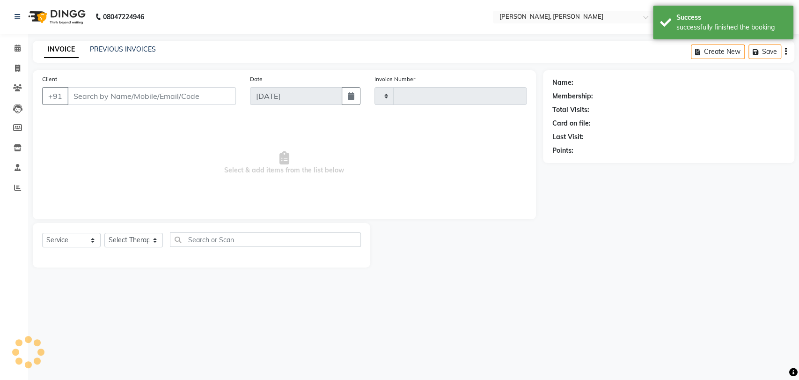
type input "1645"
select select "7301"
type input "9845231623"
select select "88461"
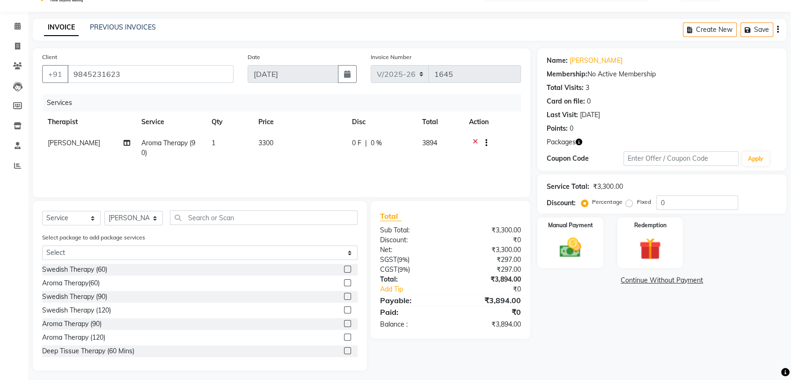
scroll to position [26, 0]
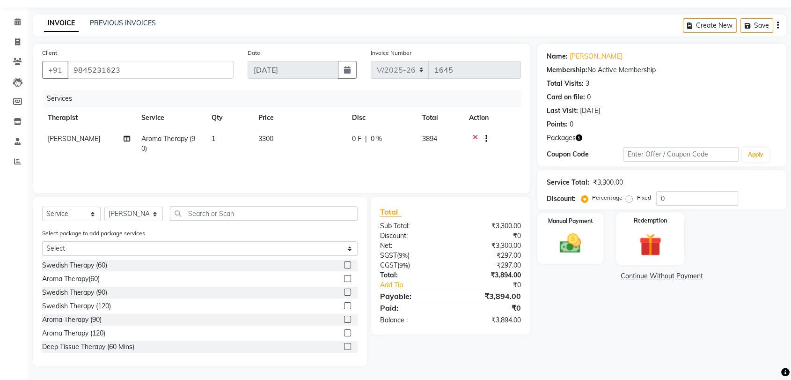
click at [644, 233] on img at bounding box center [650, 244] width 37 height 28
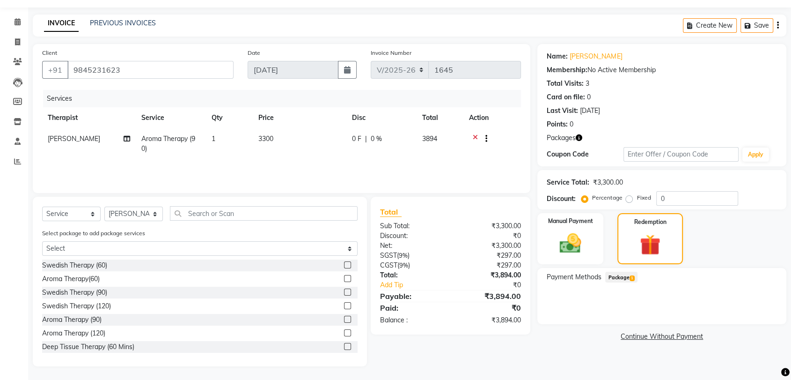
click at [625, 275] on span "Package 1" at bounding box center [621, 276] width 32 height 11
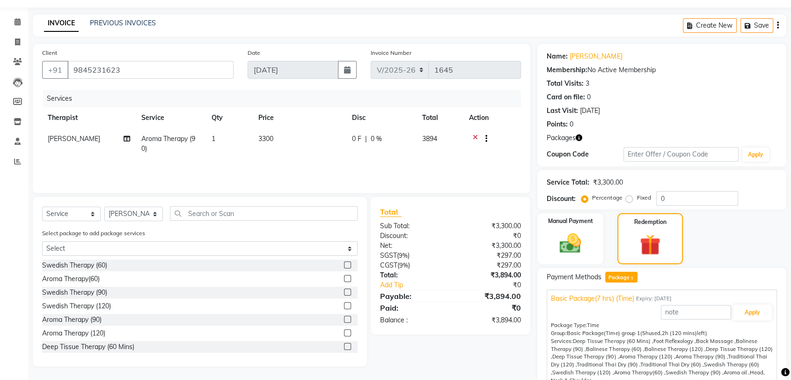
scroll to position [79, 0]
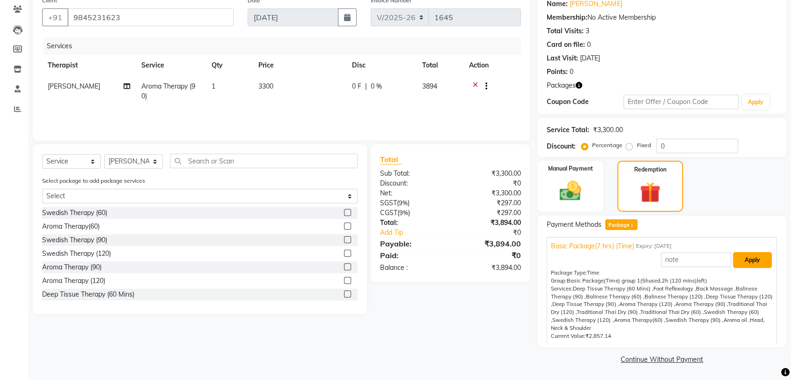
click at [738, 256] on button "Apply" at bounding box center [752, 260] width 39 height 16
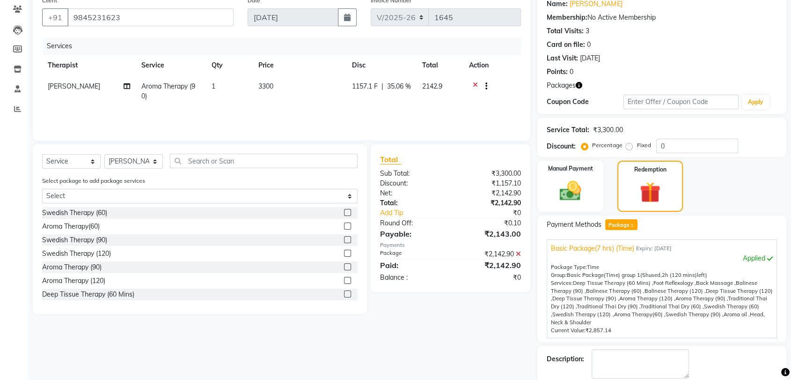
scroll to position [126, 0]
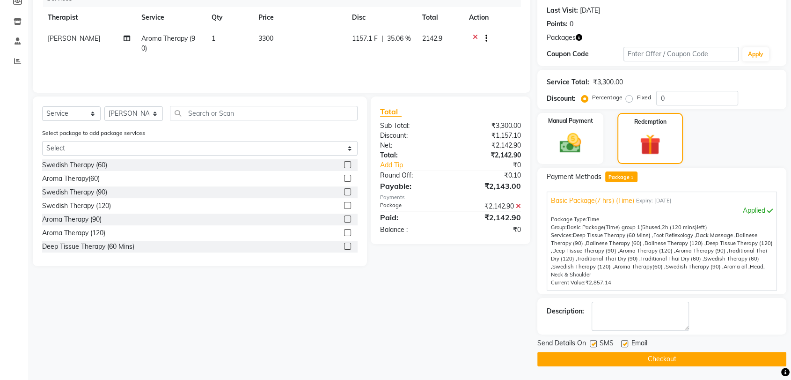
click at [681, 360] on button "Checkout" at bounding box center [661, 358] width 249 height 15
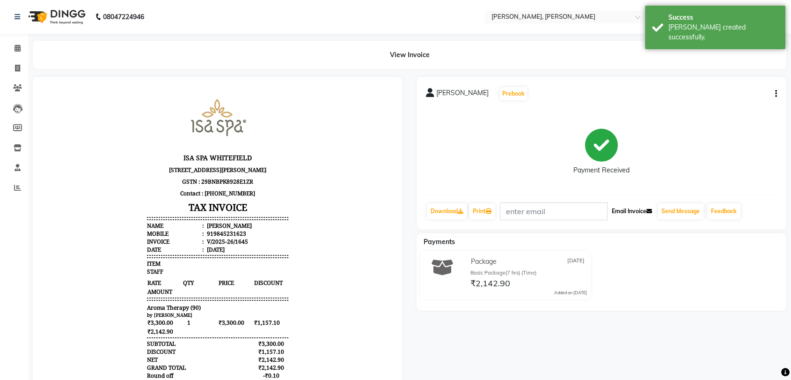
click at [635, 214] on button "Email Invoice" at bounding box center [632, 211] width 48 height 16
click at [677, 208] on button "Send Message" at bounding box center [681, 211] width 46 height 16
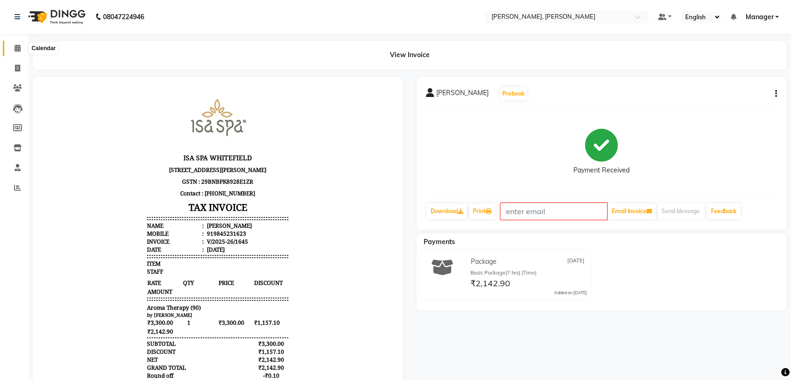
click at [15, 50] on icon at bounding box center [18, 47] width 6 height 7
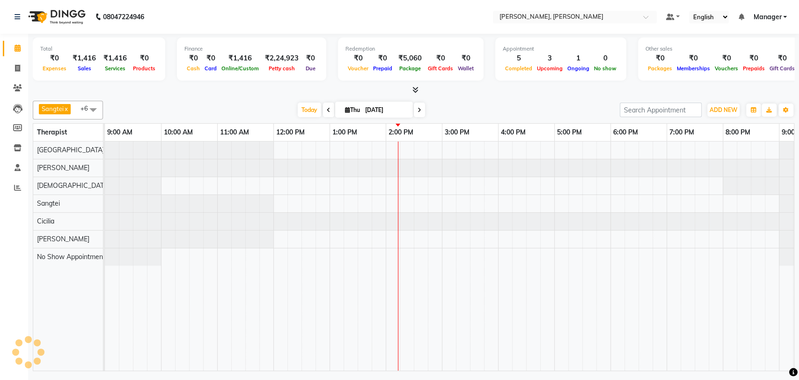
scroll to position [0, 41]
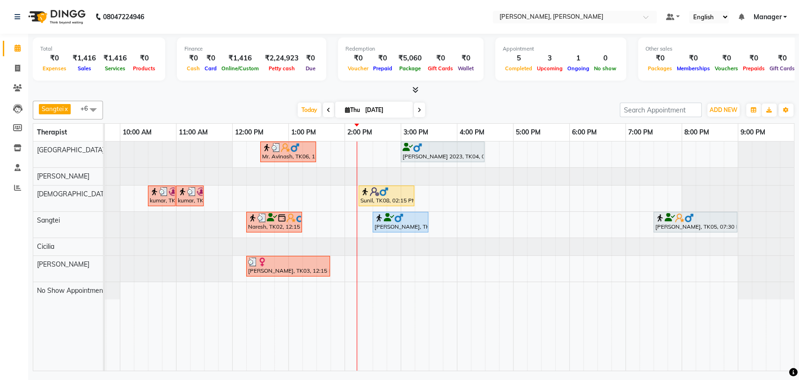
click at [300, 258] on div at bounding box center [288, 261] width 80 height 9
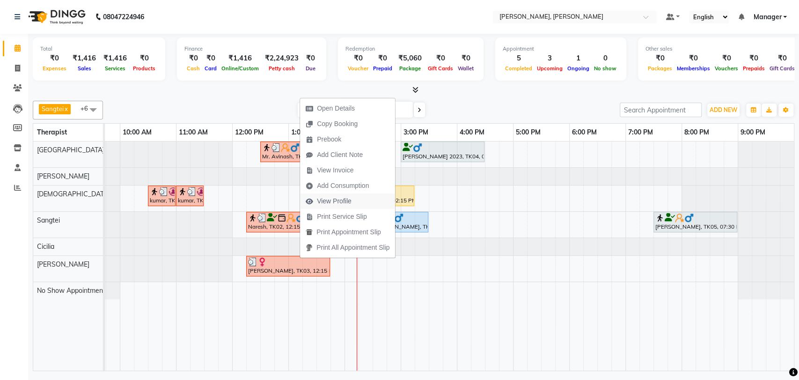
click at [338, 199] on span "View Profile" at bounding box center [334, 201] width 35 height 10
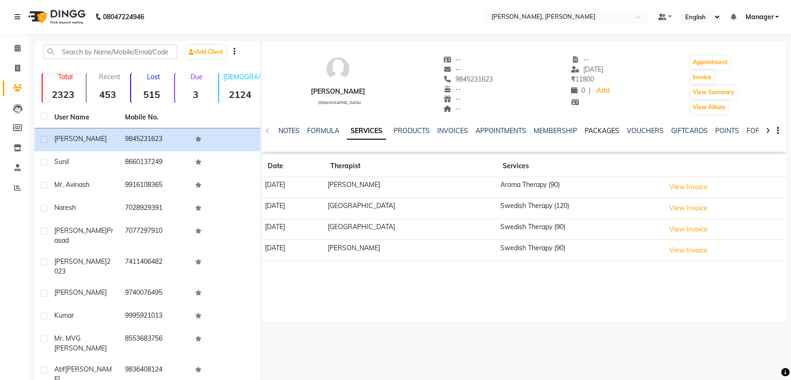
click at [615, 132] on link "PACKAGES" at bounding box center [602, 130] width 35 height 8
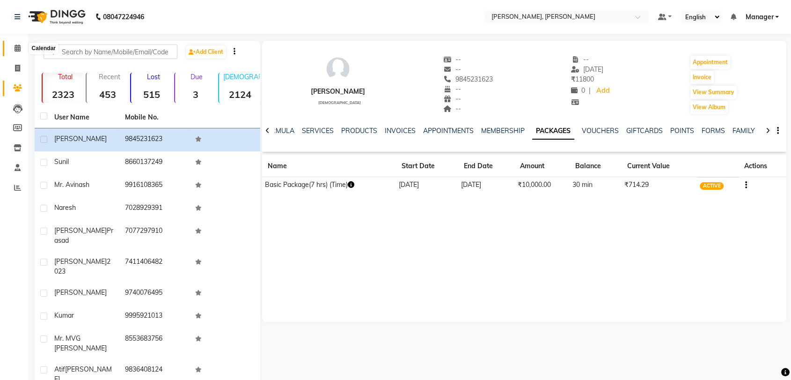
click at [15, 45] on icon at bounding box center [18, 47] width 6 height 7
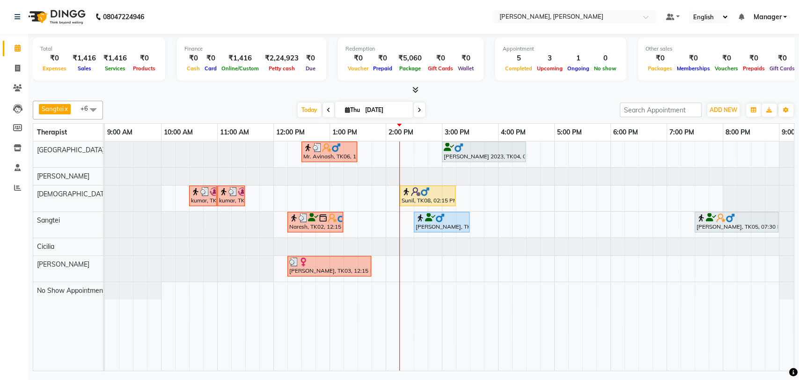
click at [435, 226] on div "Ravi S Prasad, TK07, 02:30 PM-03:30 PM, Deep Tissue Therapy (60 Mins)" at bounding box center [442, 222] width 54 height 18
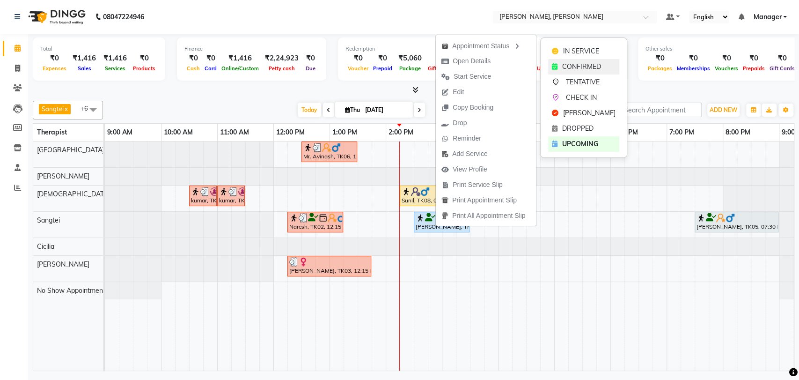
click at [593, 70] on span "CONFIRMED" at bounding box center [581, 67] width 39 height 10
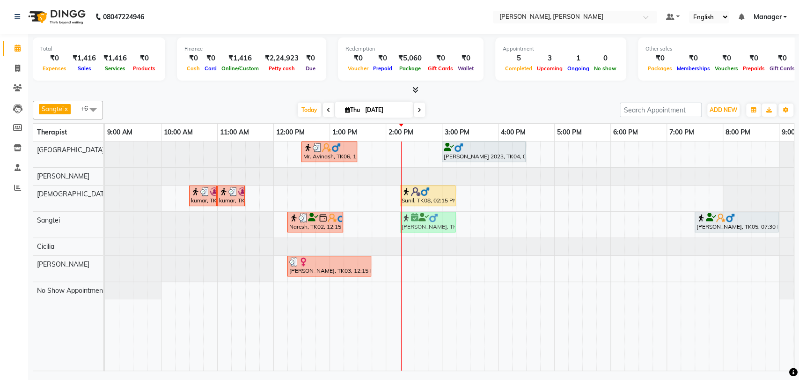
drag, startPoint x: 454, startPoint y: 218, endPoint x: 446, endPoint y: 220, distance: 8.3
click at [105, 220] on div "Naresh, TK02, 12:15 PM-01:15 PM, Deep Tissue Therapy (60 Mins) Ravi S Prasad, T…" at bounding box center [105, 225] width 0 height 26
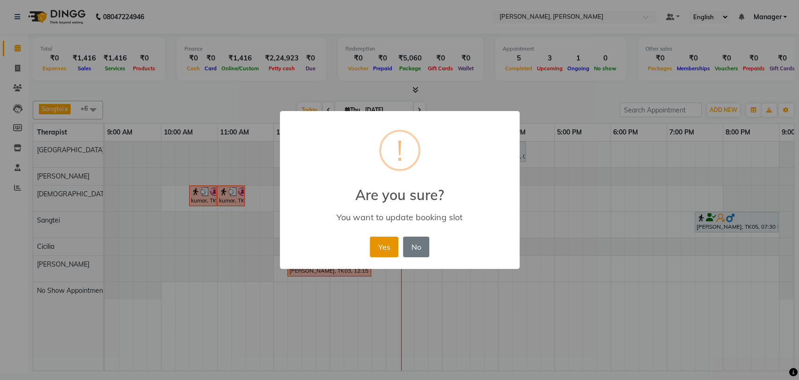
click at [373, 251] on button "Yes" at bounding box center [384, 246] width 29 height 21
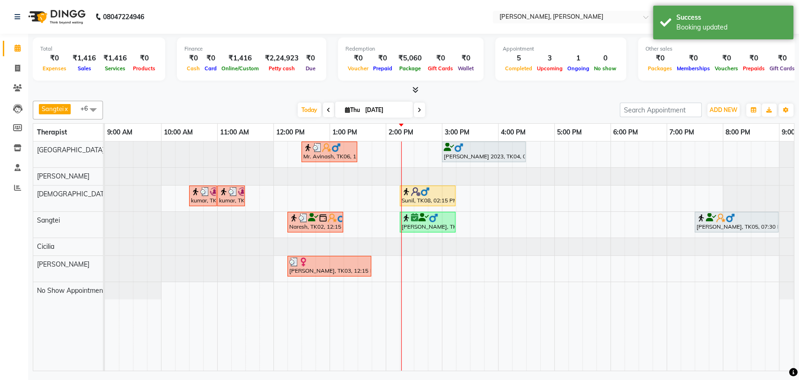
click at [449, 222] on div "Ravi S Prasad, TK07, 02:15 PM-03:15 PM, Deep Tissue Therapy (60 Mins)" at bounding box center [428, 222] width 54 height 18
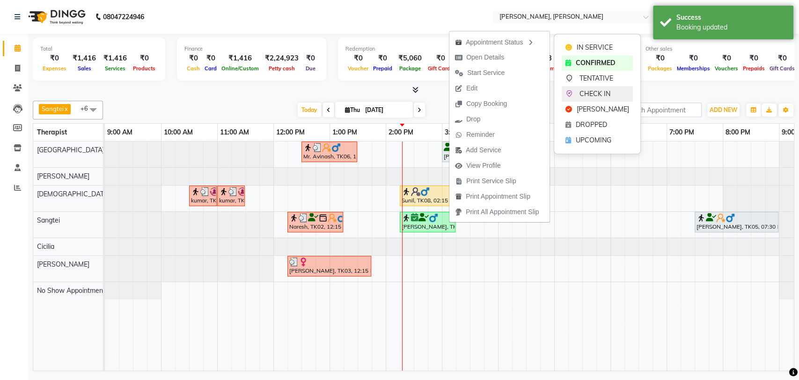
click at [587, 91] on span "CHECK IN" at bounding box center [594, 94] width 31 height 10
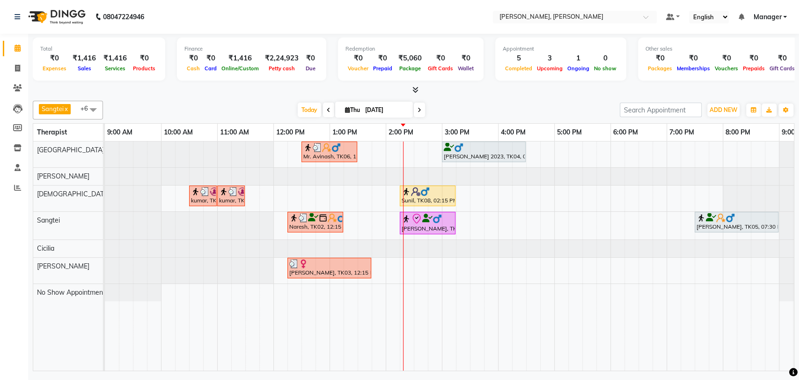
click at [444, 193] on div at bounding box center [428, 191] width 52 height 9
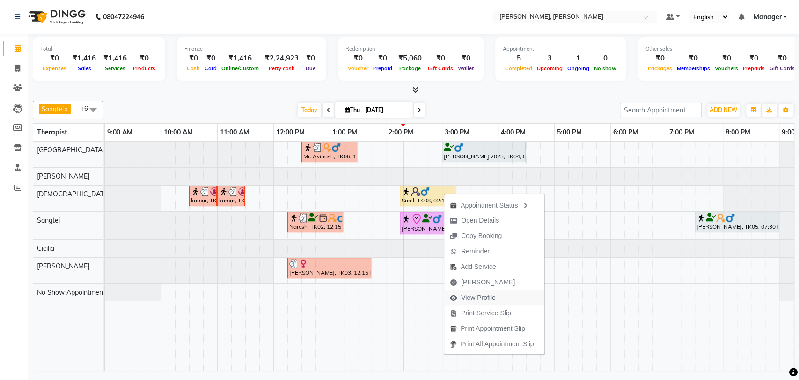
click at [488, 293] on span "View Profile" at bounding box center [478, 298] width 35 height 10
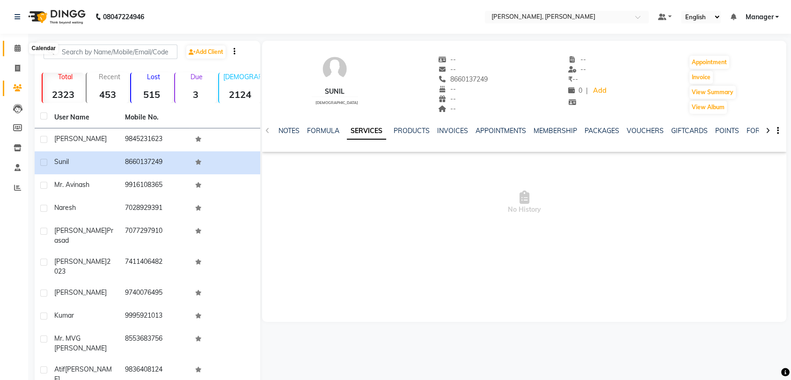
click at [9, 46] on span at bounding box center [17, 48] width 16 height 11
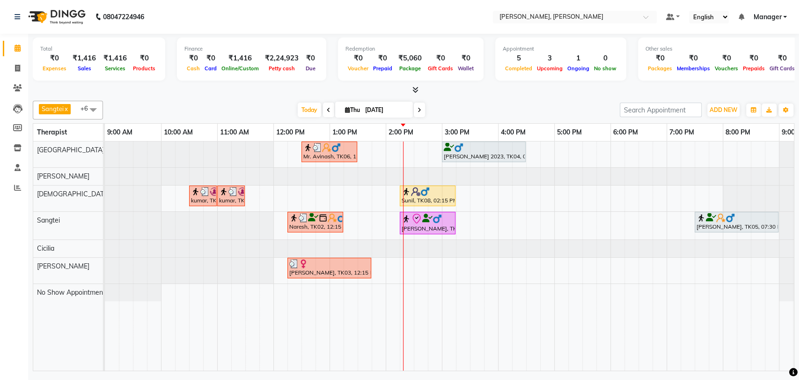
click at [446, 224] on div "Ravi S Prasad, TK07, 02:15 PM-03:15 PM, Deep Tissue Therapy (60 Mins)" at bounding box center [428, 223] width 54 height 20
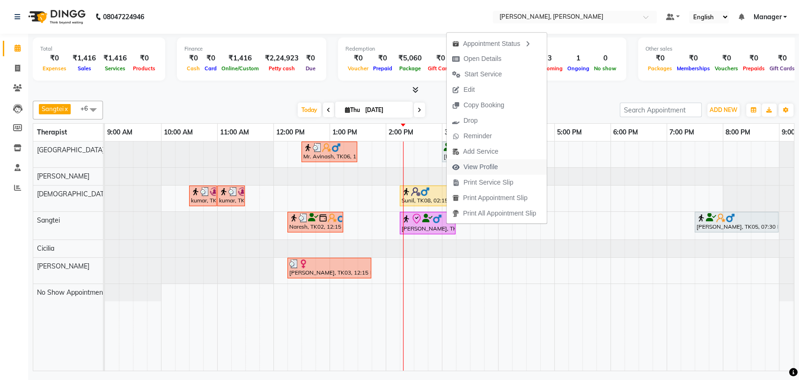
click at [478, 166] on span "View Profile" at bounding box center [480, 167] width 35 height 10
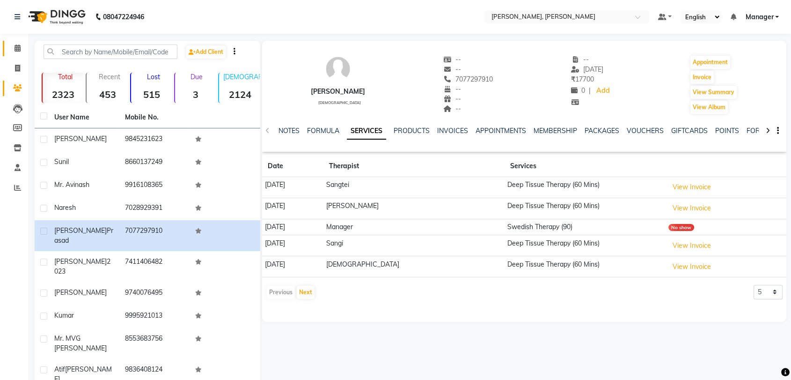
click at [8, 50] on link "Calendar" at bounding box center [14, 48] width 22 height 15
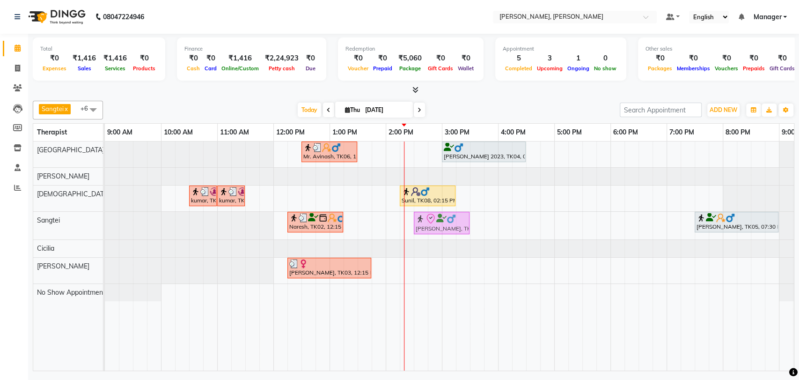
drag, startPoint x: 431, startPoint y: 226, endPoint x: 441, endPoint y: 226, distance: 10.3
click at [105, 226] on div "Naresh, TK02, 12:15 PM-01:15 PM, Deep Tissue Therapy (60 Mins) Ravi S Prasad, T…" at bounding box center [105, 226] width 0 height 28
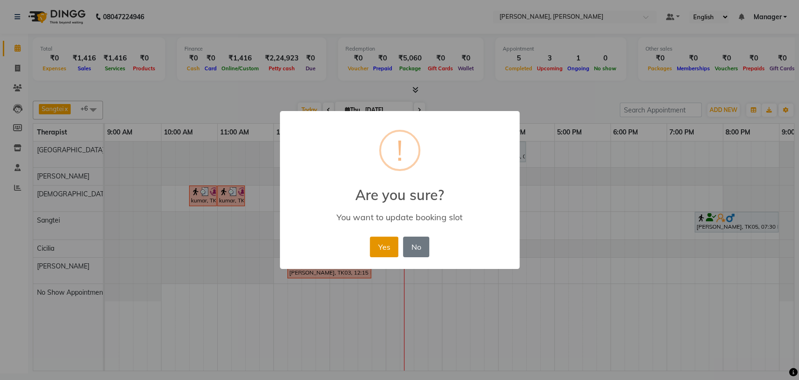
click at [375, 242] on button "Yes" at bounding box center [384, 246] width 29 height 21
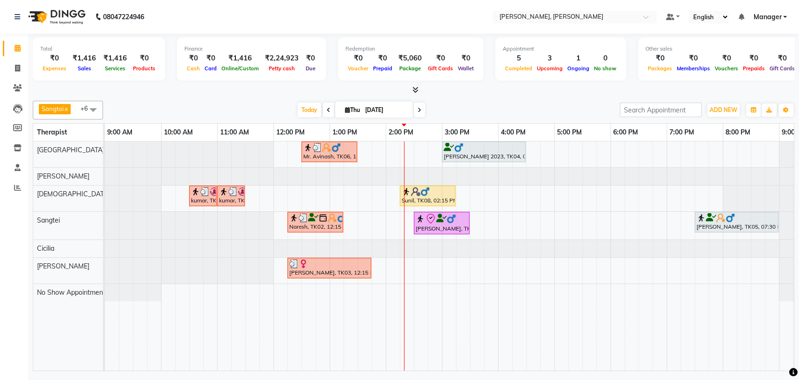
click at [461, 148] on img at bounding box center [458, 147] width 9 height 9
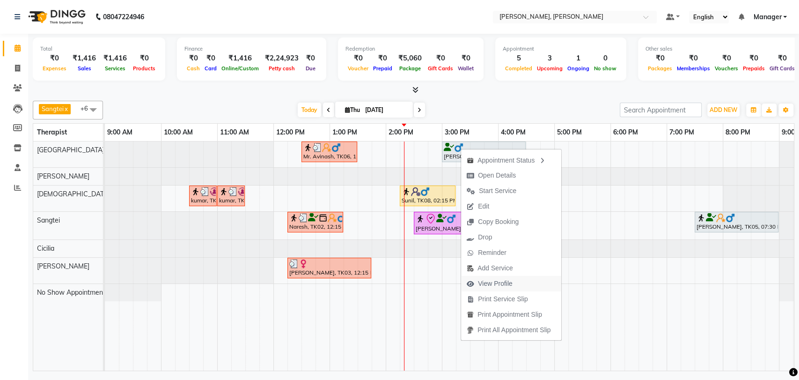
click at [483, 277] on span "View Profile" at bounding box center [489, 283] width 57 height 15
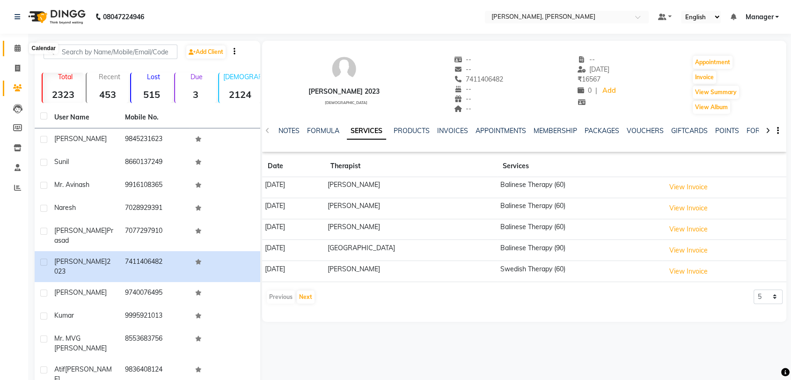
click at [13, 51] on span at bounding box center [17, 48] width 16 height 11
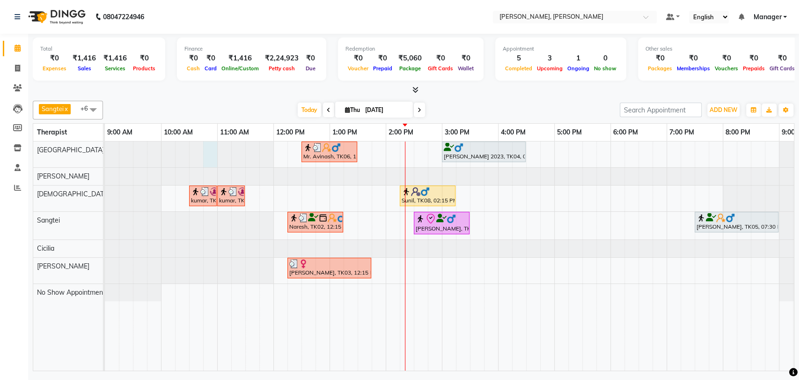
click at [105, 161] on div at bounding box center [105, 154] width 0 height 26
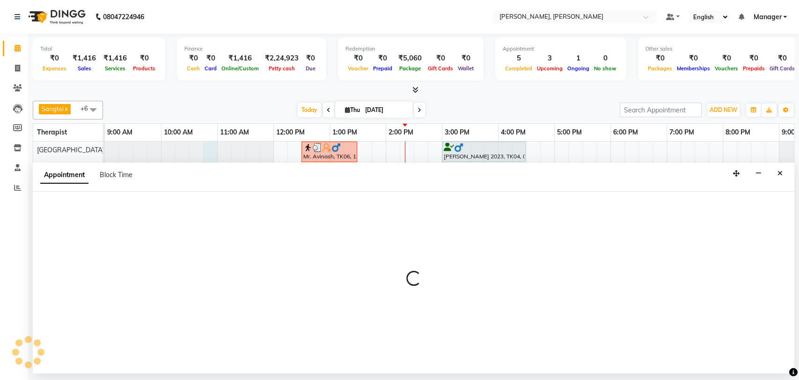
select select "63061"
select select "tentative"
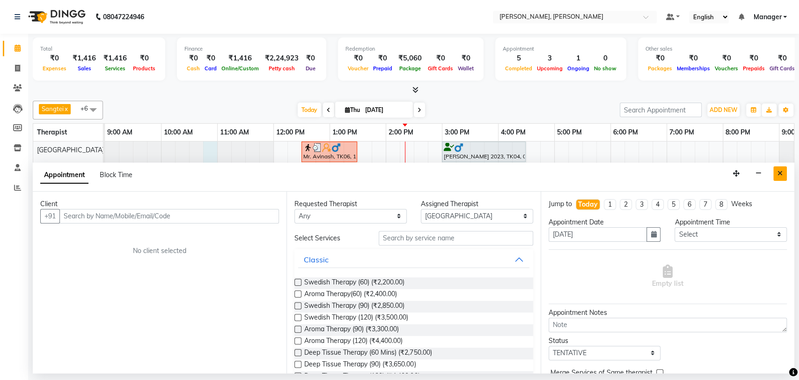
click at [776, 176] on button "Close" at bounding box center [780, 173] width 14 height 15
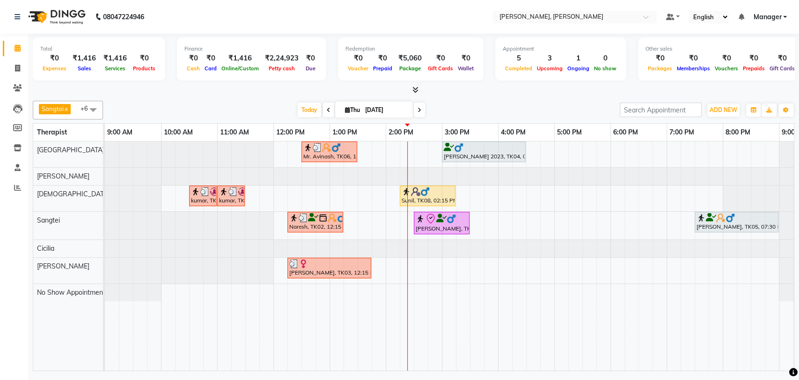
click at [453, 221] on img at bounding box center [451, 218] width 9 height 9
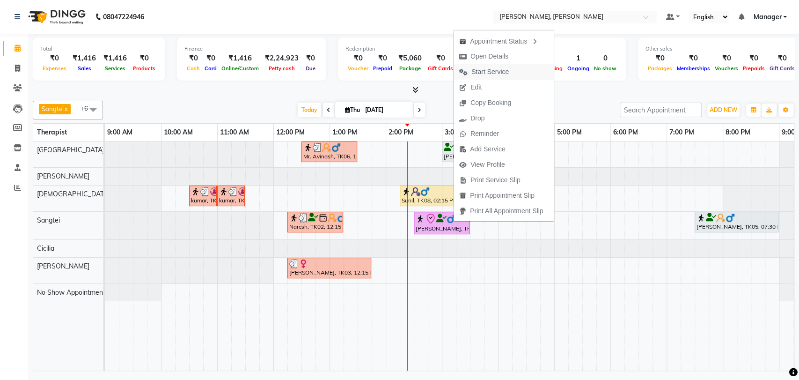
click at [471, 75] on span "Start Service" at bounding box center [489, 72] width 37 height 10
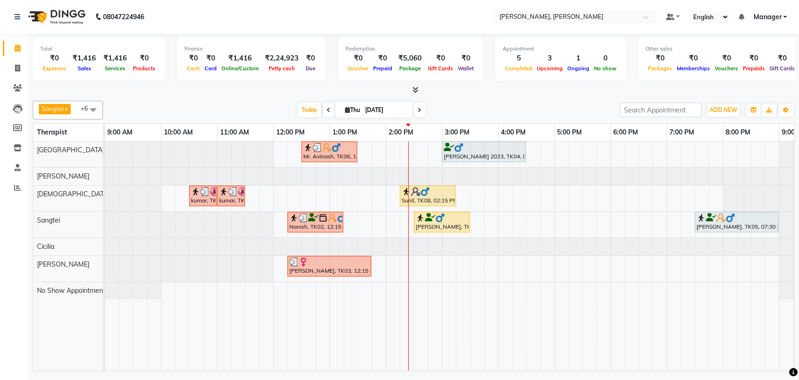
click at [300, 261] on img at bounding box center [303, 261] width 9 height 9
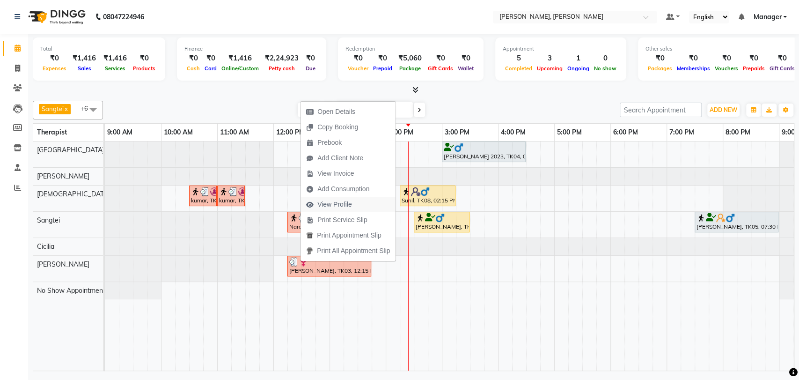
click at [325, 197] on span "View Profile" at bounding box center [328, 204] width 57 height 15
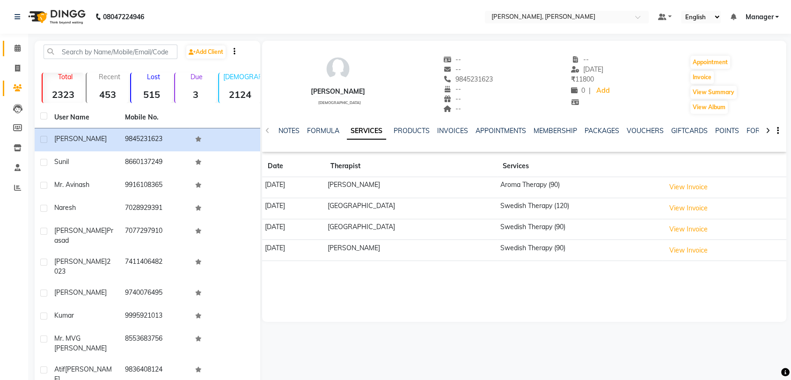
click at [8, 44] on link "Calendar" at bounding box center [14, 48] width 22 height 15
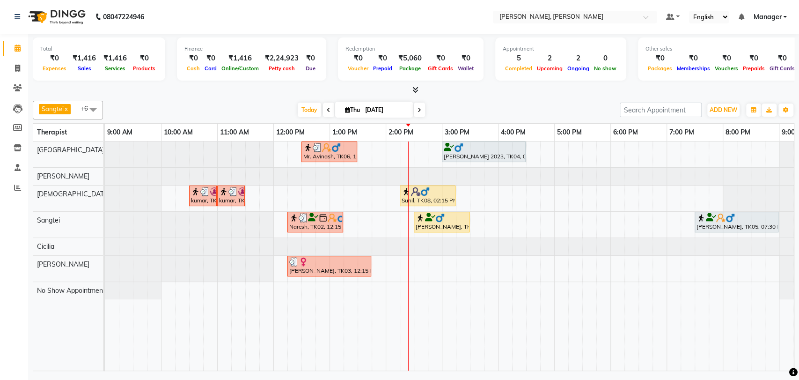
click at [314, 155] on div "Mr. Avinash, TK06, 12:30 PM-01:30 PM, Isa Signature (60)" at bounding box center [329, 152] width 54 height 18
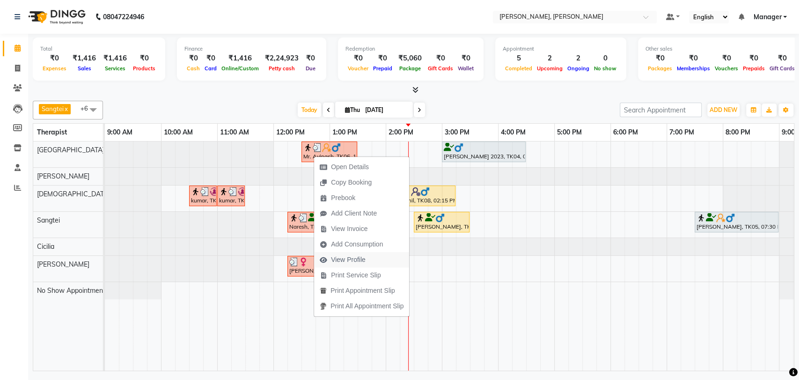
click at [343, 258] on span "View Profile" at bounding box center [348, 260] width 35 height 10
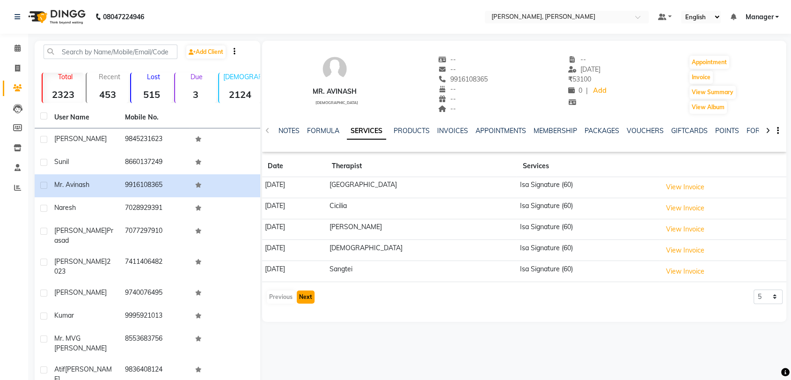
click at [311, 295] on button "Next" at bounding box center [306, 296] width 18 height 13
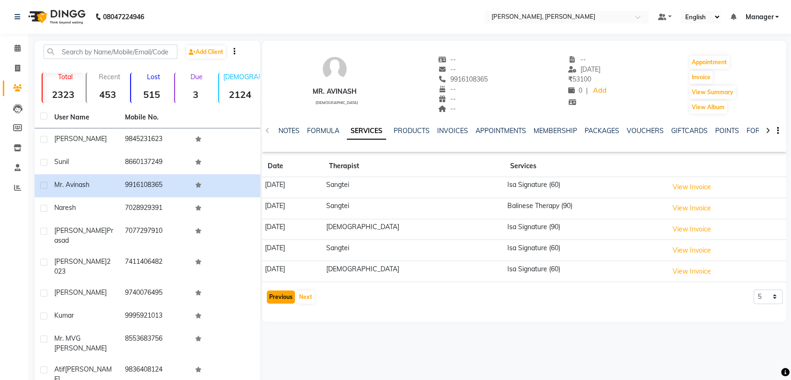
click at [284, 301] on button "Previous" at bounding box center [281, 296] width 28 height 13
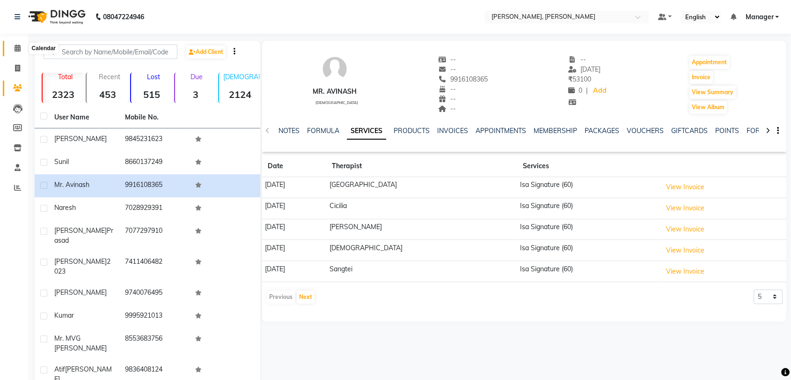
click at [9, 46] on span at bounding box center [17, 48] width 16 height 11
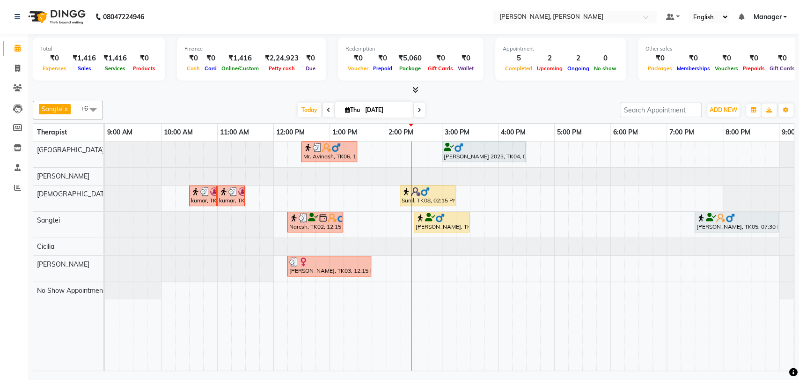
click at [0, 30] on nav "08047224946 Select Location × Isa Spa Whitefield, Whitefield Default Panel My P…" at bounding box center [399, 17] width 799 height 34
click at [0, 26] on nav "08047224946 Select Location × Isa Spa Whitefield, Whitefield Default Panel My P…" at bounding box center [399, 17] width 799 height 34
drag, startPoint x: 0, startPoint y: 23, endPoint x: 14, endPoint y: 25, distance: 13.8
click at [14, 25] on div "08047224946" at bounding box center [79, 17] width 144 height 26
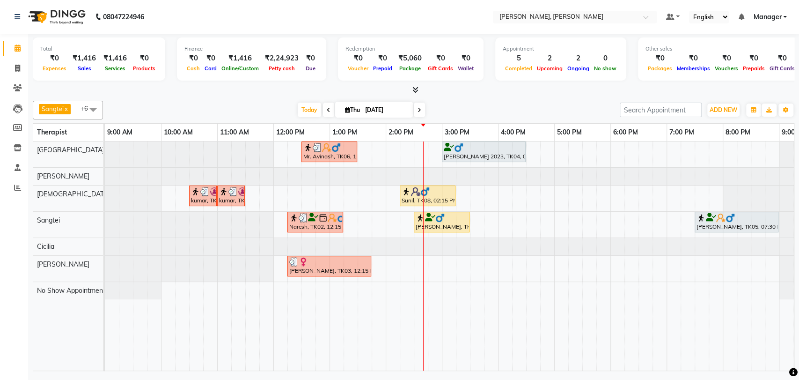
click at [14, 25] on div "08047224946" at bounding box center [79, 17] width 144 height 26
click at [34, 28] on img at bounding box center [56, 17] width 64 height 26
drag, startPoint x: 34, startPoint y: 28, endPoint x: 44, endPoint y: 28, distance: 10.3
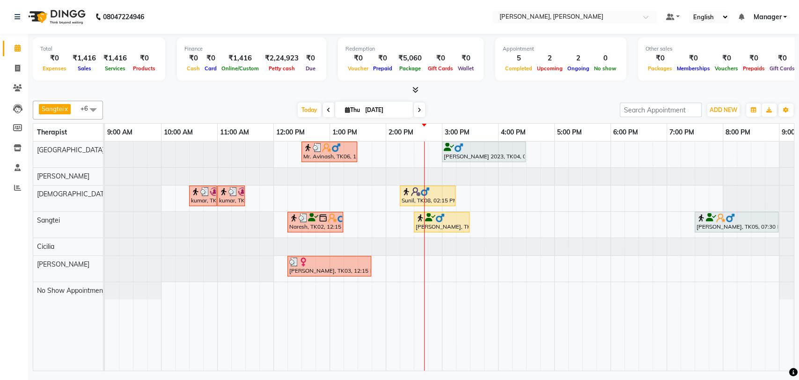
click at [44, 28] on img at bounding box center [56, 17] width 64 height 26
drag, startPoint x: 38, startPoint y: 33, endPoint x: 268, endPoint y: 17, distance: 230.4
click at [268, 17] on nav "08047224946 Select Location × Isa Spa Whitefield, Whitefield Default Panel My P…" at bounding box center [399, 17] width 799 height 34
drag, startPoint x: 485, startPoint y: 143, endPoint x: 509, endPoint y: 152, distance: 25.3
click at [105, 152] on div "Mr. Avinash, TK06, 12:30 PM-01:30 PM, Isa Signature (60) Himanshu 2023, TK04, 0…" at bounding box center [105, 154] width 0 height 26
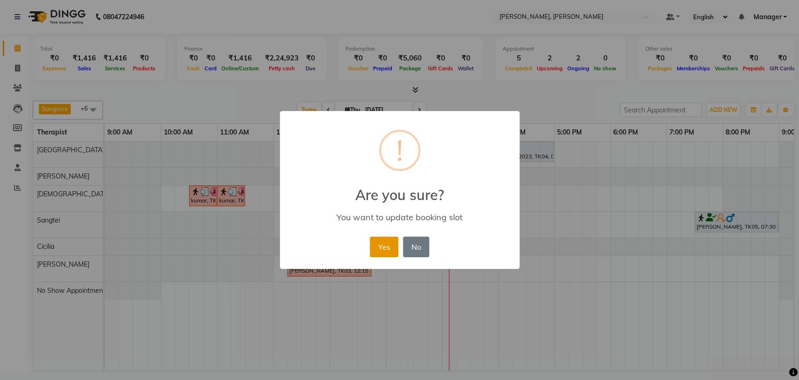
click at [382, 243] on button "Yes" at bounding box center [384, 246] width 29 height 21
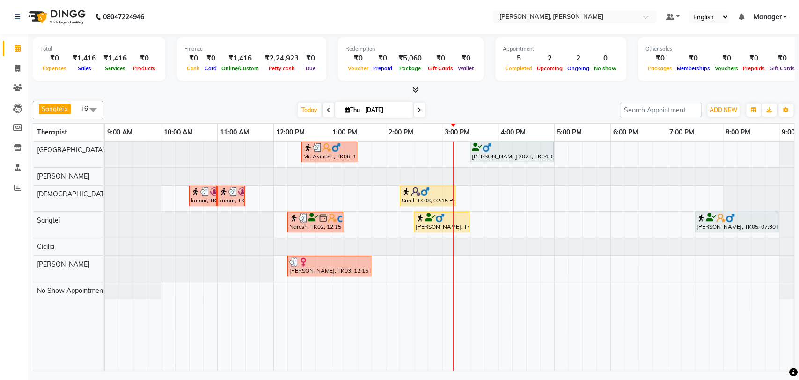
click at [342, 10] on nav "08047224946 Select Location × Isa Spa Whitefield, Whitefield Default Panel My P…" at bounding box center [399, 17] width 799 height 34
click at [454, 220] on div at bounding box center [442, 217] width 52 height 9
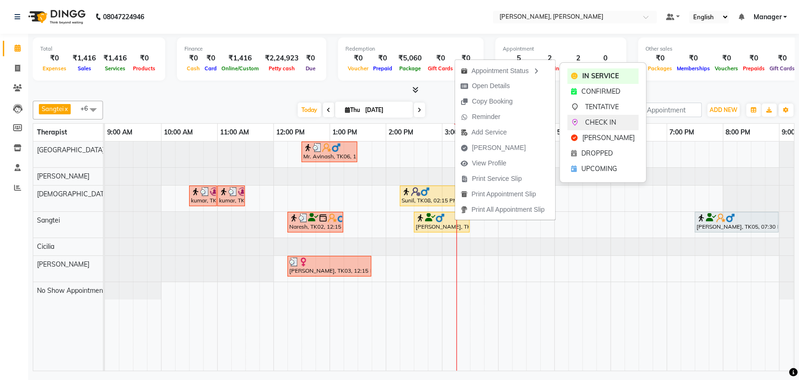
click at [584, 119] on div "CHECK IN" at bounding box center [602, 122] width 71 height 15
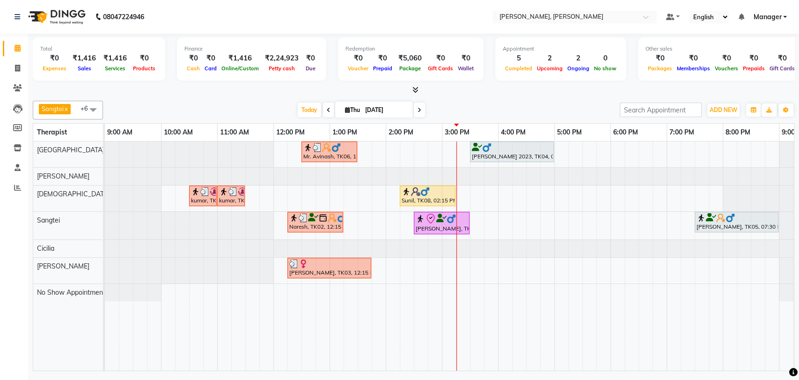
click at [443, 218] on icon at bounding box center [441, 218] width 10 height 0
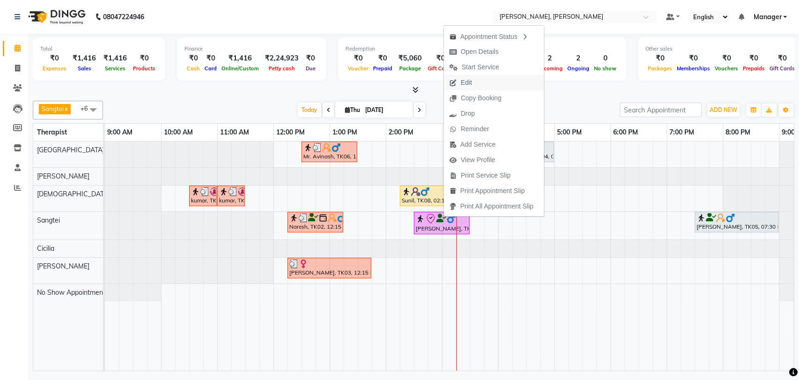
click at [471, 76] on span "Edit" at bounding box center [461, 82] width 34 height 15
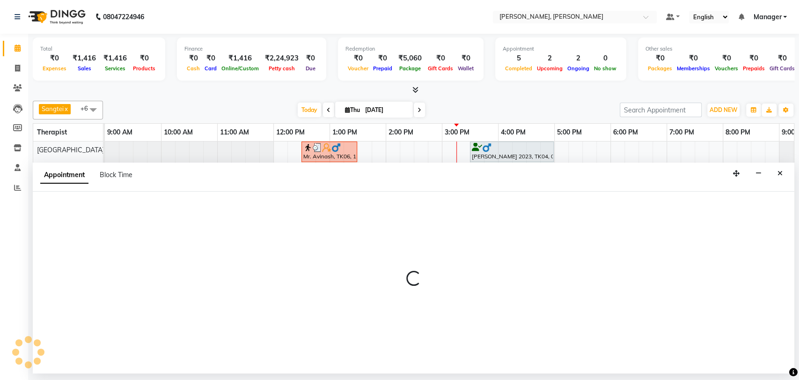
select select "tentative"
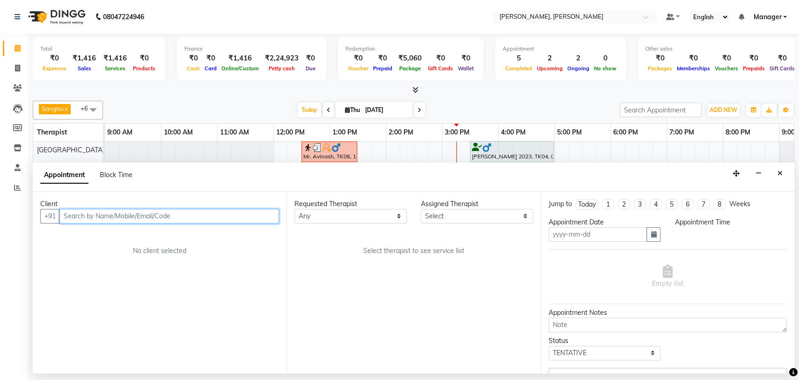
type input "[DATE]"
select select "63890"
select select "check-in"
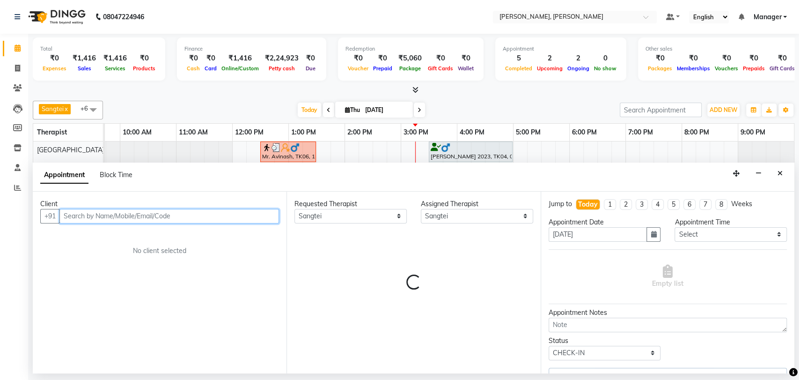
select select "3744"
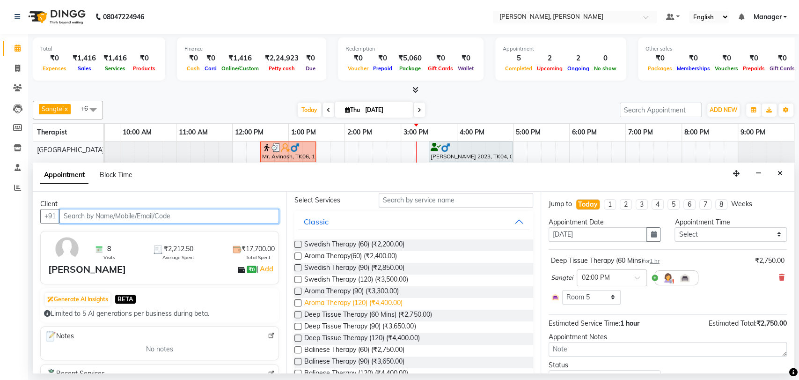
scroll to position [60, 0]
click at [300, 323] on label at bounding box center [297, 325] width 7 height 7
click at [300, 324] on input "checkbox" at bounding box center [297, 327] width 6 height 6
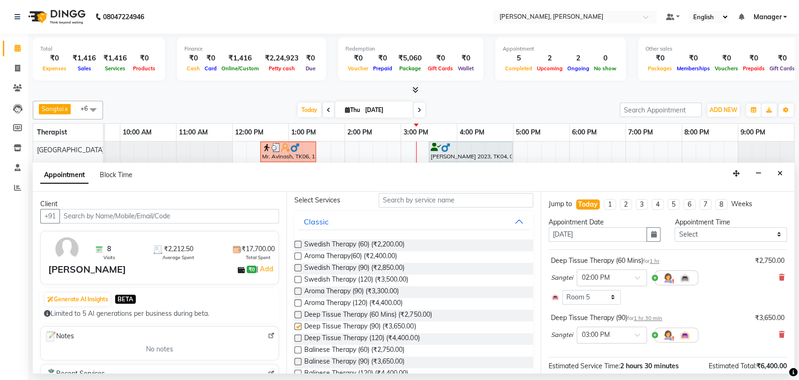
checkbox input "false"
click at [779, 278] on icon at bounding box center [782, 277] width 6 height 7
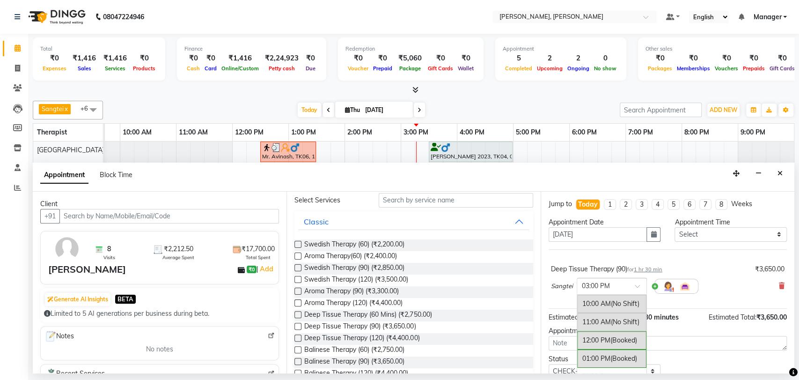
click at [635, 285] on span at bounding box center [641, 289] width 12 height 10
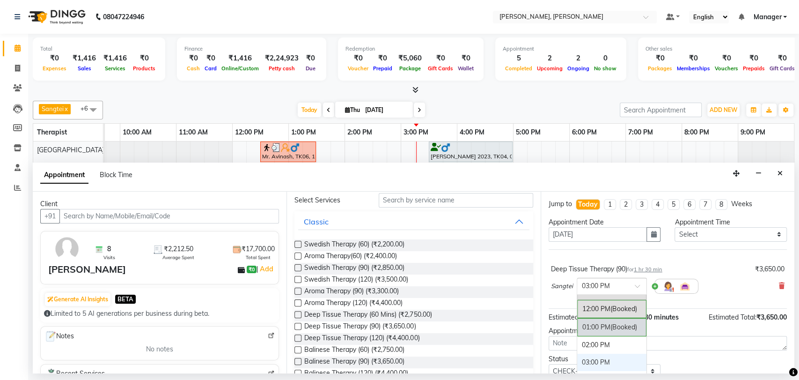
scroll to position [32, 0]
click at [603, 345] on div "02:00 PM" at bounding box center [611, 343] width 69 height 17
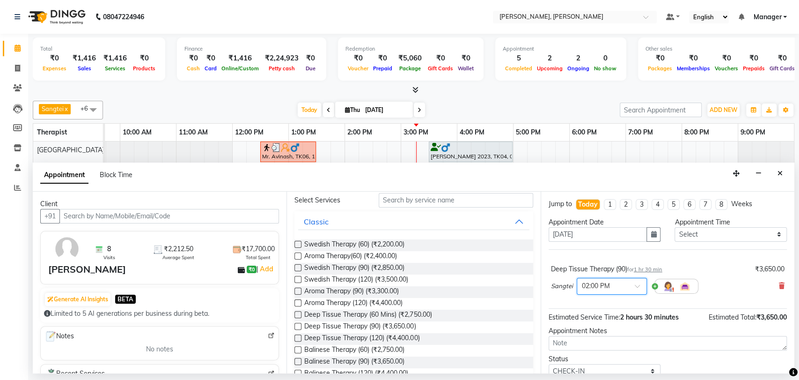
scroll to position [37, 0]
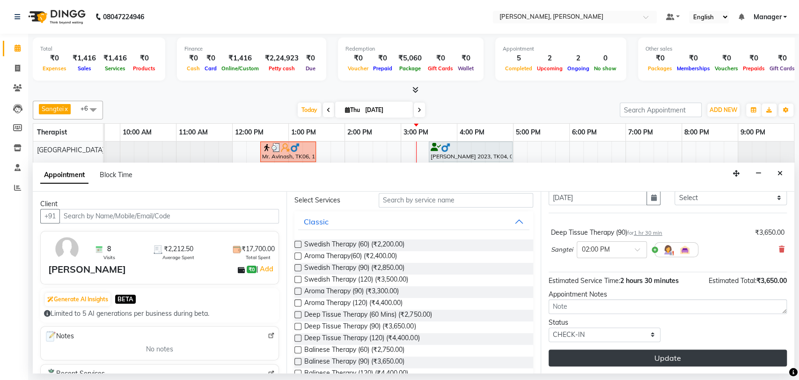
click at [672, 358] on button "Update" at bounding box center [668, 357] width 238 height 17
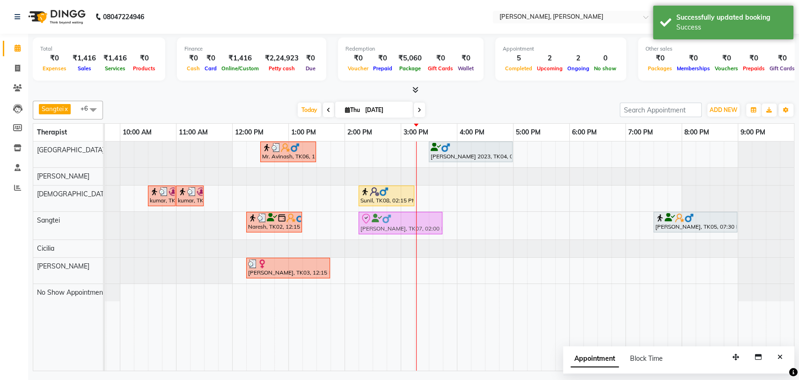
drag, startPoint x: 400, startPoint y: 232, endPoint x: 415, endPoint y: 231, distance: 14.6
click at [64, 231] on div "Naresh, TK02, 12:15 PM-01:15 PM, Deep Tissue Therapy (60 Mins) Ravi S Prasad, T…" at bounding box center [64, 226] width 0 height 28
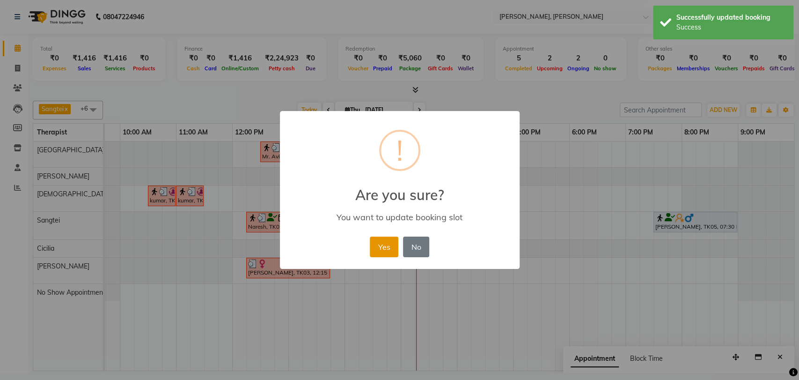
click at [382, 241] on button "Yes" at bounding box center [384, 246] width 29 height 21
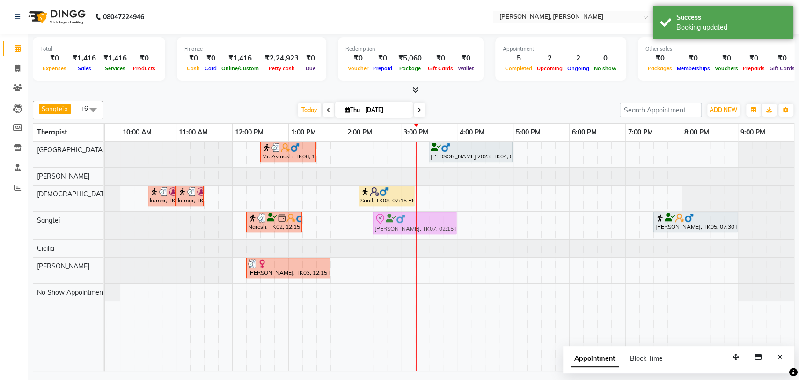
drag, startPoint x: 430, startPoint y: 224, endPoint x: 440, endPoint y: 221, distance: 10.7
click at [64, 221] on div "Naresh, TK02, 12:15 PM-01:15 PM, Deep Tissue Therapy (60 Mins) Ravi S Prasad, T…" at bounding box center [64, 226] width 0 height 28
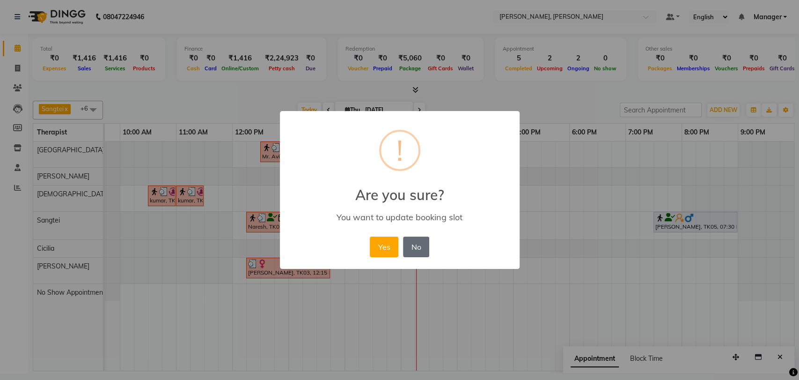
click at [418, 240] on button "No" at bounding box center [416, 246] width 26 height 21
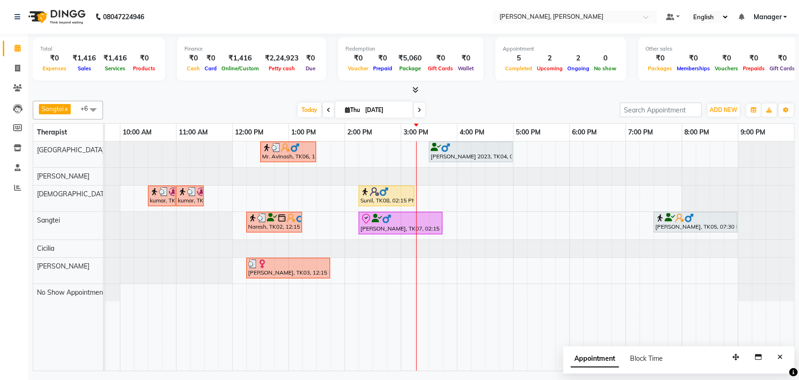
click at [428, 212] on link "Ravi S Prasad, TK07, 02:15 PM-03:45 PM, Deep Tissue Therapy (90)" at bounding box center [401, 223] width 84 height 22
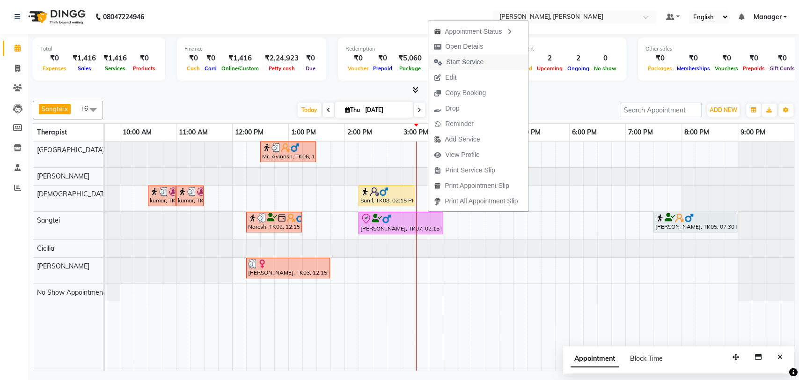
click at [457, 62] on span "Start Service" at bounding box center [464, 62] width 37 height 10
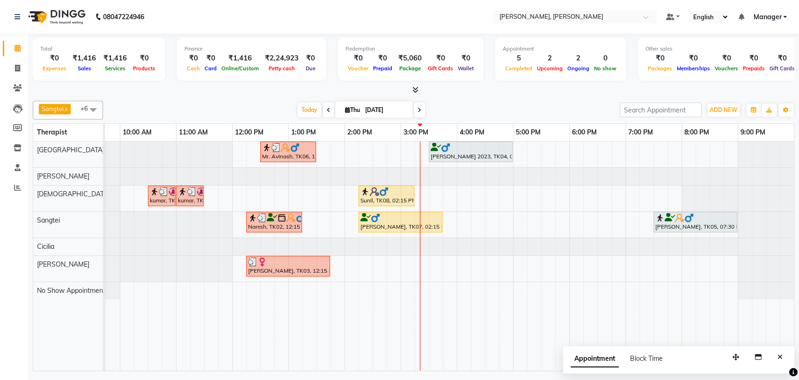
click at [471, 151] on div at bounding box center [471, 147] width 80 height 9
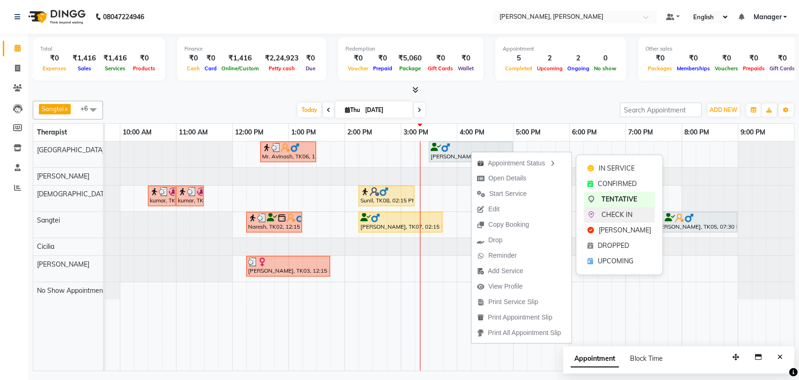
click at [613, 211] on span "CHECK IN" at bounding box center [616, 215] width 31 height 10
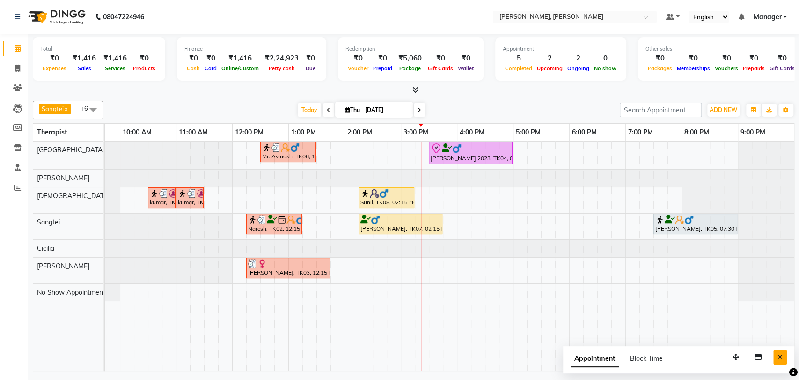
click at [778, 350] on button "Close" at bounding box center [780, 357] width 14 height 15
click at [475, 154] on div "Himanshu 2023, TK04, 03:30 PM-05:00 PM, Aroma Therapy (90)" at bounding box center [471, 153] width 82 height 20
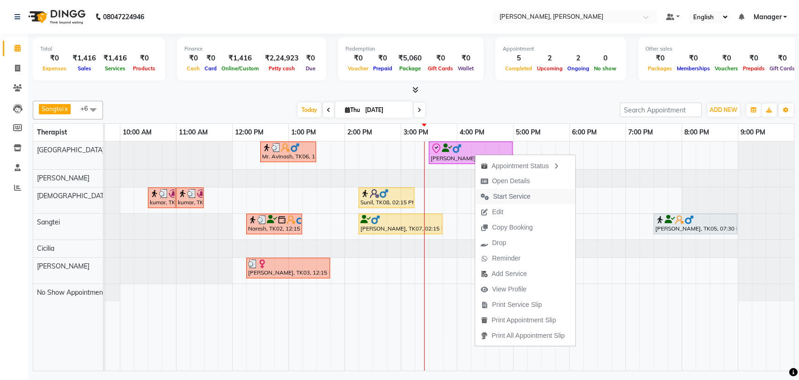
click at [516, 195] on span "Start Service" at bounding box center [511, 196] width 37 height 10
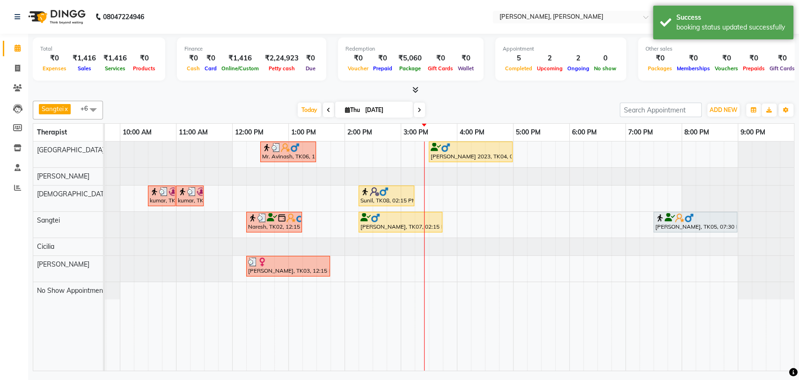
click at [458, 151] on div at bounding box center [471, 147] width 80 height 9
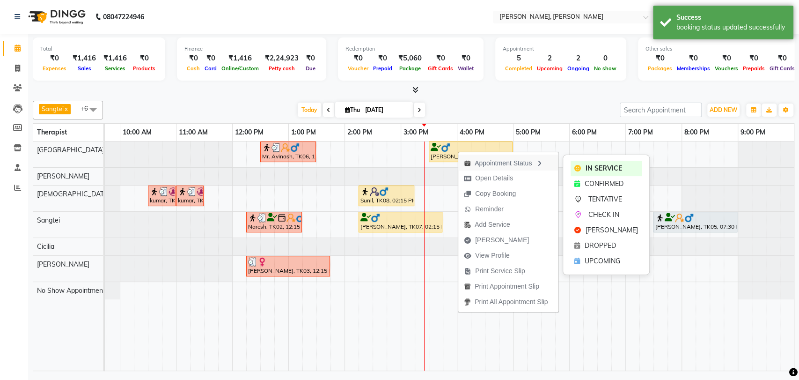
click at [501, 158] on div "Appointment Status" at bounding box center [508, 162] width 100 height 16
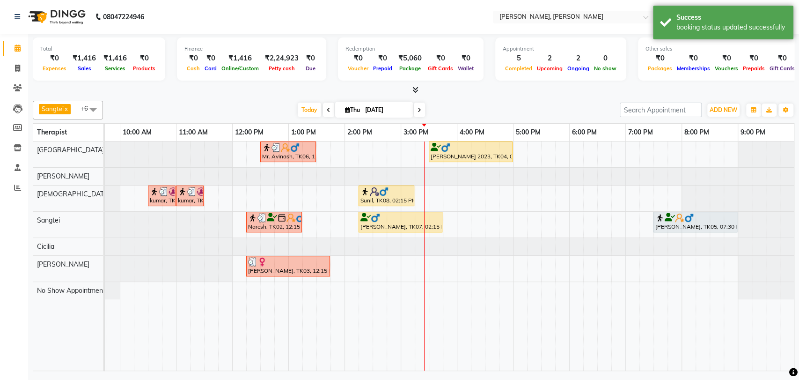
click at [493, 154] on div "Himanshu 2023, TK04, 03:30 PM-05:00 PM, Aroma Therapy (90)" at bounding box center [471, 152] width 82 height 18
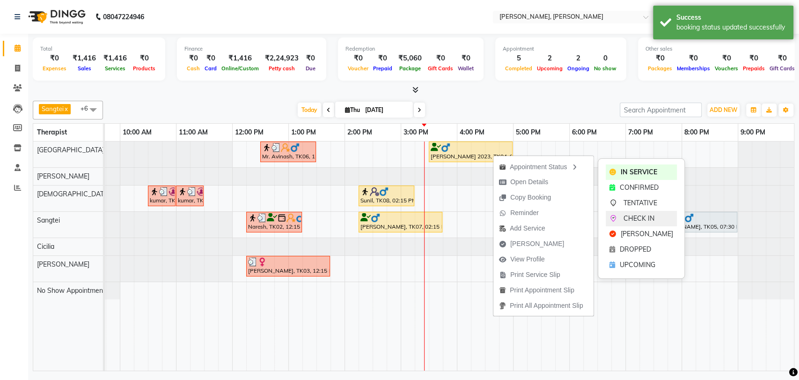
click at [636, 220] on span "CHECK IN" at bounding box center [638, 218] width 31 height 10
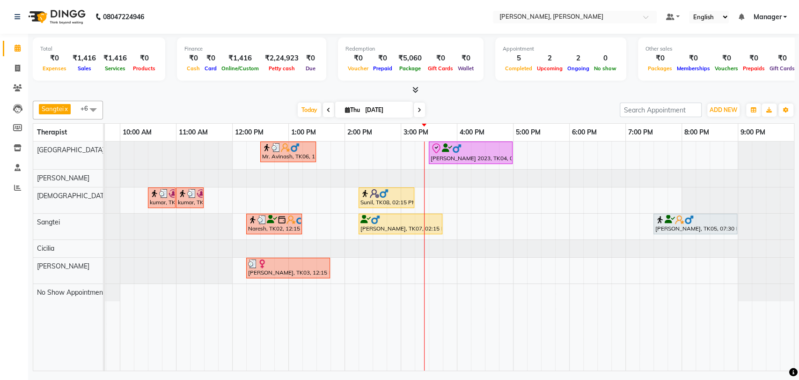
click at [482, 146] on div at bounding box center [471, 148] width 80 height 11
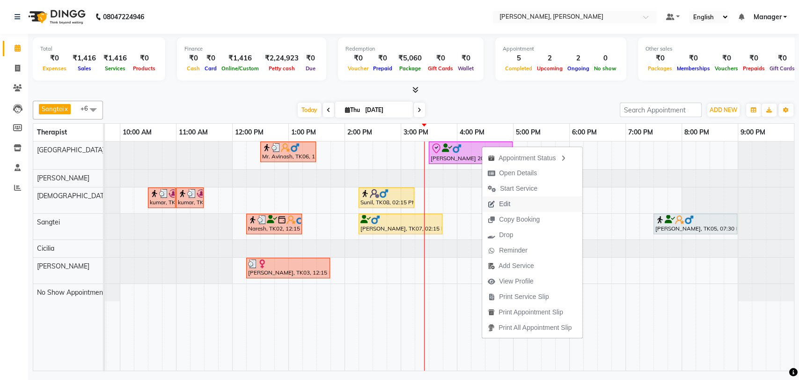
click at [504, 199] on span "Edit" at bounding box center [504, 204] width 11 height 10
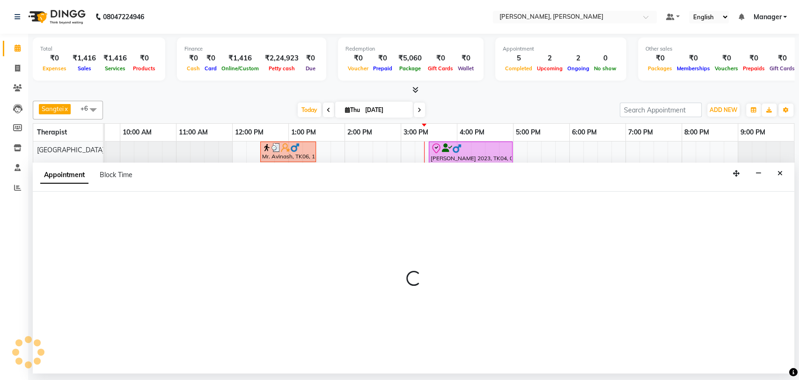
select select "63061"
select select "check-in"
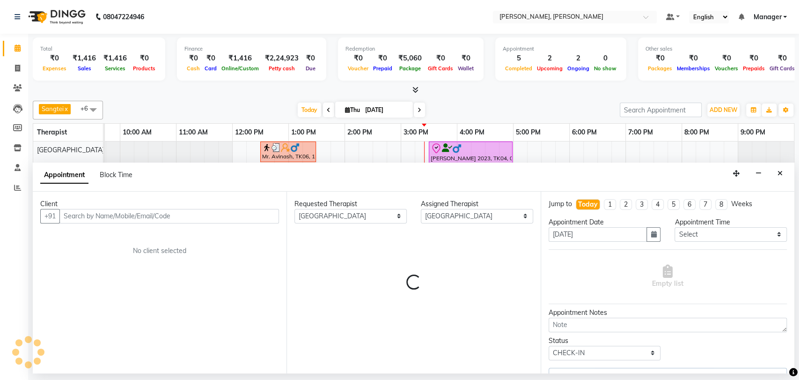
scroll to position [0, 41]
select select "3742"
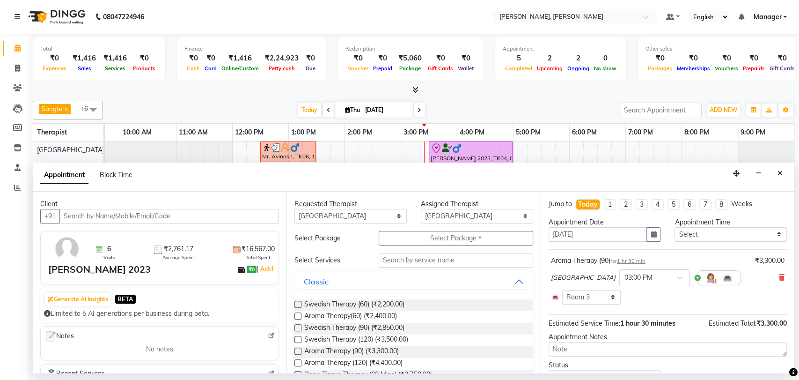
click at [504, 199] on div "Assigned Therapist" at bounding box center [477, 204] width 112 height 10
click at [779, 274] on icon at bounding box center [782, 277] width 6 height 7
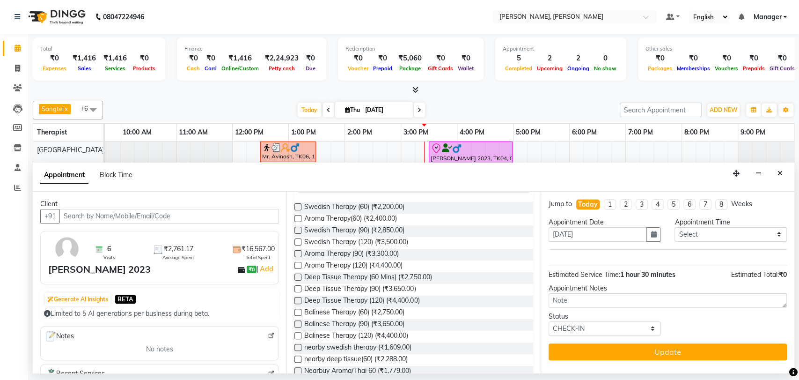
scroll to position [98, 0]
click at [300, 322] on label at bounding box center [297, 323] width 7 height 7
click at [300, 322] on input "checkbox" at bounding box center [297, 324] width 6 height 6
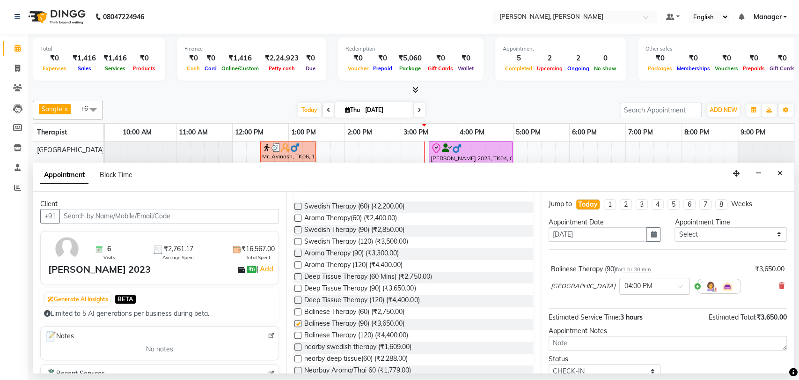
checkbox input "false"
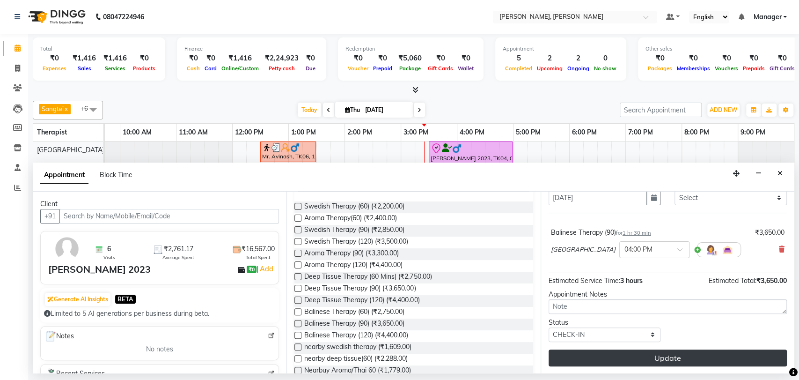
click at [660, 349] on button "Update" at bounding box center [668, 357] width 238 height 17
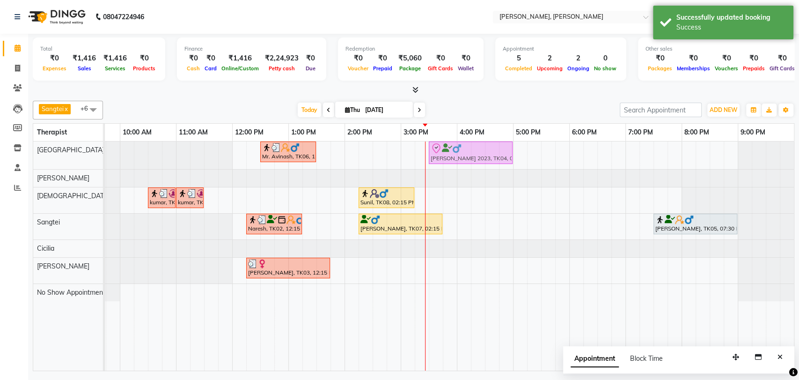
drag, startPoint x: 507, startPoint y: 147, endPoint x: 475, endPoint y: 148, distance: 32.3
click at [64, 148] on div "Mr. Avinash, TK06, 12:30 PM-01:30 PM, Isa Signature (60) Himanshu 2023, TK04, 0…" at bounding box center [64, 155] width 0 height 28
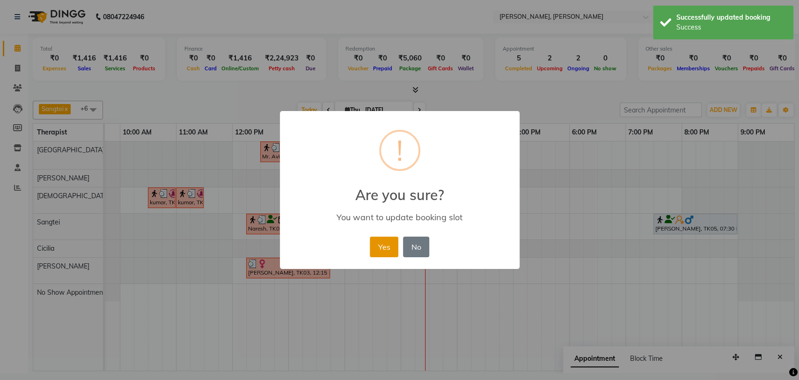
click at [389, 246] on button "Yes" at bounding box center [384, 246] width 29 height 21
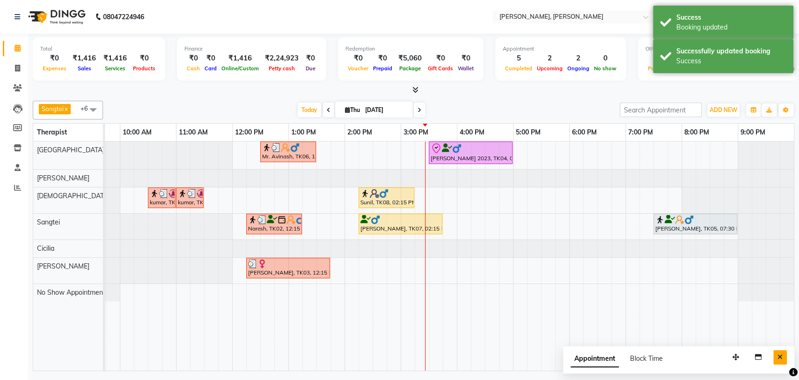
click at [780, 357] on icon "Close" at bounding box center [779, 356] width 5 height 7
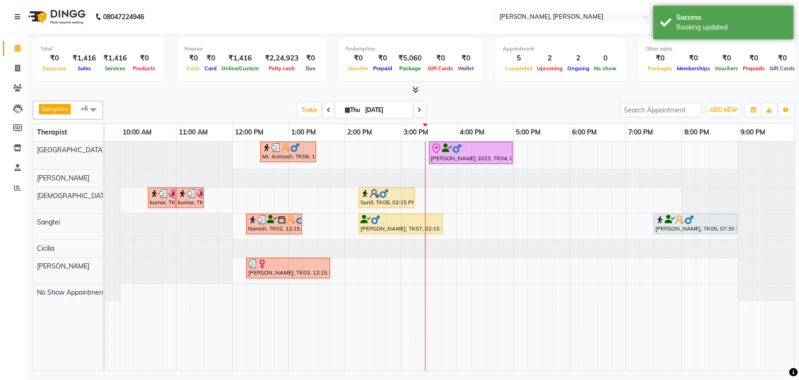
click at [476, 145] on div at bounding box center [471, 148] width 80 height 11
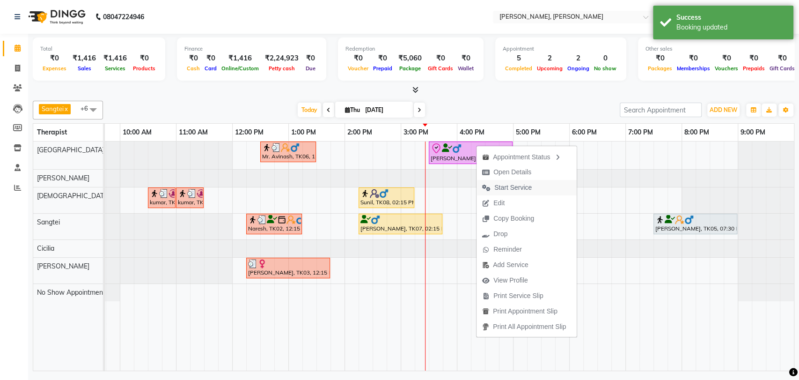
click at [524, 187] on span "Start Service" at bounding box center [512, 188] width 37 height 10
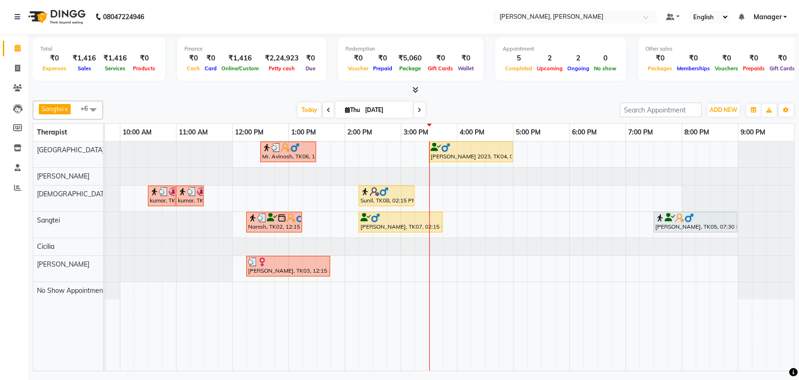
click at [502, 157] on div "[PERSON_NAME] 2023, TK04, 03:30 PM-05:00 PM, Balinese Therapy (90)" at bounding box center [471, 152] width 82 height 18
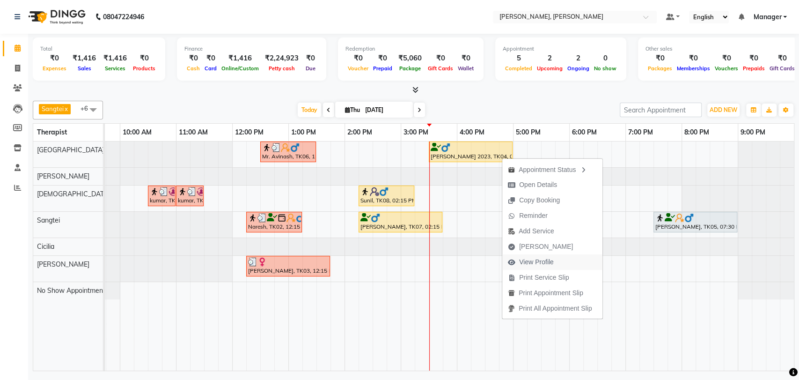
click at [535, 258] on span "View Profile" at bounding box center [536, 262] width 35 height 10
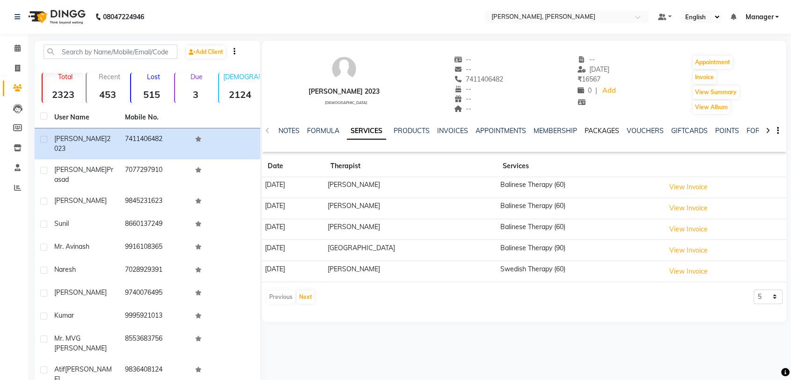
click at [602, 134] on link "PACKAGES" at bounding box center [602, 130] width 35 height 8
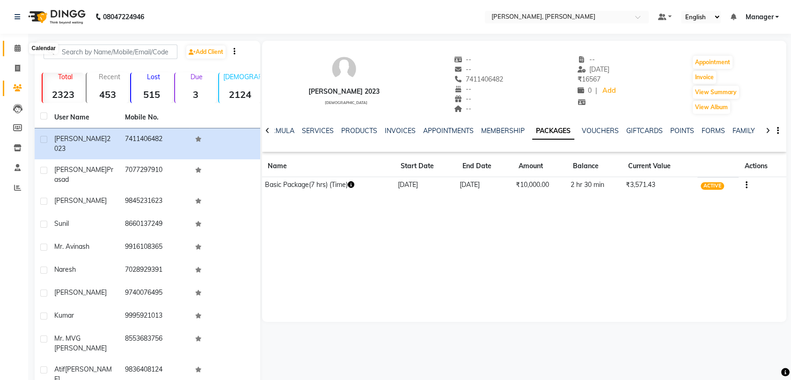
click at [19, 46] on icon at bounding box center [18, 47] width 6 height 7
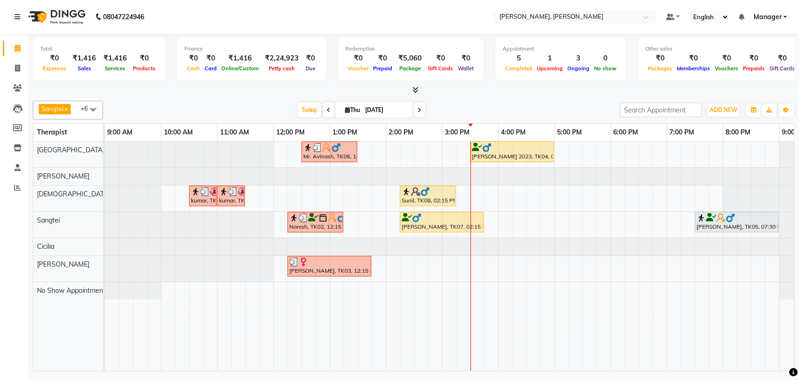
click at [514, 152] on div "[PERSON_NAME] 2023, TK04, 03:30 PM-05:00 PM, Balinese Therapy (90)" at bounding box center [512, 152] width 82 height 18
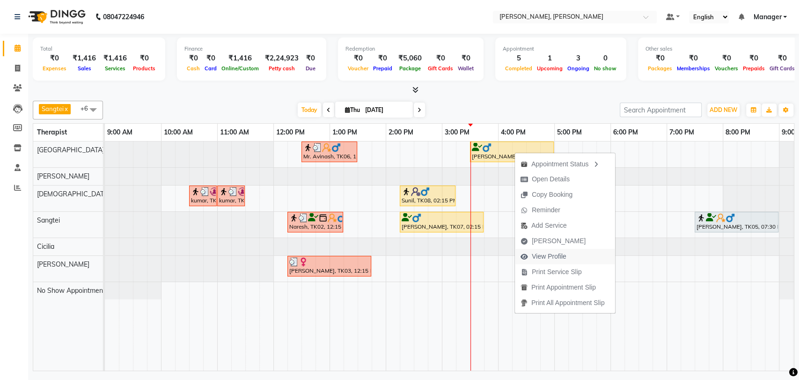
click at [553, 254] on span "View Profile" at bounding box center [549, 256] width 35 height 10
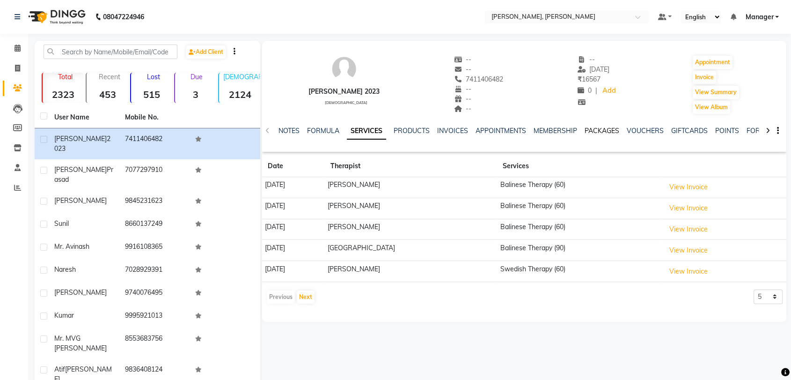
click at [603, 133] on link "PACKAGES" at bounding box center [602, 130] width 35 height 8
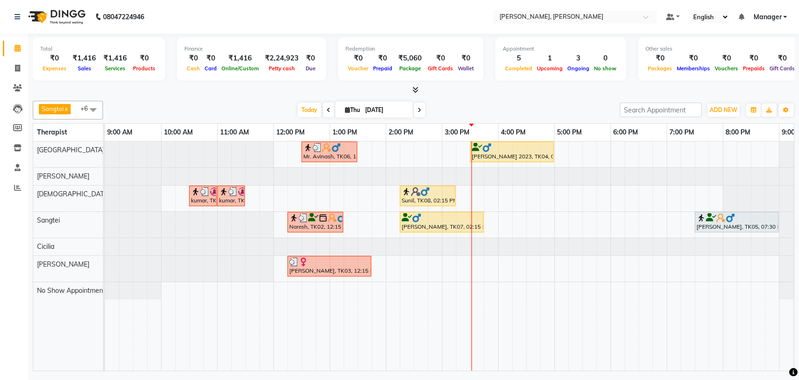
click at [445, 227] on div "Ravi S Prasad, TK07, 02:15 PM-03:45 PM, Deep Tissue Therapy (90)" at bounding box center [442, 222] width 82 height 18
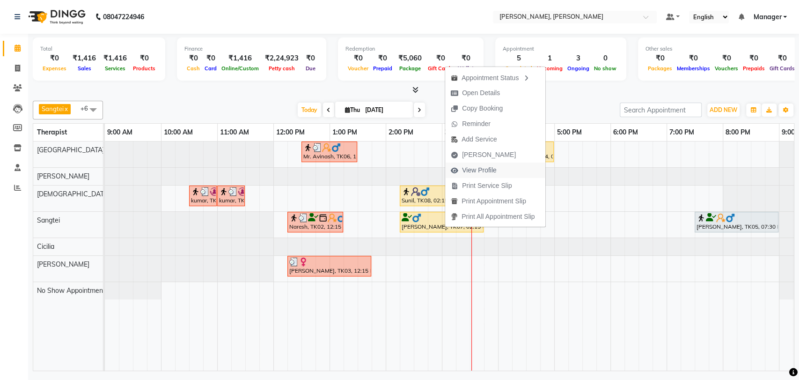
click at [468, 166] on span "View Profile" at bounding box center [479, 170] width 35 height 10
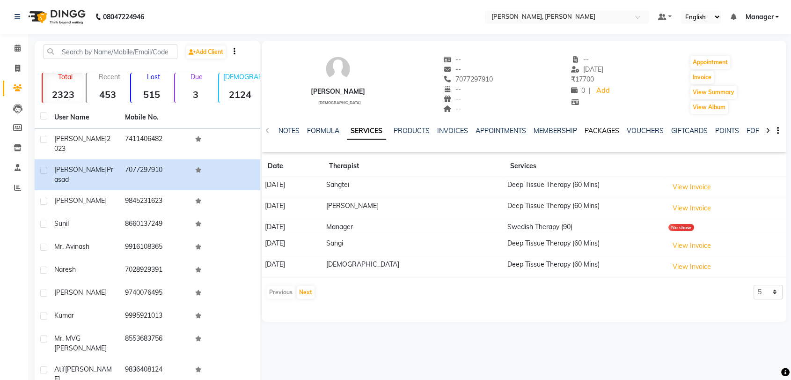
click at [598, 132] on link "PACKAGES" at bounding box center [602, 130] width 35 height 8
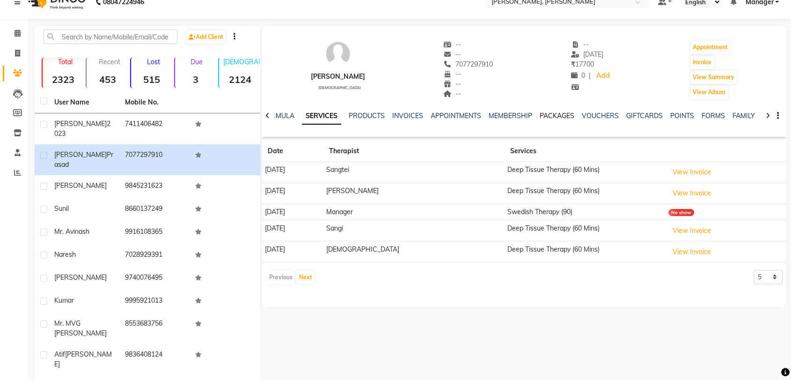
scroll to position [15, 0]
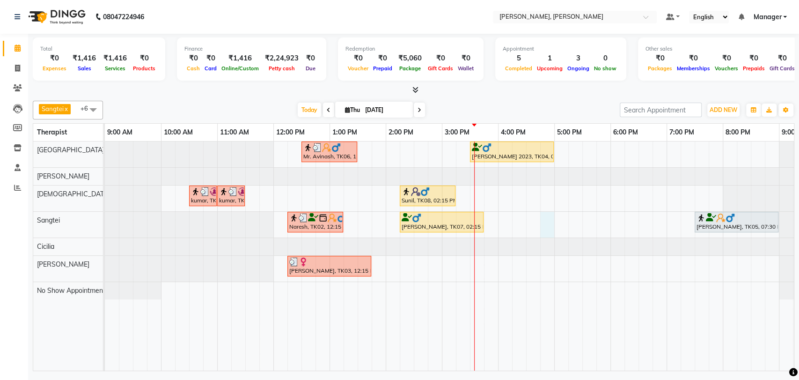
click at [547, 221] on div "Mr. Avinash, TK06, 12:30 PM-01:30 PM, Isa Signature (60) Himanshu 2023, TK04, 0…" at bounding box center [470, 255] width 730 height 229
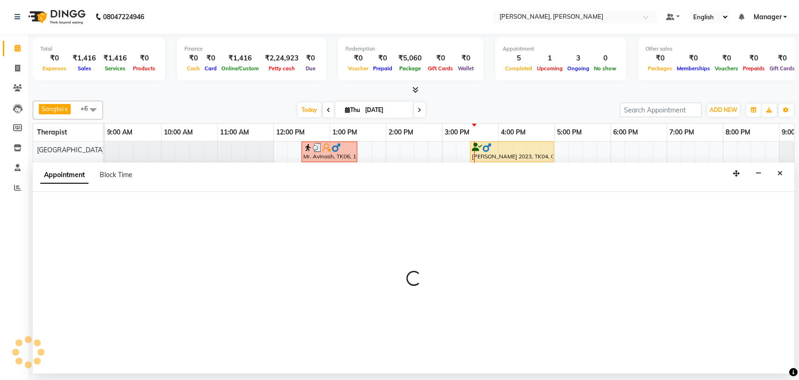
select select "63890"
select select "tentative"
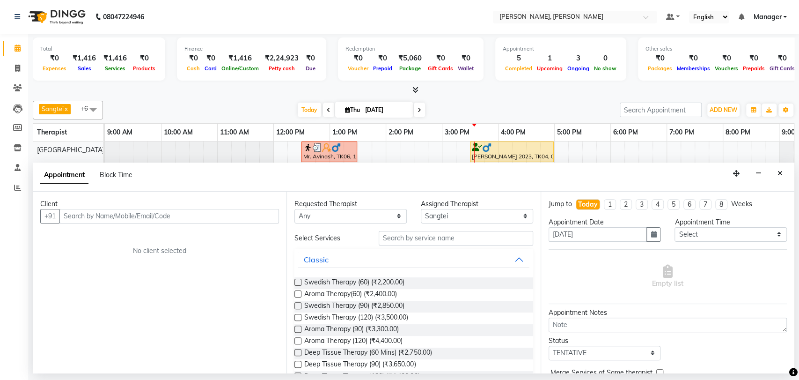
click at [148, 217] on input "text" at bounding box center [169, 216] width 220 height 15
click at [106, 234] on span "99445" at bounding box center [98, 235] width 23 height 9
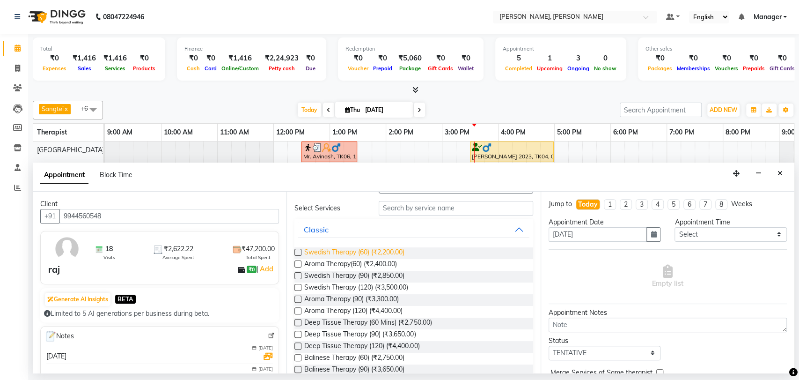
scroll to position [52, 0]
type input "9944560548"
click at [299, 332] on label at bounding box center [297, 333] width 7 height 7
click at [299, 332] on input "checkbox" at bounding box center [297, 334] width 6 height 6
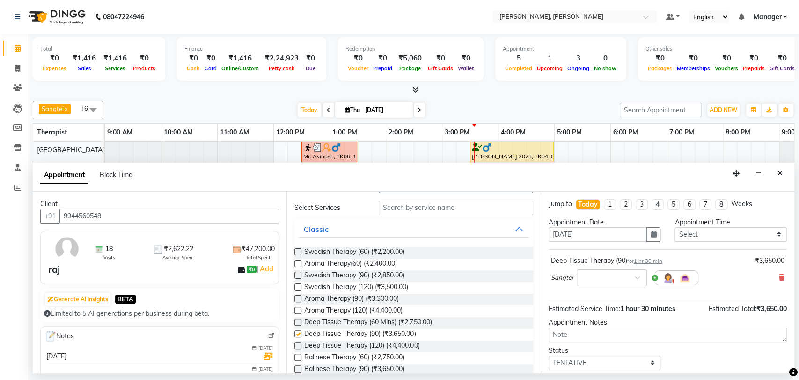
checkbox input "false"
click at [779, 278] on icon at bounding box center [782, 277] width 6 height 7
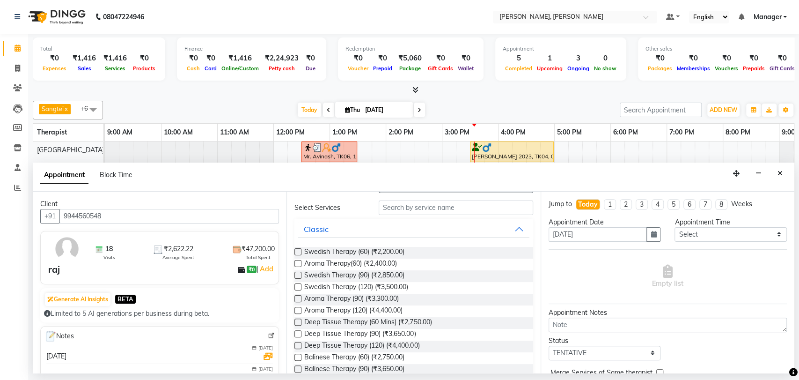
scroll to position [0, 0]
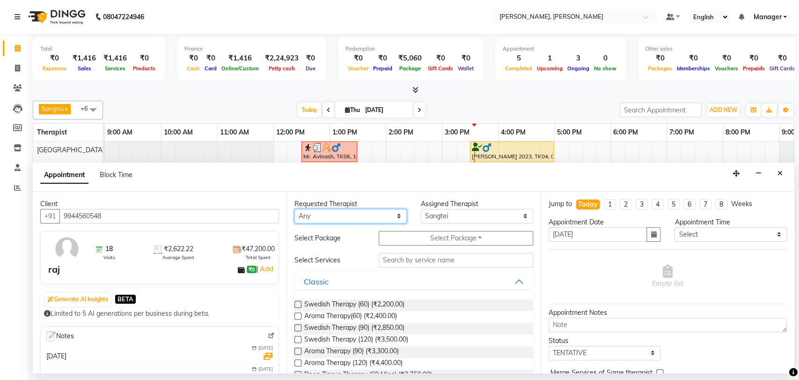
click at [395, 214] on select "Any Cicilia [PERSON_NAME] [DEMOGRAPHIC_DATA] No Show Appointment [PERSON_NAME] …" at bounding box center [350, 216] width 112 height 15
select select "63890"
click at [294, 209] on select "Any Cicilia [PERSON_NAME] [DEMOGRAPHIC_DATA] No Show Appointment [PERSON_NAME] …" at bounding box center [350, 216] width 112 height 15
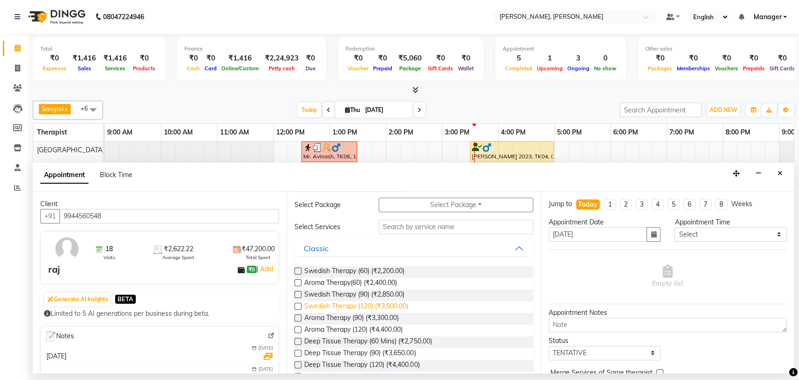
scroll to position [34, 0]
click at [298, 352] on label at bounding box center [297, 352] width 7 height 7
click at [298, 352] on input "checkbox" at bounding box center [297, 353] width 6 height 6
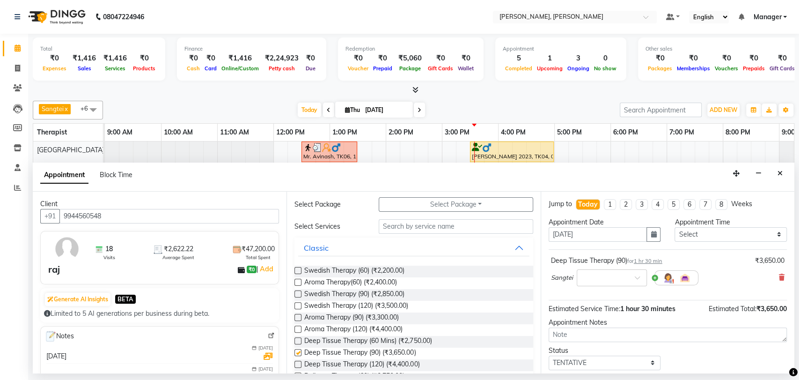
checkbox input "false"
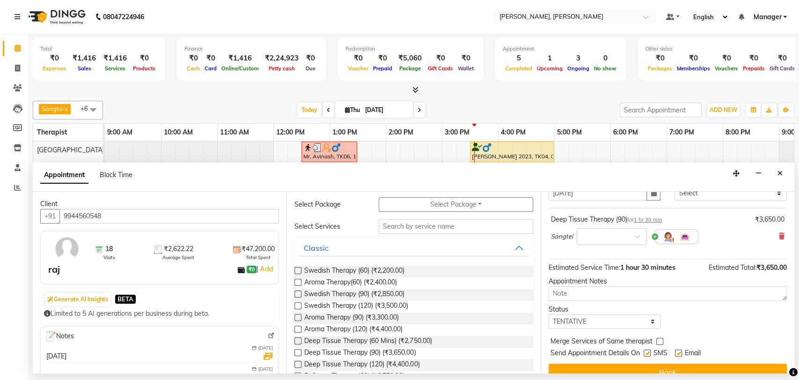
scroll to position [55, 0]
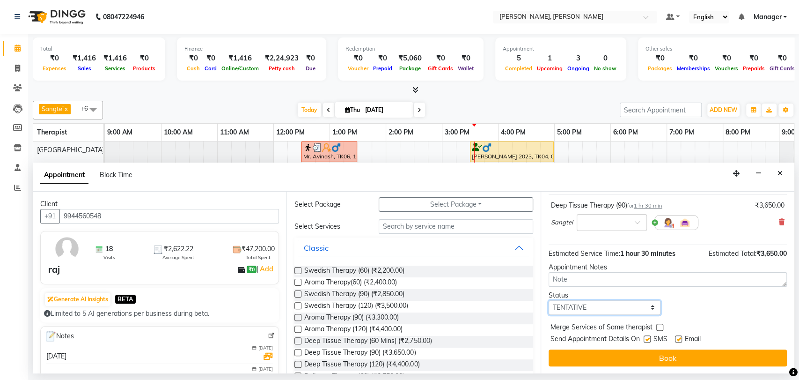
click at [648, 304] on select "Select TENTATIVE CONFIRM CHECK-IN UPCOMING" at bounding box center [605, 307] width 112 height 15
select select "confirm booking"
click at [549, 300] on select "Select TENTATIVE CONFIRM CHECK-IN UPCOMING" at bounding box center [605, 307] width 112 height 15
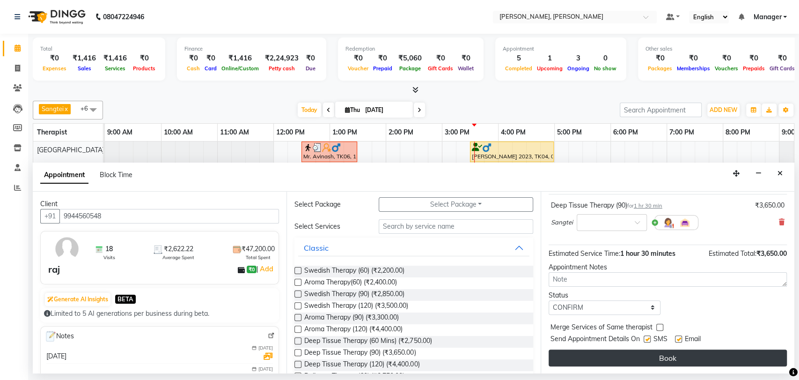
click at [671, 353] on button "Book" at bounding box center [668, 357] width 238 height 17
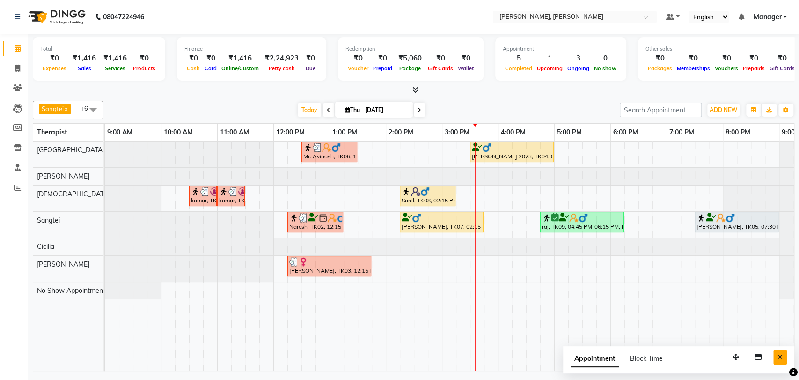
click at [777, 355] on icon "Close" at bounding box center [779, 356] width 5 height 7
click at [17, 68] on icon at bounding box center [17, 68] width 5 height 7
select select "service"
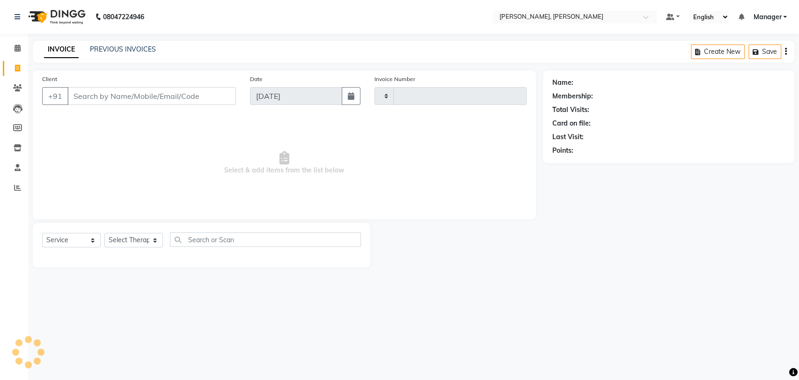
type input "1646"
select select "7301"
click at [127, 97] on input "Client" at bounding box center [151, 96] width 168 height 18
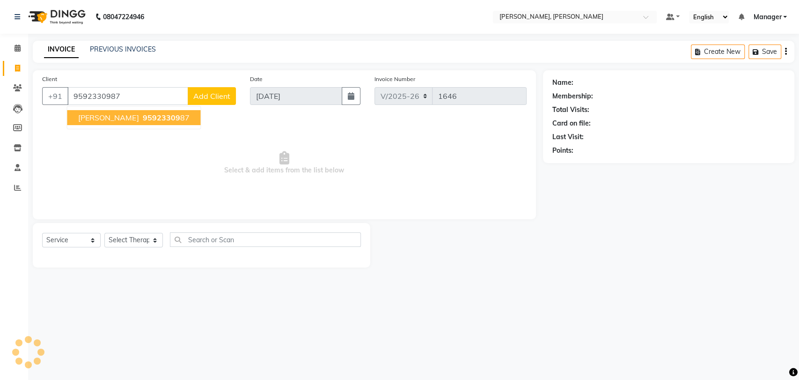
type input "9592330987"
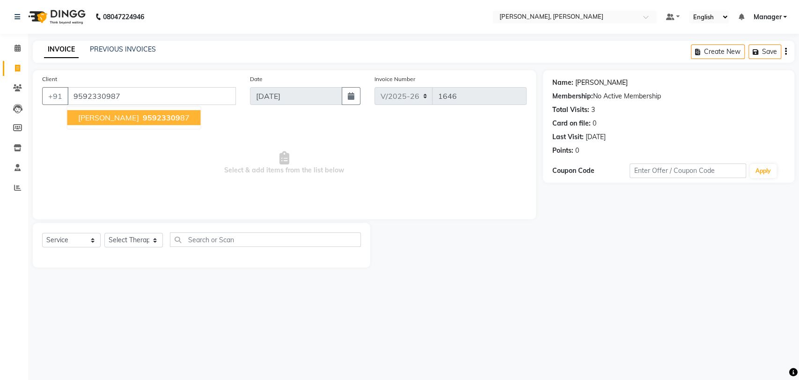
click at [579, 85] on link "Sumeet" at bounding box center [601, 83] width 52 height 10
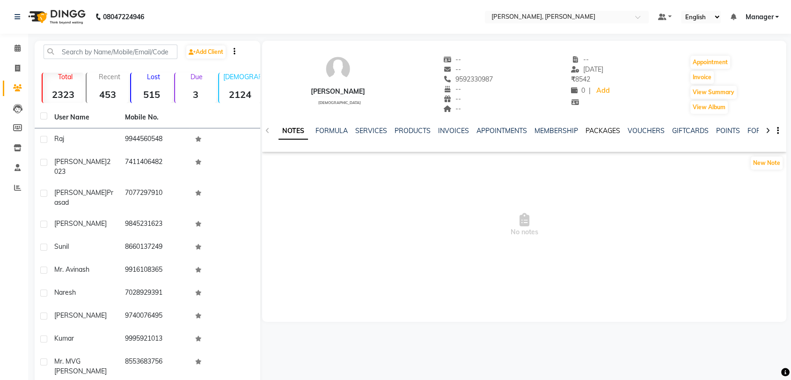
click at [599, 129] on link "PACKAGES" at bounding box center [603, 130] width 35 height 8
click at [315, 130] on link "SERVICES" at bounding box center [318, 130] width 32 height 8
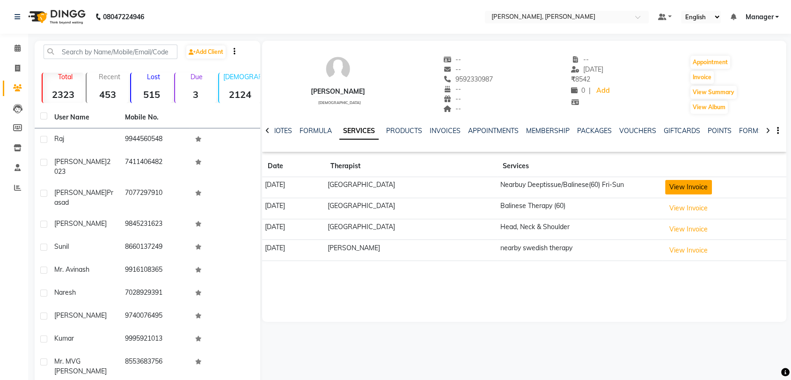
click at [678, 183] on button "View Invoice" at bounding box center [688, 187] width 47 height 15
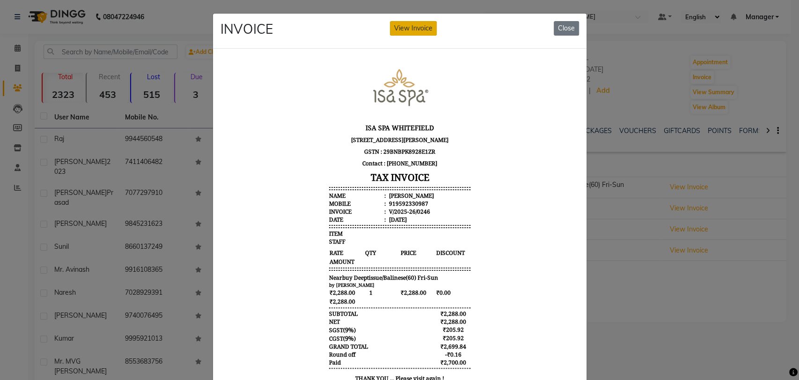
click at [409, 31] on button "View Invoice" at bounding box center [413, 28] width 47 height 15
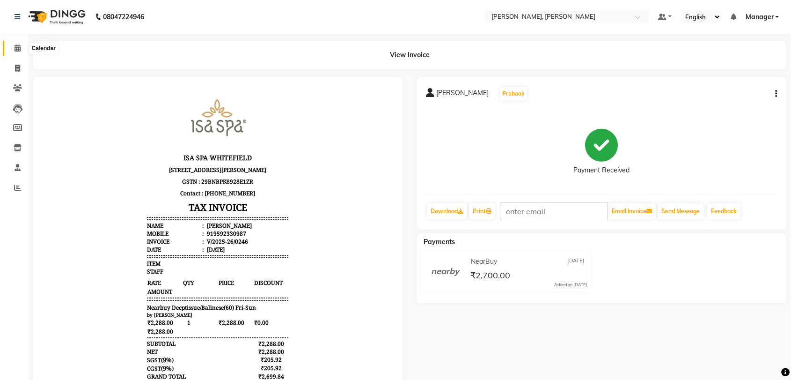
click at [17, 49] on icon at bounding box center [18, 47] width 6 height 7
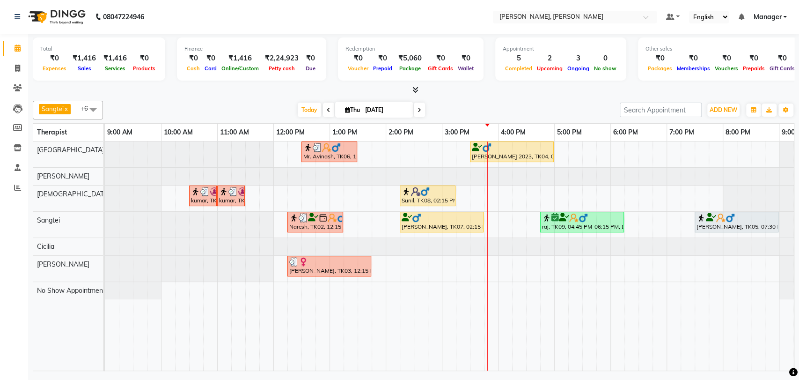
click at [443, 190] on div at bounding box center [428, 191] width 52 height 9
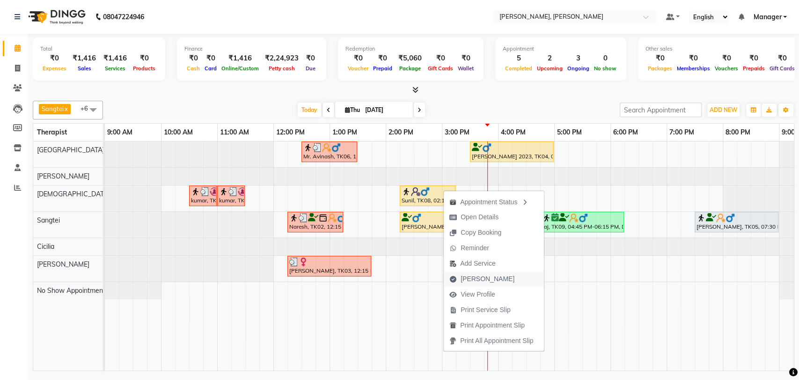
click at [461, 282] on span "Mark Done" at bounding box center [488, 279] width 54 height 10
select select "service"
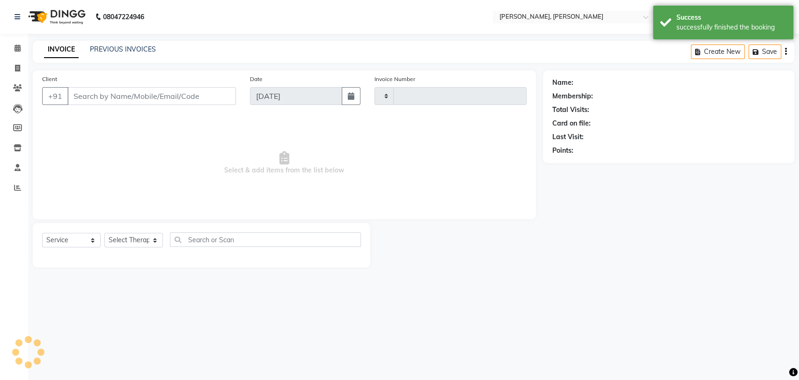
type input "1646"
select select "7301"
type input "8660137249"
select select "63054"
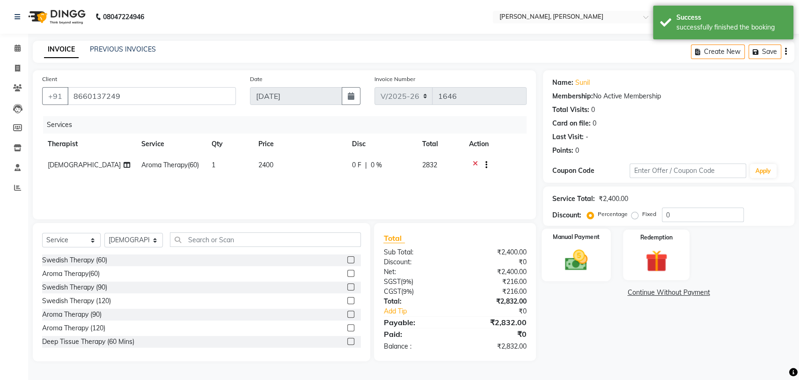
click at [603, 262] on div "Manual Payment" at bounding box center [576, 254] width 69 height 53
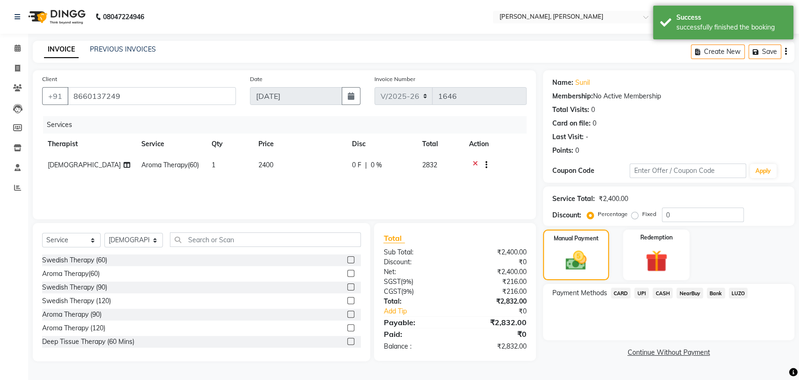
click at [642, 292] on span "UPI" at bounding box center [641, 292] width 15 height 11
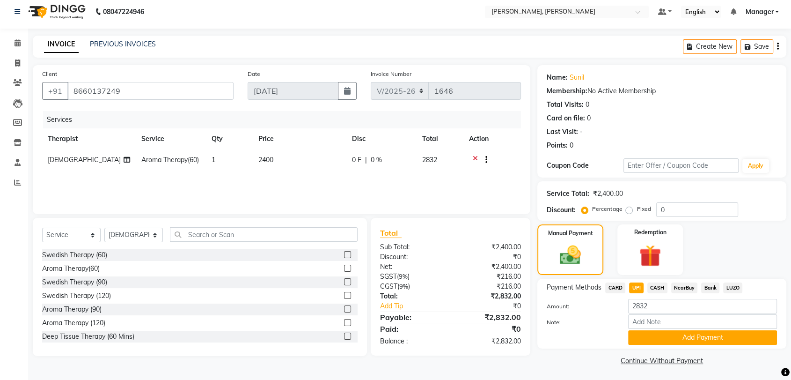
scroll to position [7, 0]
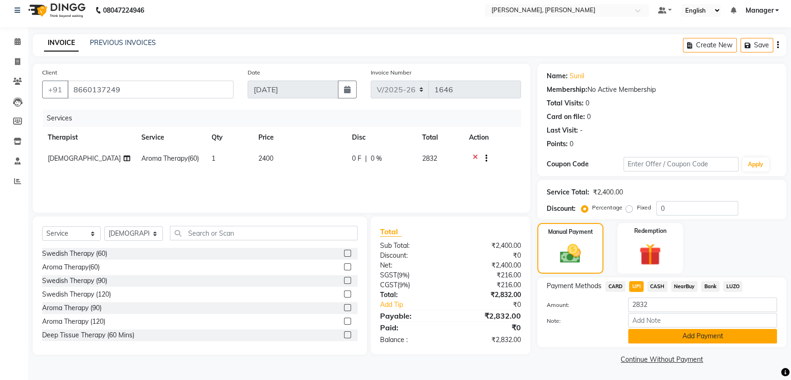
click at [686, 334] on button "Add Payment" at bounding box center [702, 336] width 149 height 15
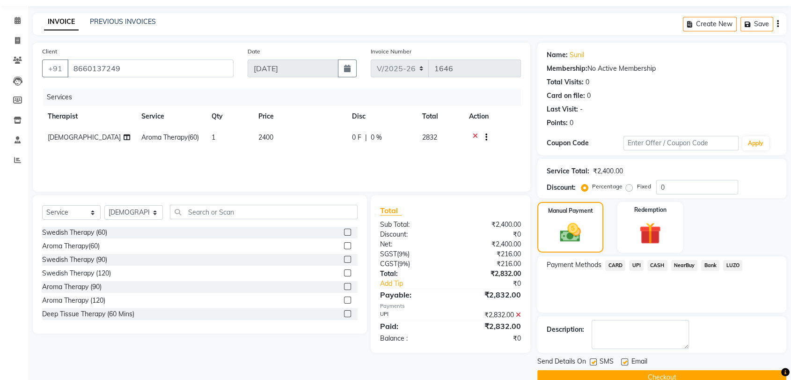
scroll to position [46, 0]
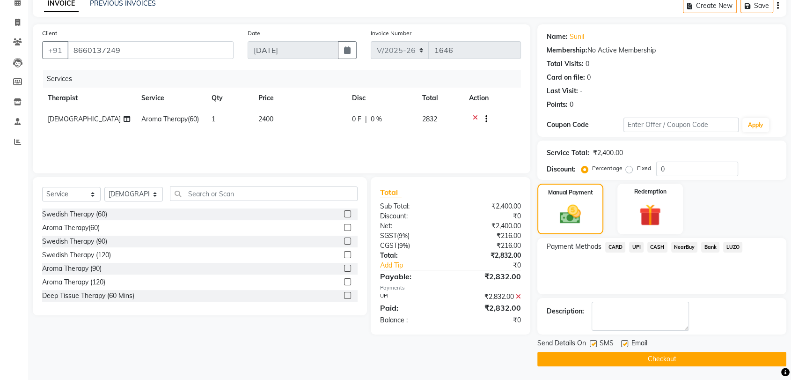
click at [629, 357] on button "Checkout" at bounding box center [661, 358] width 249 height 15
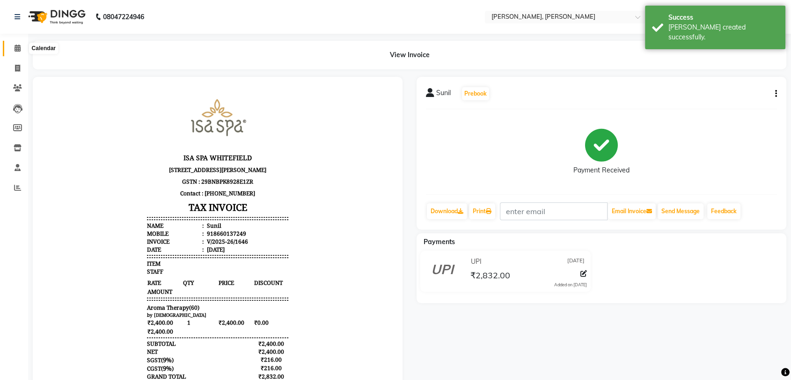
click at [15, 48] on icon at bounding box center [18, 47] width 6 height 7
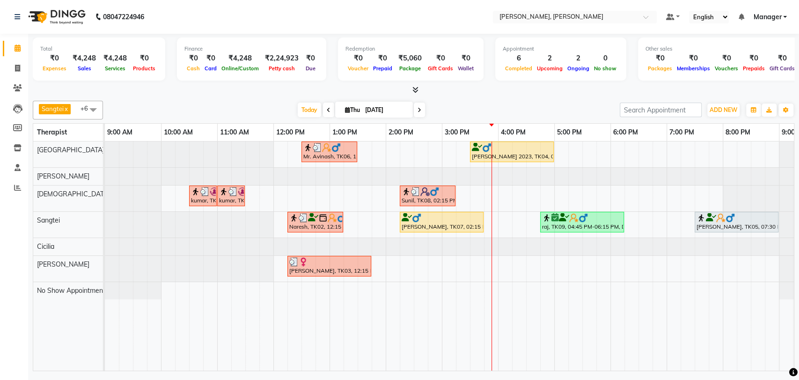
click at [324, 152] on div "Mr. Avinash, TK06, 12:30 PM-01:30 PM, Isa Signature (60)" at bounding box center [329, 152] width 54 height 18
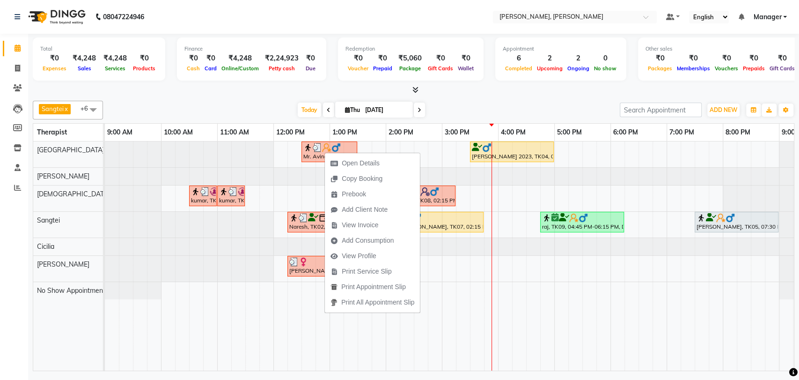
click at [324, 152] on div "Open Details Copy Booking Prebook Add Client Note View Invoice Add Consumption …" at bounding box center [372, 232] width 96 height 161
click at [357, 259] on span "View Profile" at bounding box center [359, 256] width 35 height 10
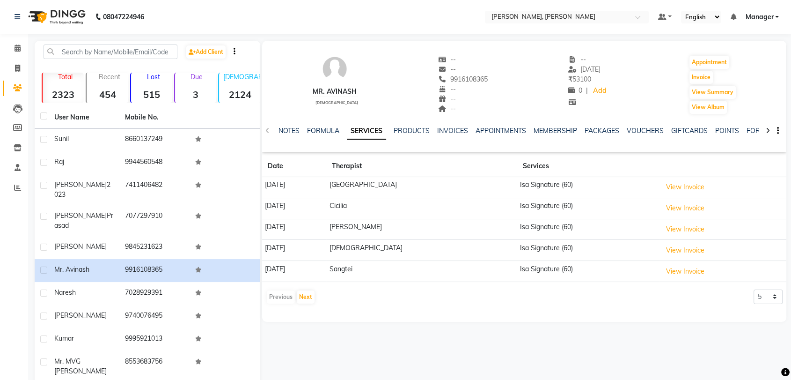
click at [337, 90] on div "Mr. Avinash" at bounding box center [335, 92] width 46 height 10
copy div "Avinash"
click at [468, 80] on span "9916108365" at bounding box center [464, 79] width 50 height 8
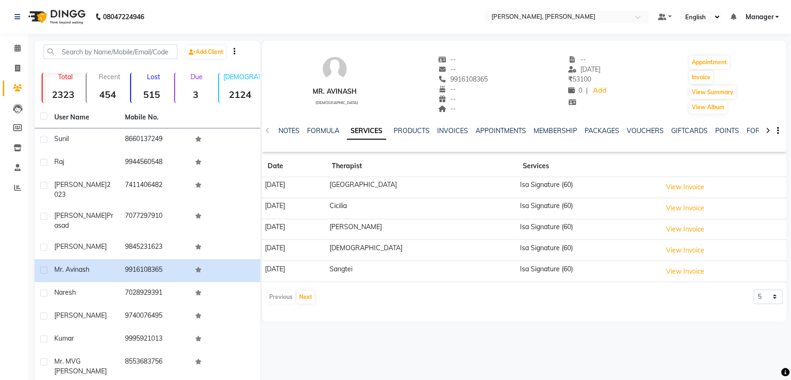
copy span "9916108365"
click at [605, 129] on link "PACKAGES" at bounding box center [602, 130] width 35 height 8
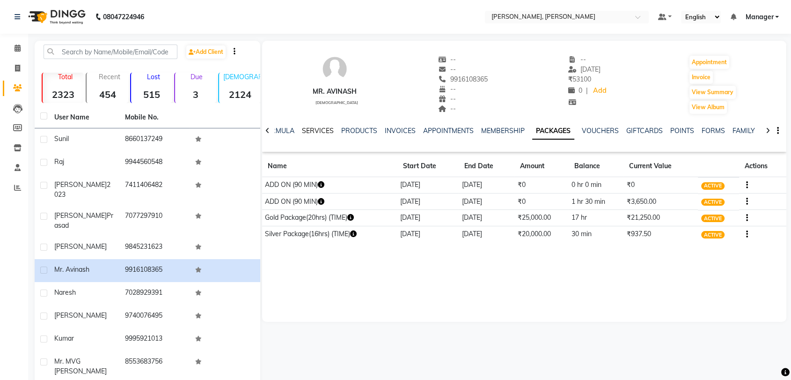
click at [319, 126] on link "SERVICES" at bounding box center [318, 130] width 32 height 8
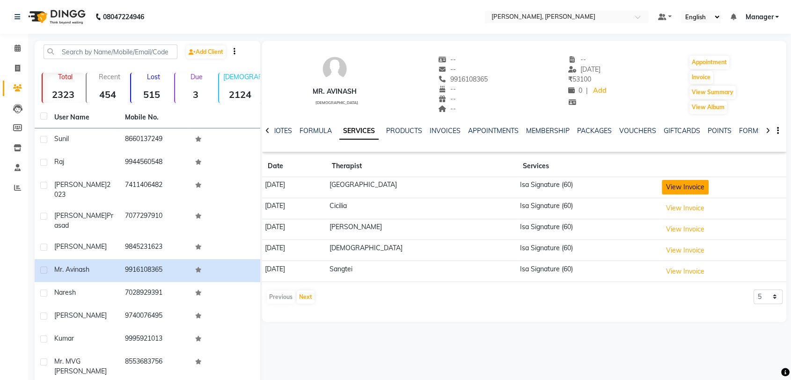
click at [680, 186] on button "View Invoice" at bounding box center [685, 187] width 47 height 15
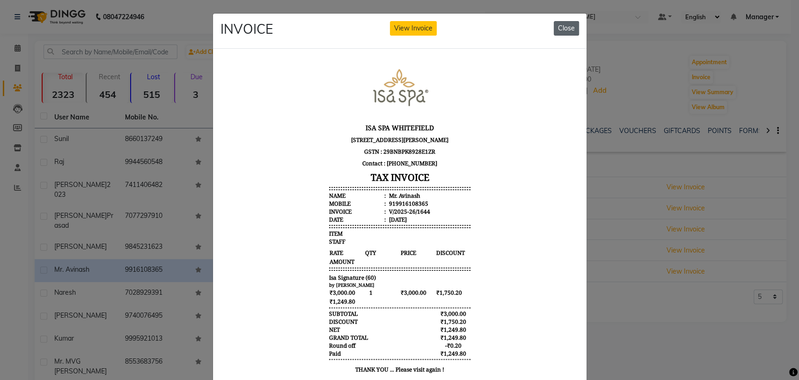
click at [569, 32] on button "Close" at bounding box center [566, 28] width 25 height 15
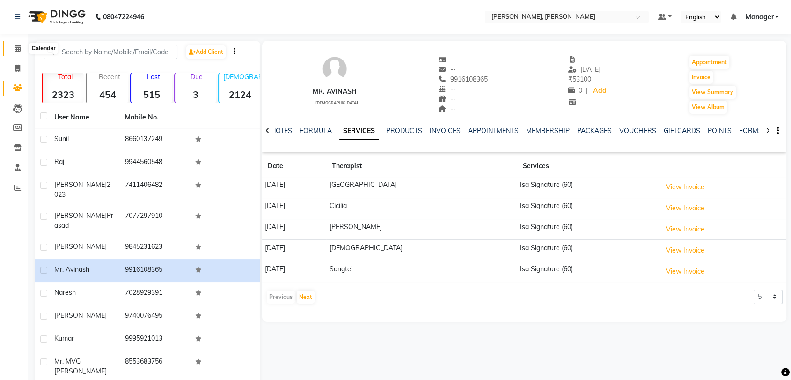
click at [15, 51] on icon at bounding box center [18, 47] width 6 height 7
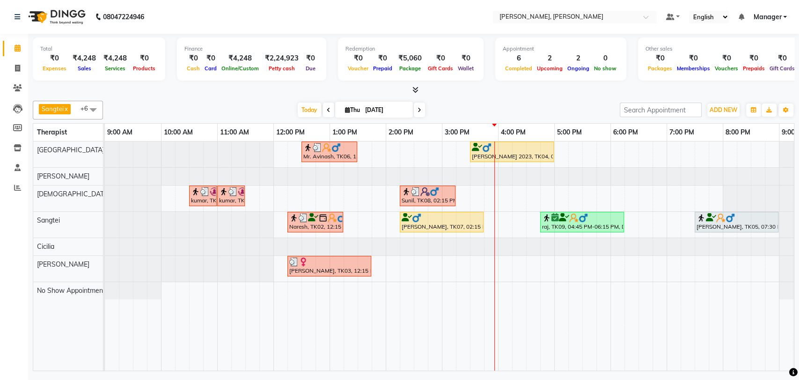
click at [322, 222] on div "Naresh, TK02, 12:15 PM-01:15 PM, Deep Tissue Therapy (60 Mins)" at bounding box center [315, 222] width 54 height 18
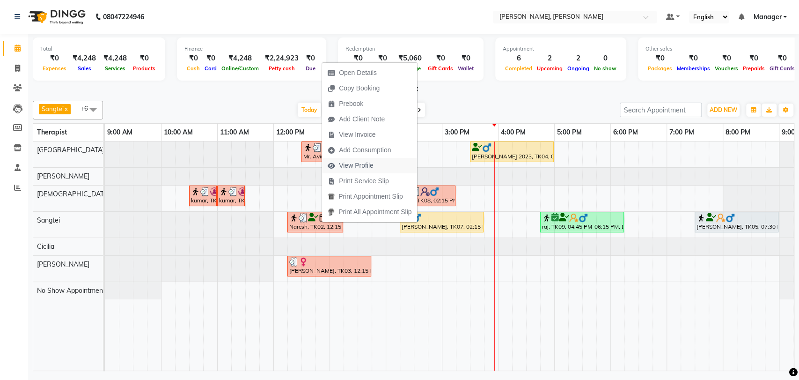
click at [356, 164] on span "View Profile" at bounding box center [356, 166] width 35 height 10
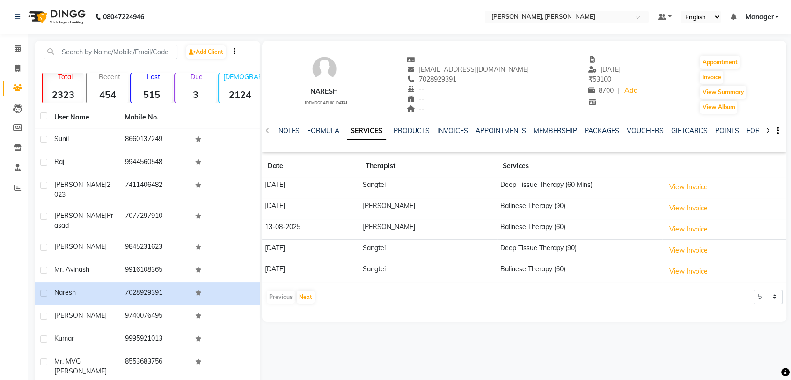
click at [325, 91] on div "Naresh" at bounding box center [324, 92] width 46 height 10
copy div "Naresh"
click at [446, 82] on span "7028929391" at bounding box center [432, 79] width 50 height 8
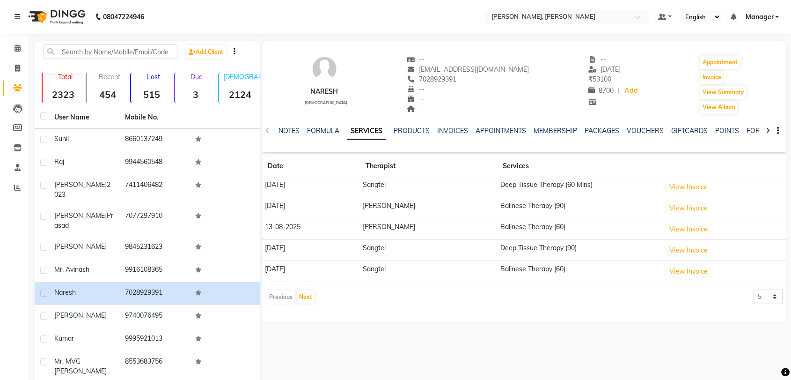
copy span "7028929391"
click at [17, 50] on icon at bounding box center [18, 47] width 6 height 7
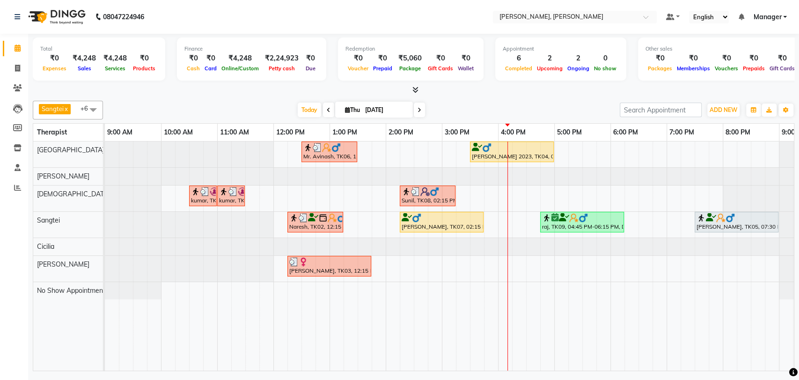
click at [585, 223] on div "raj, TK09, 04:45 PM-06:15 PM, Deep Tissue Therapy (90)" at bounding box center [582, 222] width 82 height 18
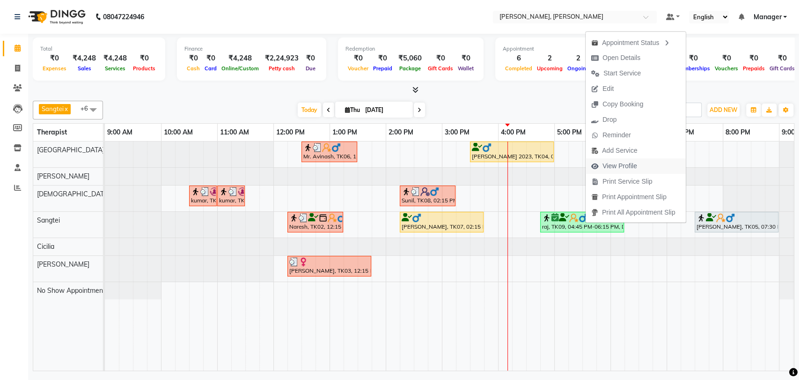
click at [614, 164] on span "View Profile" at bounding box center [619, 166] width 35 height 10
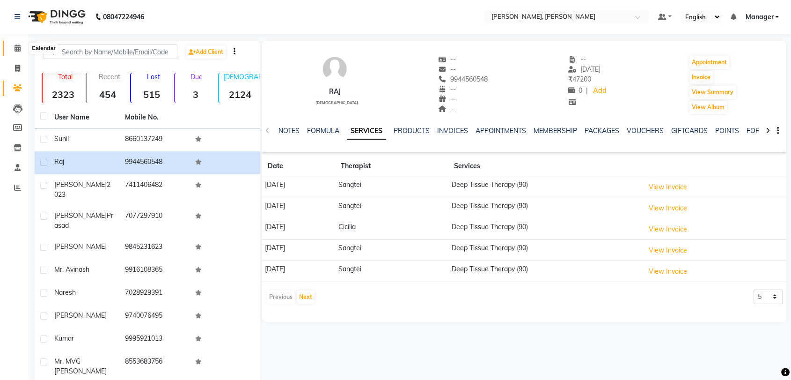
click at [19, 50] on icon at bounding box center [18, 47] width 6 height 7
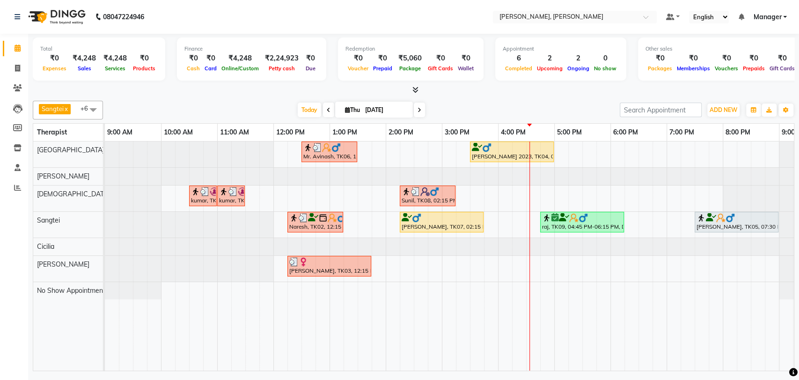
click at [327, 218] on img at bounding box center [322, 217] width 9 height 9
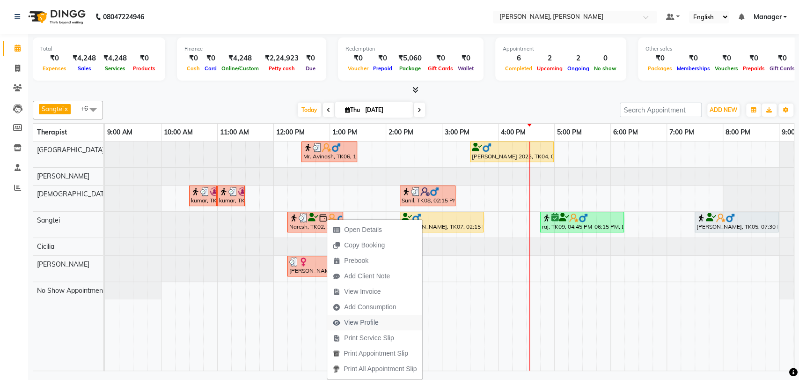
click at [356, 325] on span "View Profile" at bounding box center [361, 322] width 35 height 10
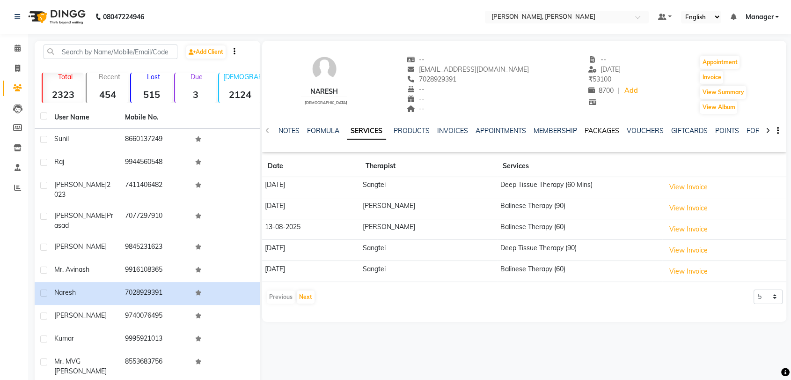
click at [603, 132] on link "PACKAGES" at bounding box center [602, 130] width 35 height 8
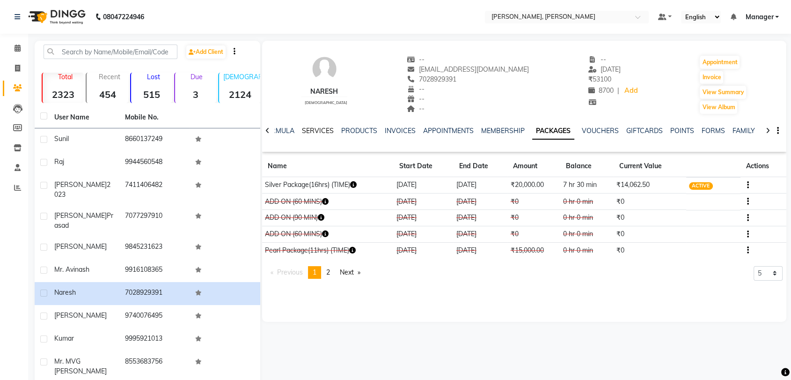
click at [321, 131] on link "SERVICES" at bounding box center [318, 130] width 32 height 8
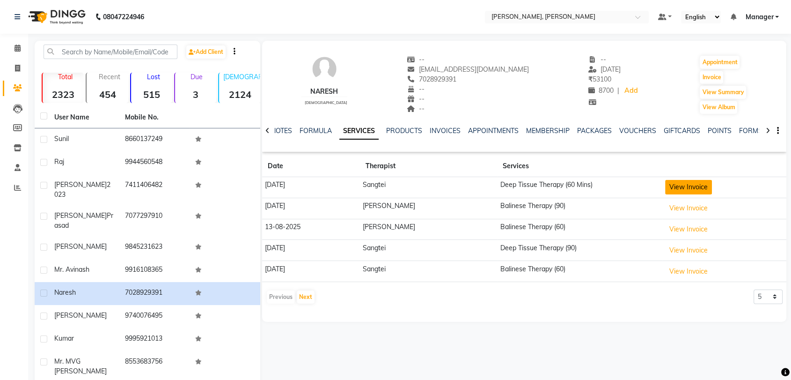
click at [676, 181] on button "View Invoice" at bounding box center [688, 187] width 47 height 15
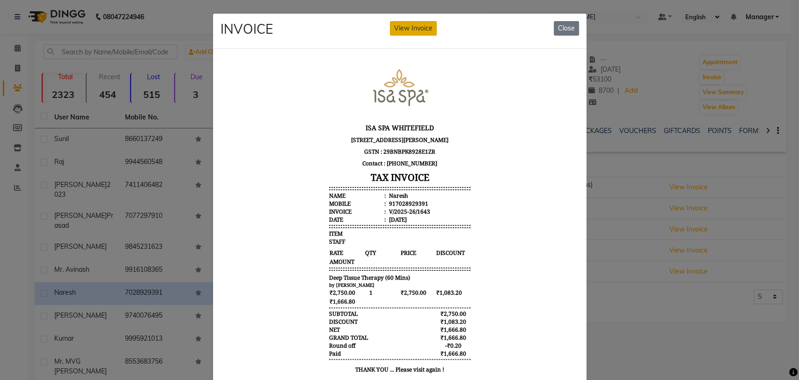
click at [414, 21] on button "View Invoice" at bounding box center [413, 28] width 47 height 15
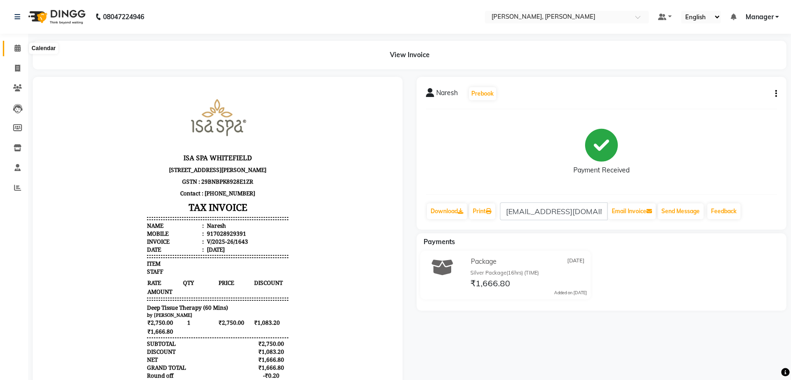
click at [18, 50] on icon at bounding box center [18, 47] width 6 height 7
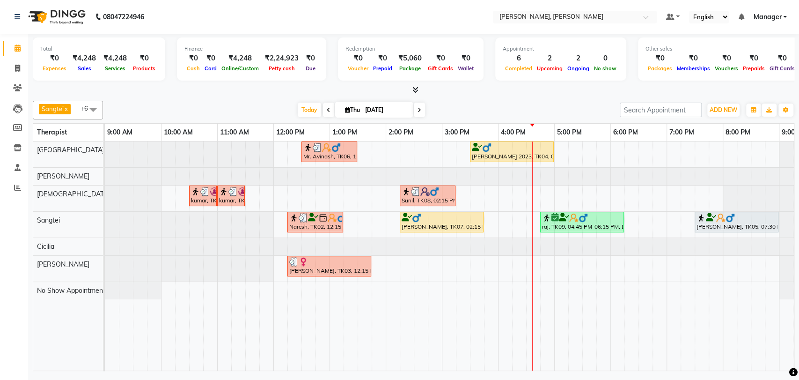
click at [340, 261] on div at bounding box center [329, 261] width 80 height 9
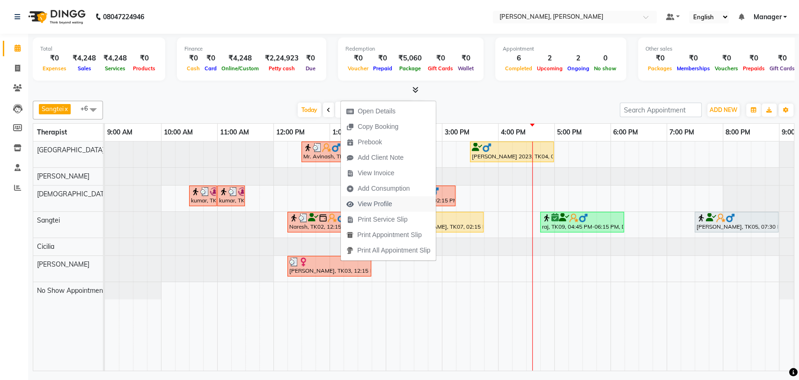
click at [371, 198] on span "View Profile" at bounding box center [369, 203] width 57 height 15
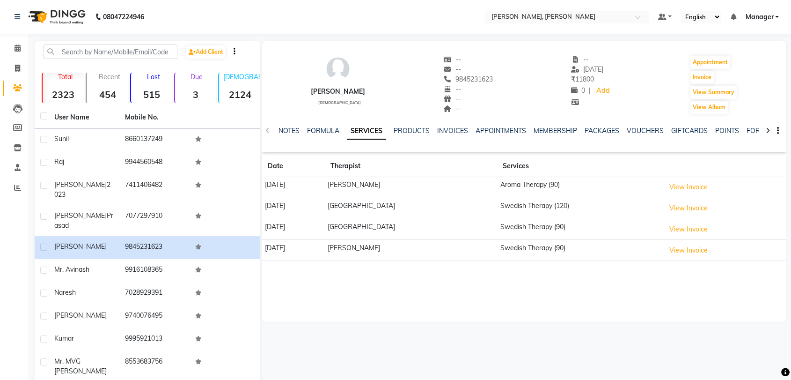
click at [327, 88] on div "[PERSON_NAME]" at bounding box center [338, 92] width 54 height 10
copy div "[PERSON_NAME]"
click at [461, 75] on span "9845231623" at bounding box center [468, 79] width 50 height 8
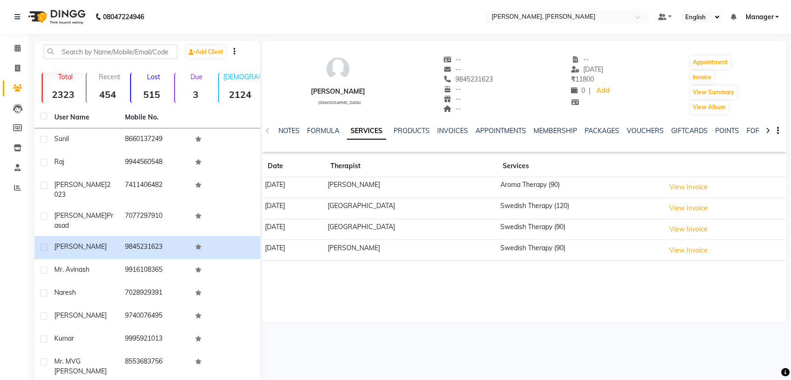
copy span "9845231623"
click at [595, 132] on link "PACKAGES" at bounding box center [602, 130] width 35 height 8
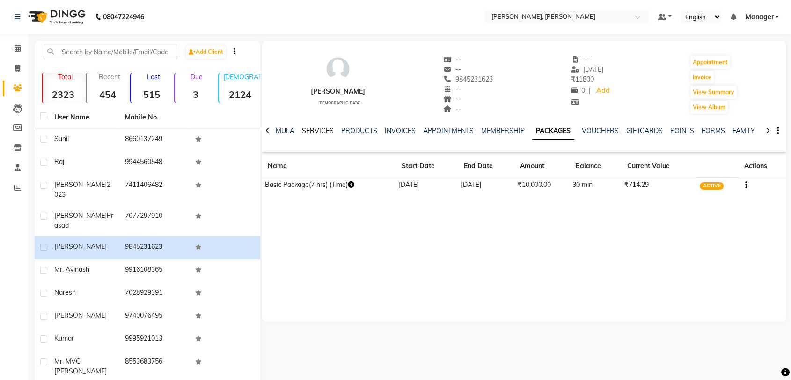
click at [314, 130] on link "SERVICES" at bounding box center [318, 130] width 32 height 8
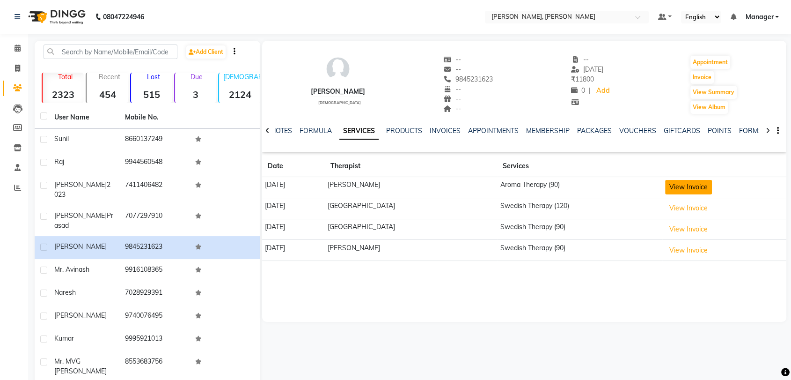
click at [683, 180] on button "View Invoice" at bounding box center [688, 187] width 47 height 15
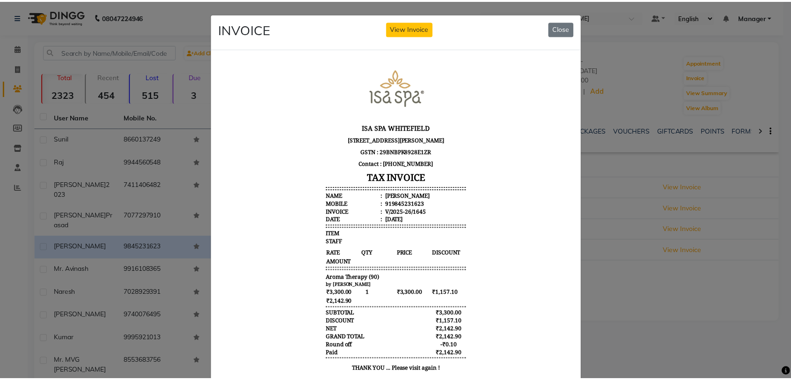
scroll to position [7, 0]
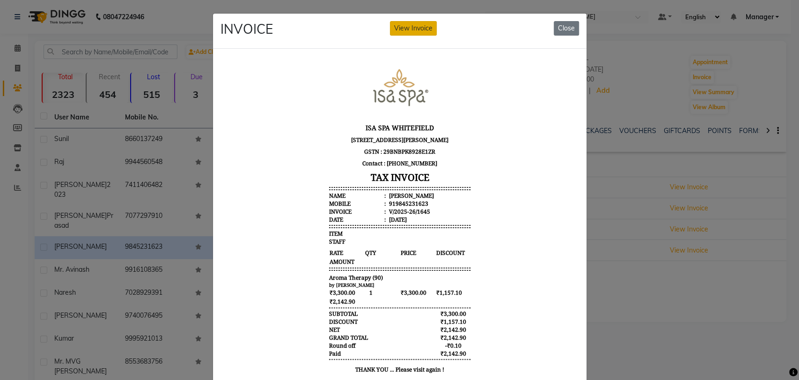
click at [406, 27] on button "View Invoice" at bounding box center [413, 28] width 47 height 15
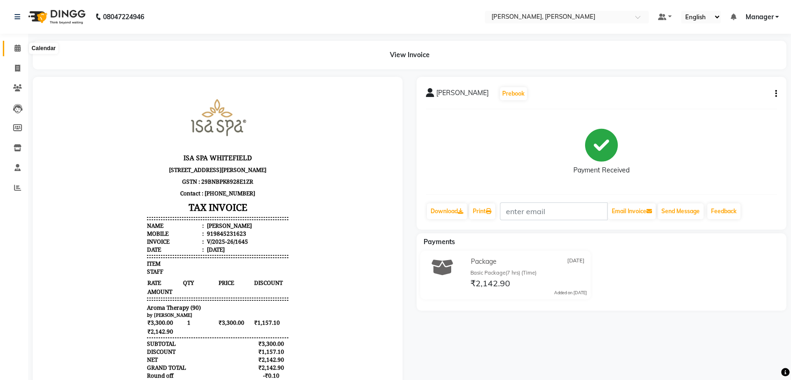
click at [15, 49] on icon at bounding box center [18, 47] width 6 height 7
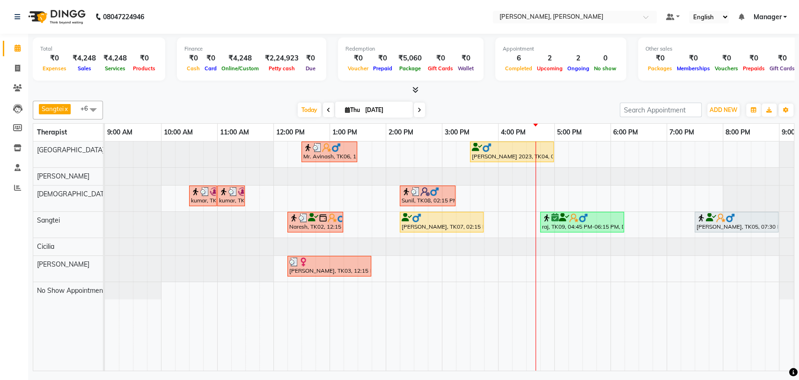
click at [419, 198] on div "Sunil, TK08, 02:15 PM-03:15 PM, Aroma Therapy(60)" at bounding box center [428, 196] width 54 height 18
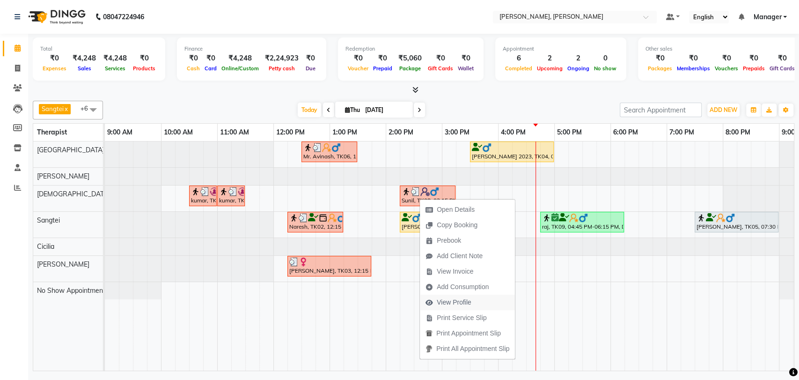
click at [461, 306] on span "View Profile" at bounding box center [454, 302] width 35 height 10
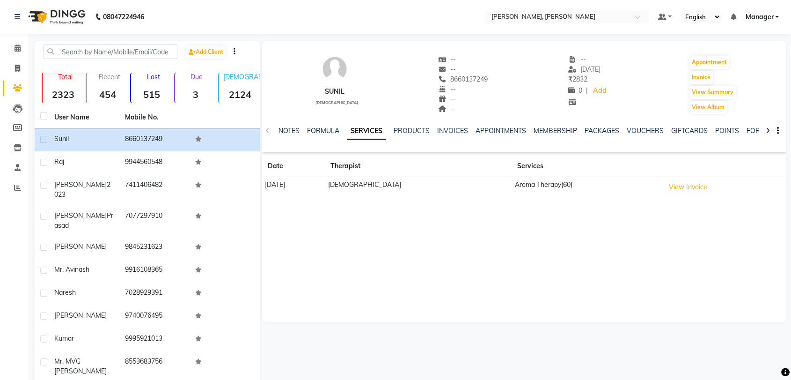
click at [326, 89] on div "Sunil" at bounding box center [335, 92] width 46 height 10
copy div "Sunil"
click at [455, 80] on span "8660137249" at bounding box center [464, 79] width 50 height 8
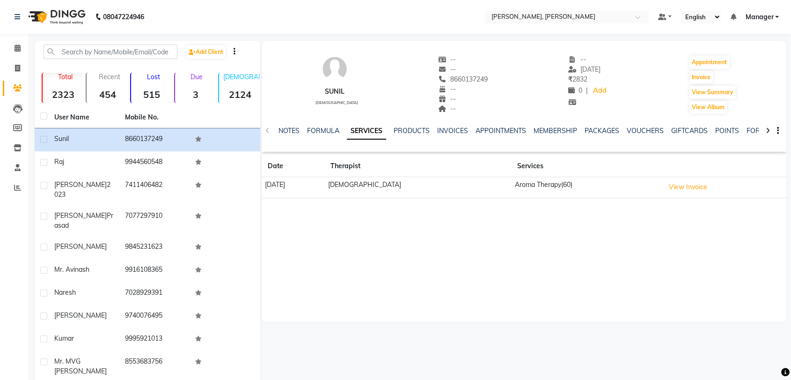
copy span "8660137249"
click at [601, 128] on link "PACKAGES" at bounding box center [602, 130] width 35 height 8
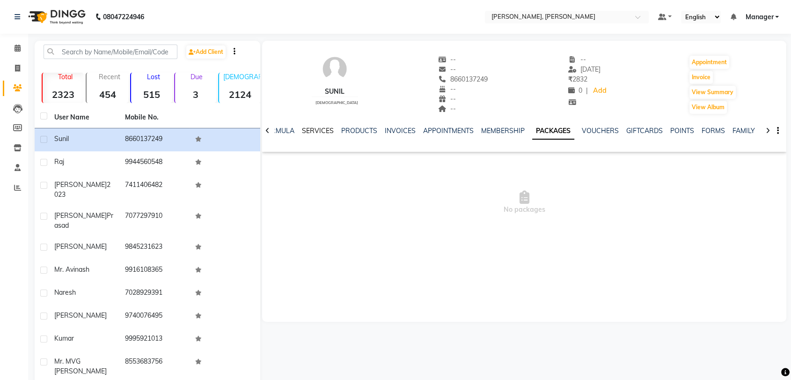
click at [312, 130] on link "SERVICES" at bounding box center [318, 130] width 32 height 8
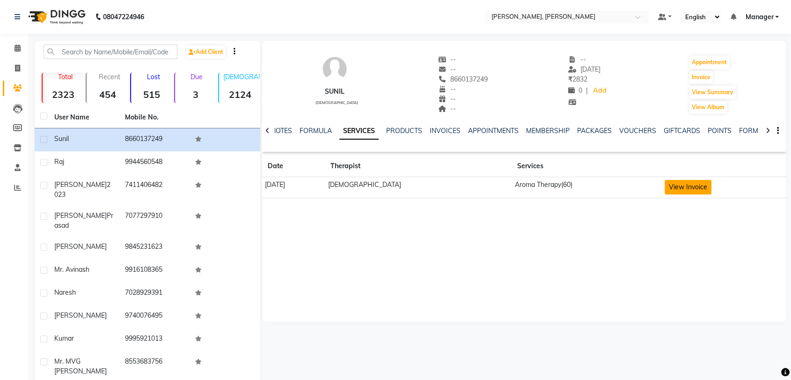
click at [665, 186] on button "View Invoice" at bounding box center [688, 187] width 47 height 15
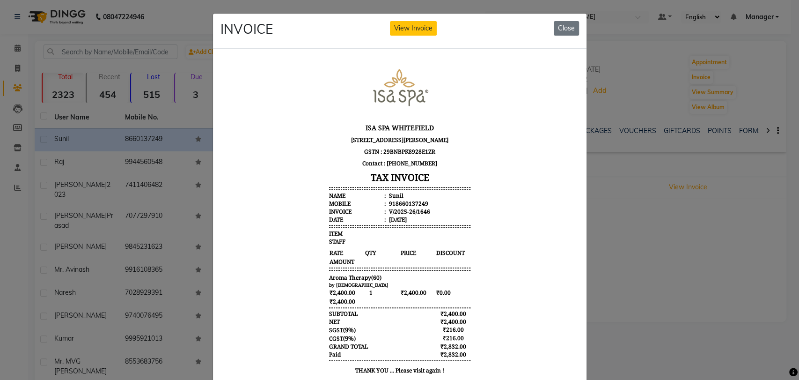
scroll to position [7, 0]
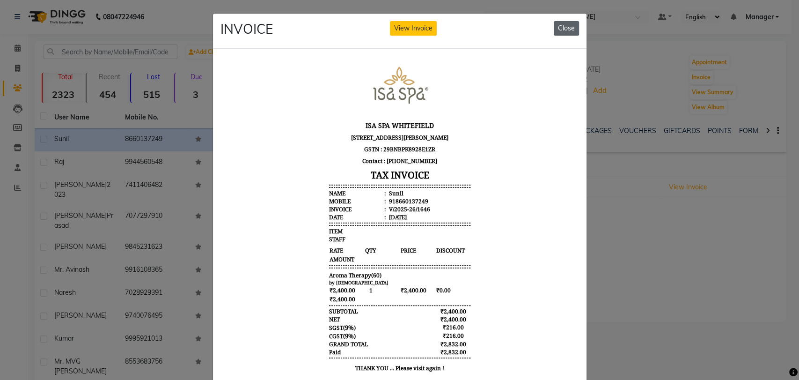
click at [560, 26] on button "Close" at bounding box center [566, 28] width 25 height 15
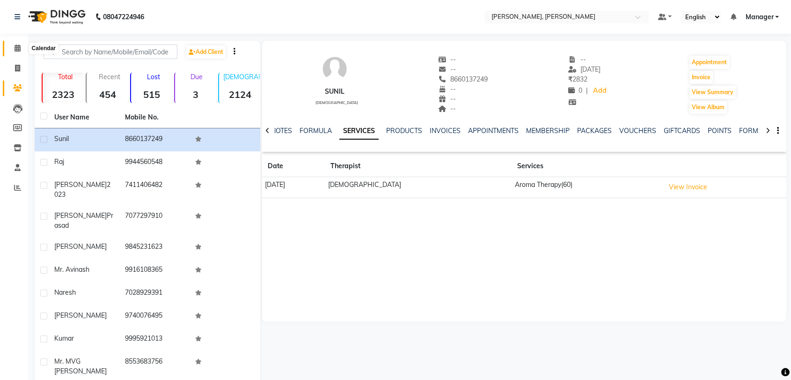
click at [15, 50] on icon at bounding box center [18, 47] width 6 height 7
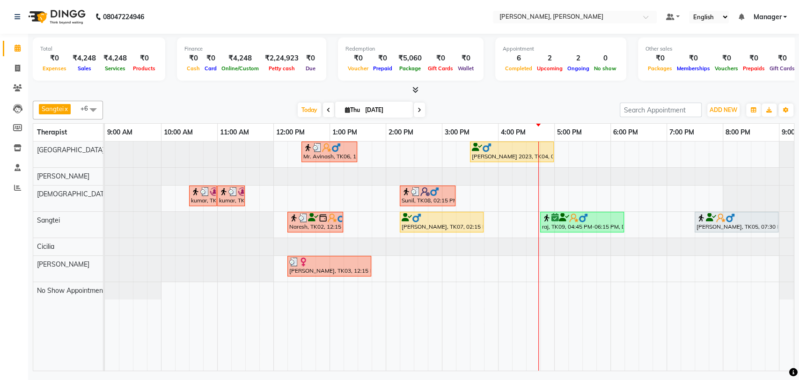
click at [610, 218] on div at bounding box center [582, 217] width 80 height 9
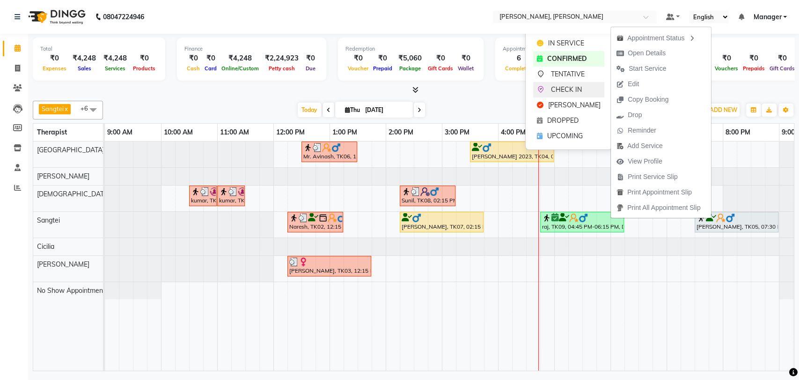
click at [573, 94] on span "CHECK IN" at bounding box center [566, 90] width 31 height 10
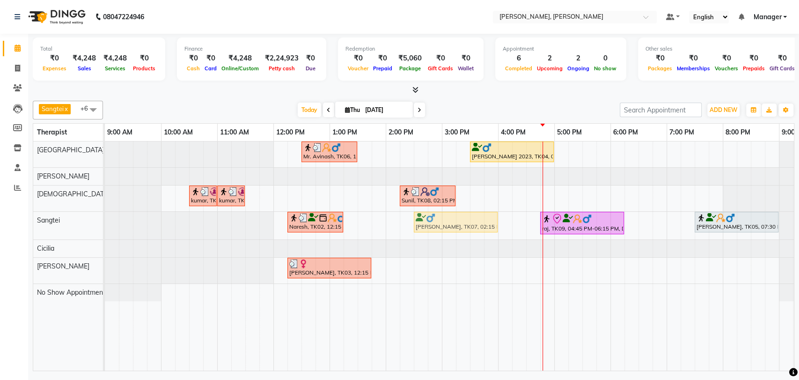
drag, startPoint x: 438, startPoint y: 214, endPoint x: 449, endPoint y: 215, distance: 11.7
click at [105, 215] on div "Naresh, TK02, 12:15 PM-01:15 PM, Deep Tissue Therapy (60 Mins) Ravi S Prasad, T…" at bounding box center [105, 226] width 0 height 28
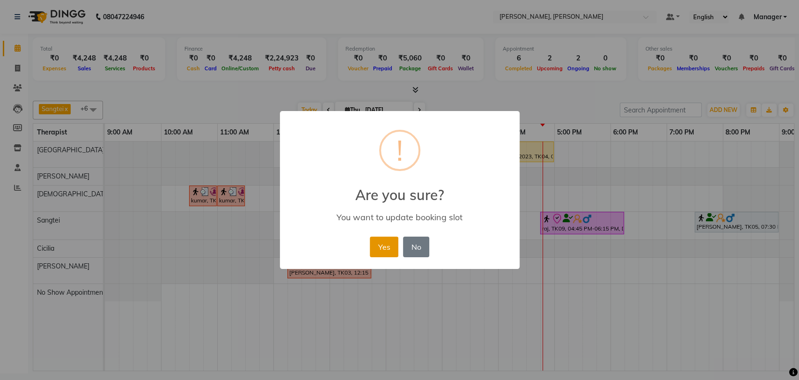
click at [389, 248] on button "Yes" at bounding box center [384, 246] width 29 height 21
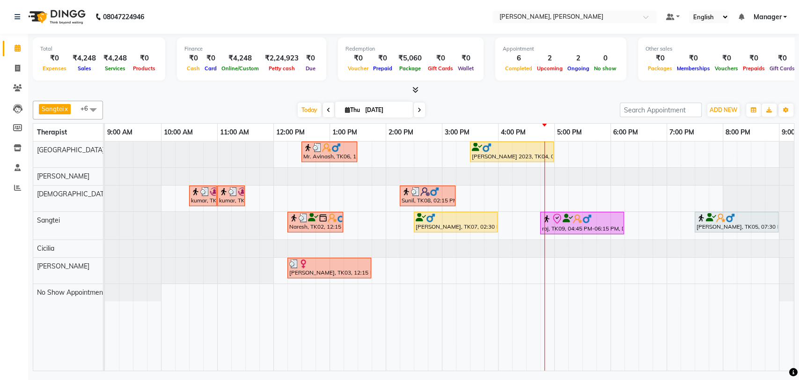
click at [467, 221] on div "[PERSON_NAME], TK07, 02:30 PM-04:00 PM, Deep Tissue Therapy (90)" at bounding box center [456, 222] width 82 height 18
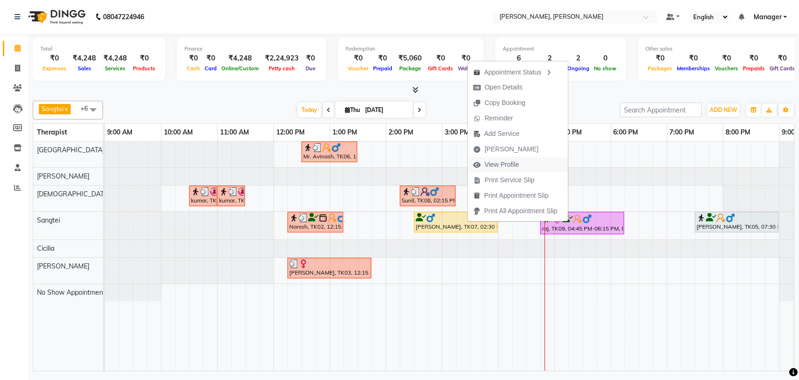
click at [498, 165] on span "View Profile" at bounding box center [501, 165] width 35 height 10
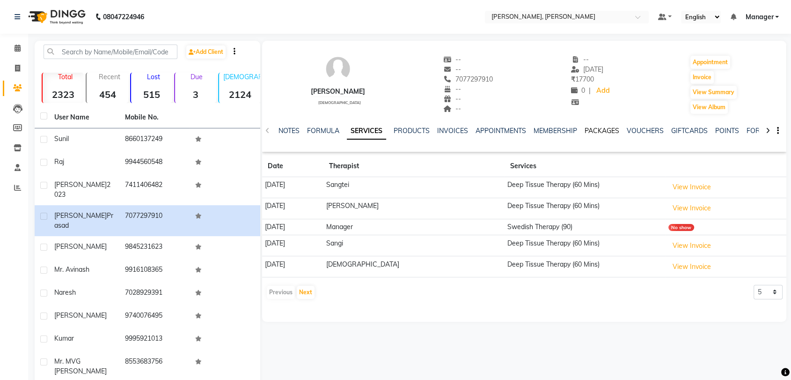
click at [606, 132] on link "PACKAGES" at bounding box center [602, 130] width 35 height 8
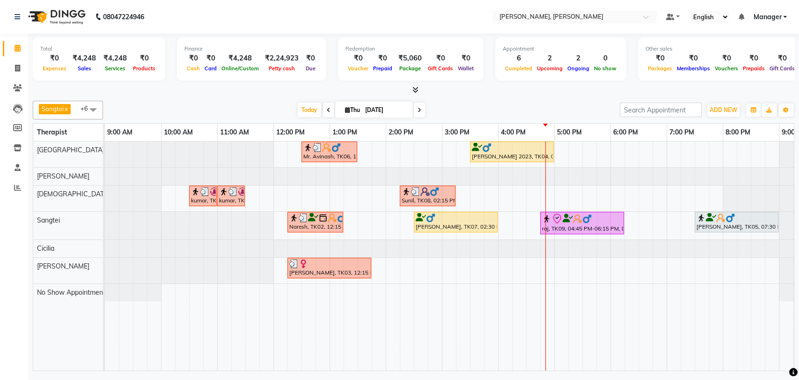
click at [460, 220] on div at bounding box center [456, 217] width 80 height 9
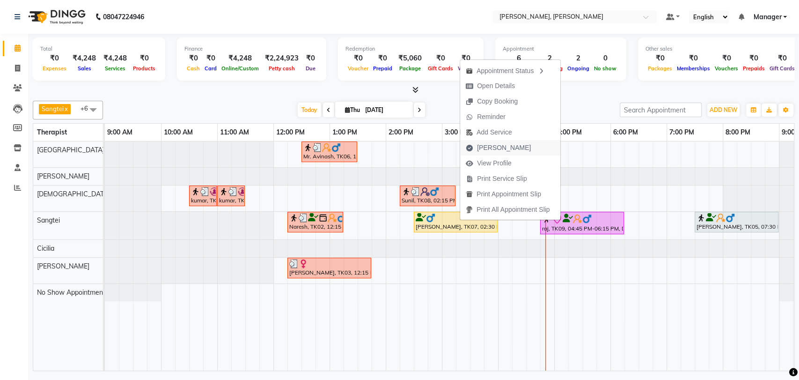
click at [488, 144] on span "Mark Done" at bounding box center [504, 148] width 54 height 10
select select "7301"
select select "service"
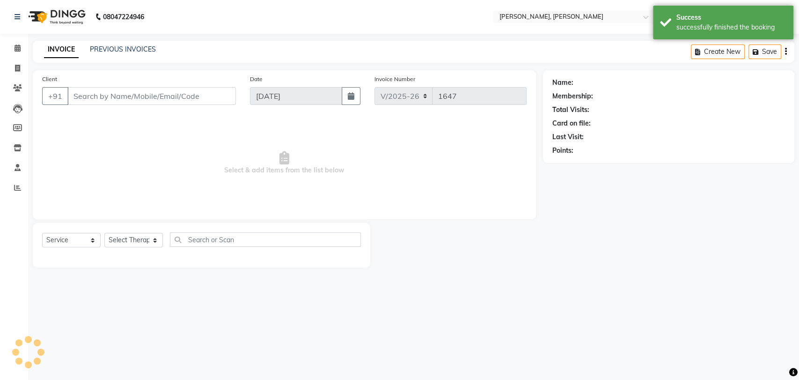
type input "7077297910"
select select "63890"
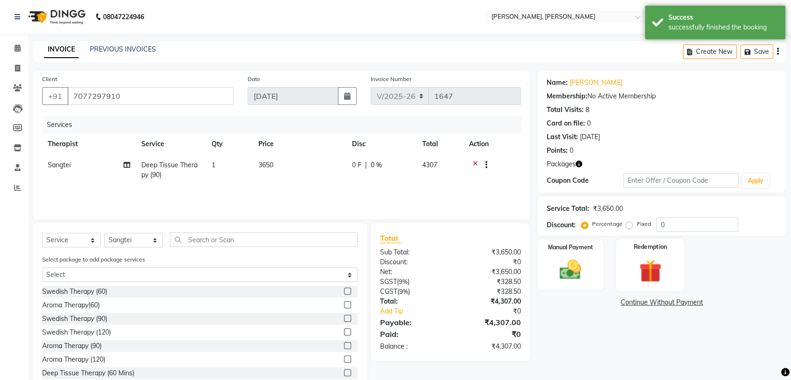
click at [652, 269] on img at bounding box center [650, 270] width 37 height 28
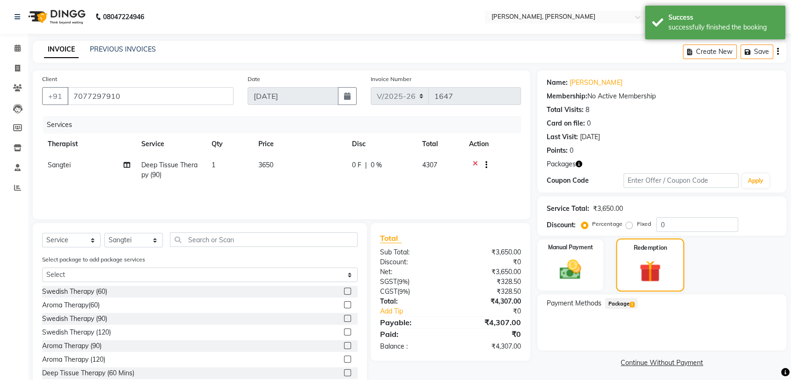
scroll to position [26, 0]
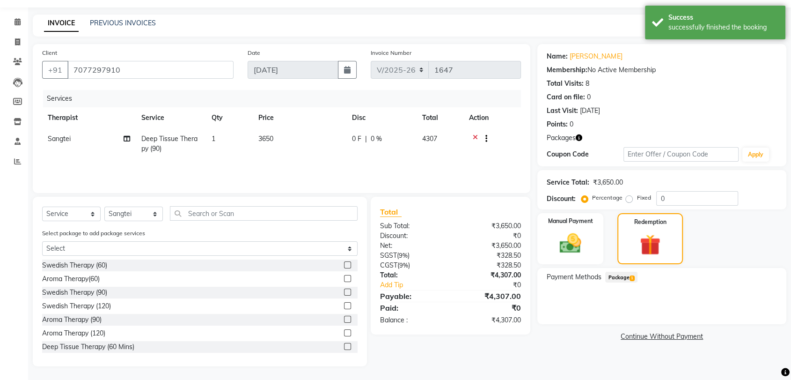
click at [632, 278] on span "1" at bounding box center [632, 278] width 5 height 6
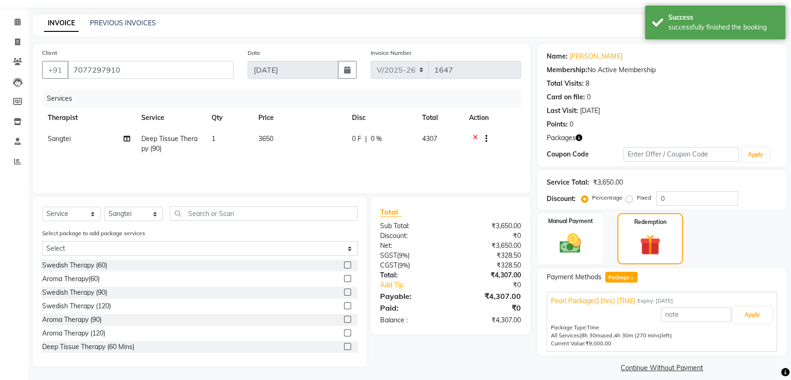
scroll to position [35, 0]
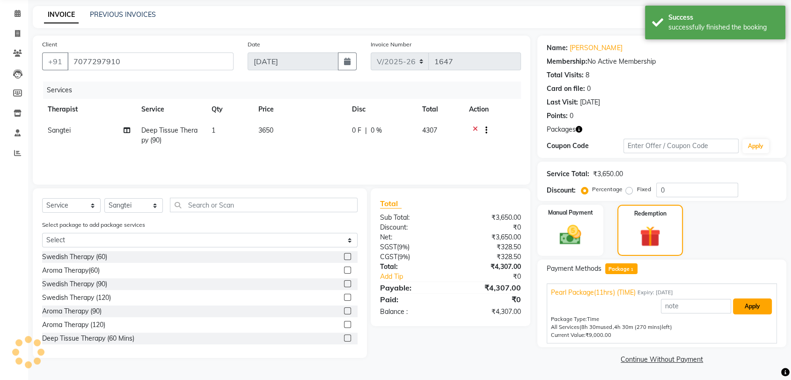
click at [753, 304] on button "Apply" at bounding box center [752, 306] width 39 height 16
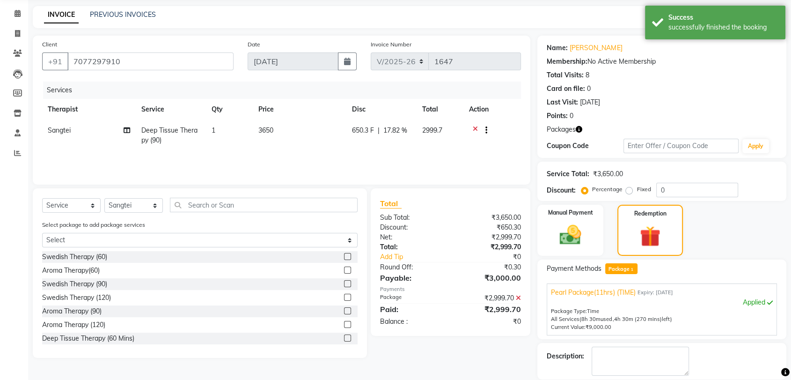
scroll to position [79, 0]
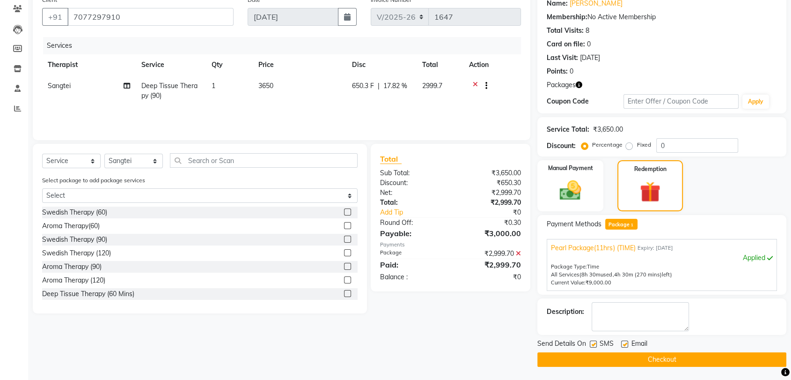
click at [686, 359] on button "Checkout" at bounding box center [661, 359] width 249 height 15
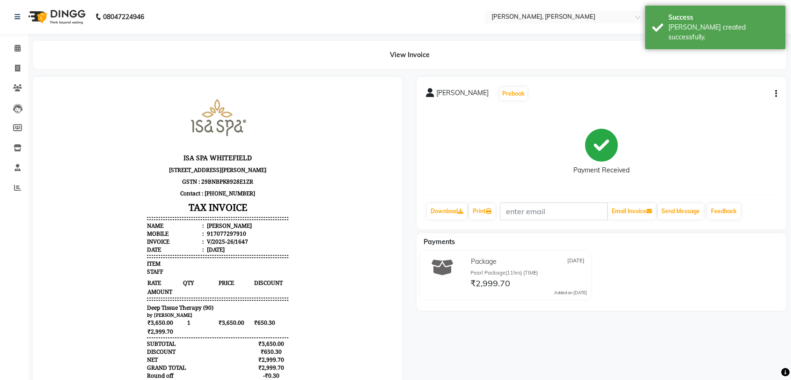
scroll to position [67, 0]
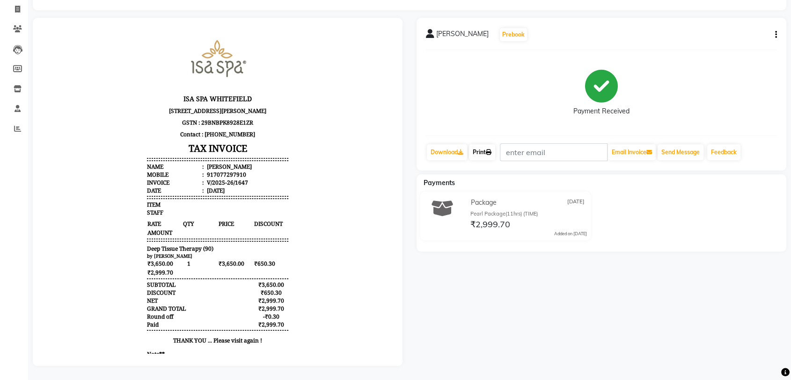
click at [483, 144] on link "Print" at bounding box center [482, 152] width 26 height 16
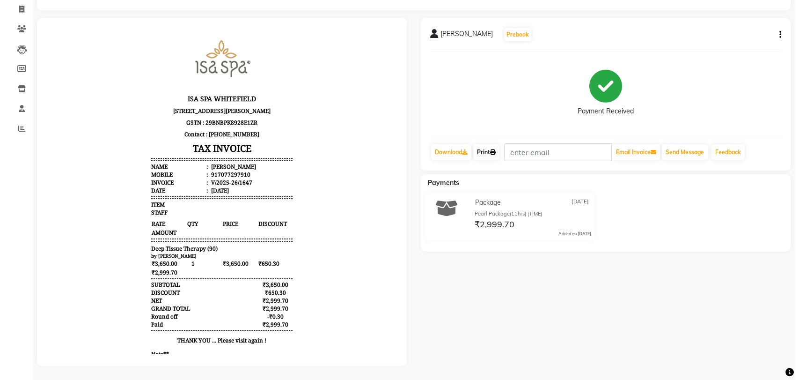
scroll to position [0, 0]
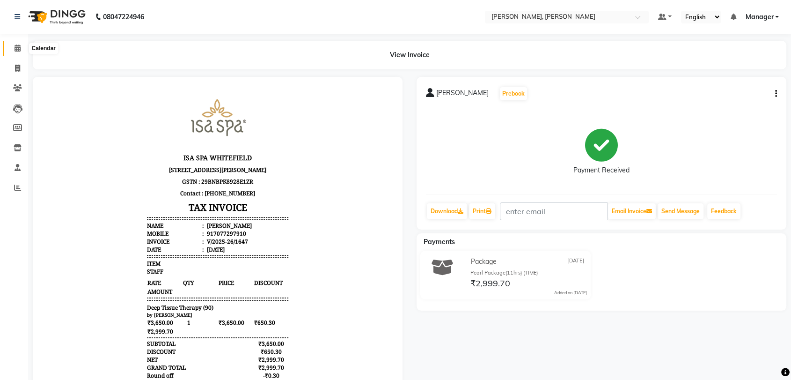
click at [18, 50] on icon at bounding box center [18, 47] width 6 height 7
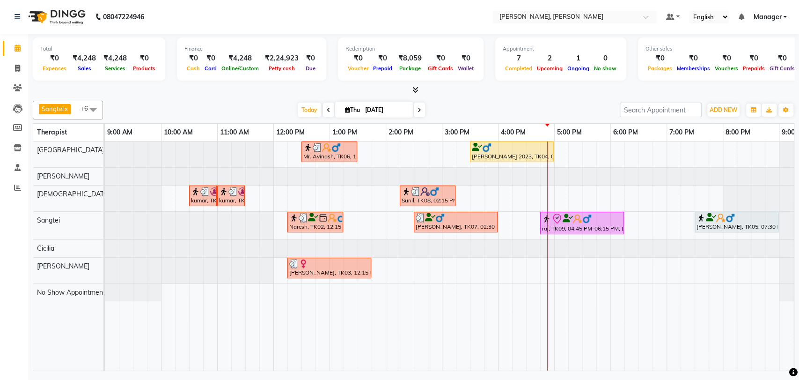
click at [599, 217] on div at bounding box center [582, 218] width 80 height 11
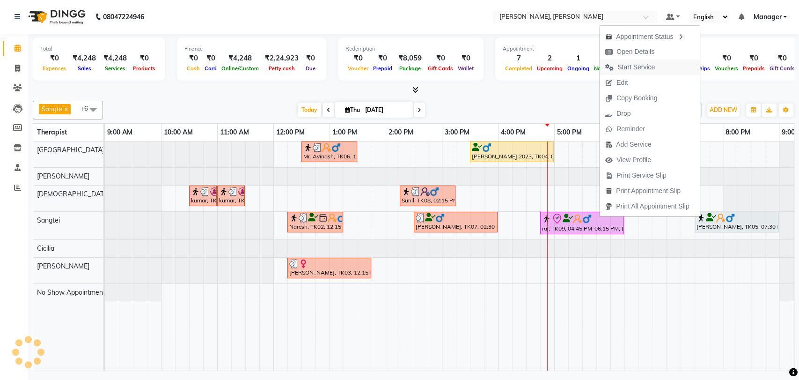
click at [615, 65] on span "Start Service" at bounding box center [630, 66] width 61 height 15
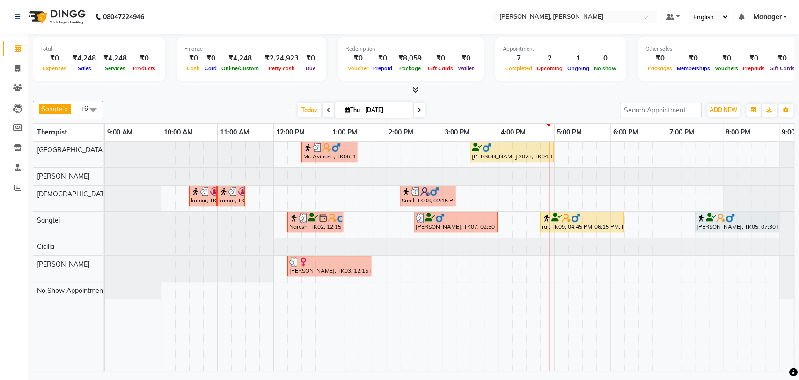
click at [487, 217] on div at bounding box center [456, 217] width 80 height 9
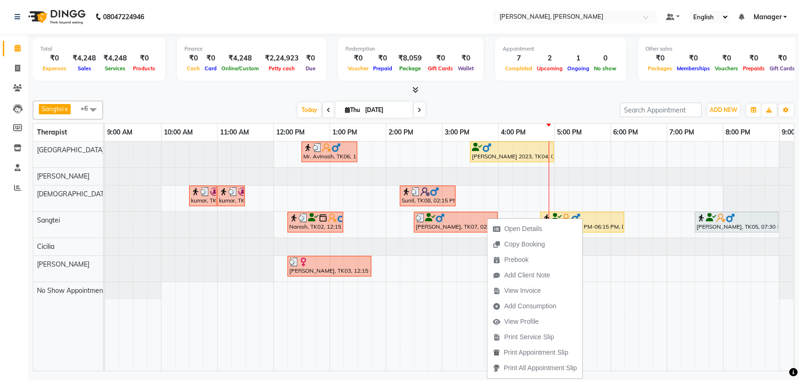
click at [487, 217] on div "Open Details Copy Booking Prebook Add Client Note View Invoice Add Consumption …" at bounding box center [535, 297] width 96 height 161
click at [525, 319] on span "View Profile" at bounding box center [521, 321] width 35 height 10
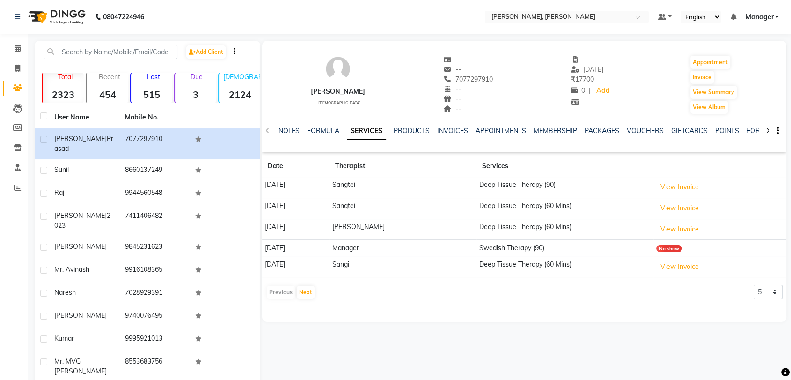
click at [333, 93] on div "Ravi S Prasad" at bounding box center [338, 92] width 54 height 10
copy div
click at [472, 77] on span "7077297910" at bounding box center [468, 79] width 50 height 8
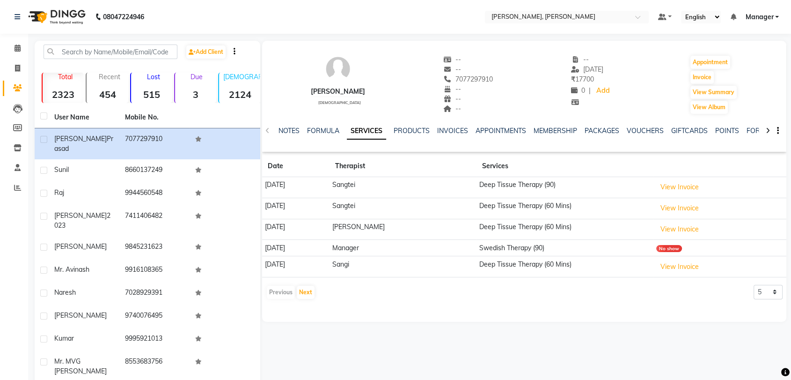
click at [472, 77] on span "7077297910" at bounding box center [468, 79] width 50 height 8
copy span "7077297910"
click at [682, 188] on button "View Invoice" at bounding box center [679, 187] width 47 height 15
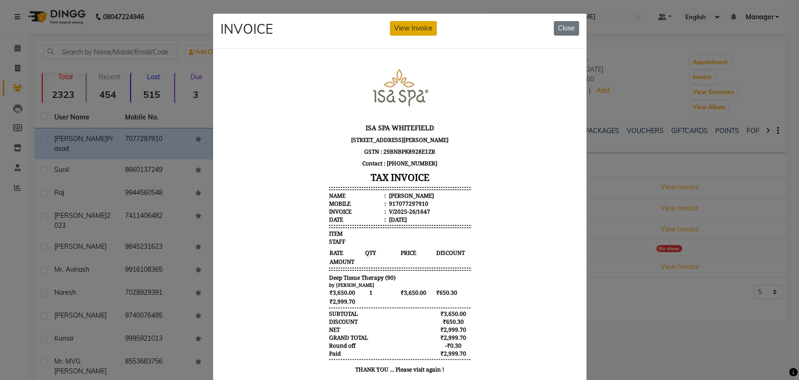
click at [396, 26] on button "View Invoice" at bounding box center [413, 28] width 47 height 15
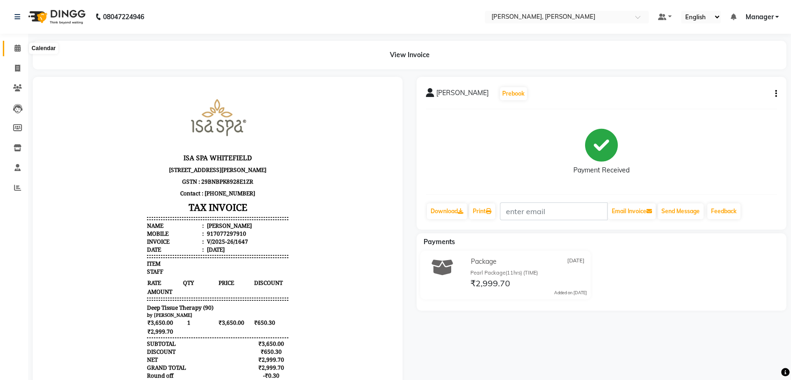
click at [18, 44] on span at bounding box center [17, 48] width 16 height 11
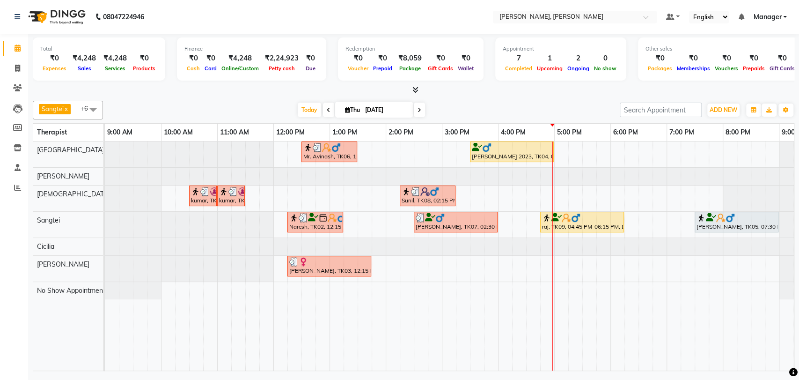
click at [532, 146] on div at bounding box center [512, 147] width 80 height 9
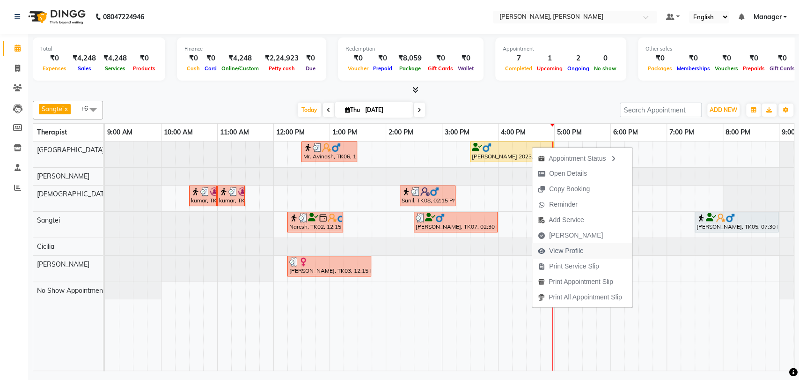
click at [579, 249] on span "View Profile" at bounding box center [566, 251] width 35 height 10
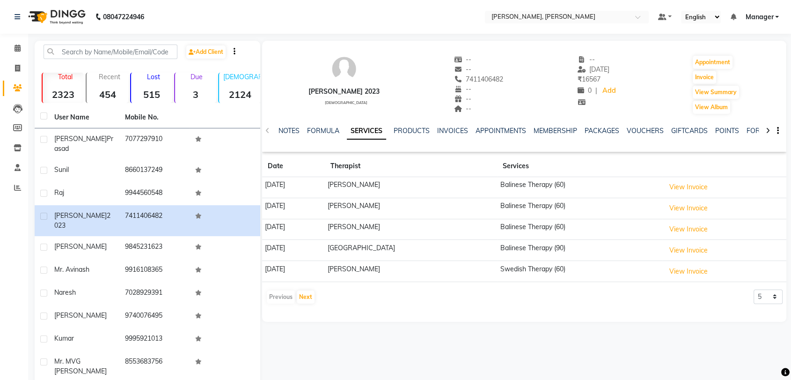
click at [338, 90] on div "Himanshu 2023" at bounding box center [343, 92] width 71 height 10
drag, startPoint x: 453, startPoint y: 78, endPoint x: 497, endPoint y: 80, distance: 44.0
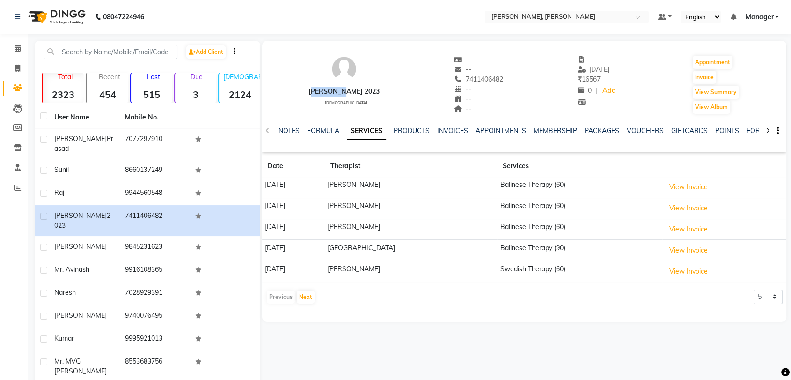
click at [497, 80] on div "Himanshu 2023 male -- -- 7411406482 -- -- -- -- 04-07-2025 ₹ 16567 0 | Add Appo…" at bounding box center [524, 79] width 524 height 69
click at [592, 128] on link "PACKAGES" at bounding box center [602, 130] width 35 height 8
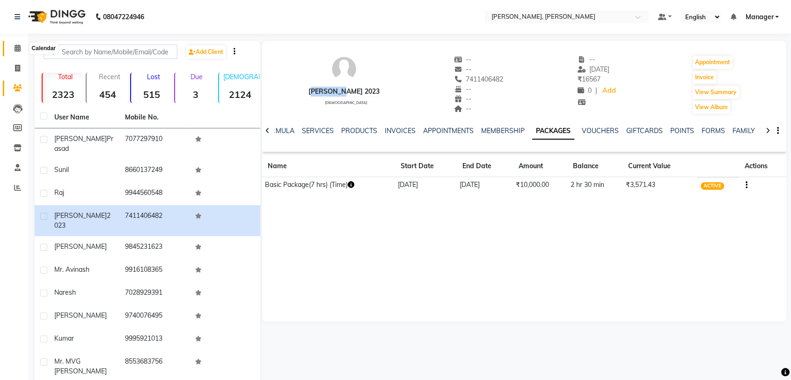
click at [16, 47] on icon at bounding box center [18, 47] width 6 height 7
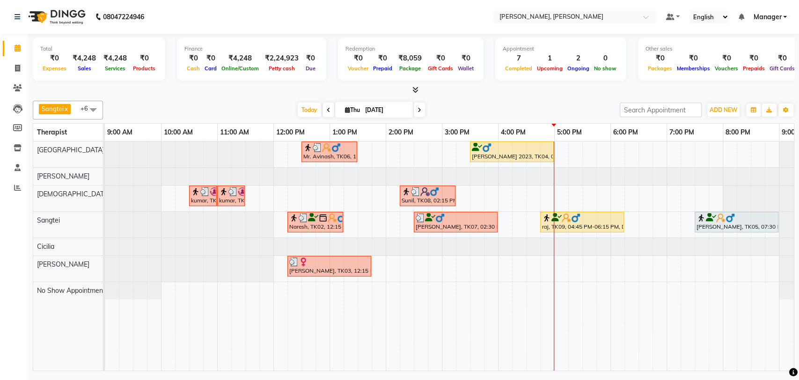
click at [499, 150] on div at bounding box center [512, 147] width 80 height 9
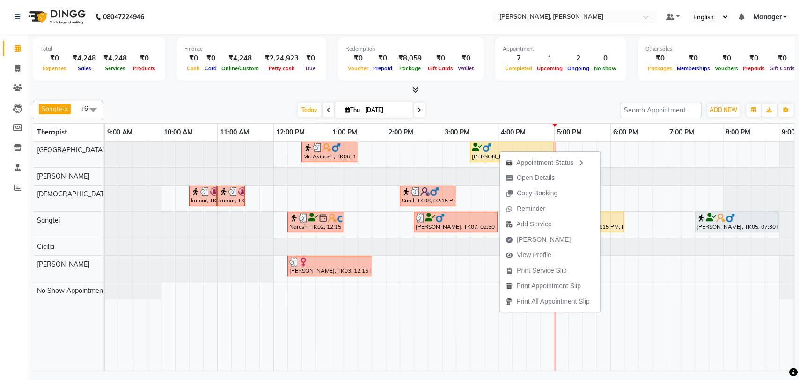
scroll to position [0, 41]
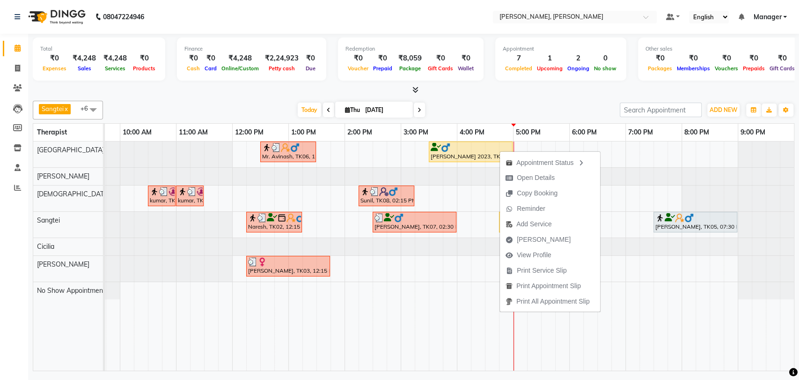
click at [793, 362] on div "Mr. Avinash, TK06, 12:30 PM-01:30 PM, Isa Signature (60) Himanshu 2023, TK04, 0…" at bounding box center [449, 255] width 689 height 229
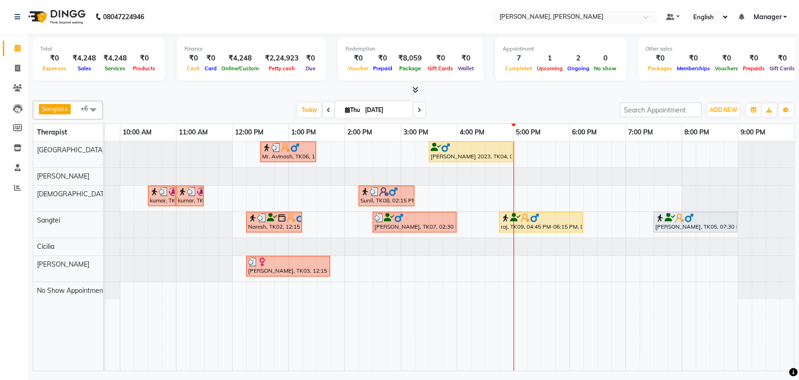
click at [483, 141] on link "[PERSON_NAME] 2023, TK04, 03:30 PM-05:00 PM, Balinese Therapy (90)" at bounding box center [471, 151] width 84 height 21
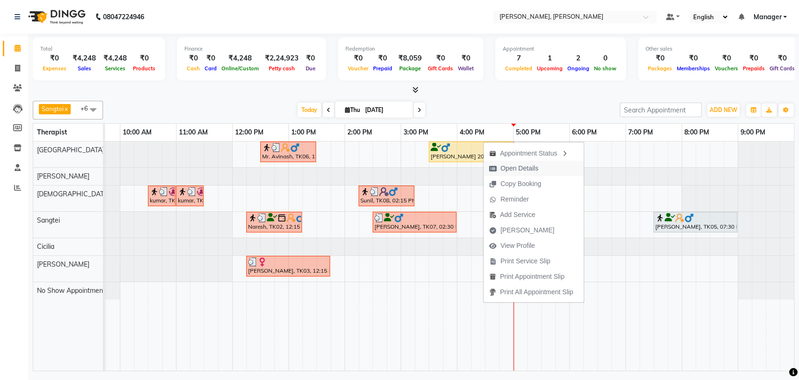
click at [515, 167] on span "Open Details" at bounding box center [519, 168] width 38 height 10
select select "1"
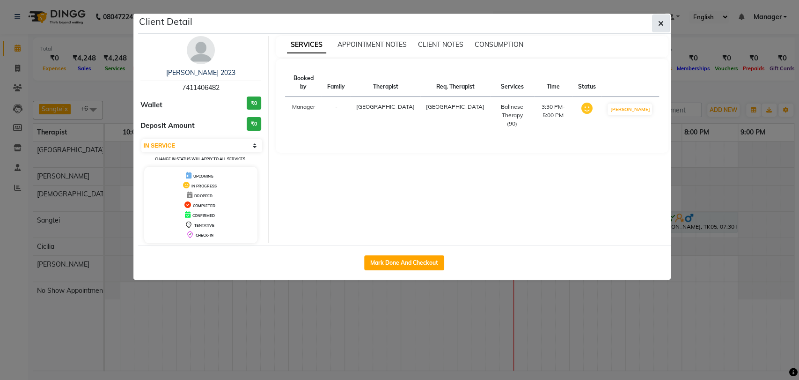
click at [659, 25] on icon "button" at bounding box center [661, 23] width 6 height 7
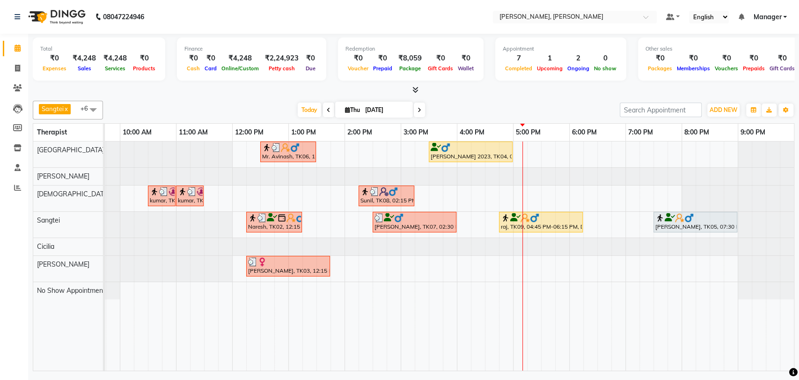
click at [453, 151] on div "[PERSON_NAME] 2023, TK04, 03:30 PM-05:00 PM, Balinese Therapy (90)" at bounding box center [471, 152] width 82 height 18
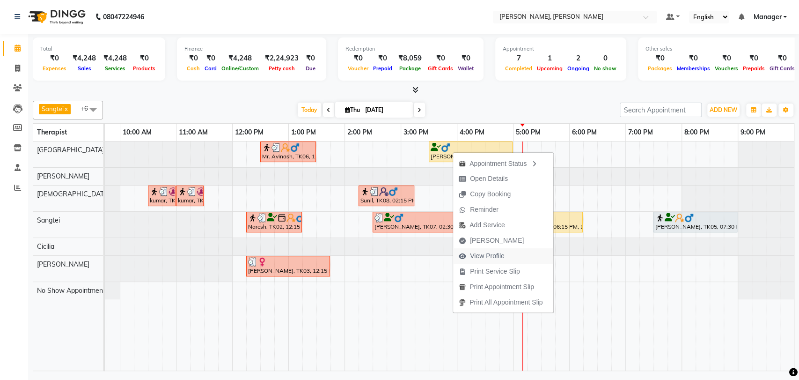
click at [483, 251] on span "View Profile" at bounding box center [487, 256] width 35 height 10
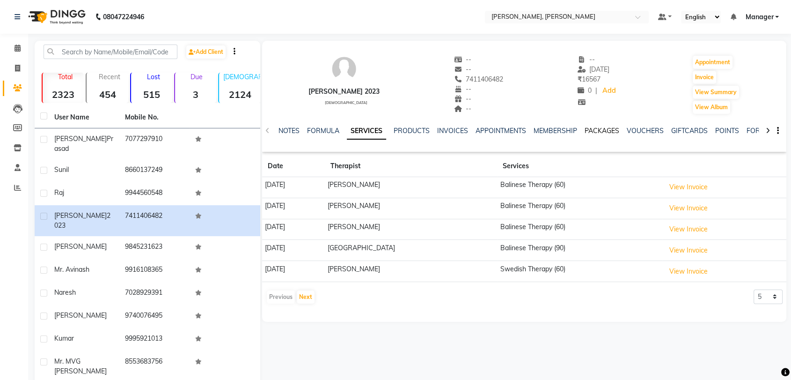
click at [603, 134] on link "PACKAGES" at bounding box center [602, 130] width 35 height 8
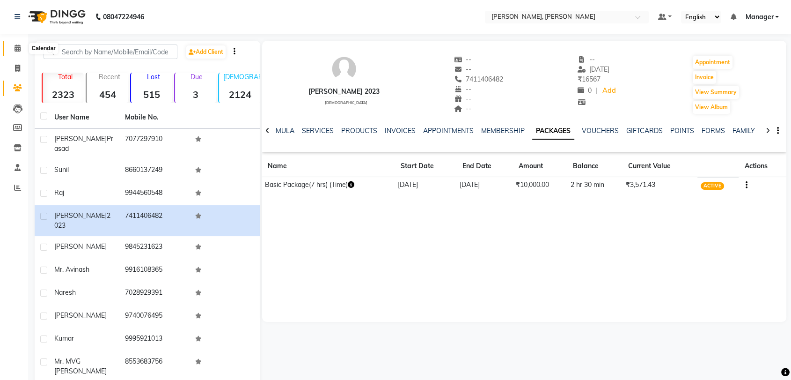
click at [11, 45] on span at bounding box center [17, 48] width 16 height 11
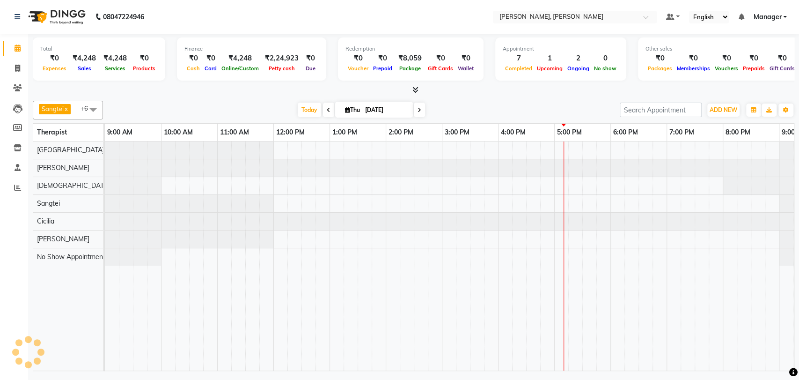
scroll to position [0, 41]
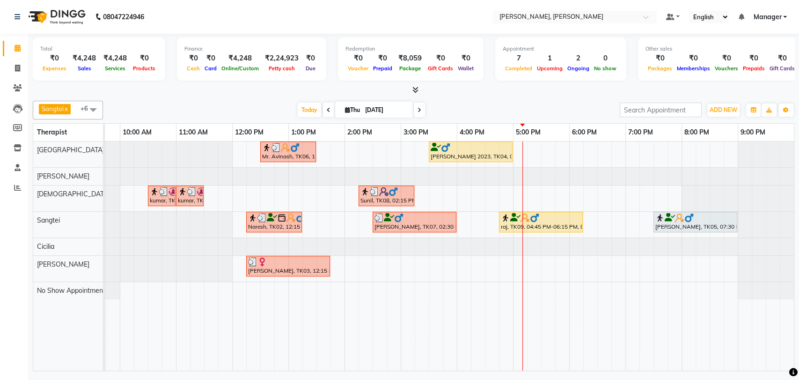
click at [538, 222] on div "raj, TK09, 04:45 PM-06:15 PM, Deep Tissue Therapy (90)" at bounding box center [541, 222] width 82 height 18
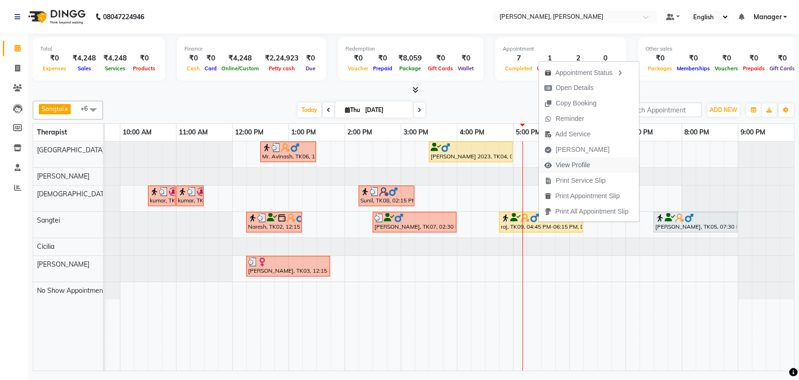
click at [561, 160] on span "View Profile" at bounding box center [573, 165] width 35 height 10
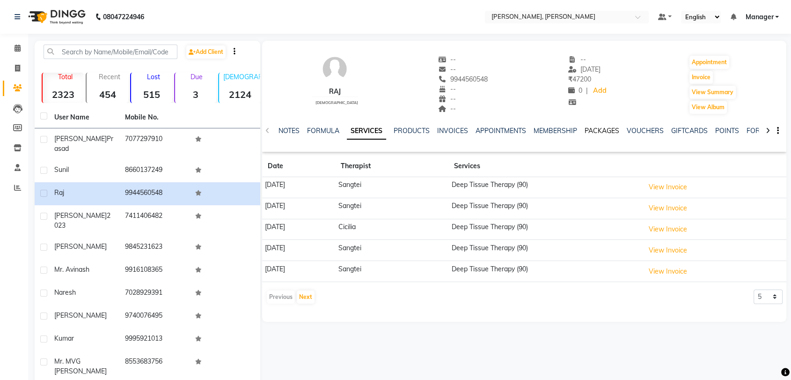
click at [586, 128] on link "PACKAGES" at bounding box center [602, 130] width 35 height 8
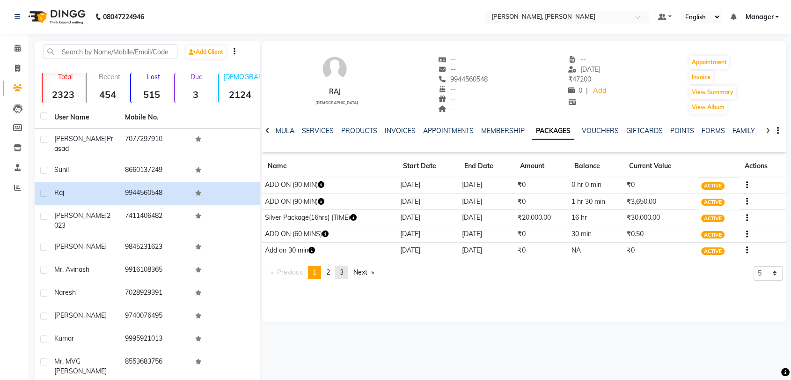
click at [344, 274] on span "3" at bounding box center [342, 272] width 4 height 8
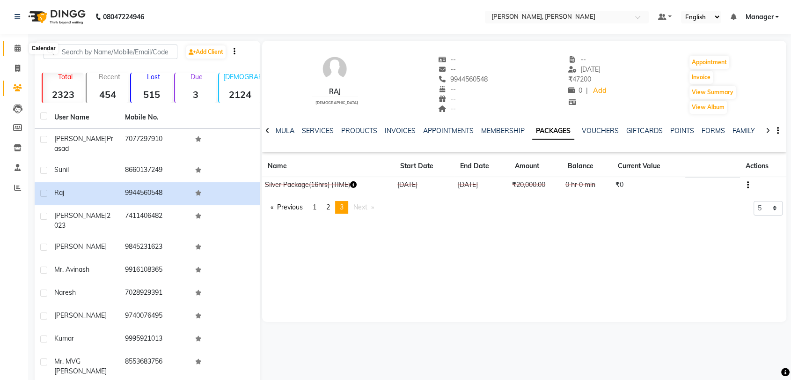
click at [11, 49] on span at bounding box center [17, 48] width 16 height 11
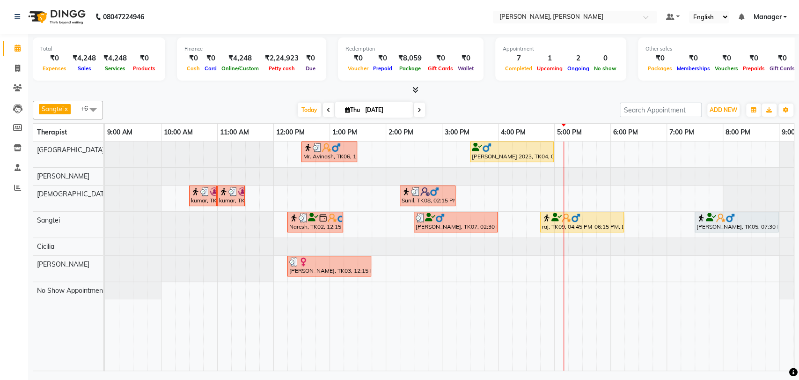
click at [420, 105] on span at bounding box center [419, 110] width 11 height 15
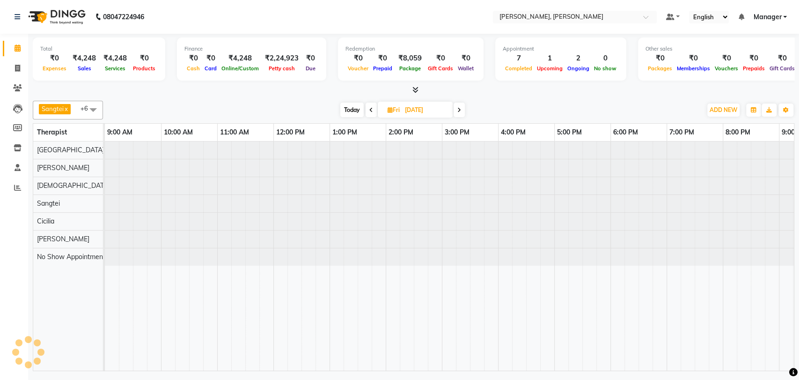
scroll to position [0, 41]
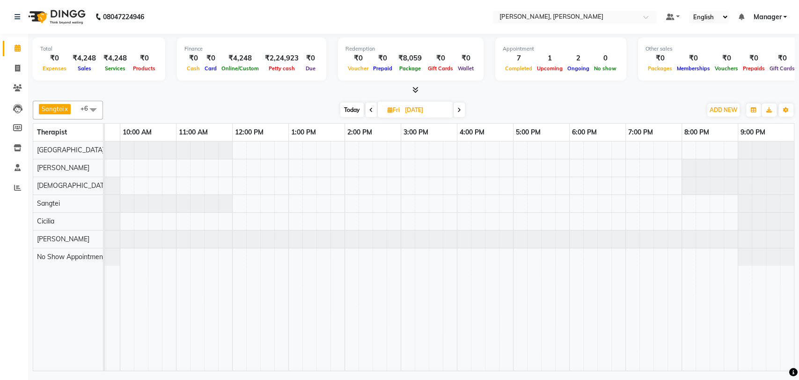
click at [22, 50] on span at bounding box center [17, 48] width 16 height 11
click at [21, 47] on span at bounding box center [17, 48] width 16 height 11
click at [369, 108] on icon at bounding box center [371, 110] width 4 height 6
type input "[DATE]"
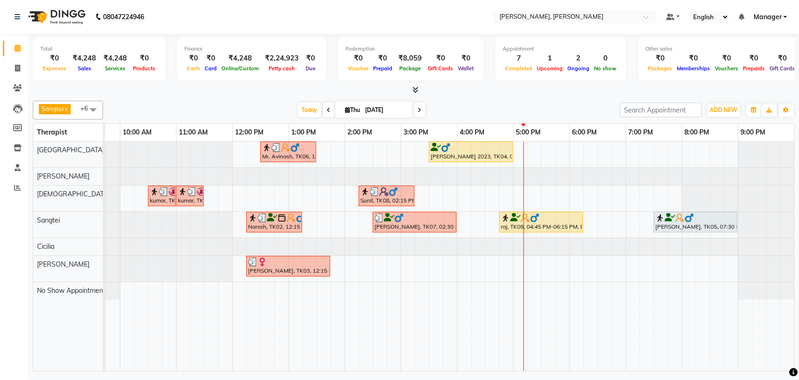
click at [290, 148] on img at bounding box center [294, 147] width 9 height 9
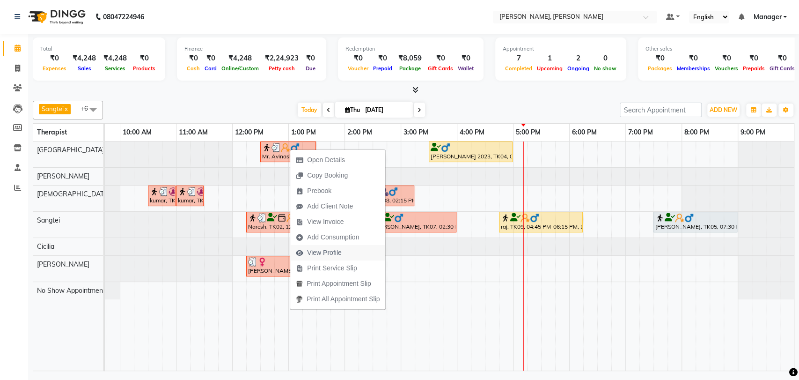
click at [324, 252] on span "View Profile" at bounding box center [324, 253] width 35 height 10
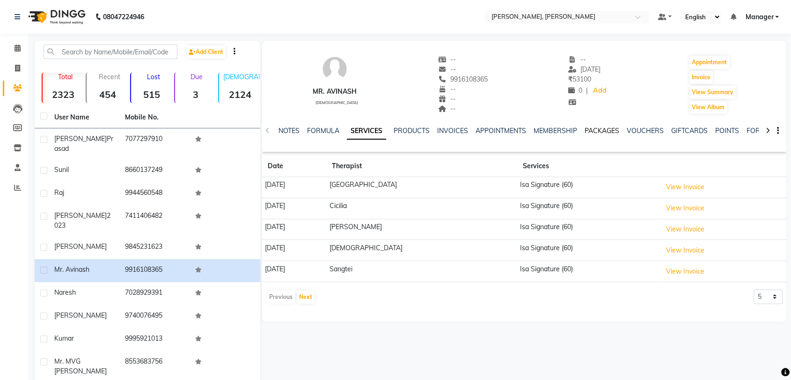
click at [595, 132] on link "PACKAGES" at bounding box center [602, 130] width 35 height 8
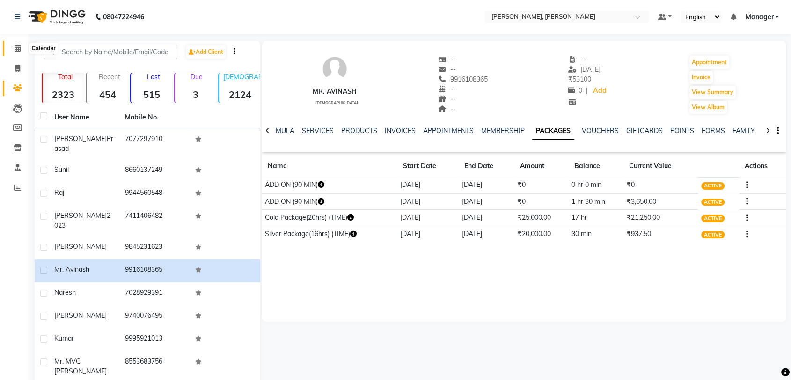
click at [13, 47] on span at bounding box center [17, 48] width 16 height 11
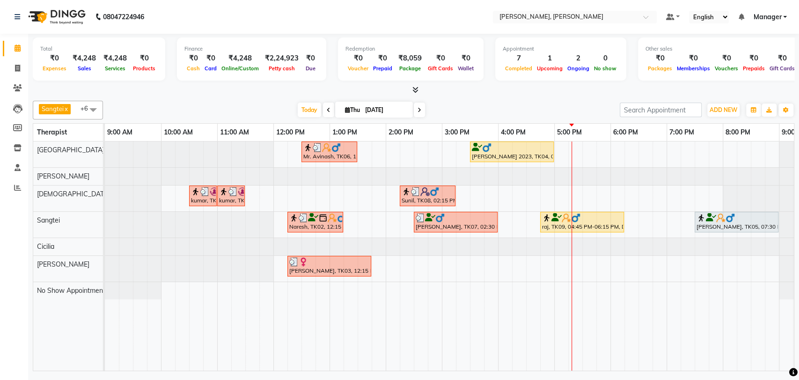
click at [500, 151] on div at bounding box center [512, 147] width 80 height 9
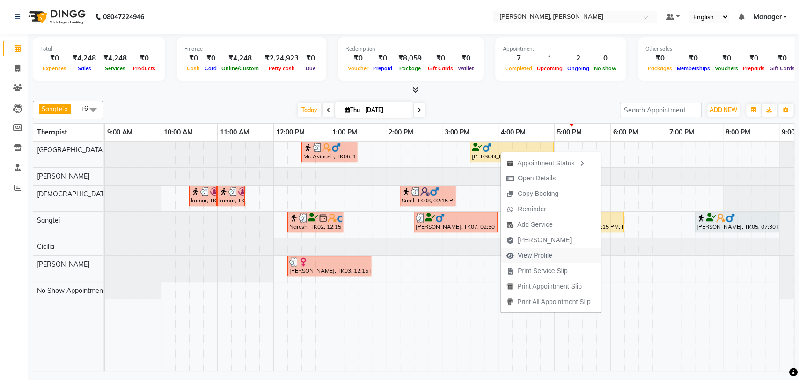
click at [536, 255] on span "View Profile" at bounding box center [535, 255] width 35 height 10
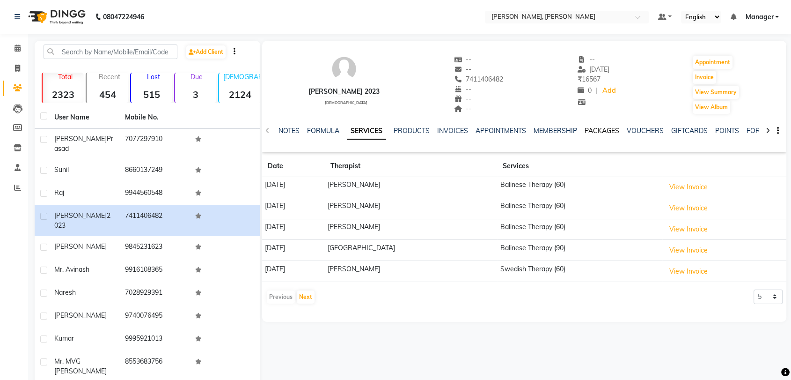
click at [603, 133] on link "PACKAGES" at bounding box center [602, 130] width 35 height 8
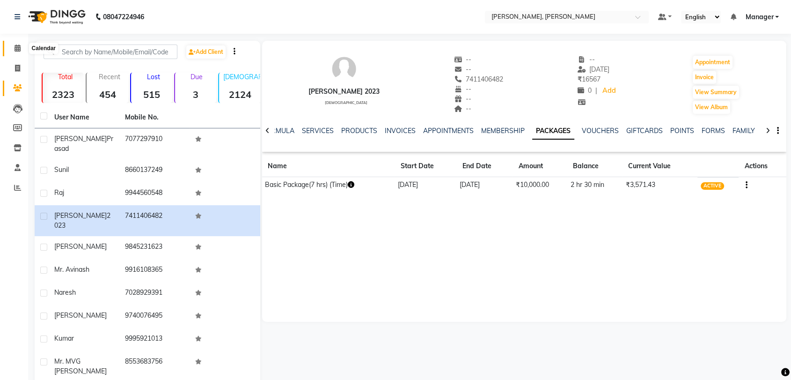
click at [19, 51] on icon at bounding box center [18, 47] width 6 height 7
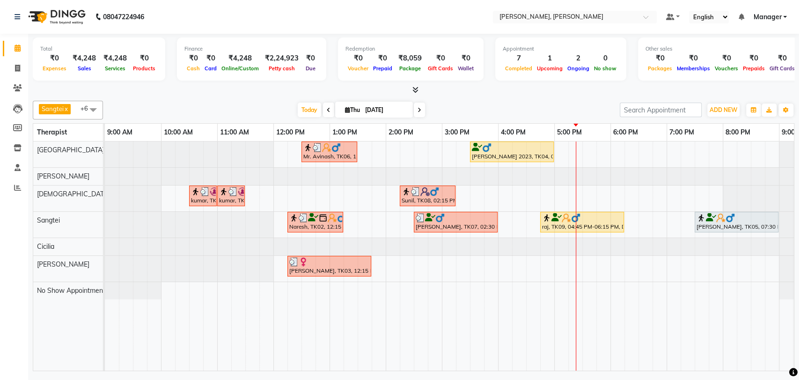
click at [420, 196] on div "Sunil, TK08, 02:15 PM-03:15 PM, Aroma Therapy(60)" at bounding box center [428, 196] width 54 height 18
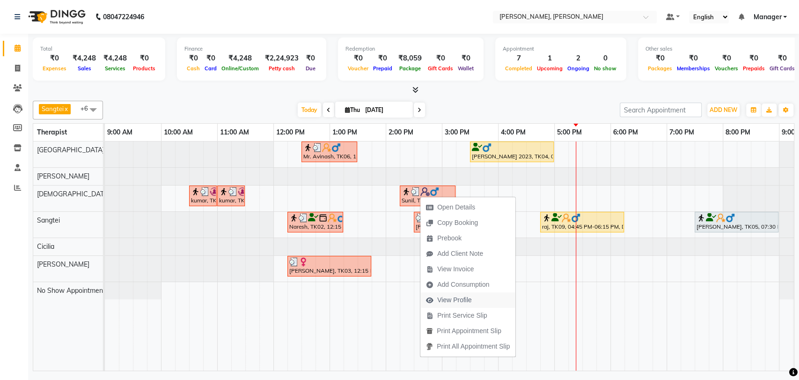
click at [450, 297] on span "View Profile" at bounding box center [454, 300] width 35 height 10
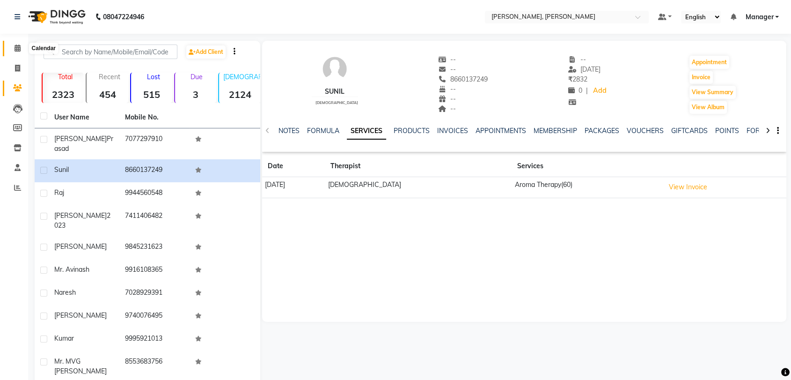
click at [15, 47] on icon at bounding box center [18, 47] width 6 height 7
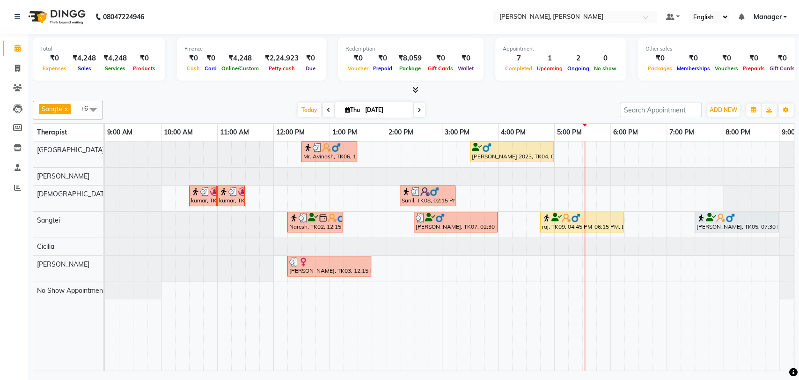
click at [531, 143] on div at bounding box center [512, 147] width 80 height 9
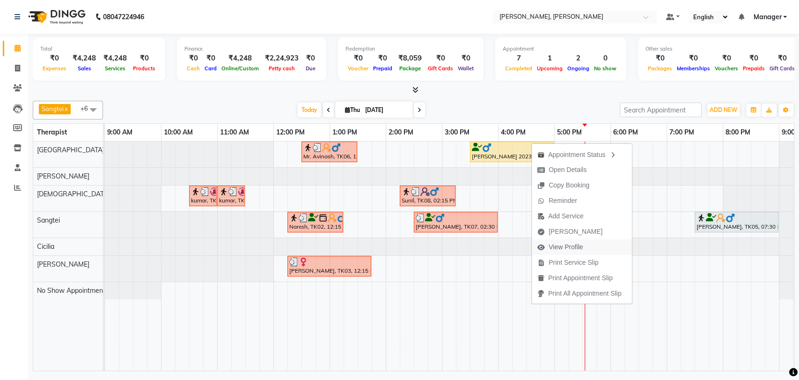
click at [554, 246] on span "View Profile" at bounding box center [566, 247] width 35 height 10
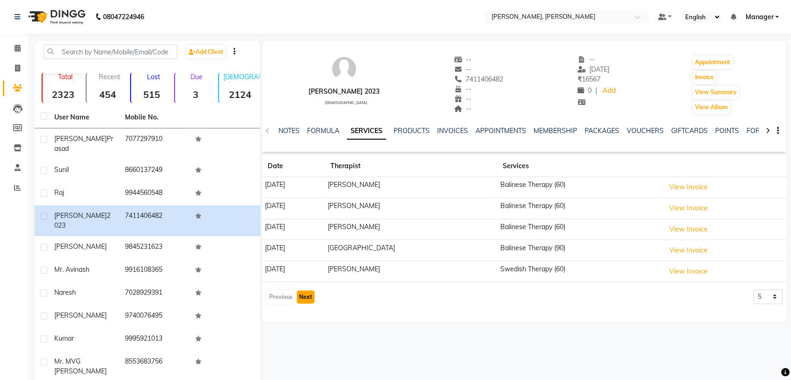
click at [307, 293] on button "Next" at bounding box center [306, 296] width 18 height 13
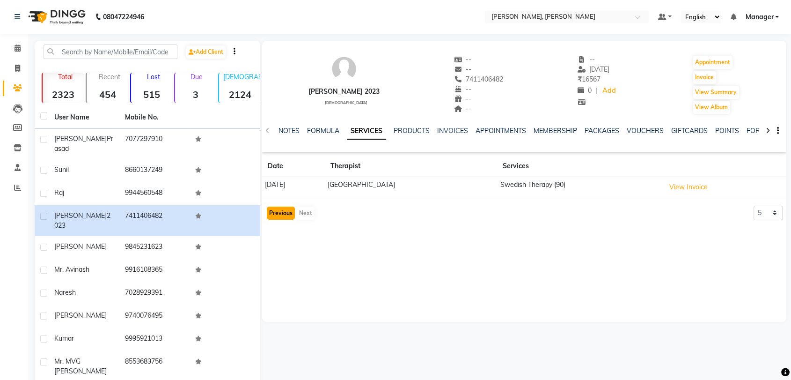
click at [287, 213] on button "Previous" at bounding box center [281, 212] width 28 height 13
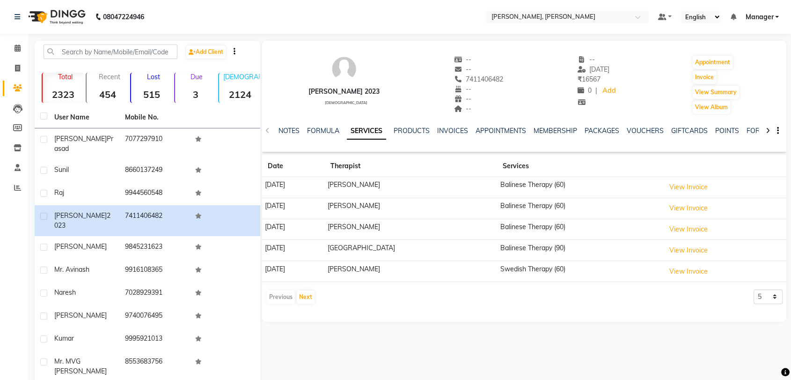
click at [274, 296] on div "Previous Next" at bounding box center [291, 296] width 50 height 15
click at [22, 46] on span at bounding box center [17, 48] width 16 height 11
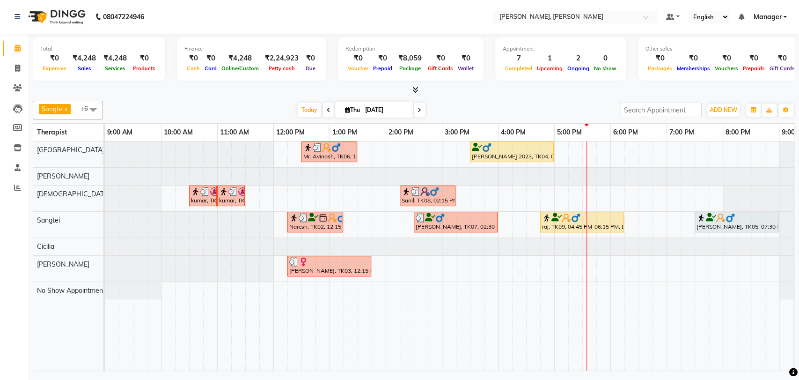
click at [542, 139] on div "4:00 PM" at bounding box center [526, 132] width 56 height 17
click at [539, 150] on div at bounding box center [512, 147] width 80 height 9
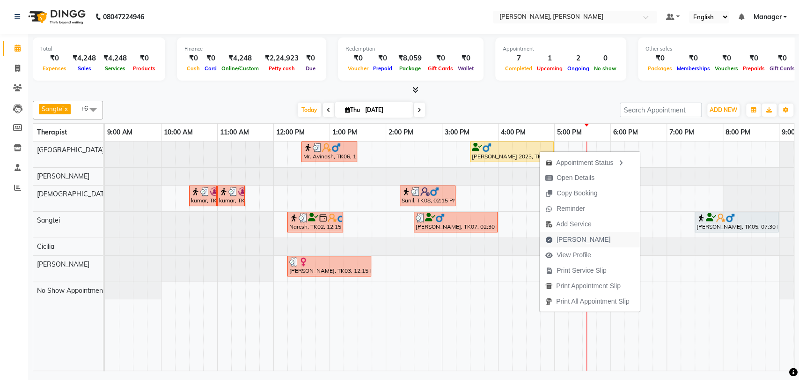
click at [560, 240] on span "Mark Done" at bounding box center [583, 239] width 54 height 10
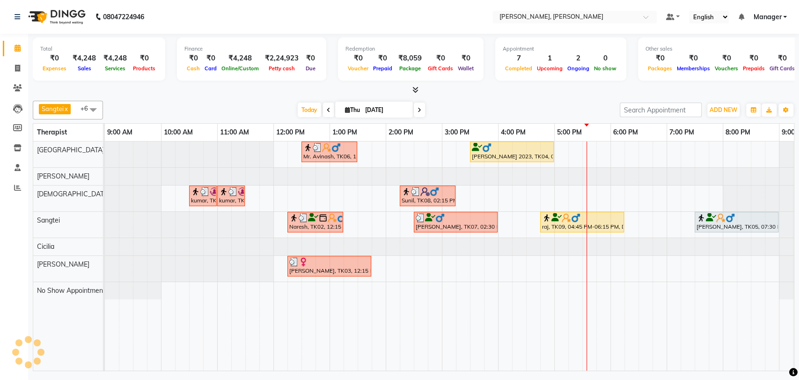
select select "service"
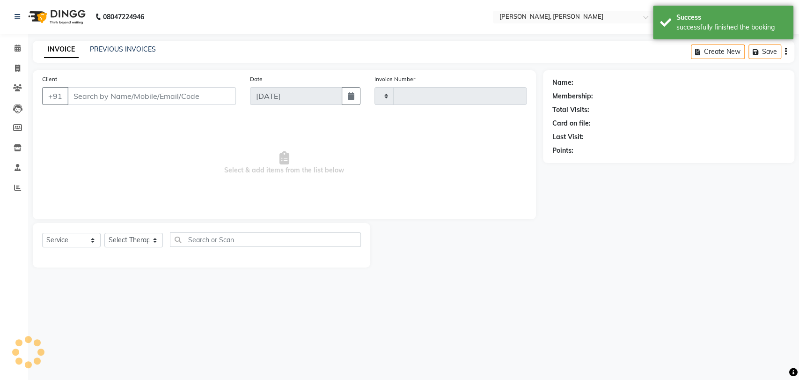
type input "1648"
select select "7301"
type input "7411406482"
select select "63061"
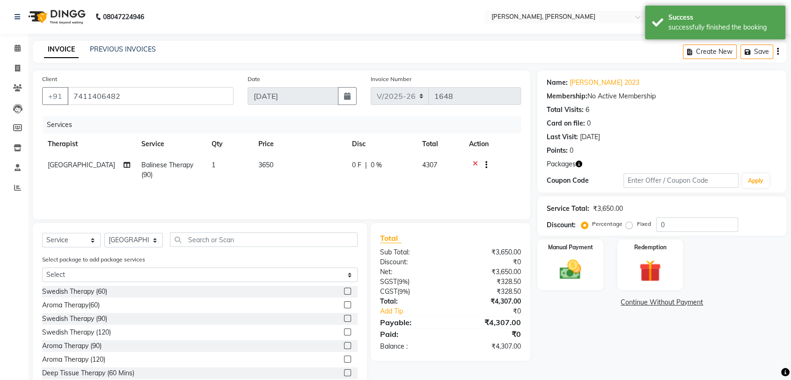
scroll to position [26, 0]
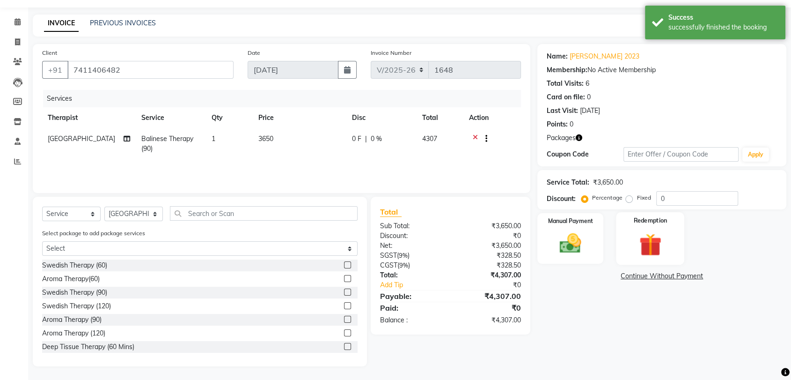
click at [652, 247] on img at bounding box center [650, 244] width 37 height 28
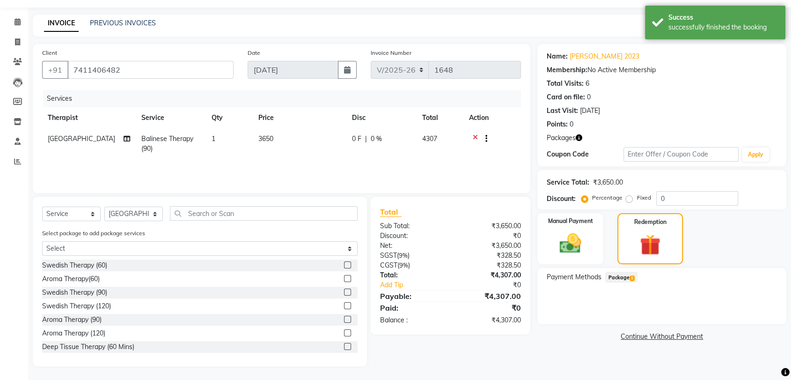
click at [615, 275] on span "Package 1" at bounding box center [621, 276] width 32 height 11
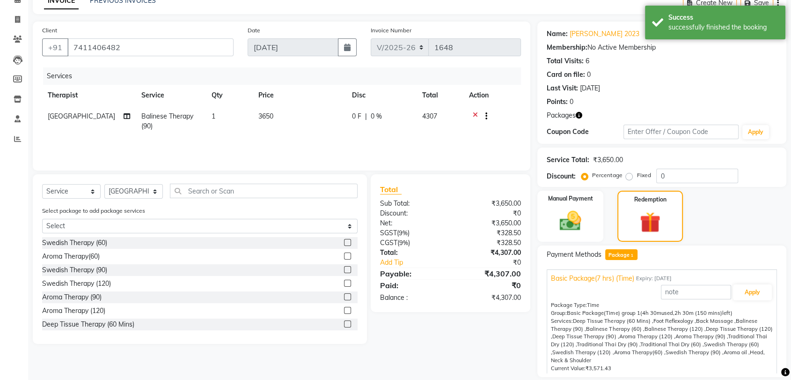
scroll to position [79, 0]
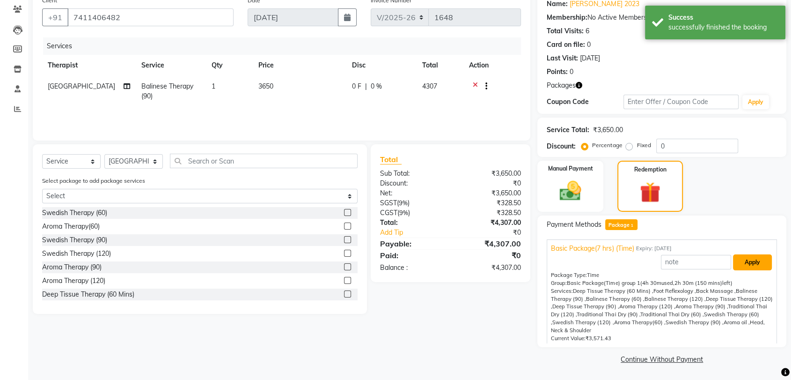
click at [746, 267] on button "Apply" at bounding box center [752, 262] width 39 height 16
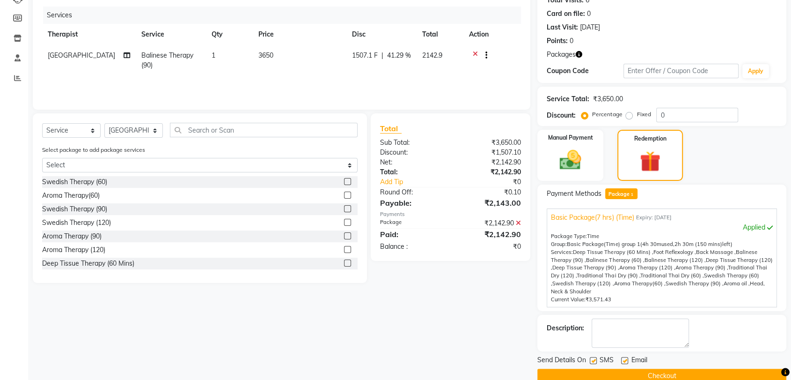
scroll to position [126, 0]
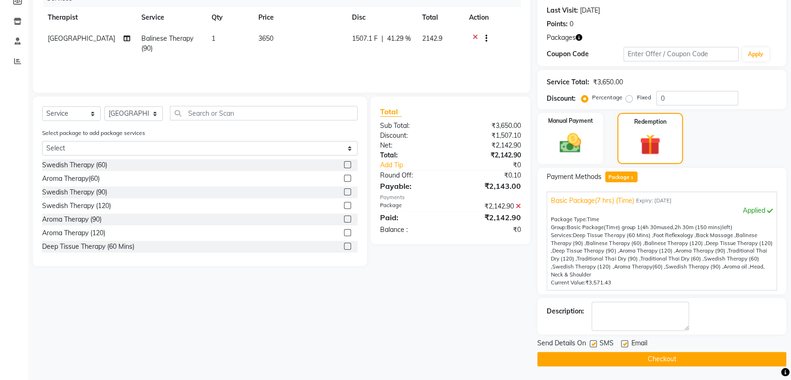
click at [663, 358] on button "Checkout" at bounding box center [661, 358] width 249 height 15
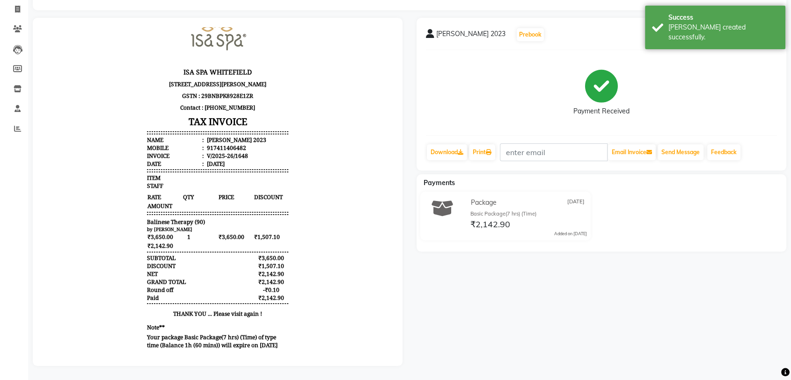
scroll to position [41, 0]
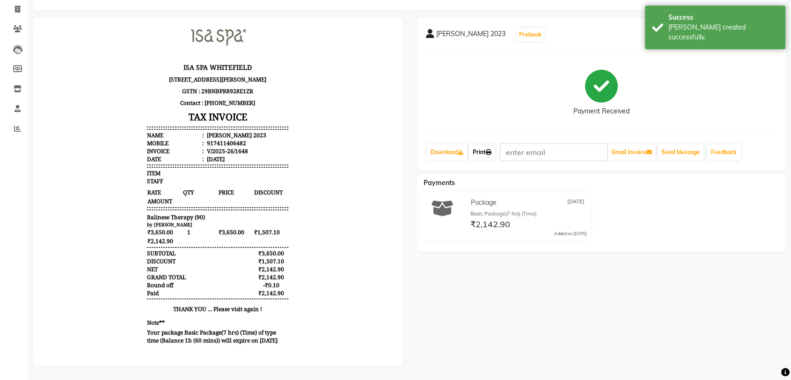
click at [487, 144] on link "Print" at bounding box center [482, 152] width 26 height 16
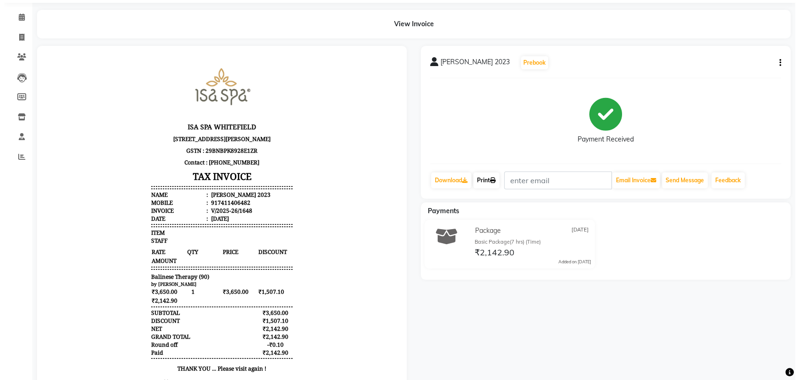
scroll to position [0, 0]
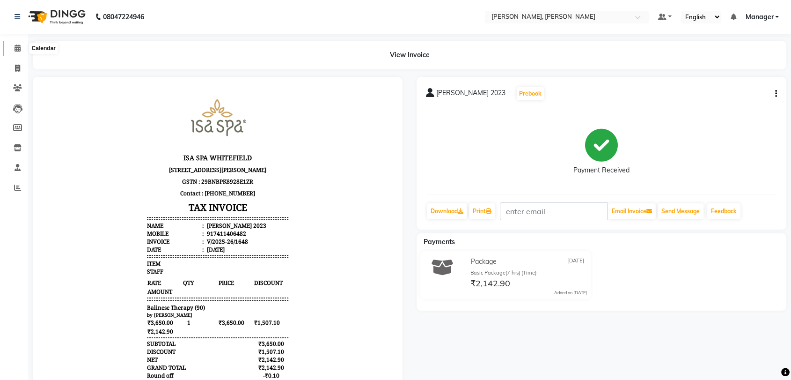
click at [17, 46] on icon at bounding box center [18, 47] width 6 height 7
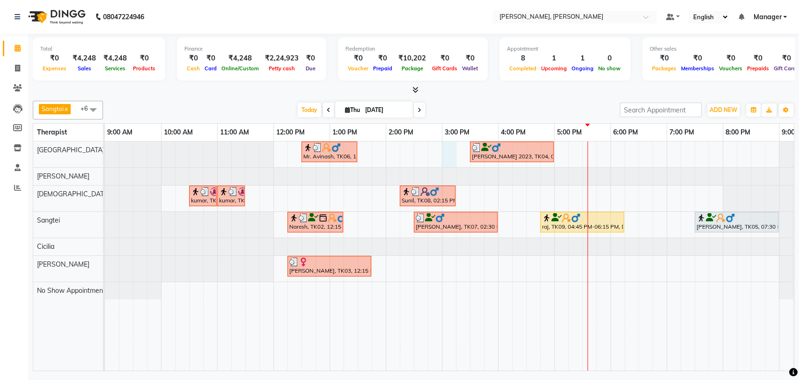
click at [446, 158] on div "Mr. Avinash, TK06, 12:30 PM-01:30 PM, Isa Signature (60) Himanshu 2023, TK04, 0…" at bounding box center [470, 255] width 730 height 229
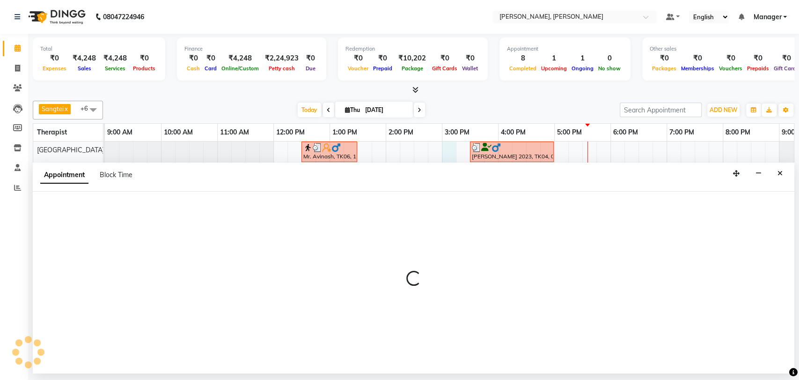
select select "63061"
select select "900"
select select "tentative"
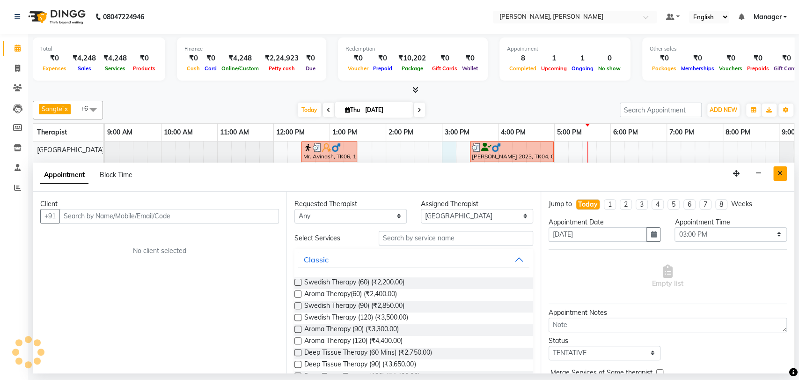
click at [781, 177] on button "Close" at bounding box center [780, 173] width 14 height 15
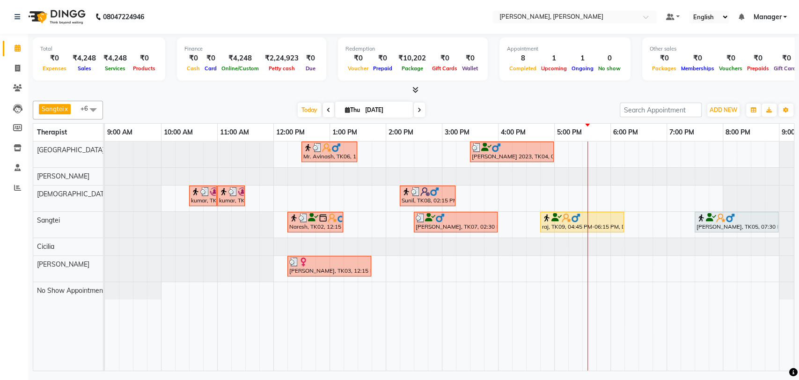
click at [781, 177] on div at bounding box center [470, 176] width 730 height 17
click at [16, 67] on icon at bounding box center [17, 68] width 5 height 7
select select "7301"
select select "service"
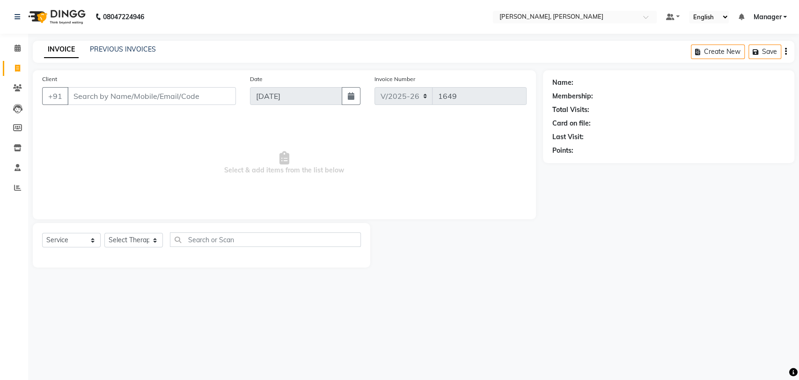
click at [148, 98] on input "Client" at bounding box center [151, 96] width 168 height 18
type input "9945144888"
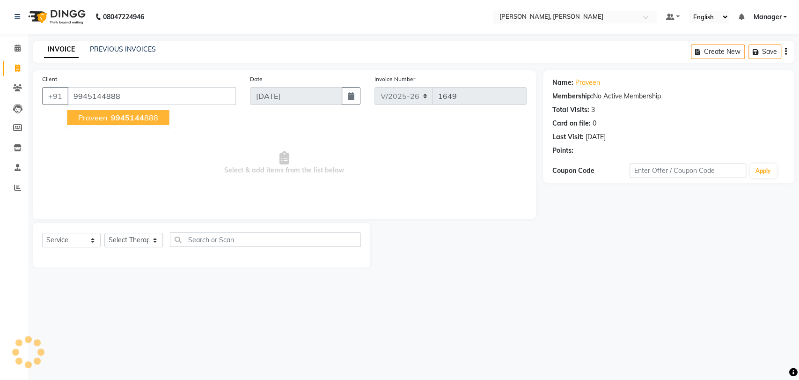
click at [111, 123] on button "Praveen 9945144 888" at bounding box center [118, 117] width 102 height 15
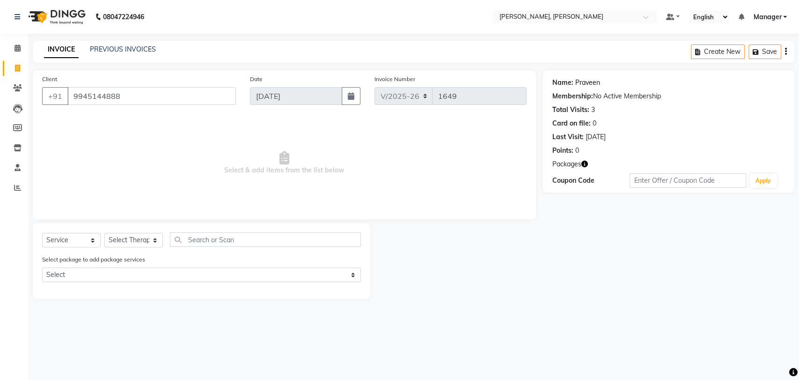
click at [578, 81] on link "Praveen" at bounding box center [587, 83] width 25 height 10
click at [94, 100] on input "9945144888" at bounding box center [151, 96] width 168 height 18
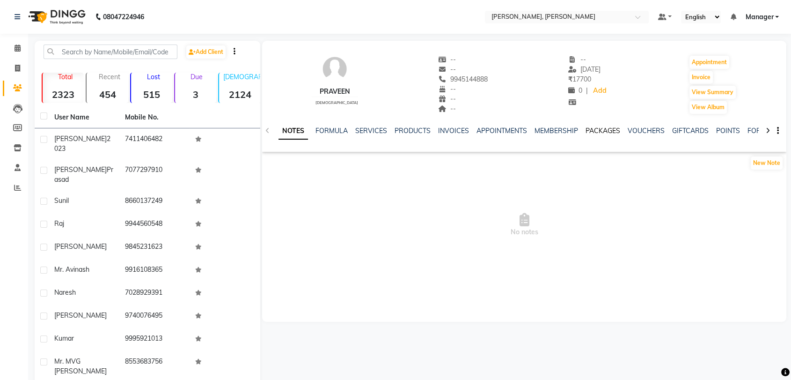
click at [604, 130] on link "PACKAGES" at bounding box center [603, 130] width 35 height 8
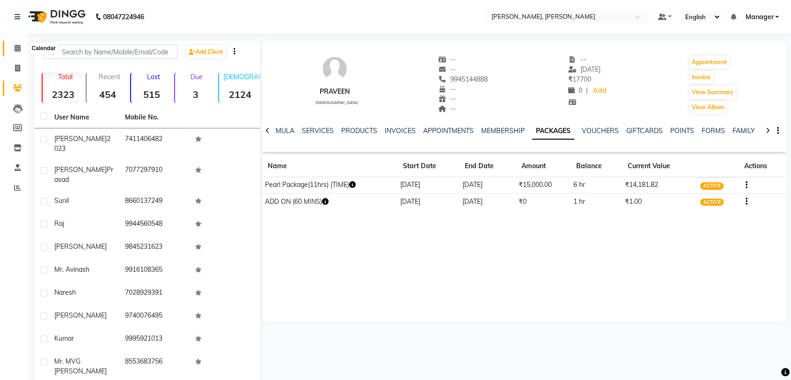
click at [22, 49] on span at bounding box center [17, 48] width 16 height 11
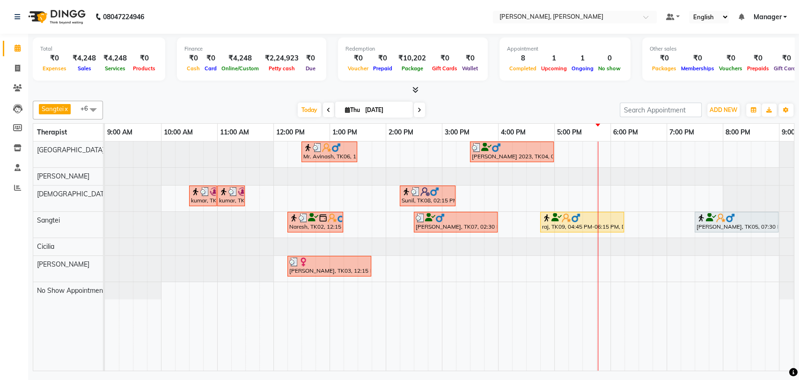
click at [417, 113] on icon at bounding box center [419, 110] width 4 height 6
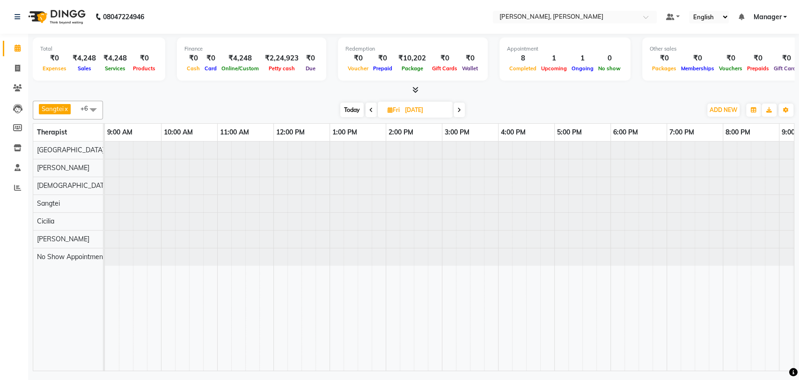
scroll to position [0, 41]
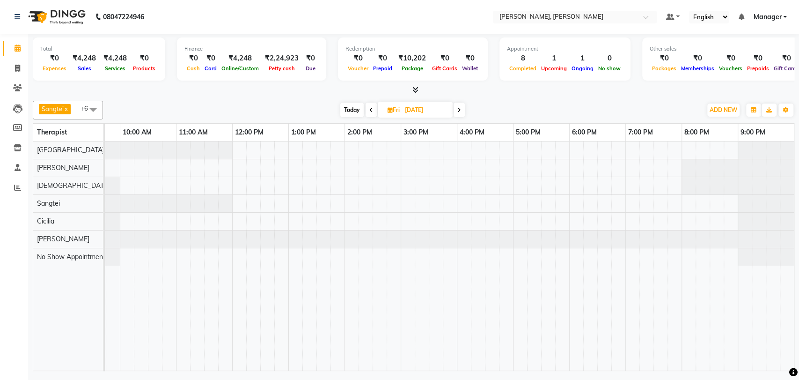
click at [372, 109] on icon at bounding box center [371, 110] width 4 height 6
type input "[DATE]"
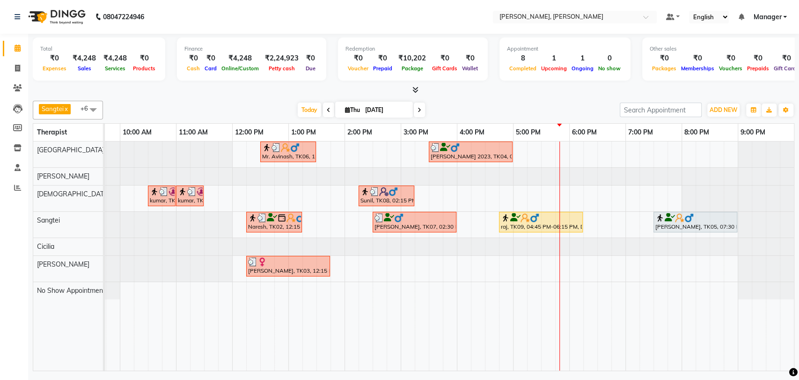
click at [383, 106] on input "[DATE]" at bounding box center [385, 110] width 47 height 14
select select "9"
select select "2025"
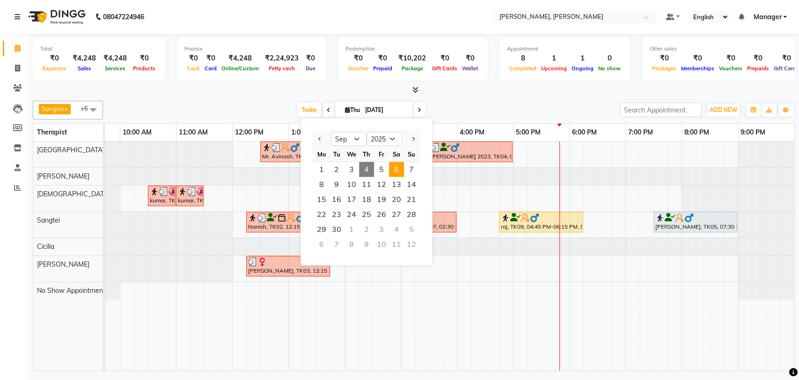
click at [398, 163] on span "6" at bounding box center [396, 169] width 15 height 15
type input "[DATE]"
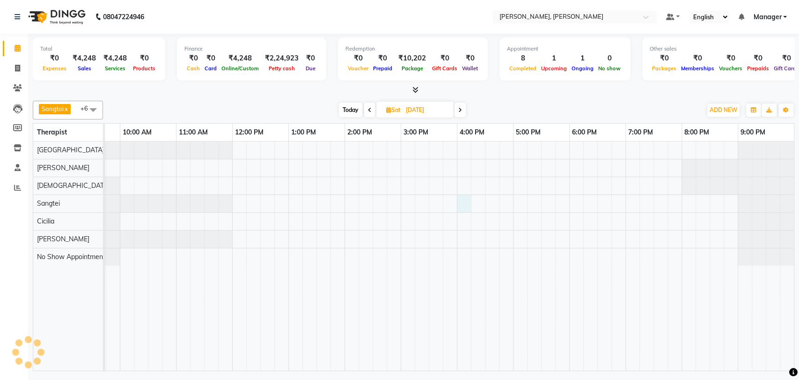
click at [461, 200] on div at bounding box center [429, 255] width 730 height 229
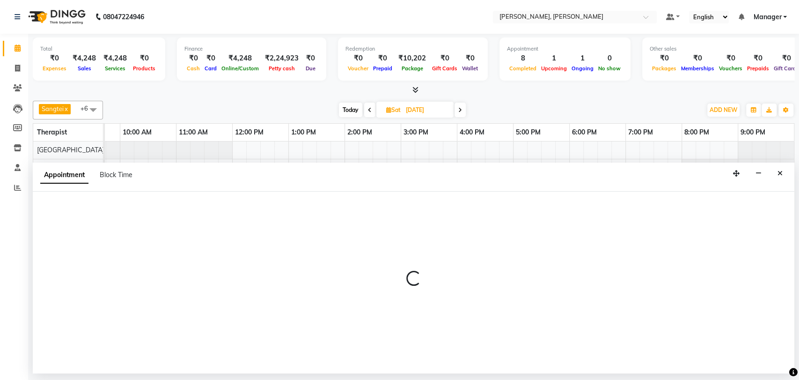
select select "63890"
select select "960"
select select "tentative"
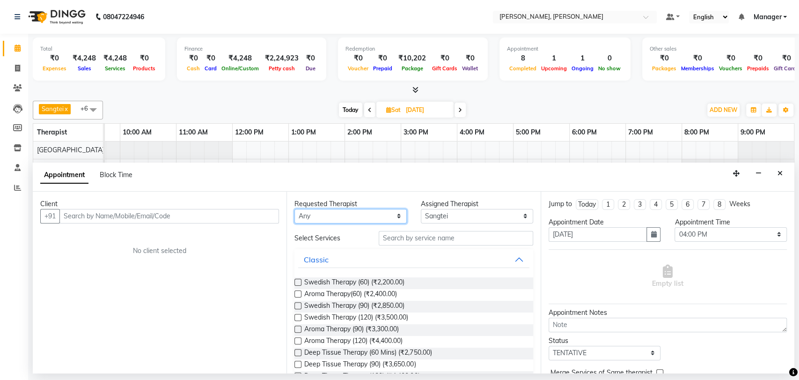
click at [394, 215] on select "Any Cicilia [PERSON_NAME] [DEMOGRAPHIC_DATA] No Show Appointment [PERSON_NAME] …" at bounding box center [350, 216] width 112 height 15
select select "63890"
click at [294, 209] on select "Any Cicilia [PERSON_NAME] [DEMOGRAPHIC_DATA] No Show Appointment [PERSON_NAME] …" at bounding box center [350, 216] width 112 height 15
click at [175, 219] on input "text" at bounding box center [169, 216] width 220 height 15
paste input "9945144888"
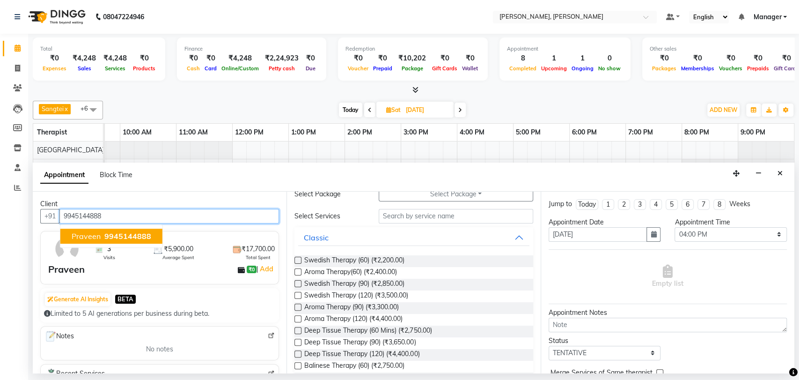
scroll to position [45, 0]
type input "9945144888"
click at [299, 342] on label at bounding box center [297, 340] width 7 height 7
click at [299, 342] on input "checkbox" at bounding box center [297, 342] width 6 height 6
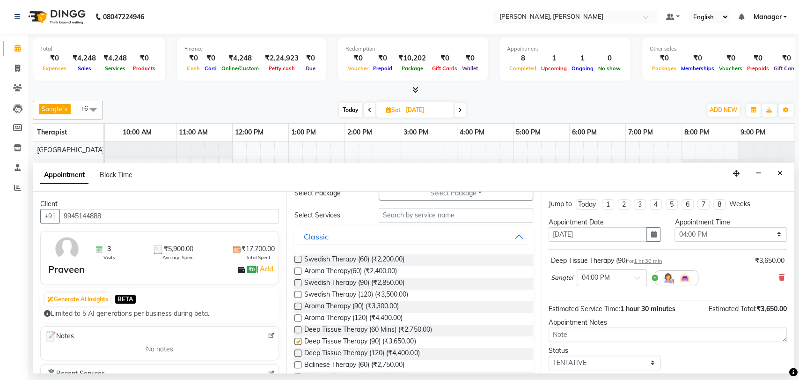
checkbox input "false"
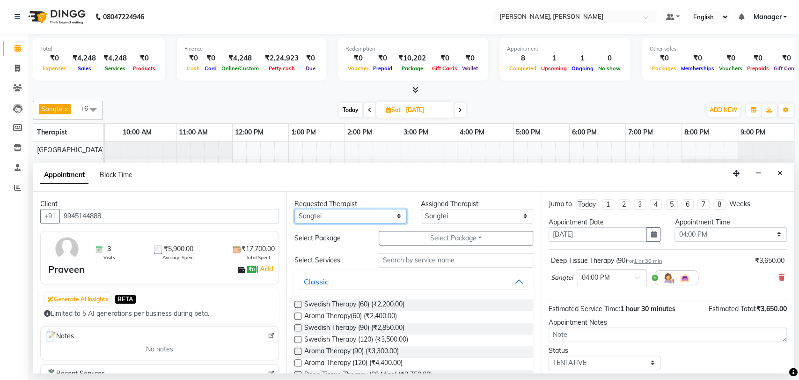
click at [395, 214] on select "Any Cicilia [PERSON_NAME] [DEMOGRAPHIC_DATA] No Show Appointment [PERSON_NAME] …" at bounding box center [350, 216] width 112 height 15
select select "63054"
click at [294, 209] on select "Any Cicilia [PERSON_NAME] [DEMOGRAPHIC_DATA] No Show Appointment [PERSON_NAME] …" at bounding box center [350, 216] width 112 height 15
select select "63054"
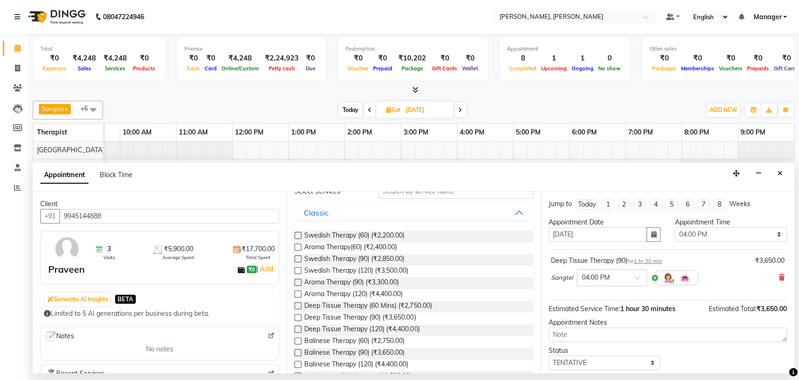
scroll to position [70, 0]
click at [298, 315] on label at bounding box center [297, 316] width 7 height 7
click at [298, 315] on input "checkbox" at bounding box center [297, 317] width 6 height 6
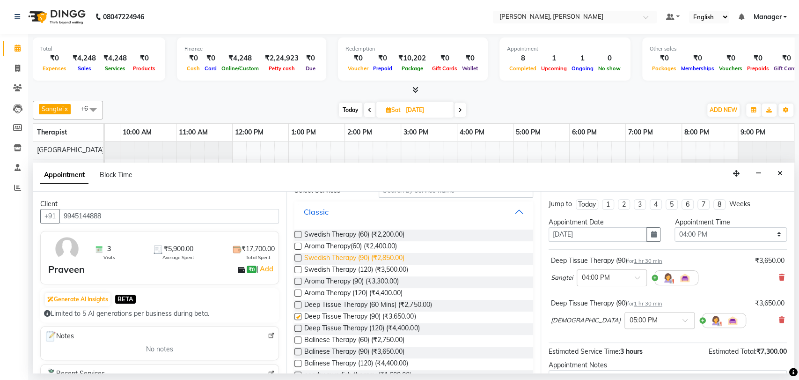
checkbox input "false"
click at [630, 320] on div at bounding box center [659, 320] width 69 height 10
click at [625, 345] on div "04:00 PM" at bounding box center [659, 343] width 69 height 17
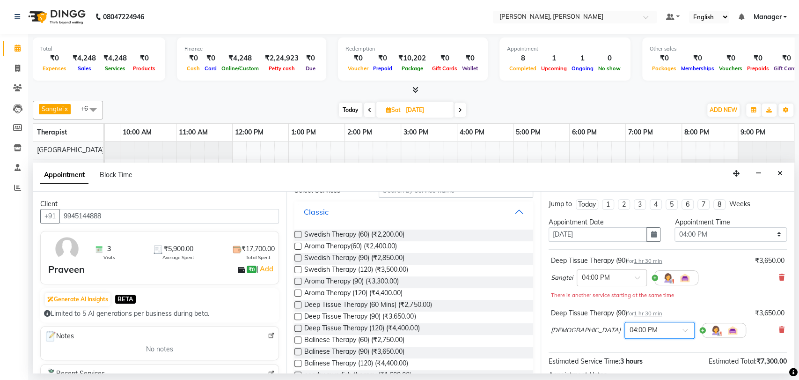
scroll to position [108, 0]
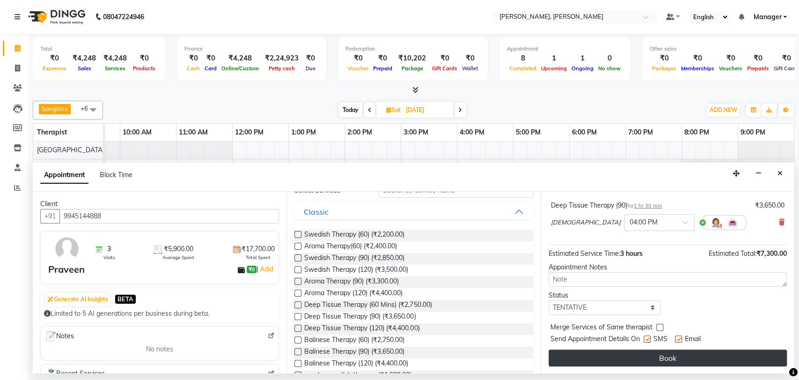
click at [645, 357] on button "Book" at bounding box center [668, 357] width 238 height 17
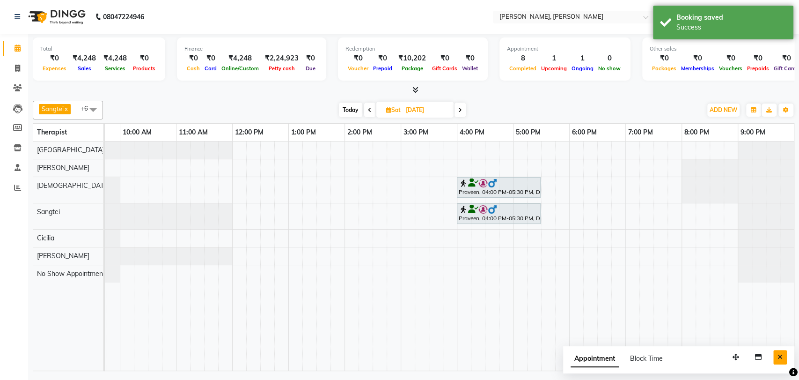
click at [775, 358] on button "Close" at bounding box center [780, 357] width 14 height 15
